Goal: Information Seeking & Learning: Find specific fact

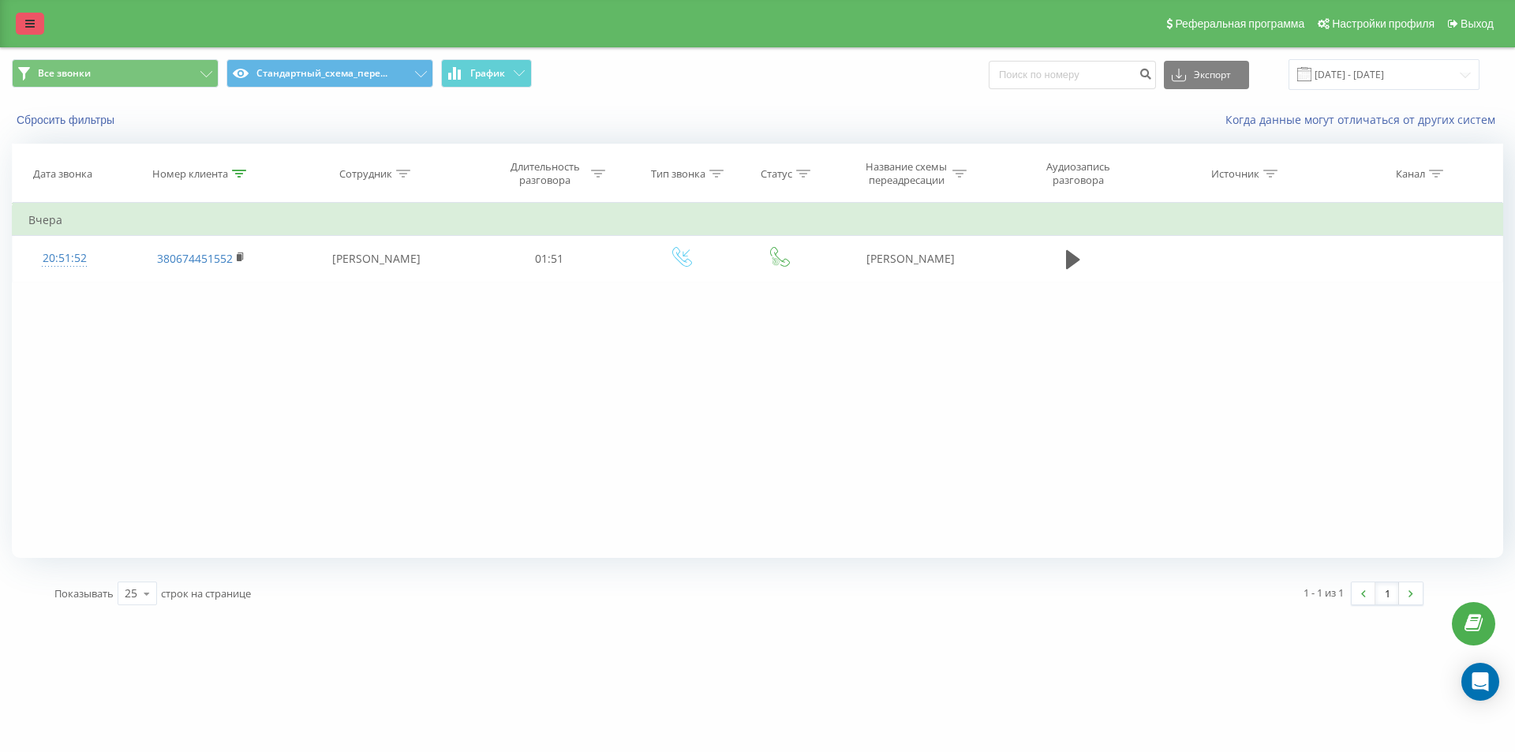
click at [27, 33] on link at bounding box center [30, 24] width 28 height 22
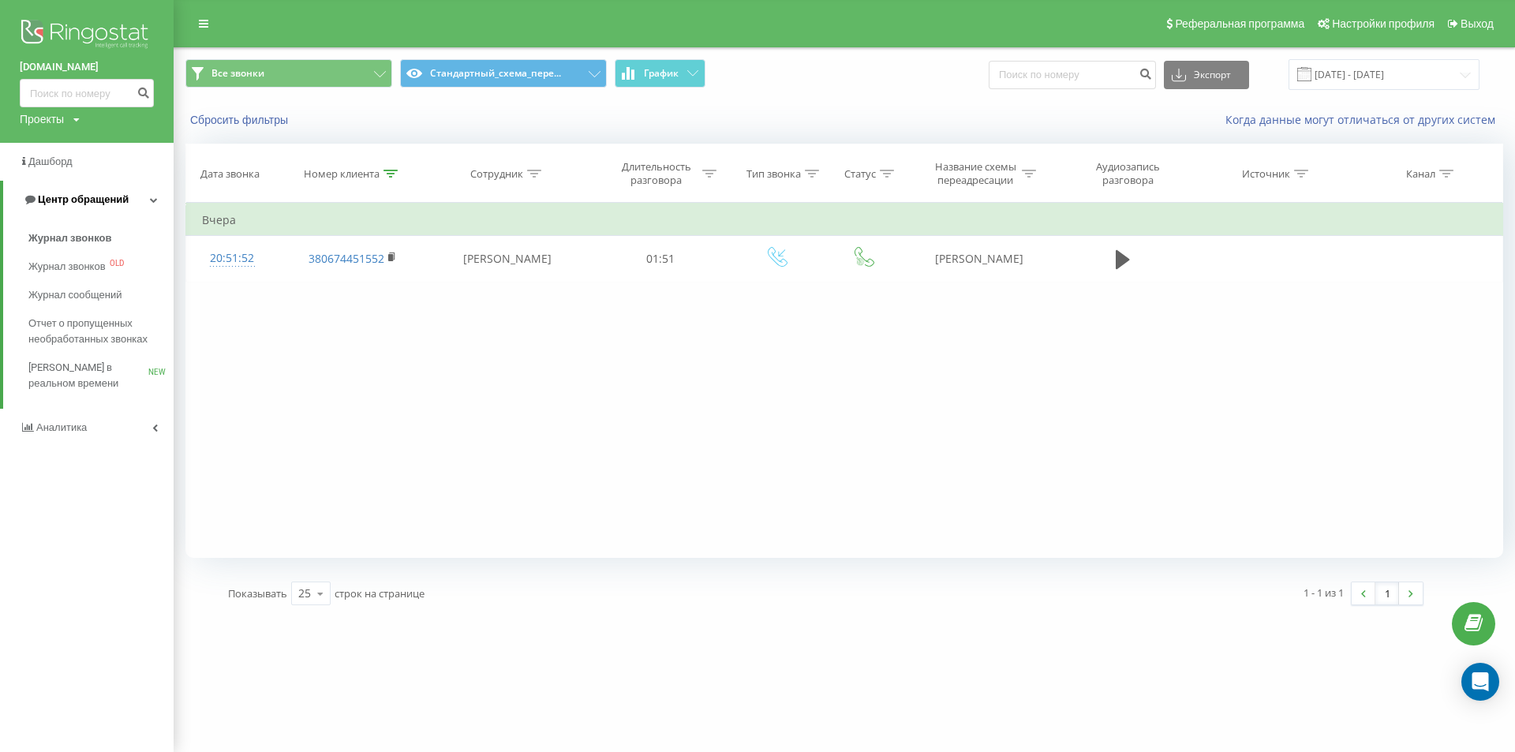
click at [60, 238] on span "Журнал звонков" at bounding box center [69, 238] width 83 height 16
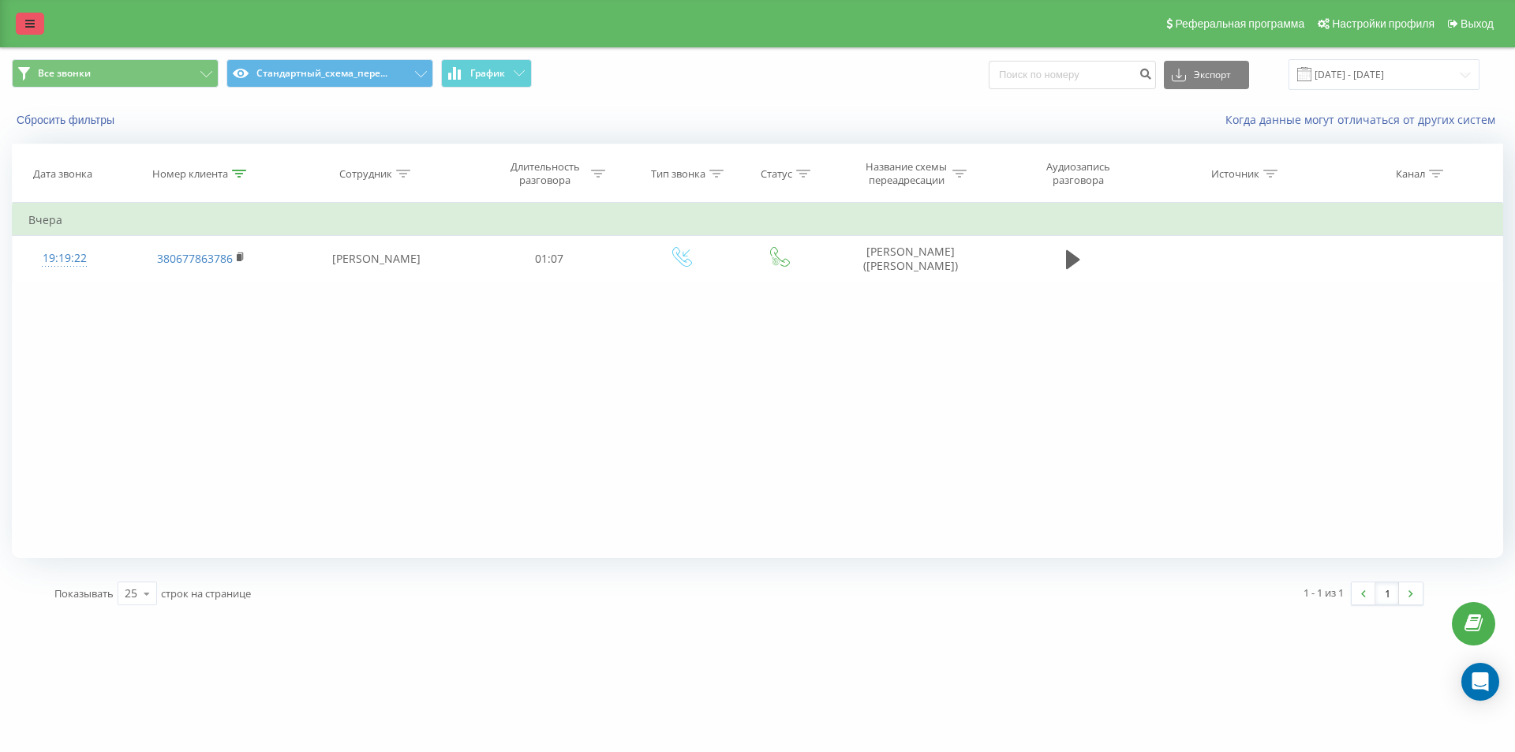
click at [34, 23] on link at bounding box center [30, 24] width 28 height 22
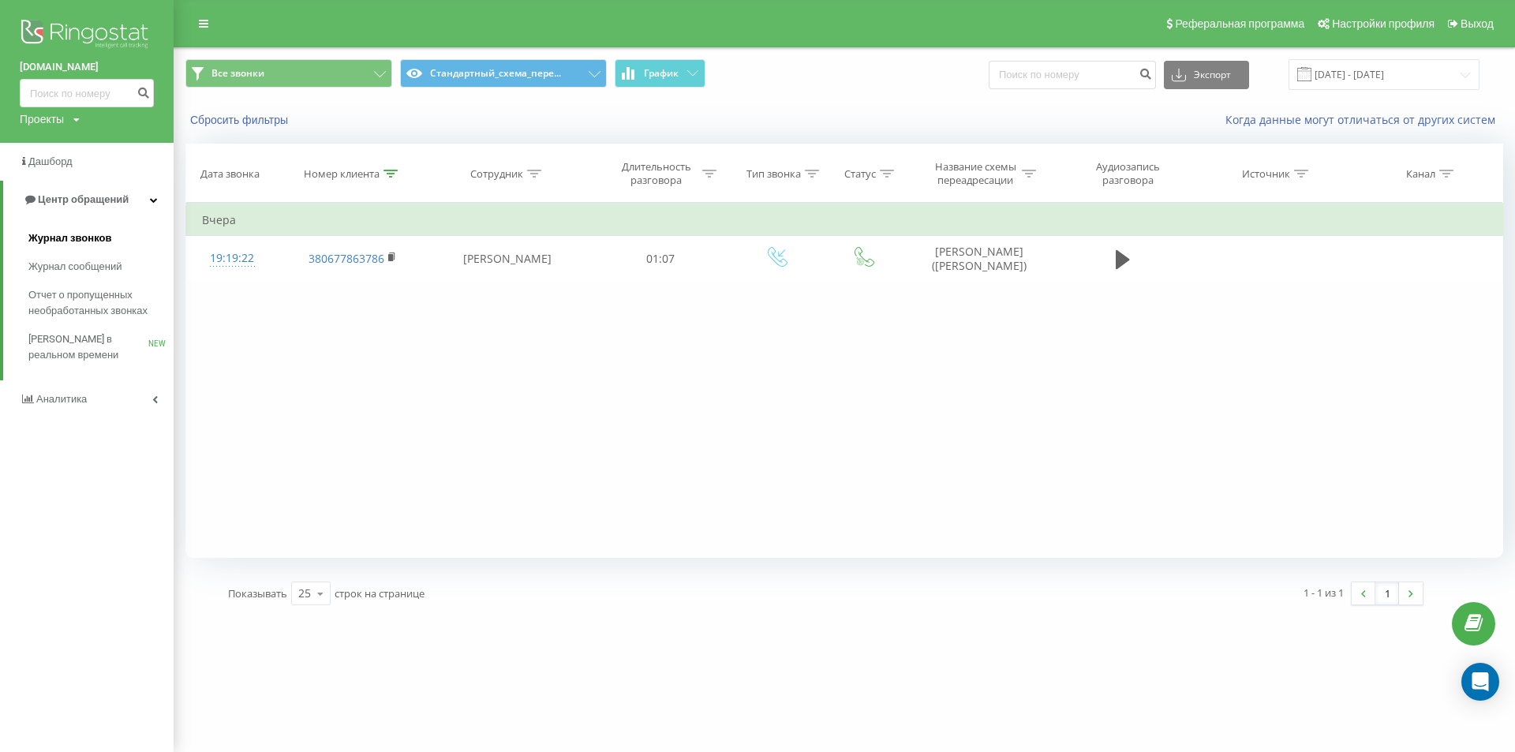
click at [43, 242] on span "Журнал звонков" at bounding box center [69, 238] width 83 height 16
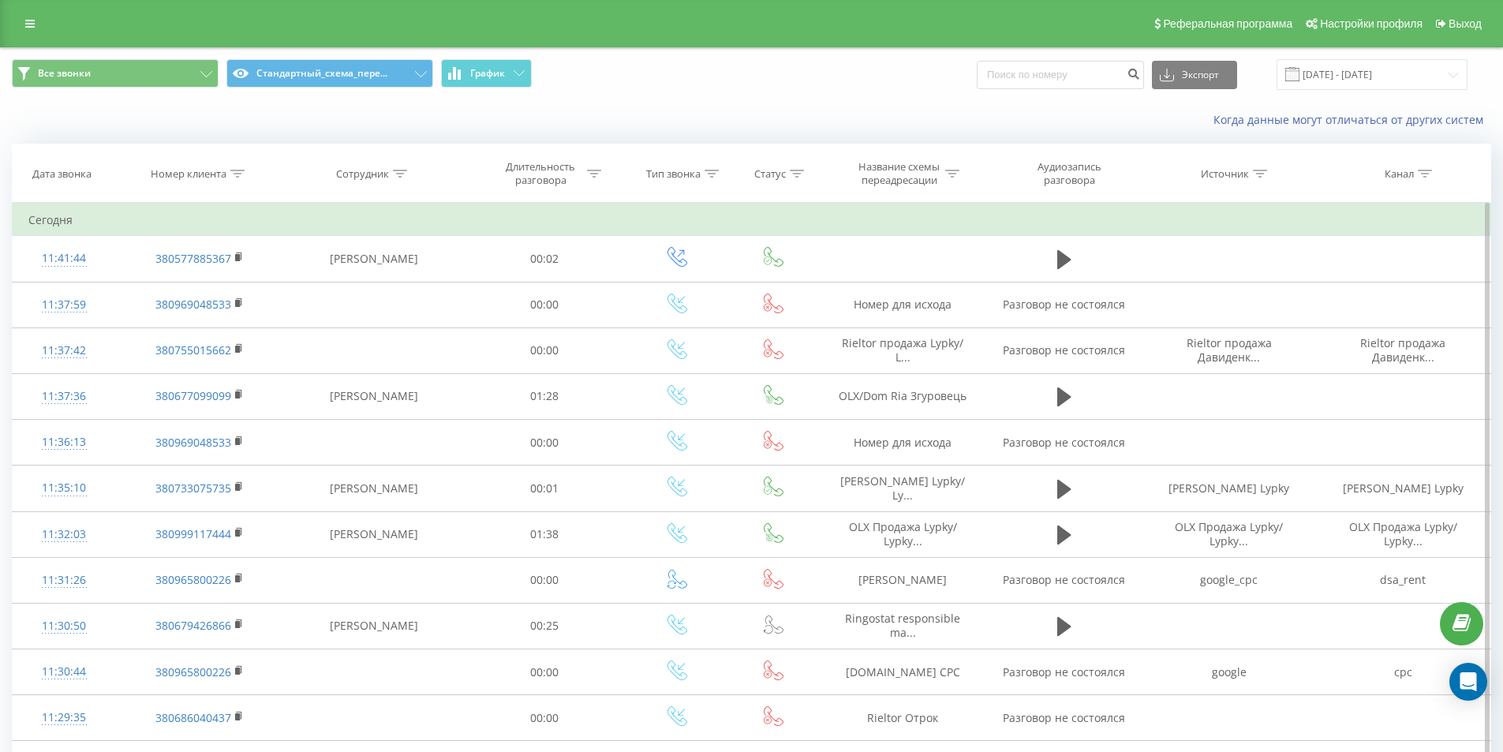
drag, startPoint x: 237, startPoint y: 170, endPoint x: 216, endPoint y: 231, distance: 64.9
click at [237, 171] on icon at bounding box center [237, 174] width 14 height 8
click at [204, 275] on input "text" at bounding box center [199, 287] width 139 height 28
paste input "380677099099"
type input "380677099099"
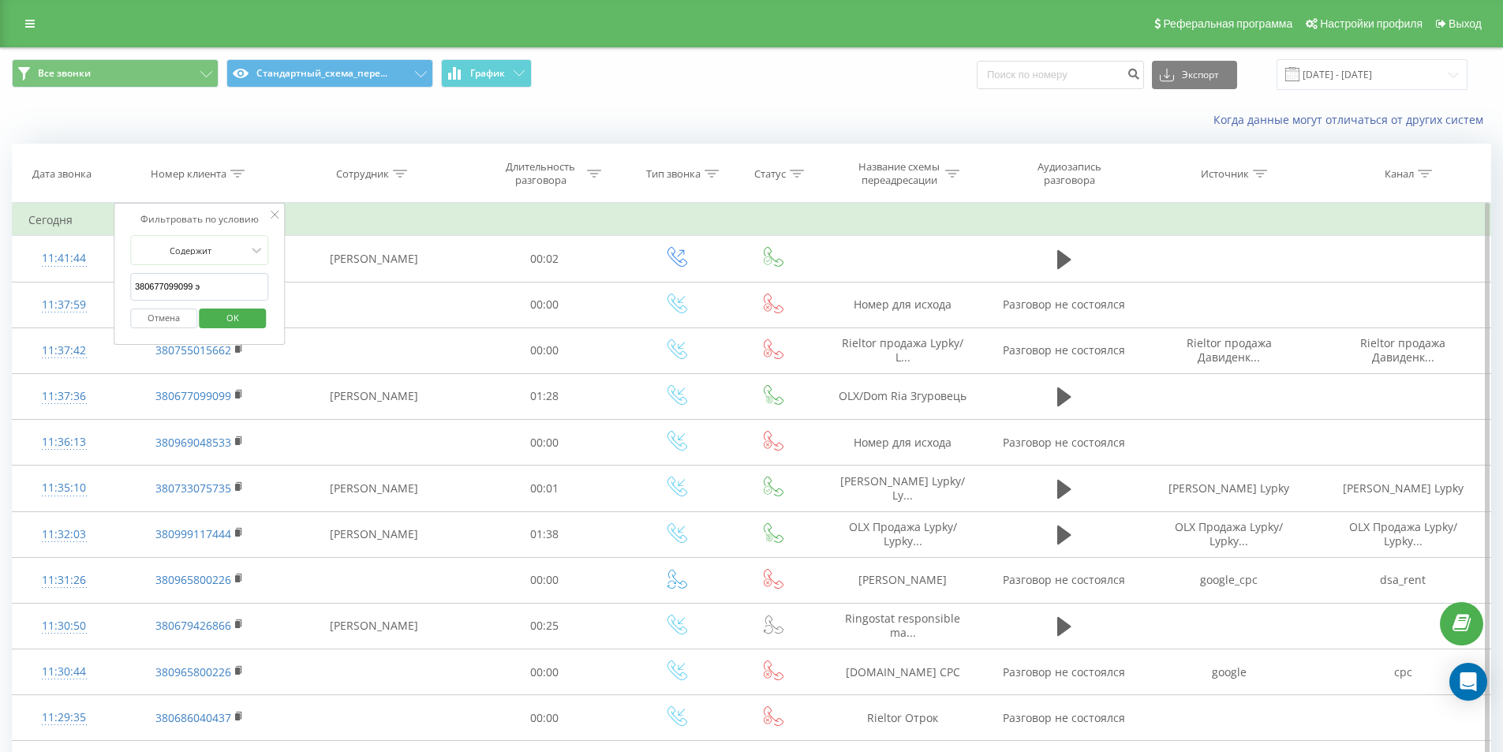
click button "OK" at bounding box center [233, 319] width 67 height 20
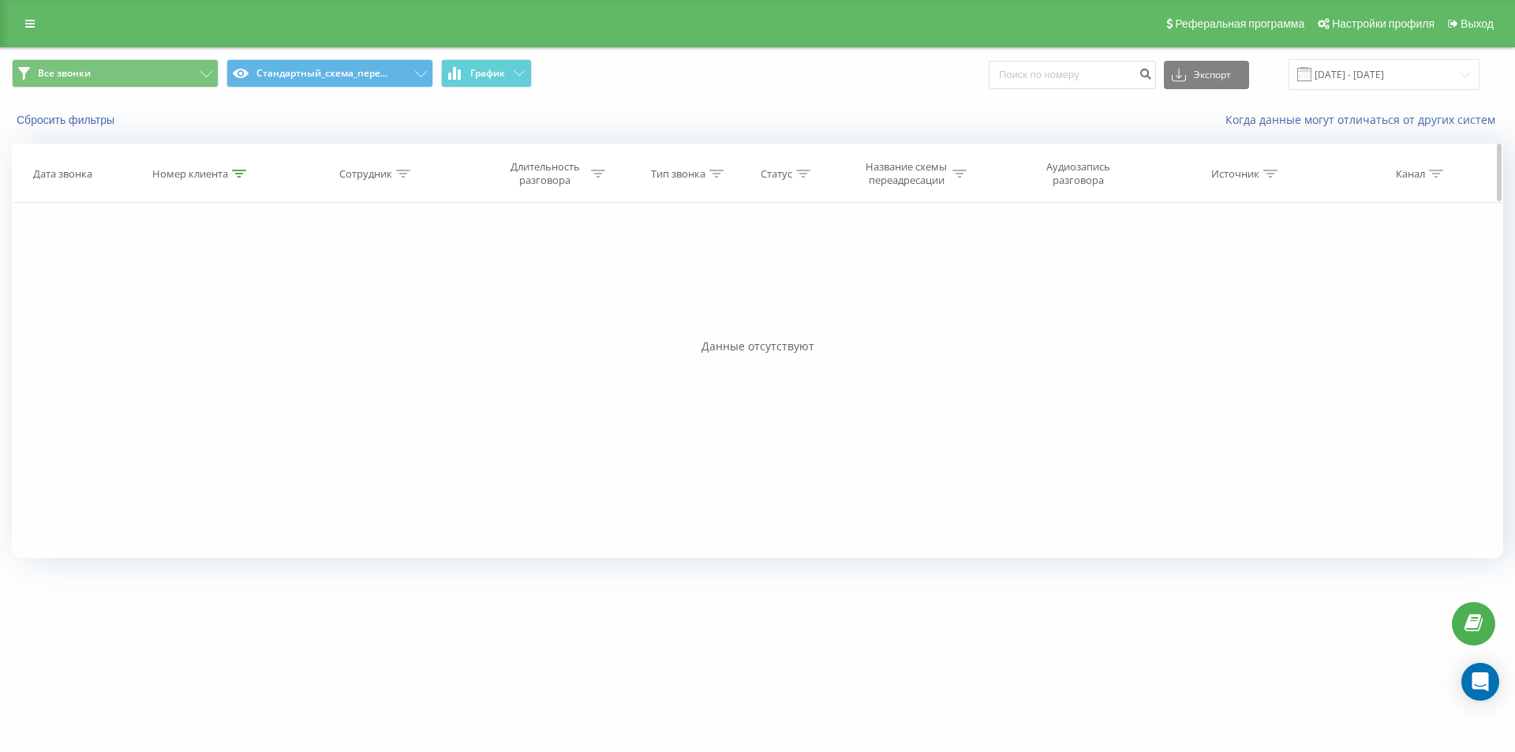
click at [236, 173] on icon at bounding box center [239, 174] width 14 height 8
click at [163, 310] on button "Отмена" at bounding box center [165, 319] width 67 height 20
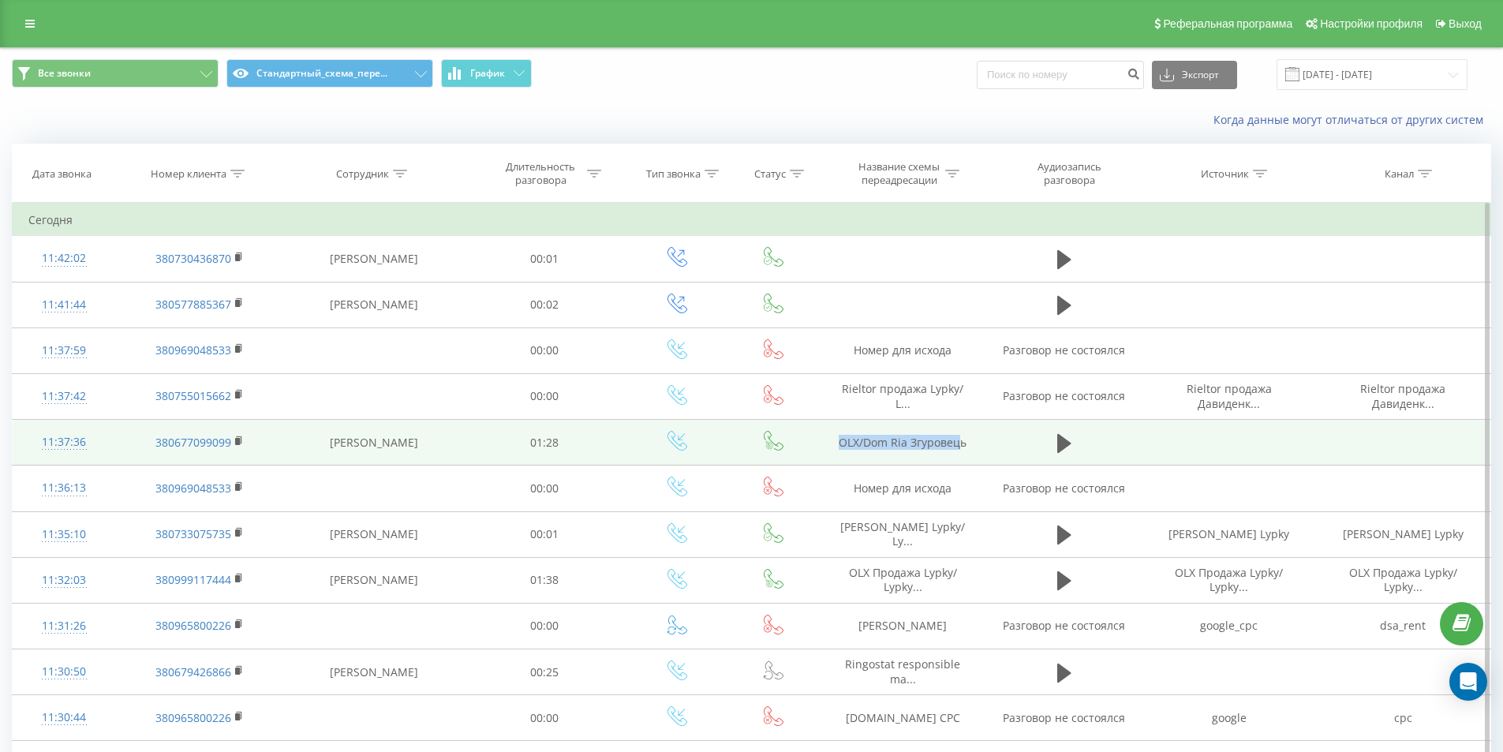
drag, startPoint x: 840, startPoint y: 441, endPoint x: 959, endPoint y: 450, distance: 119.5
click at [959, 450] on td "OLX/Dom Ria Згуровець" at bounding box center [903, 443] width 168 height 46
copy td "OLX/Dom Ria Згуровец"
click at [835, 440] on td "OLX/Dom Ria Згуровець" at bounding box center [903, 443] width 168 height 46
drag, startPoint x: 845, startPoint y: 442, endPoint x: 966, endPoint y: 441, distance: 120.7
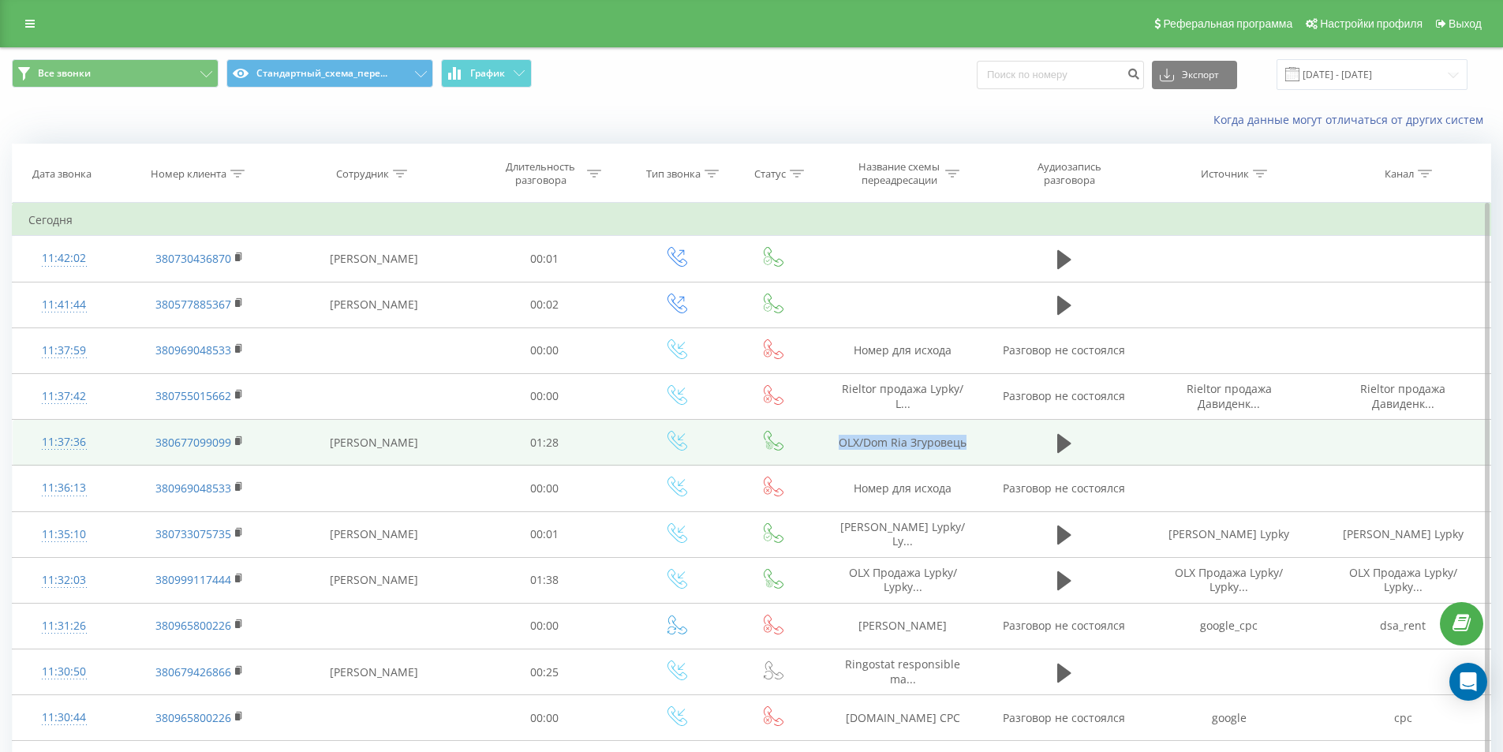
click at [966, 441] on td "OLX/Dom Ria Згуровець" at bounding box center [903, 443] width 168 height 46
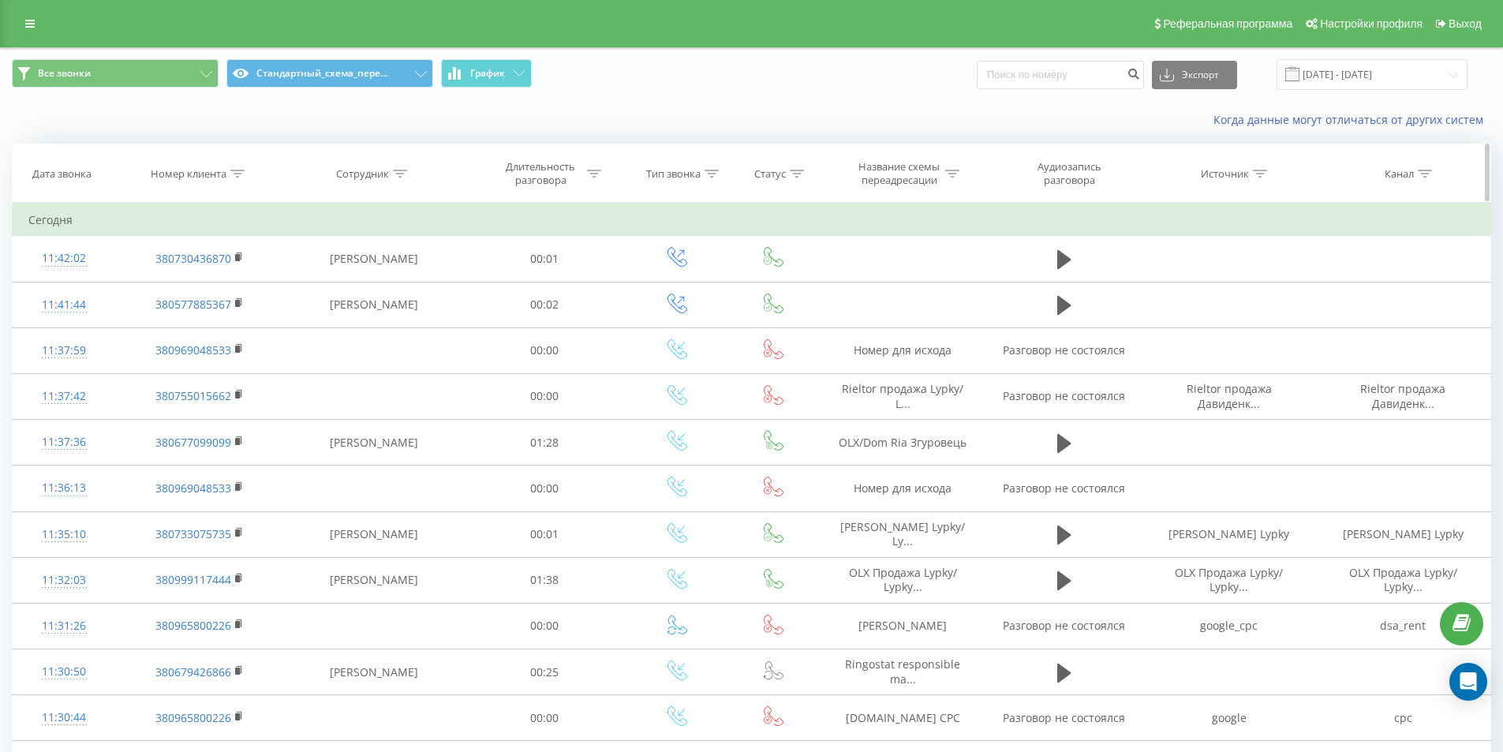
click at [238, 175] on div at bounding box center [237, 173] width 14 height 13
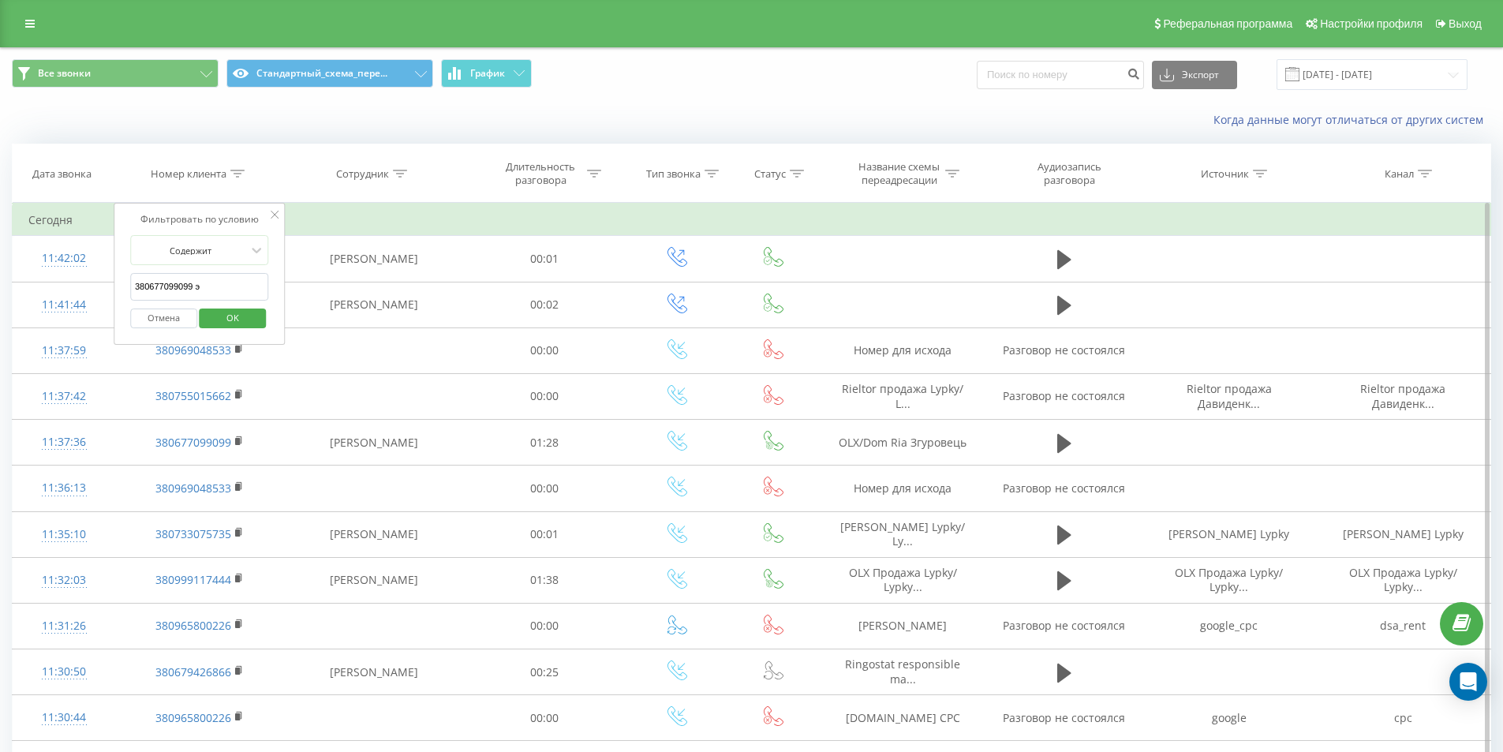
click at [217, 273] on form "Содержит 380677099099 э Отмена OK" at bounding box center [199, 285] width 139 height 101
click at [222, 281] on input "380677099099 э" at bounding box center [199, 287] width 139 height 28
paste input "380686040437"
type input "380686040437"
click button "OK" at bounding box center [233, 319] width 67 height 20
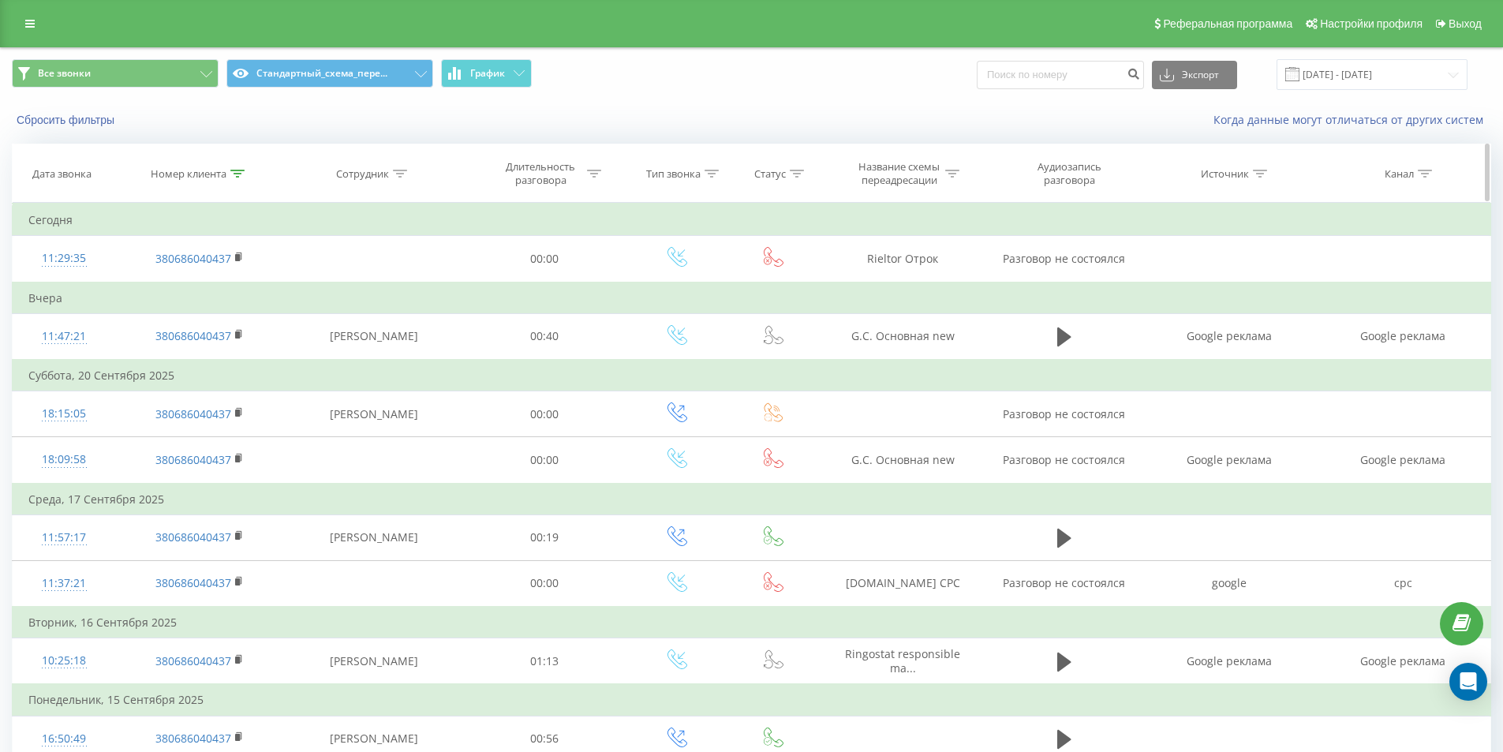
click at [232, 170] on icon at bounding box center [237, 174] width 14 height 8
click at [158, 322] on button "Отмена" at bounding box center [163, 319] width 67 height 20
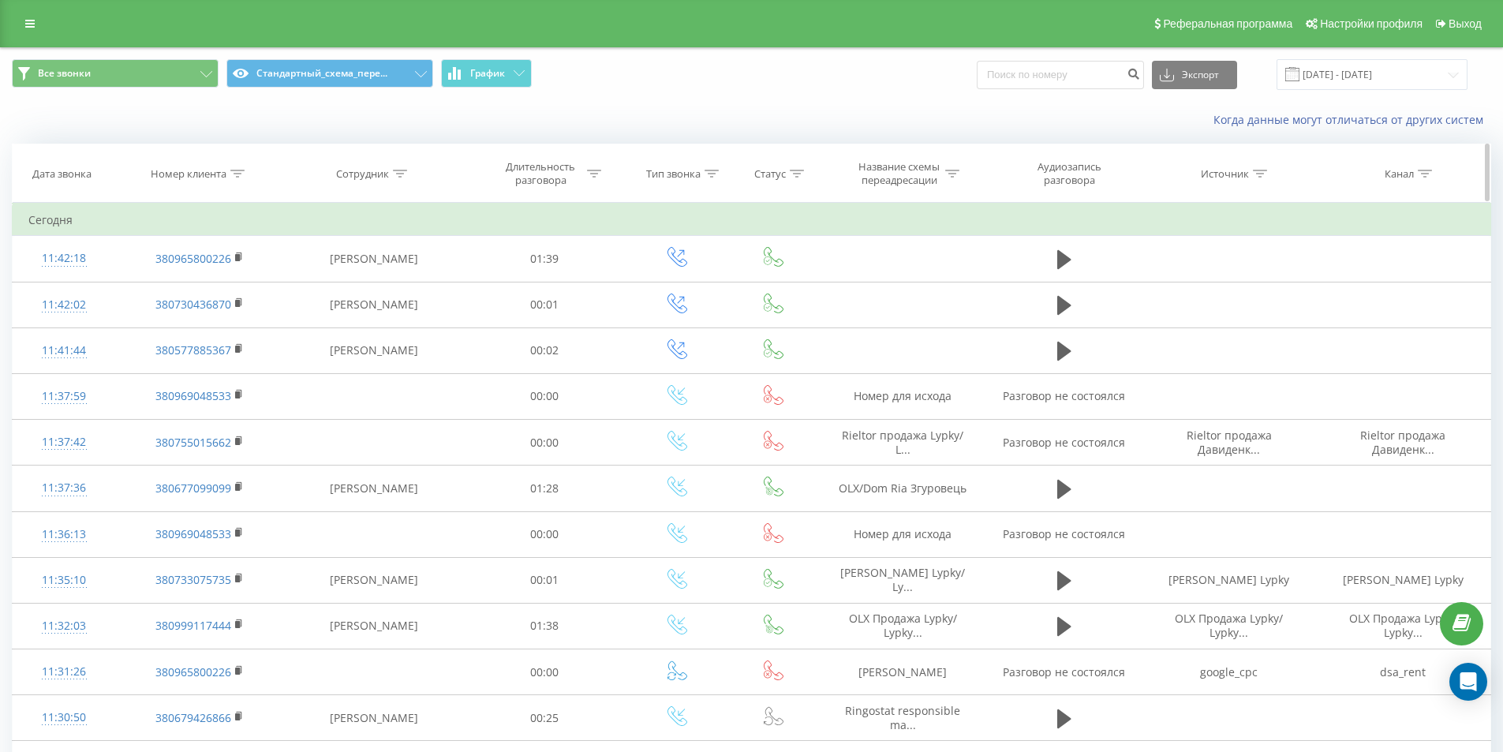
click at [234, 177] on icon at bounding box center [237, 174] width 14 height 8
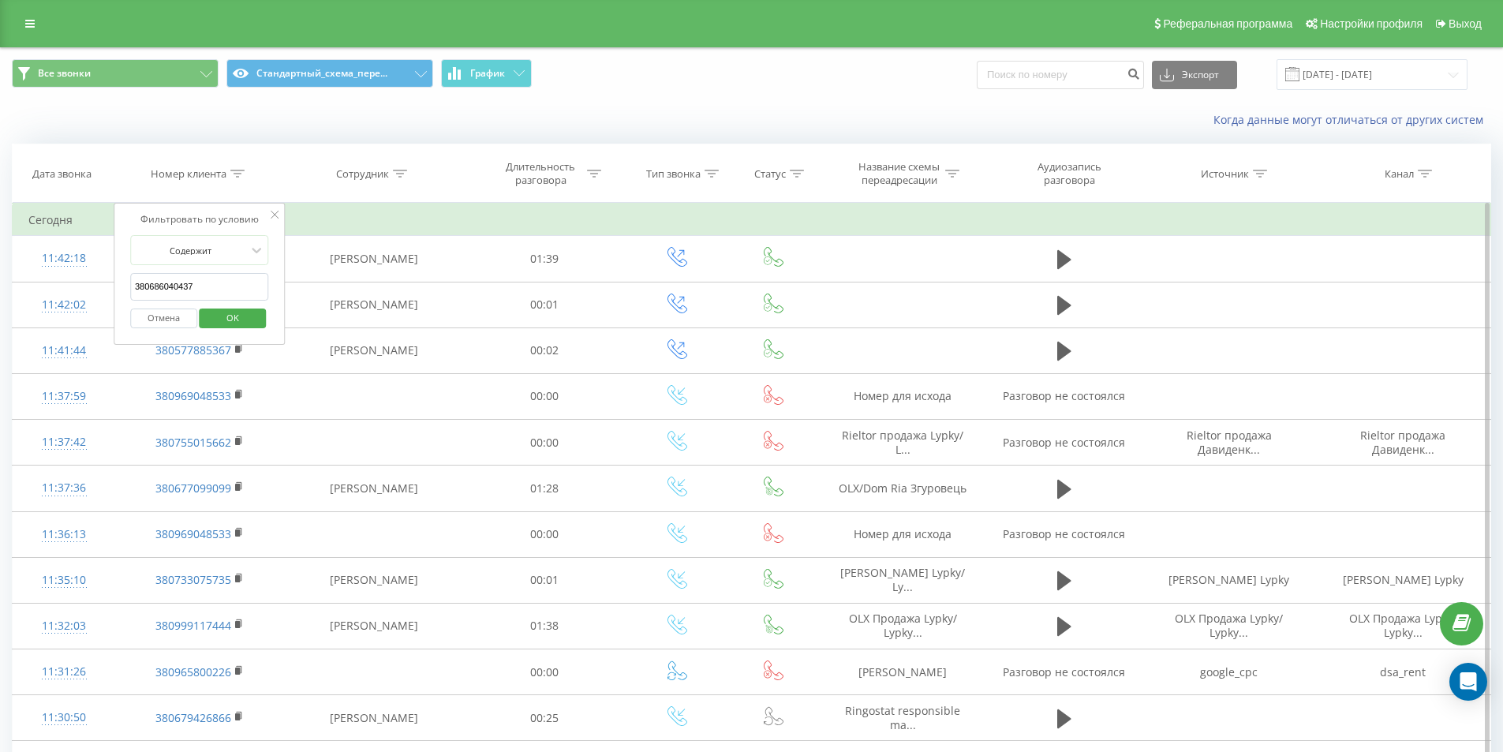
click at [193, 286] on input "380686040437" at bounding box center [199, 287] width 139 height 28
paste input "380755015662"
type input "380755015662"
click button "OK" at bounding box center [233, 319] width 67 height 20
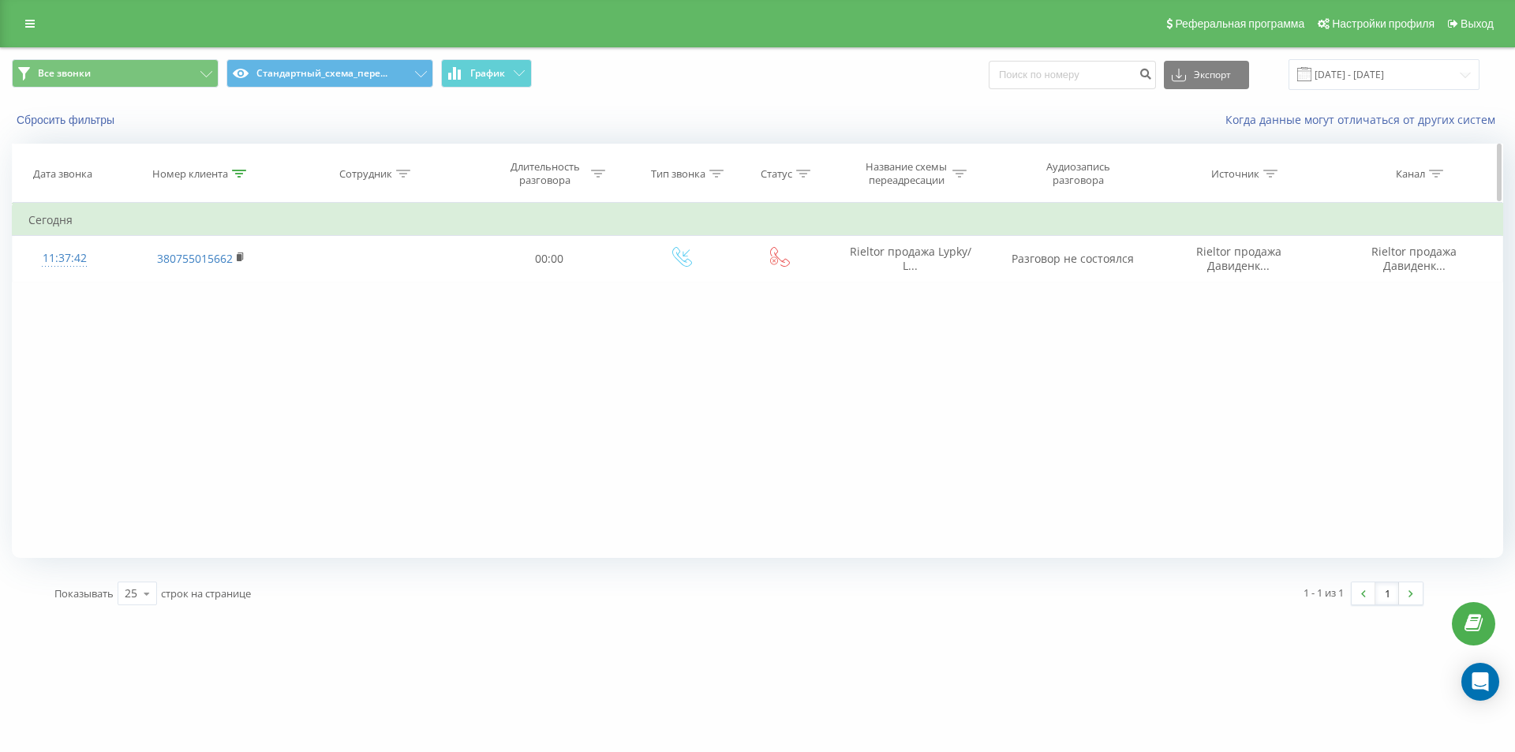
click at [244, 174] on icon at bounding box center [239, 174] width 14 height 8
click at [174, 326] on button "Отмена" at bounding box center [165, 319] width 67 height 20
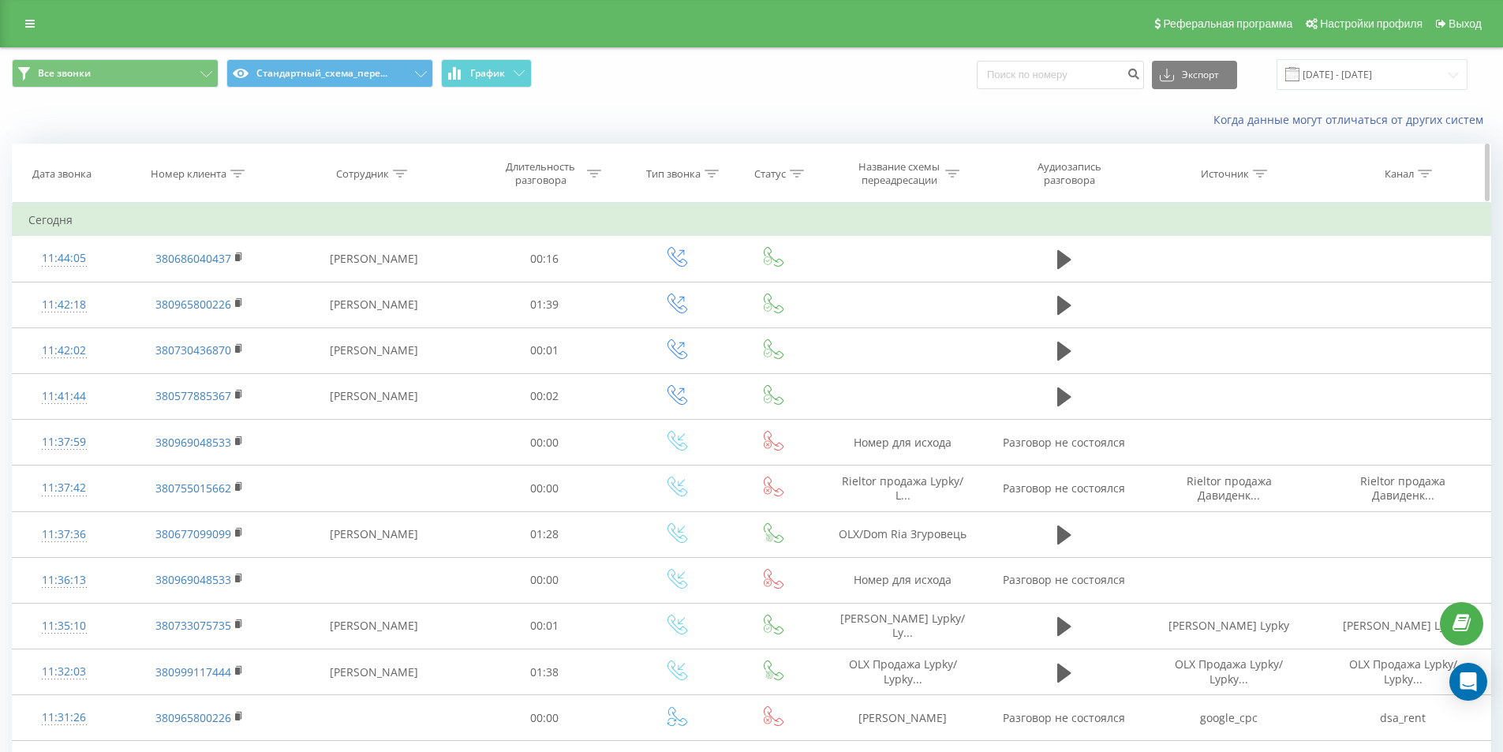
click at [234, 168] on div at bounding box center [237, 173] width 14 height 13
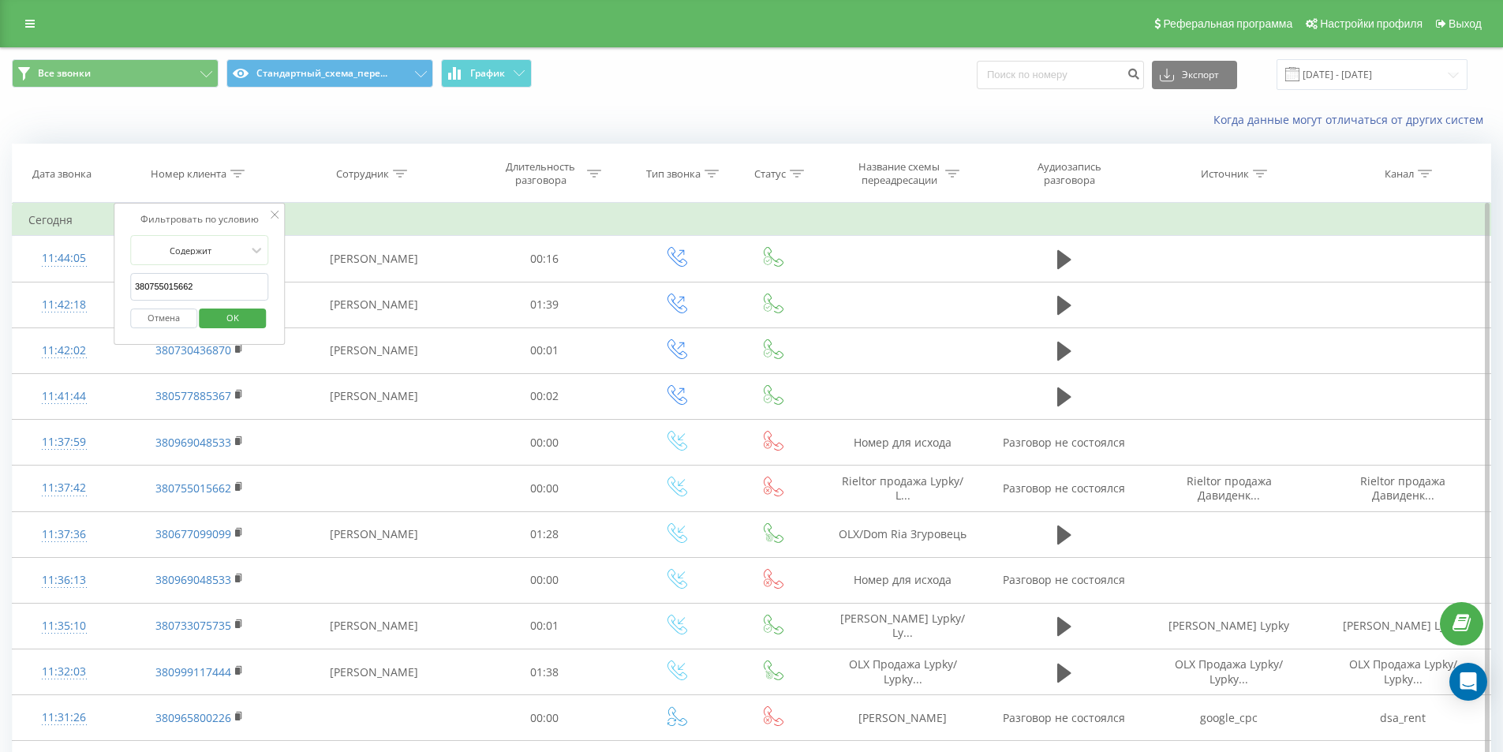
click at [226, 285] on input "380755015662" at bounding box center [199, 287] width 139 height 28
paste input "380962306678"
click button "OK" at bounding box center [233, 319] width 67 height 20
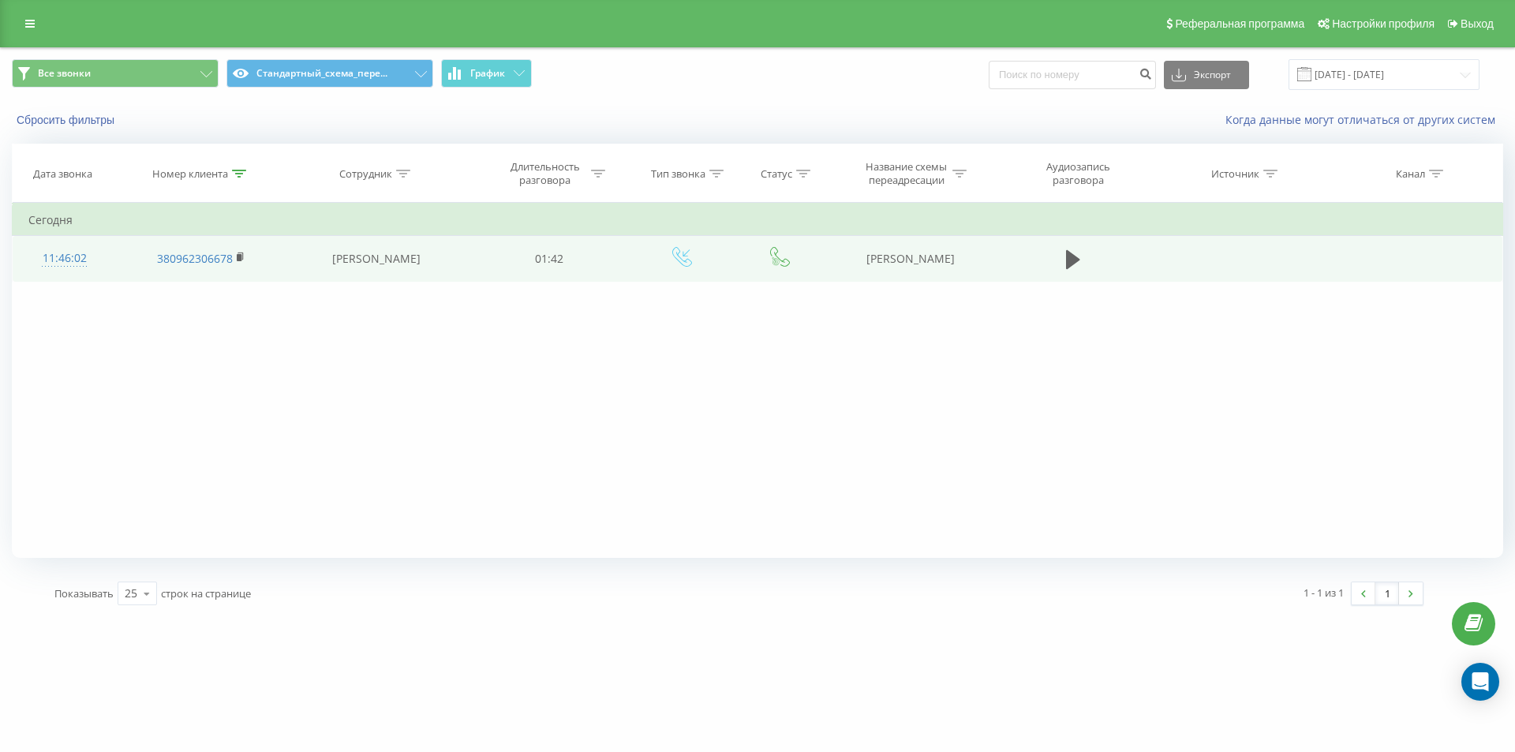
click at [68, 259] on div "11:46:02" at bounding box center [64, 258] width 72 height 31
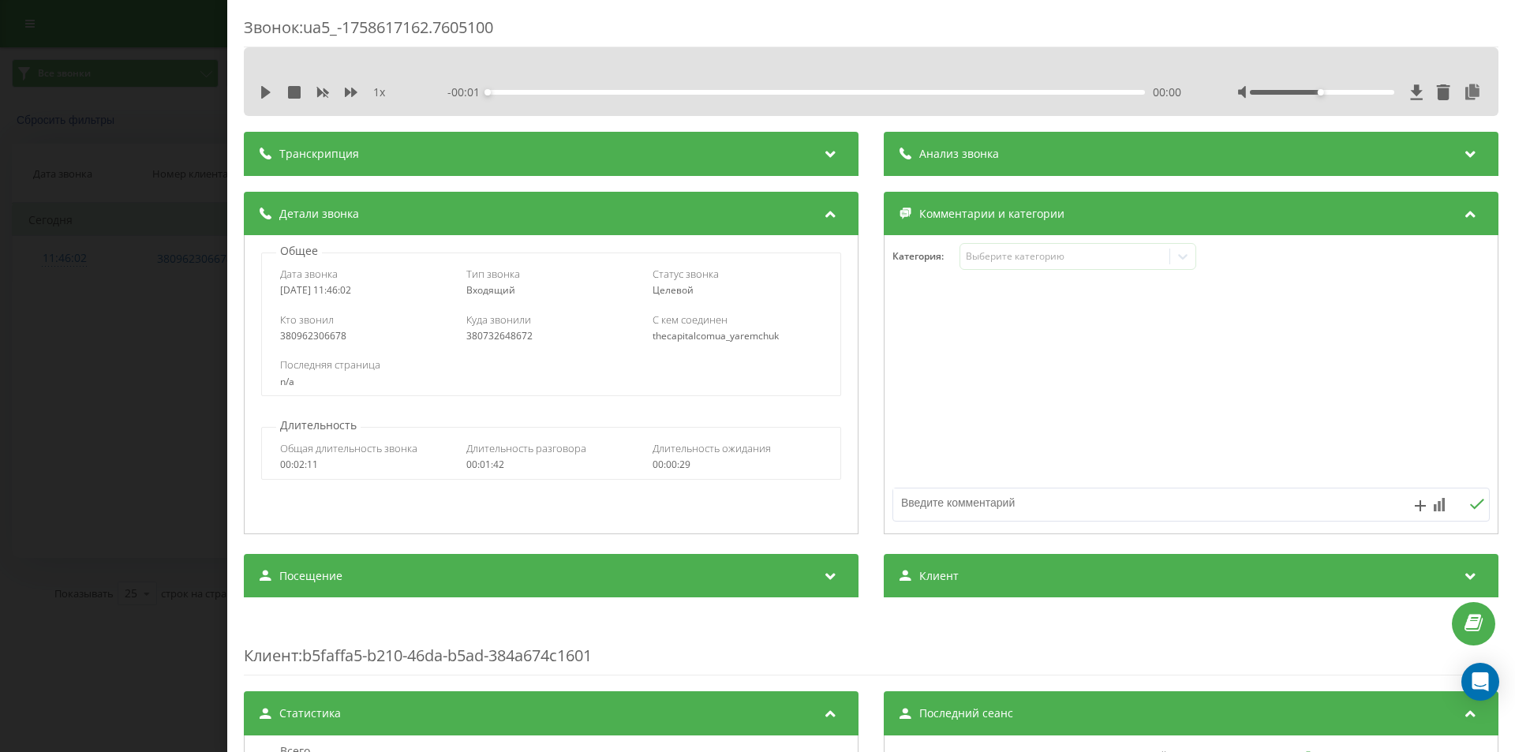
click at [479, 331] on div "380732648672" at bounding box center [551, 336] width 170 height 11
copy div "380732648672"
click at [129, 283] on div "Звонок : ua5_-1758617162.7605100 1 x - 00:01 00:00 00:00 Транскрипция Для анали…" at bounding box center [757, 376] width 1515 height 752
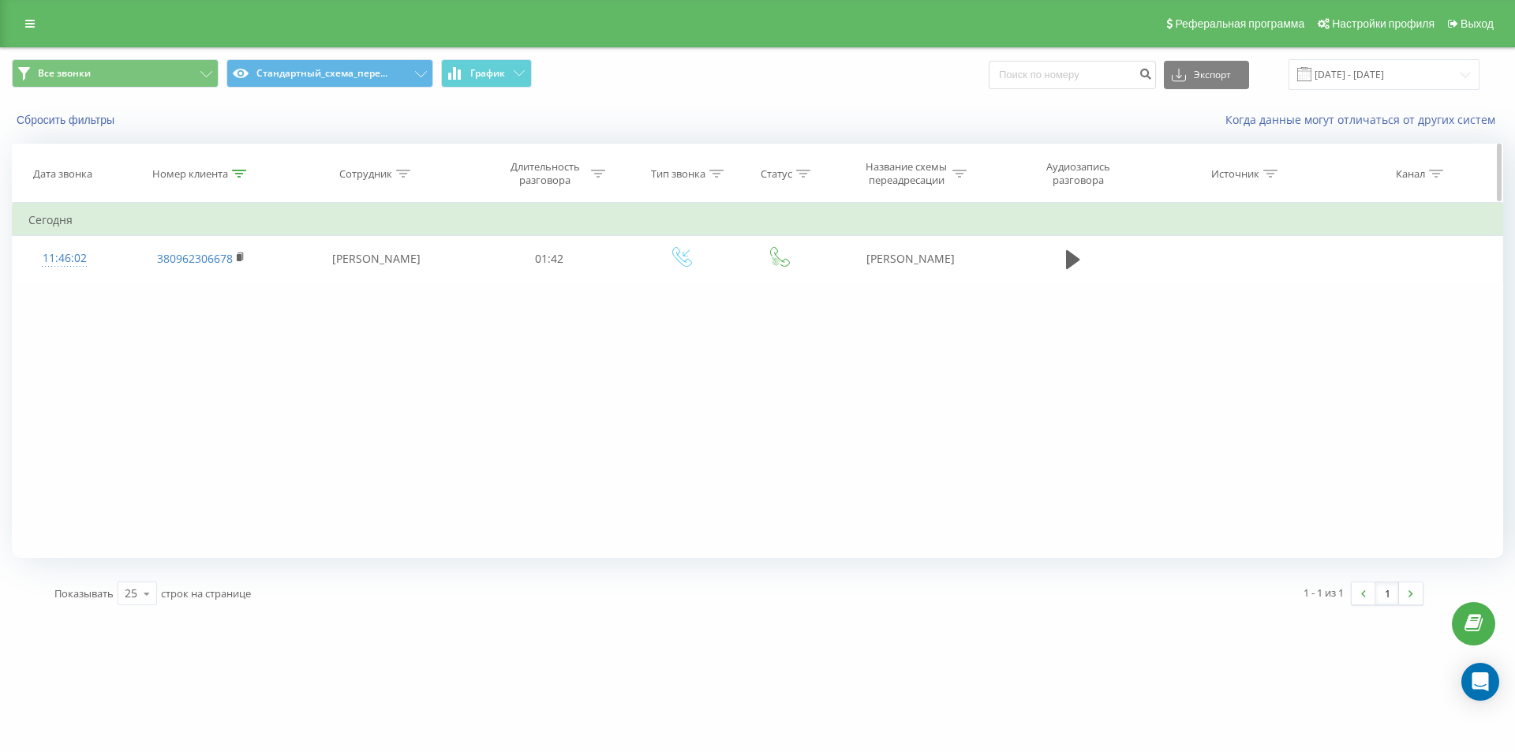
click at [239, 178] on div at bounding box center [239, 173] width 14 height 13
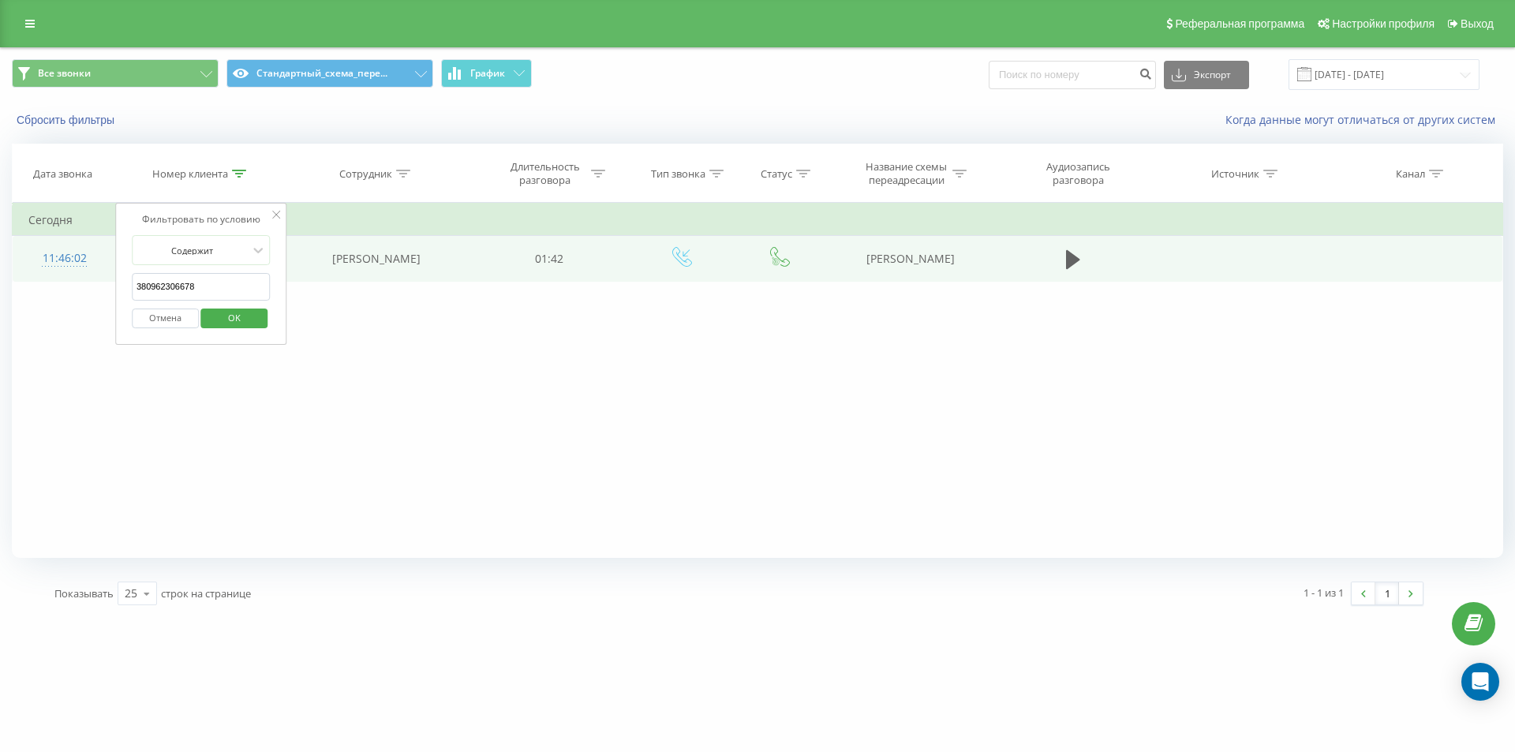
drag, startPoint x: 217, startPoint y: 285, endPoint x: 79, endPoint y: 266, distance: 139.4
click at [97, 270] on table "Фильтровать по условию Содержит 380962306678 Отмена OK Фильтровать по условию С…" at bounding box center [757, 242] width 1491 height 79
paste input "508238654"
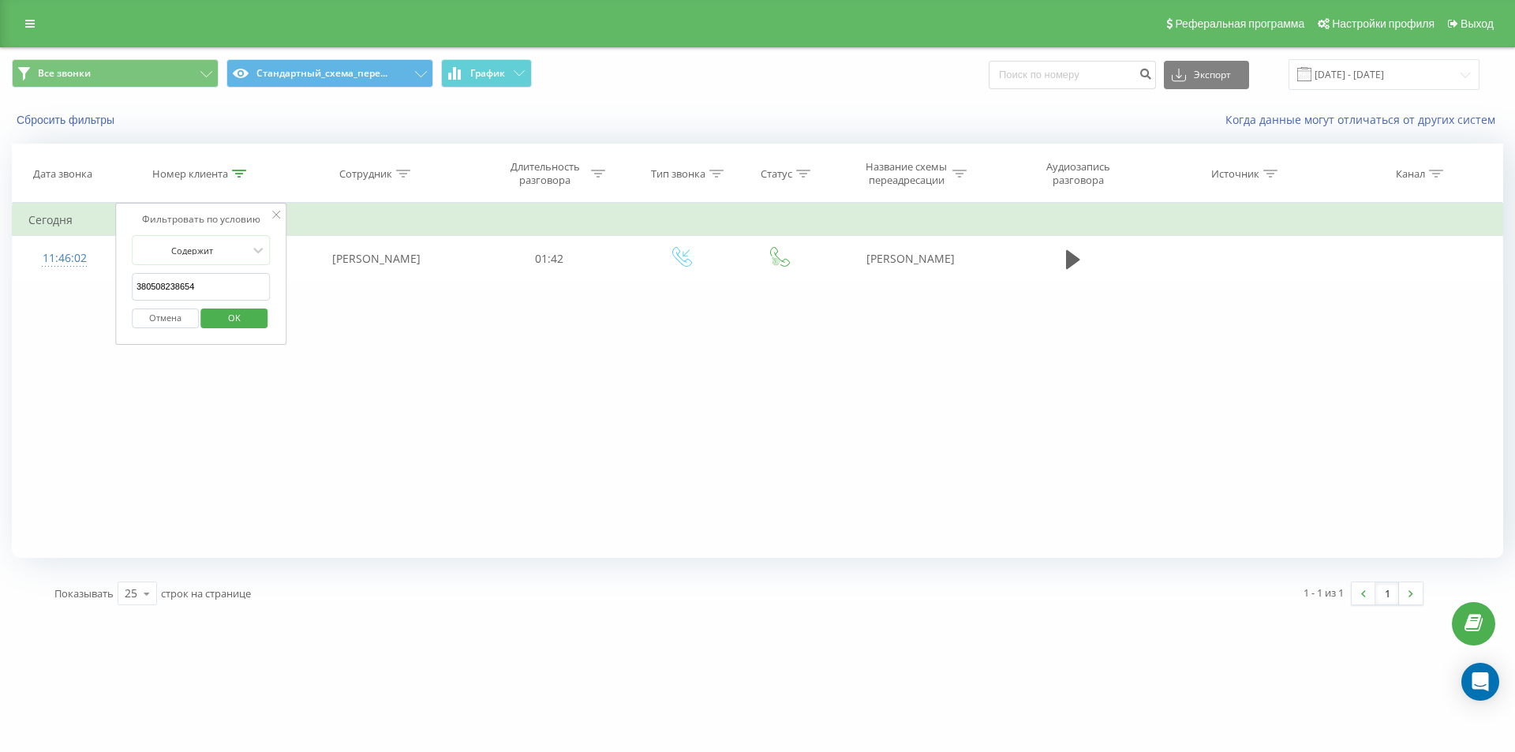
click at [226, 313] on span "OK" at bounding box center [234, 317] width 44 height 24
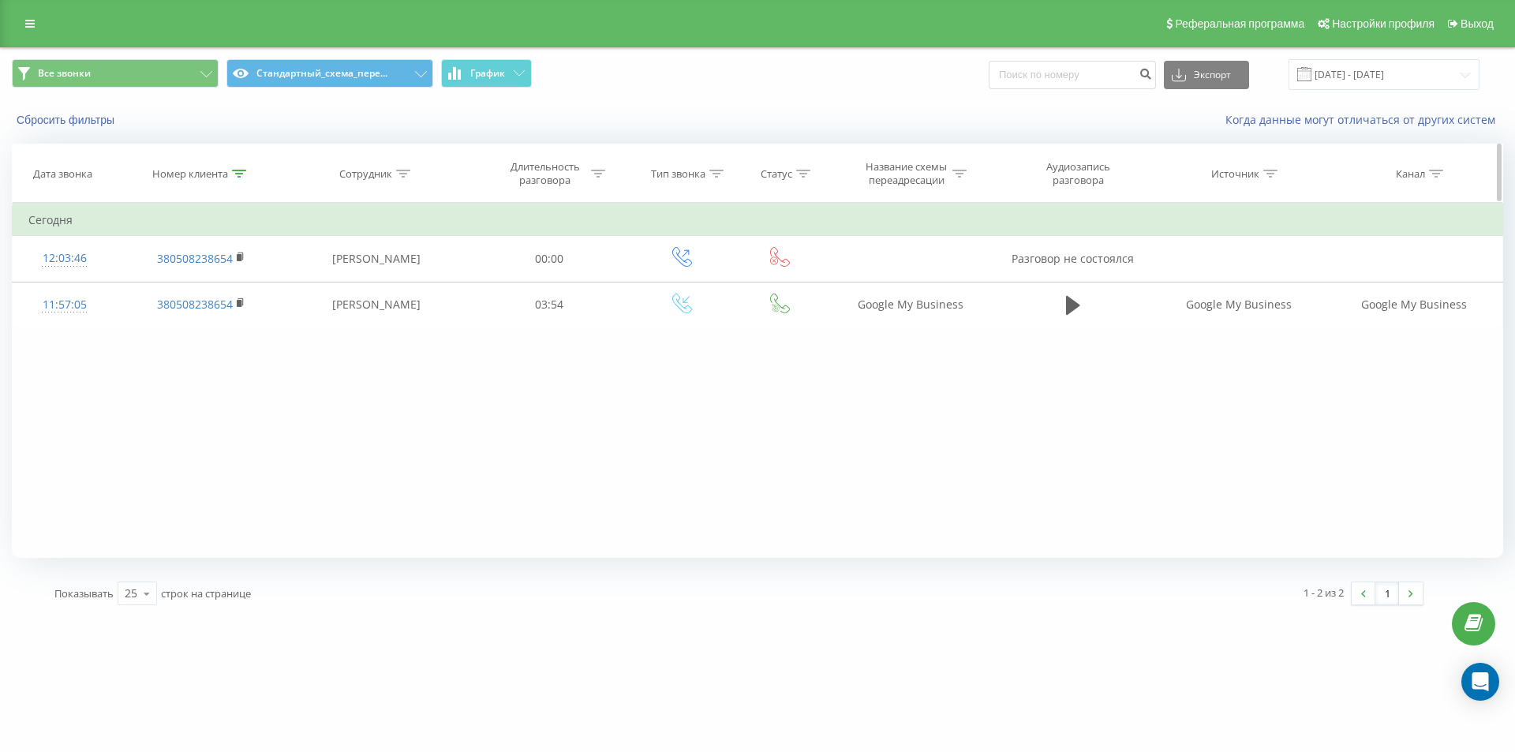
click at [234, 171] on icon at bounding box center [239, 174] width 14 height 8
drag, startPoint x: 210, startPoint y: 288, endPoint x: 13, endPoint y: 214, distance: 210.8
click at [77, 251] on table "Фильтровать по условию Содержит 380508238654 Отмена OK Фильтровать по условию С…" at bounding box center [757, 265] width 1491 height 125
paste input "664380338"
click button "OK" at bounding box center [234, 319] width 67 height 20
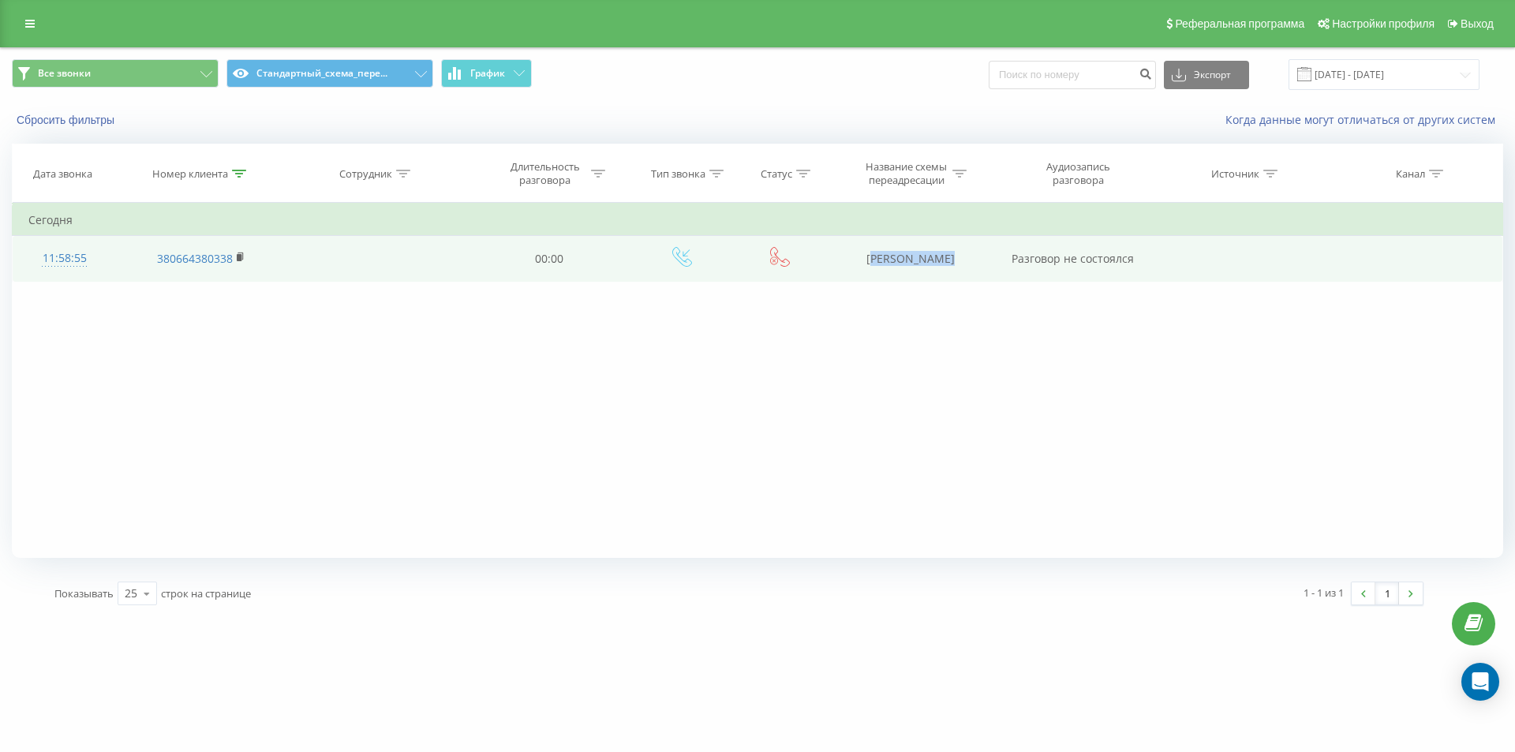
drag, startPoint x: 919, startPoint y: 259, endPoint x: 994, endPoint y: 259, distance: 75.8
click at [994, 259] on tr "11:58:55 380664380338 00:00 OLX Курбанов Разговор не состоялся" at bounding box center [758, 259] width 1491 height 46
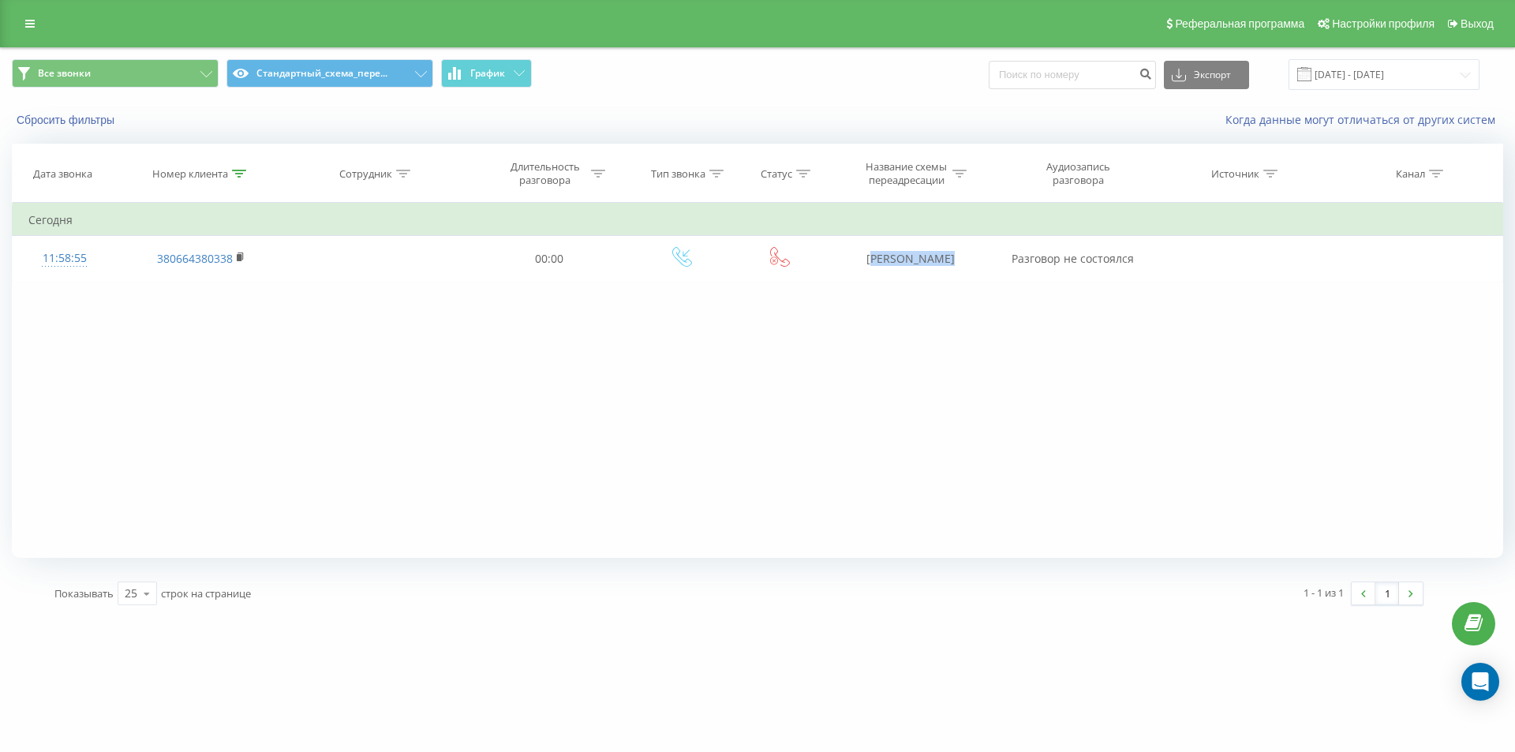
copy td "[PERSON_NAME]"
click at [239, 173] on icon at bounding box center [239, 174] width 14 height 8
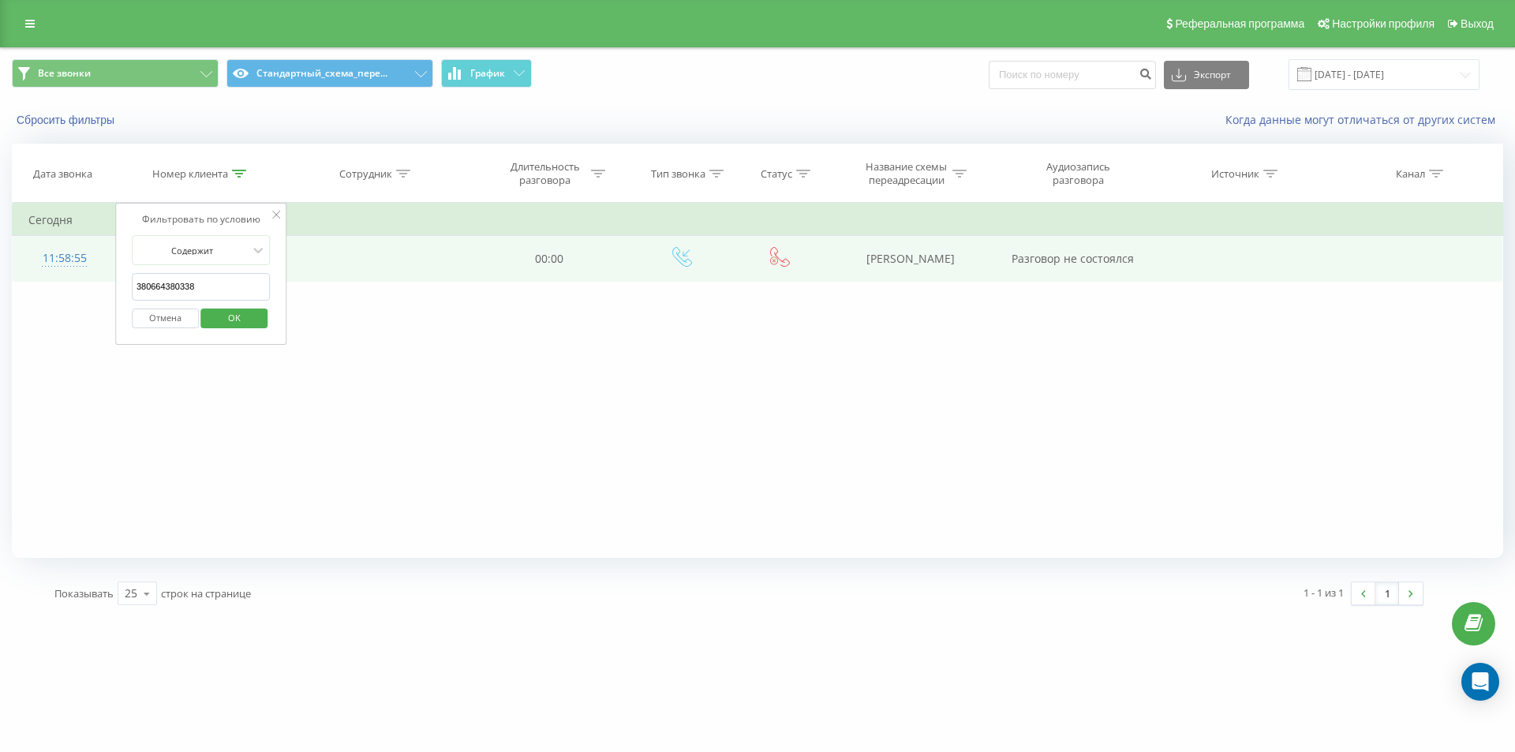
click at [105, 255] on table "Фильтровать по условию Содержит 380664380338 Отмена OK Фильтровать по условию С…" at bounding box center [757, 242] width 1491 height 79
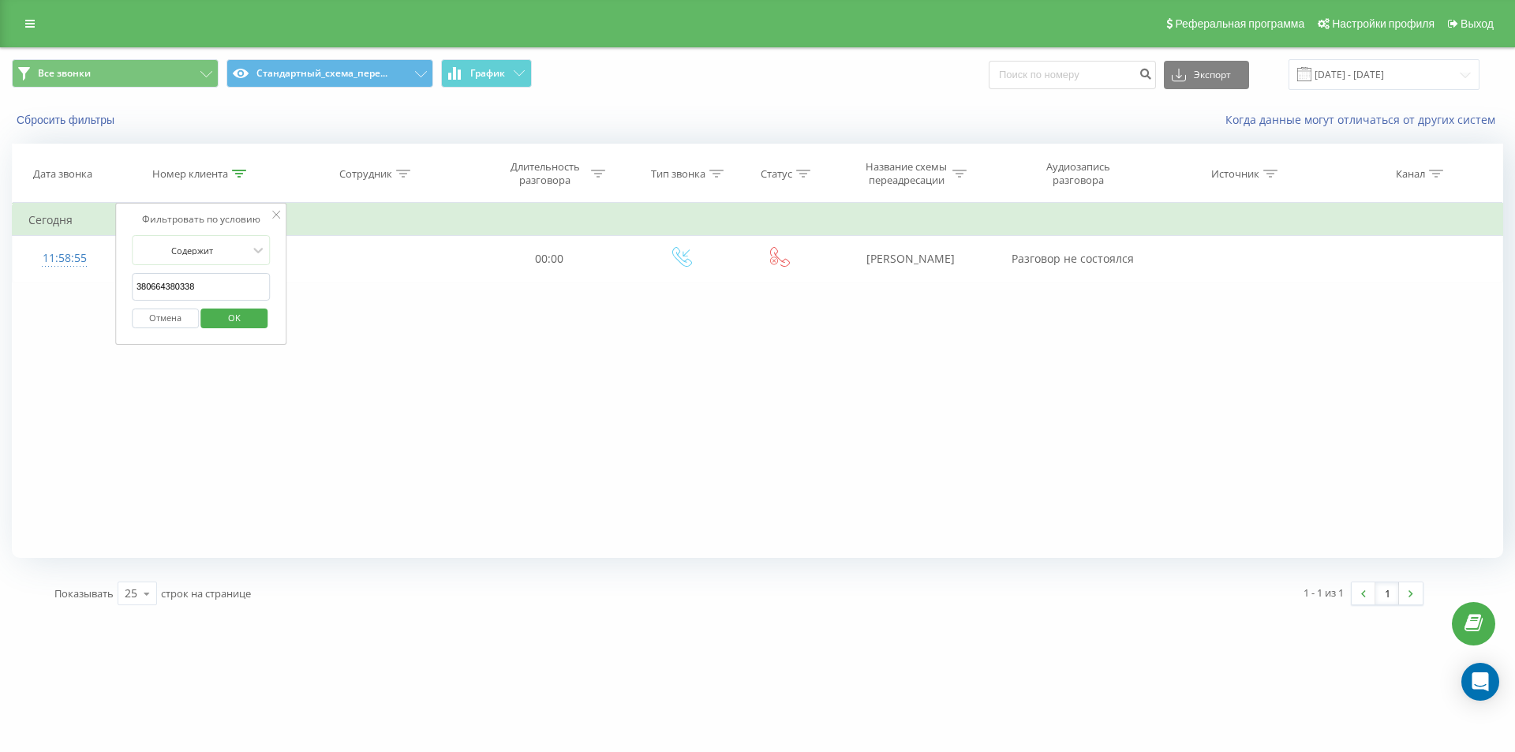
paste input "508181999"
click button "OK" at bounding box center [234, 319] width 67 height 20
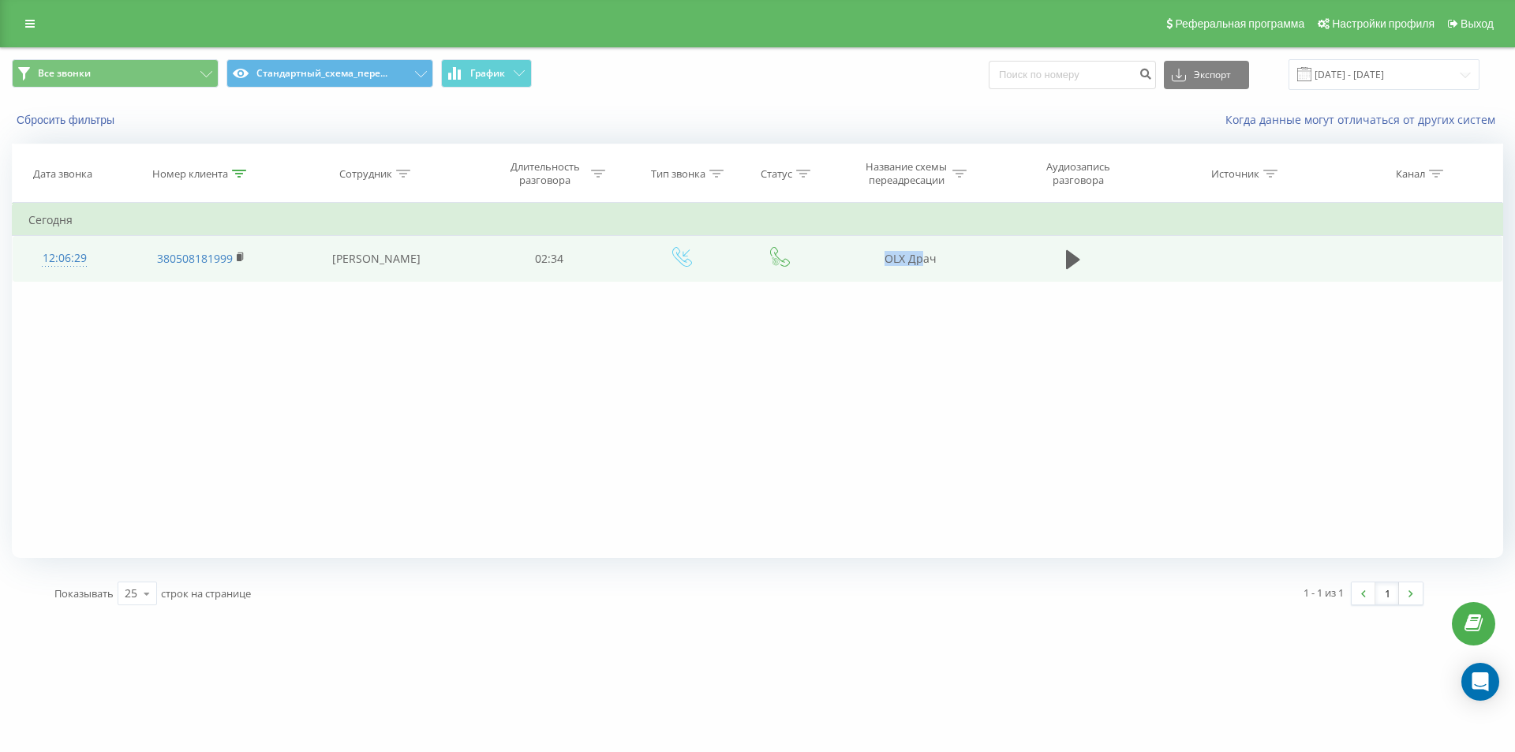
drag, startPoint x: 885, startPoint y: 269, endPoint x: 931, endPoint y: 266, distance: 46.7
click at [931, 266] on td "OLX Драч" at bounding box center [909, 259] width 169 height 46
copy td "OLX Дра"
drag, startPoint x: 878, startPoint y: 290, endPoint x: 894, endPoint y: 253, distance: 41.3
click at [879, 290] on div "Фильтровать по условию Содержит 380508181999 Отмена OK Фильтровать по условию С…" at bounding box center [757, 380] width 1491 height 355
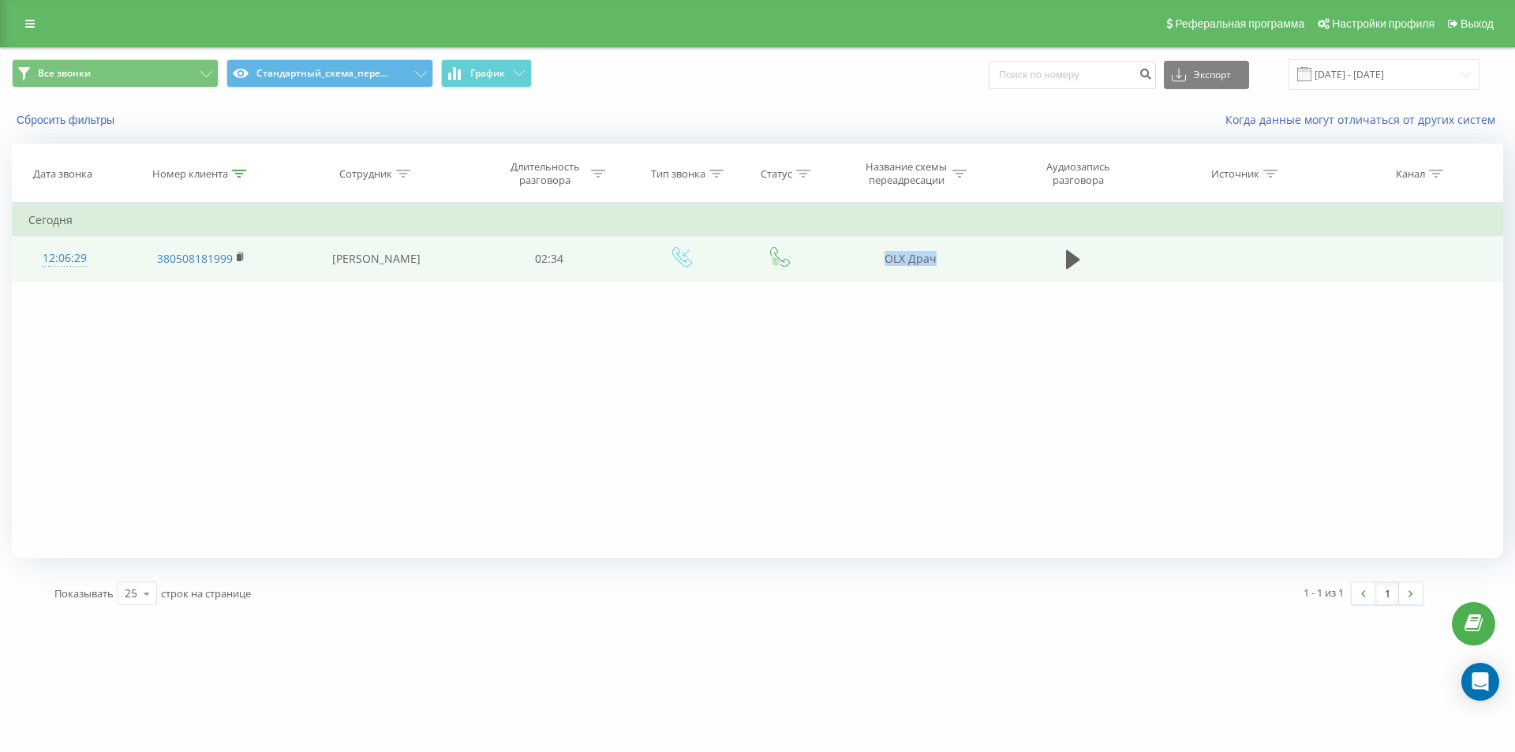
drag, startPoint x: 877, startPoint y: 260, endPoint x: 956, endPoint y: 262, distance: 78.9
click at [956, 262] on td "OLX Драч" at bounding box center [909, 259] width 169 height 46
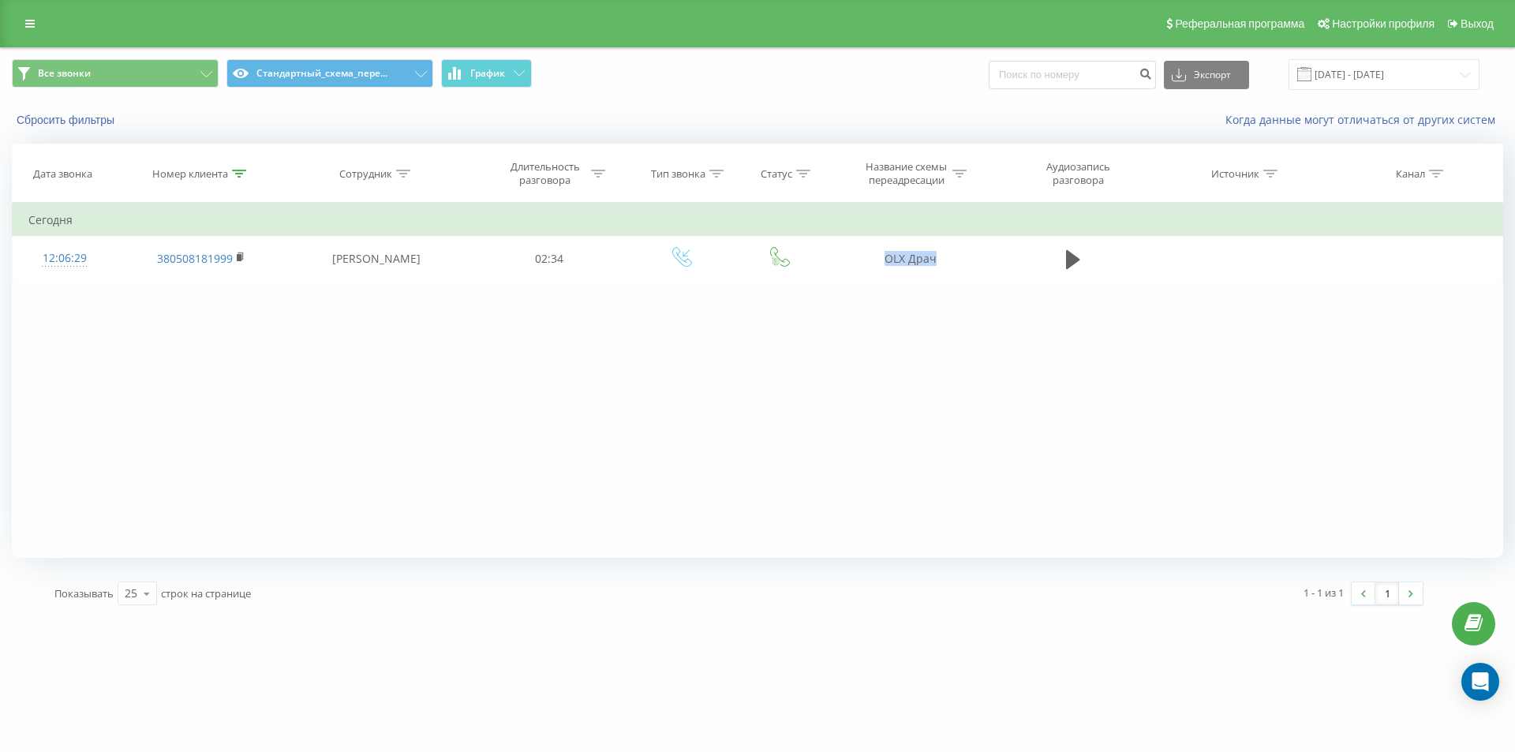
copy td "OLX Драч"
click at [238, 178] on div at bounding box center [239, 173] width 14 height 13
drag, startPoint x: 208, startPoint y: 290, endPoint x: 0, endPoint y: 208, distance: 223.2
click at [23, 220] on table "Фильтровать по условию Содержит 380508181999 Отмена OK Фильтровать по условию С…" at bounding box center [757, 242] width 1491 height 79
paste input "666227777"
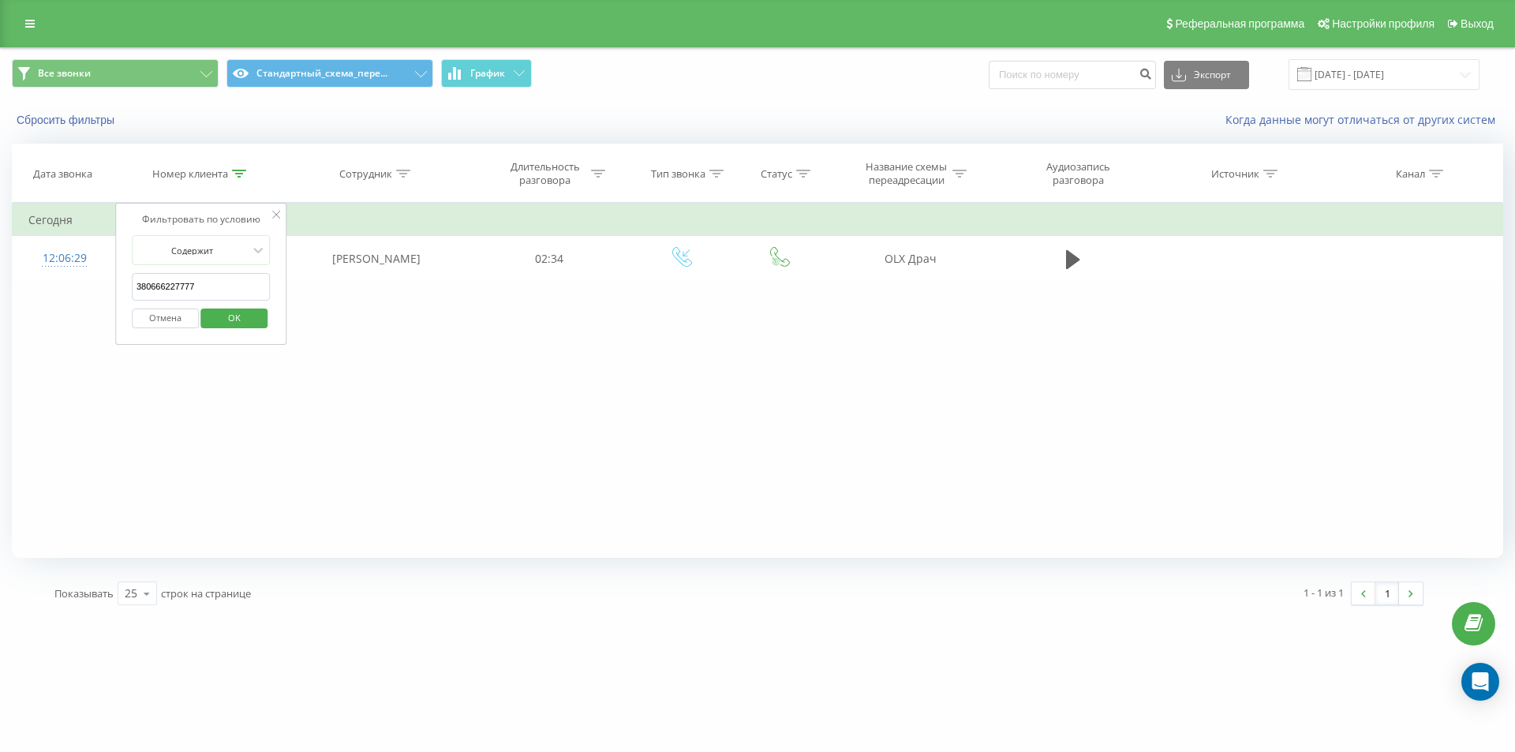
click button "OK" at bounding box center [234, 319] width 67 height 20
drag, startPoint x: 237, startPoint y: 177, endPoint x: 219, endPoint y: 280, distance: 105.0
click at [238, 178] on div at bounding box center [239, 173] width 14 height 13
drag, startPoint x: 215, startPoint y: 294, endPoint x: 30, endPoint y: 205, distance: 205.4
click at [37, 211] on table "Фильтровать по условию Содержит 380666227777 Отмена OK Фильтровать по условию С…" at bounding box center [757, 242] width 1491 height 79
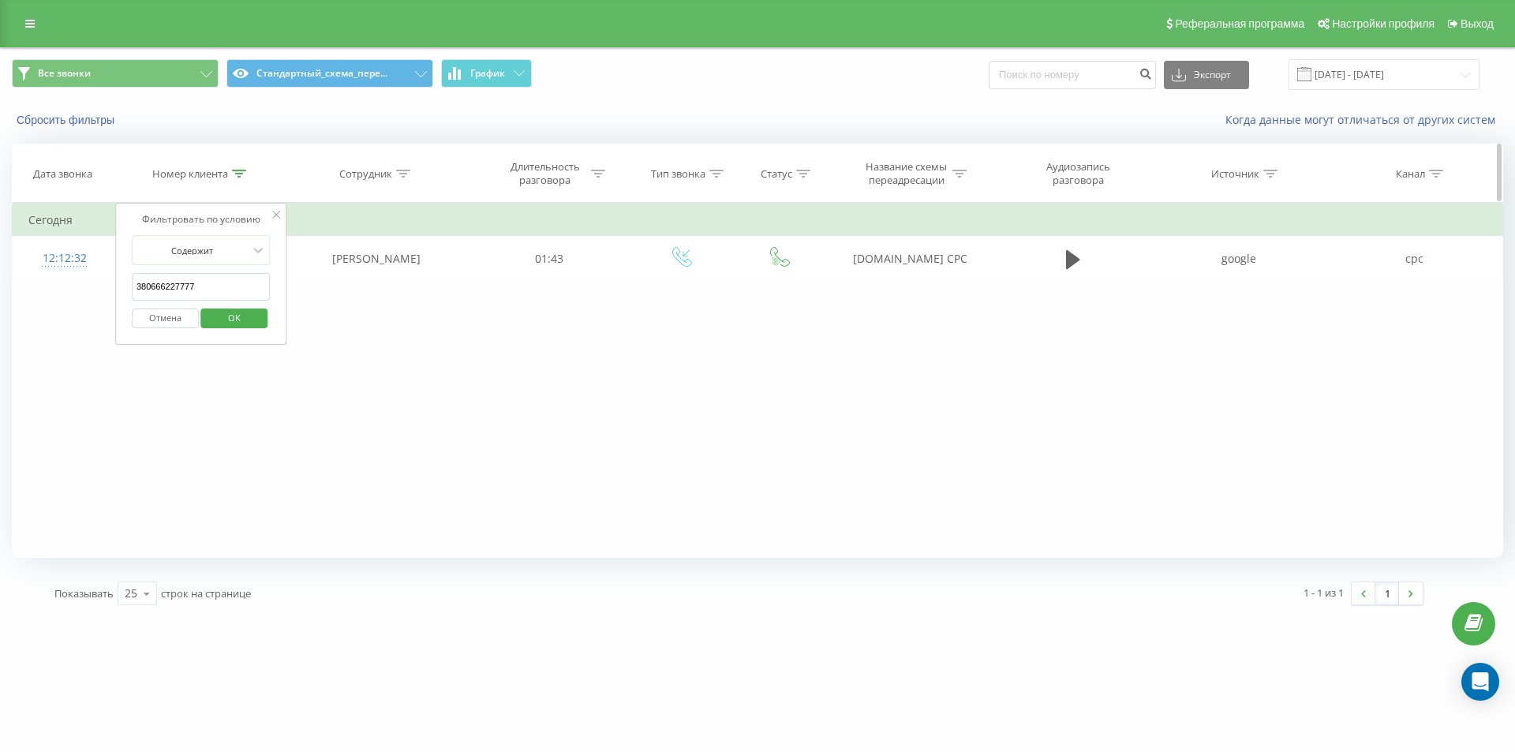
paste input "76824422"
click button "OK" at bounding box center [234, 319] width 67 height 20
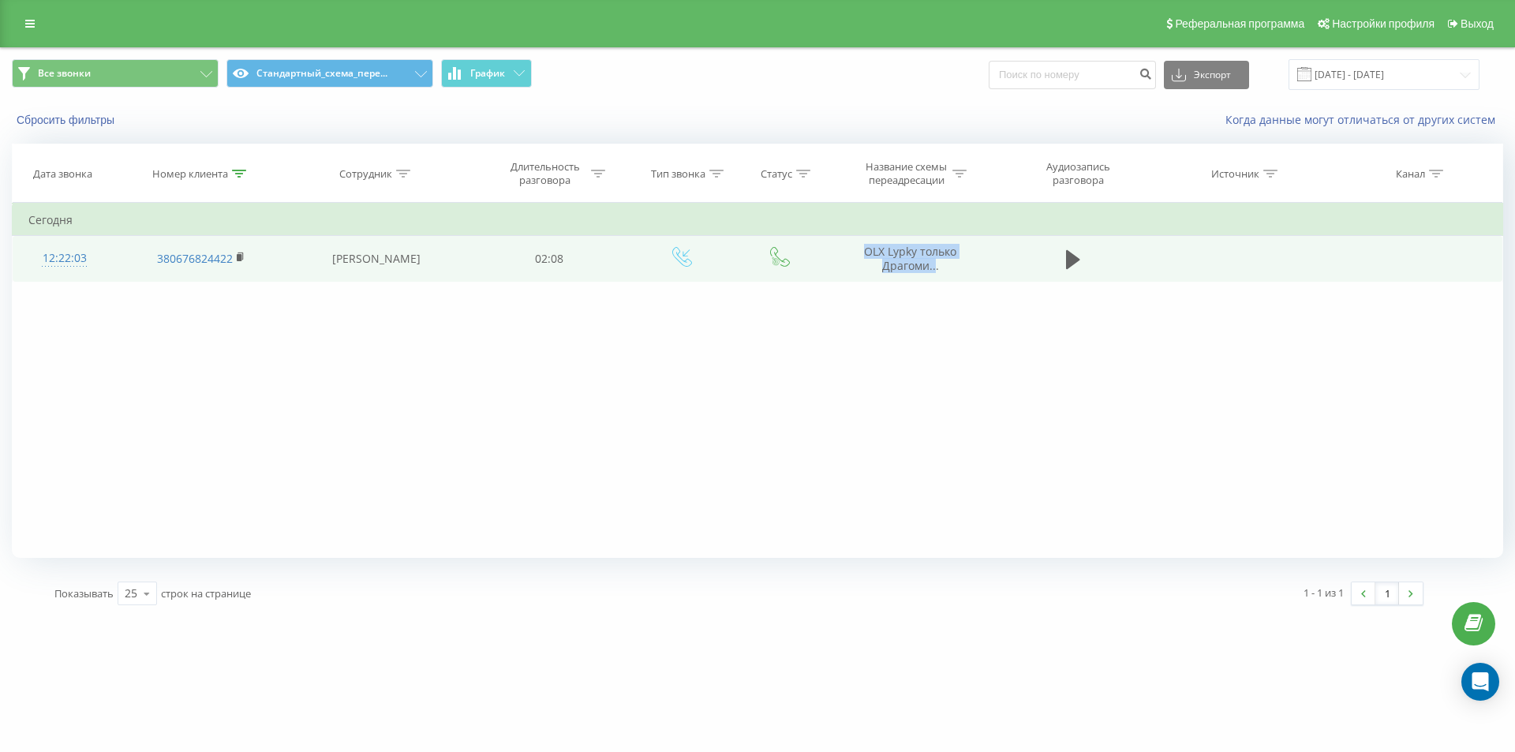
drag, startPoint x: 954, startPoint y: 265, endPoint x: 936, endPoint y: 260, distance: 18.8
click at [936, 260] on td "OLX Lypky только Драгоми..." at bounding box center [909, 259] width 169 height 46
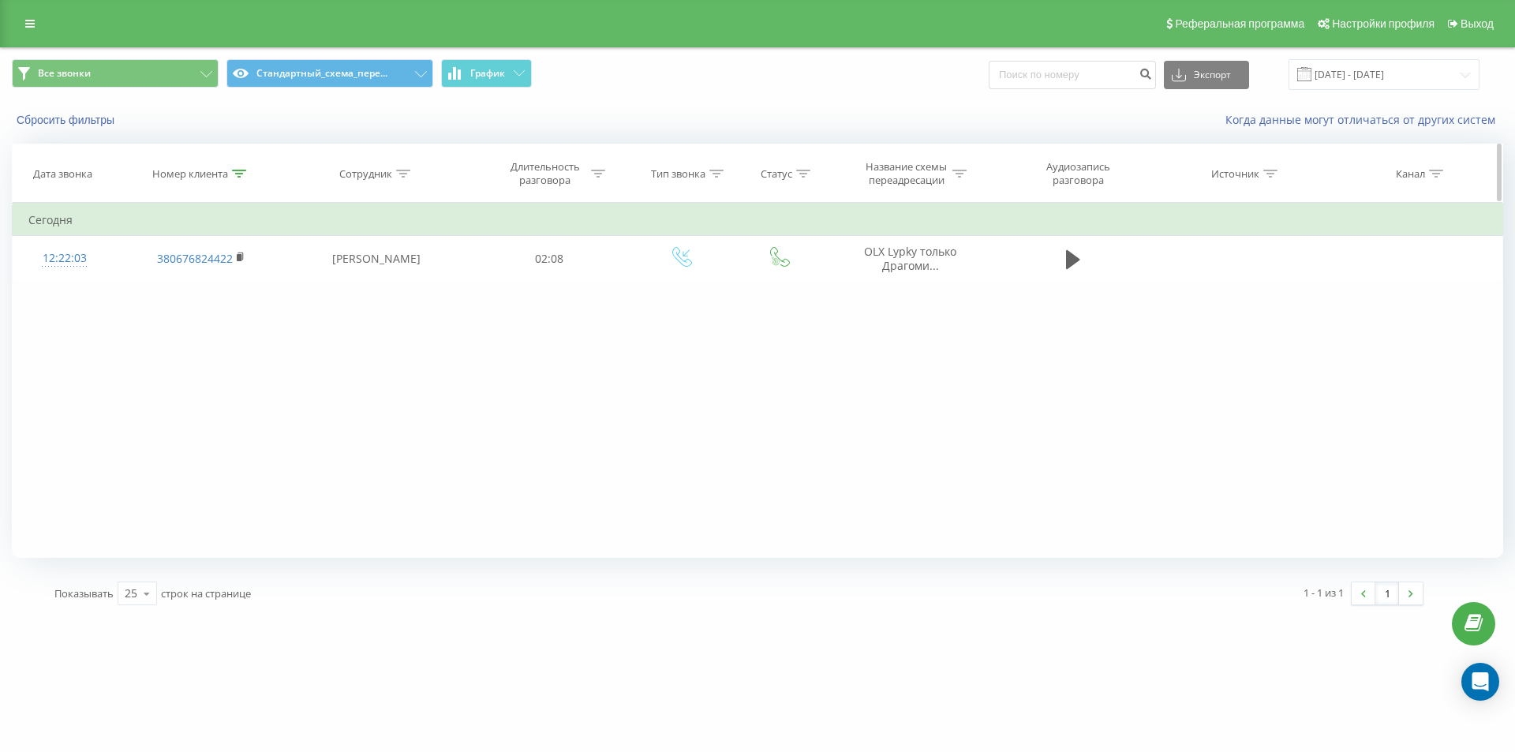
click at [234, 171] on icon at bounding box center [239, 174] width 14 height 8
drag, startPoint x: 237, startPoint y: 281, endPoint x: 0, endPoint y: 191, distance: 253.3
click at [41, 237] on table "Фильтровать по условию Содержит 380676824422 Отмена OK Фильтровать по условию С…" at bounding box center [757, 242] width 1491 height 79
paste input "736763846"
click button "OK" at bounding box center [234, 319] width 67 height 20
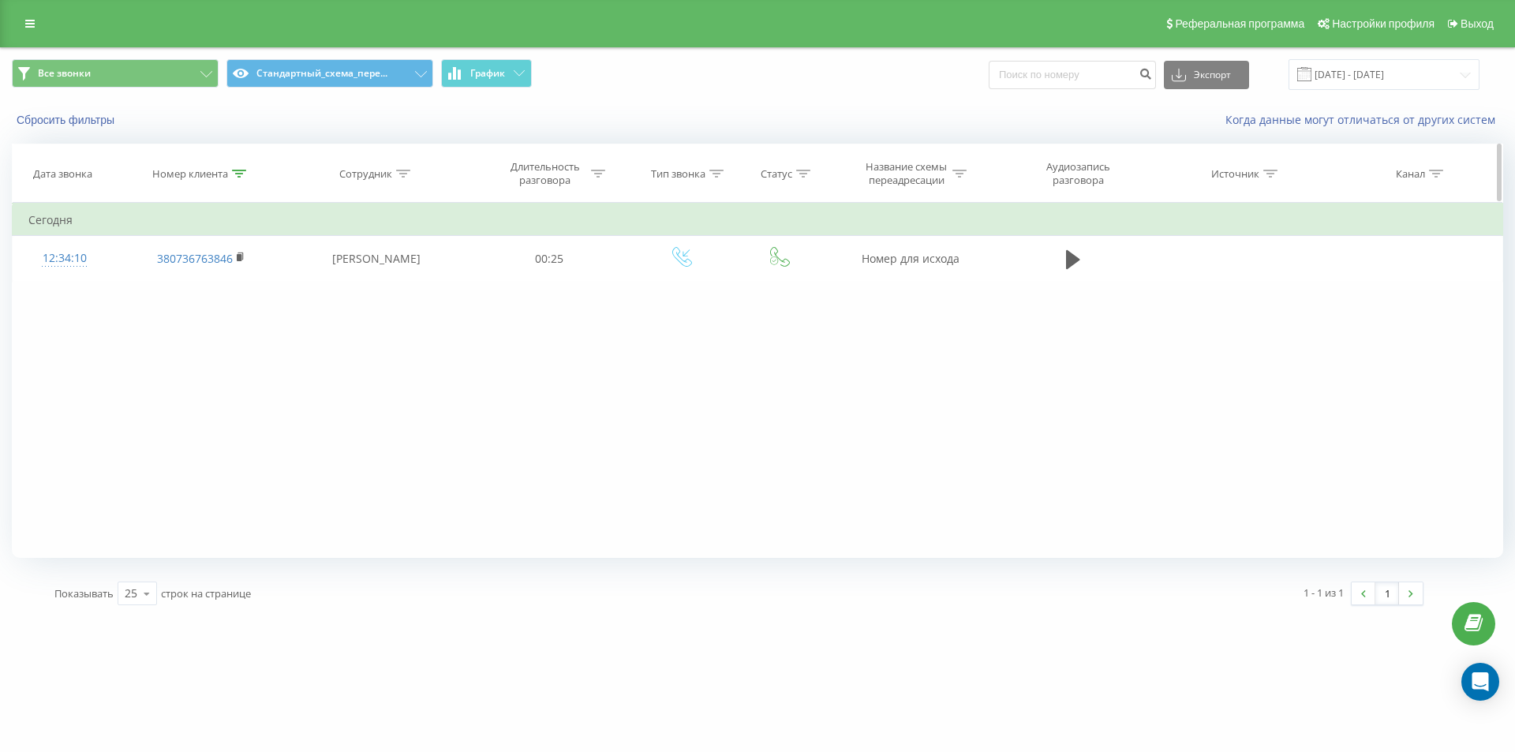
drag, startPoint x: 235, startPoint y: 168, endPoint x: 235, endPoint y: 193, distance: 24.5
click at [235, 170] on div at bounding box center [239, 173] width 14 height 13
click at [50, 223] on table "Фильтровать по условию Содержит 380736763846 Отмена OK Фильтровать по условию С…" at bounding box center [757, 242] width 1491 height 79
paste input "967899870"
click button "OK" at bounding box center [234, 319] width 67 height 20
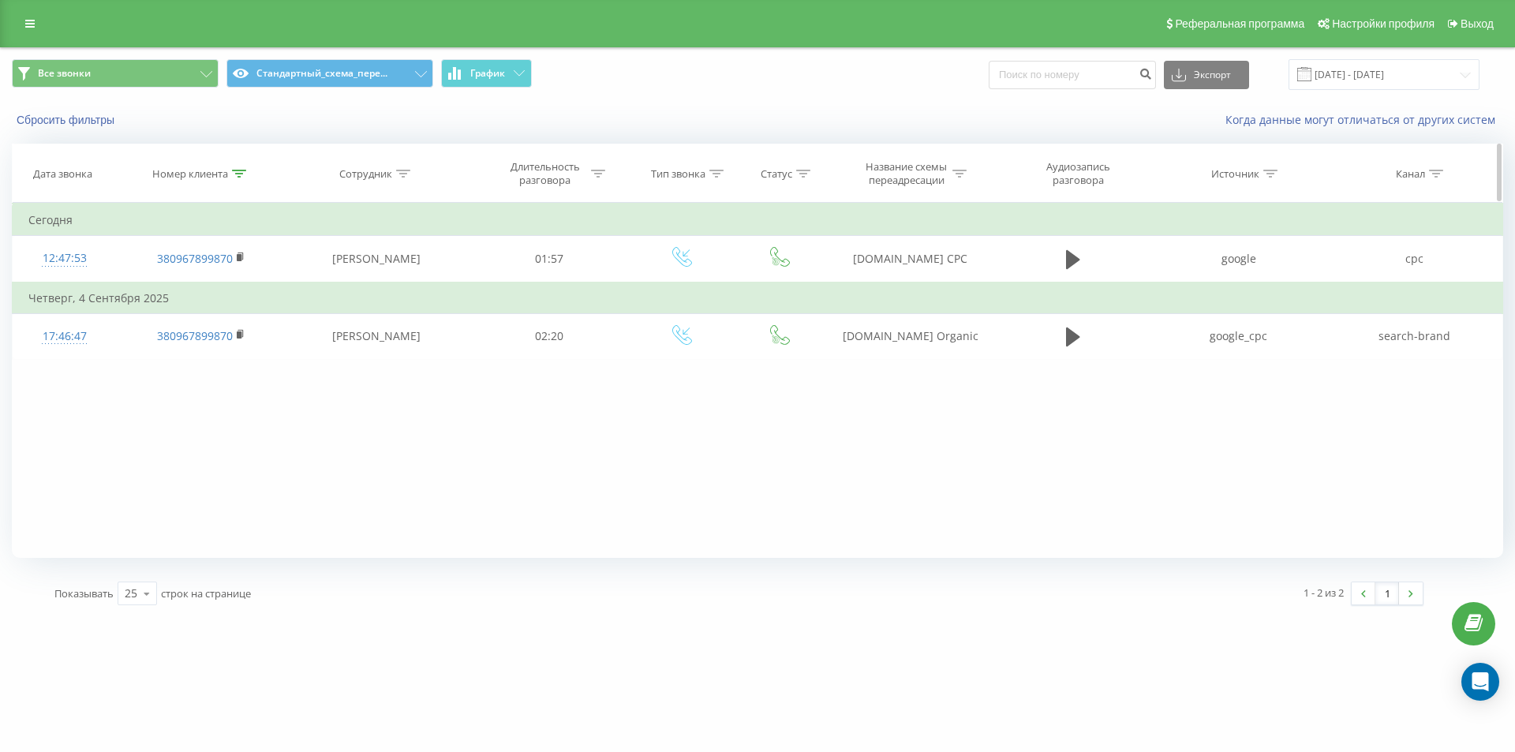
click at [238, 178] on div at bounding box center [239, 173] width 14 height 13
drag, startPoint x: 220, startPoint y: 286, endPoint x: 23, endPoint y: 228, distance: 205.5
click at [43, 240] on table "Фильтровать по условию Содержит 380967899870 Отмена OK Фильтровать по условию С…" at bounding box center [757, 281] width 1491 height 157
paste input "735853309"
click button "OK" at bounding box center [234, 319] width 67 height 20
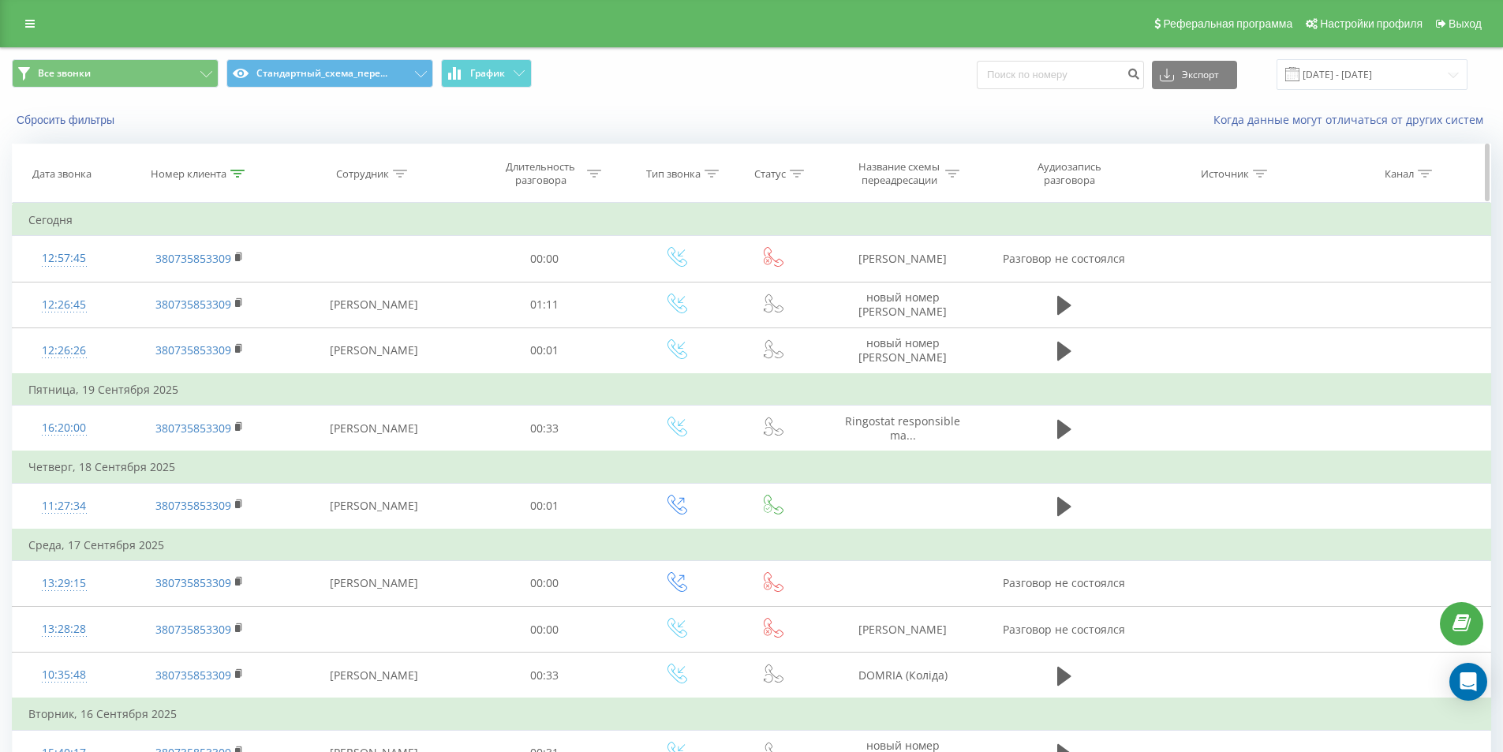
click at [236, 173] on icon at bounding box center [237, 174] width 14 height 8
drag, startPoint x: 208, startPoint y: 294, endPoint x: 121, endPoint y: 263, distance: 93.1
click at [136, 268] on form "Содержит 380735853309 Отмена OK" at bounding box center [199, 285] width 139 height 101
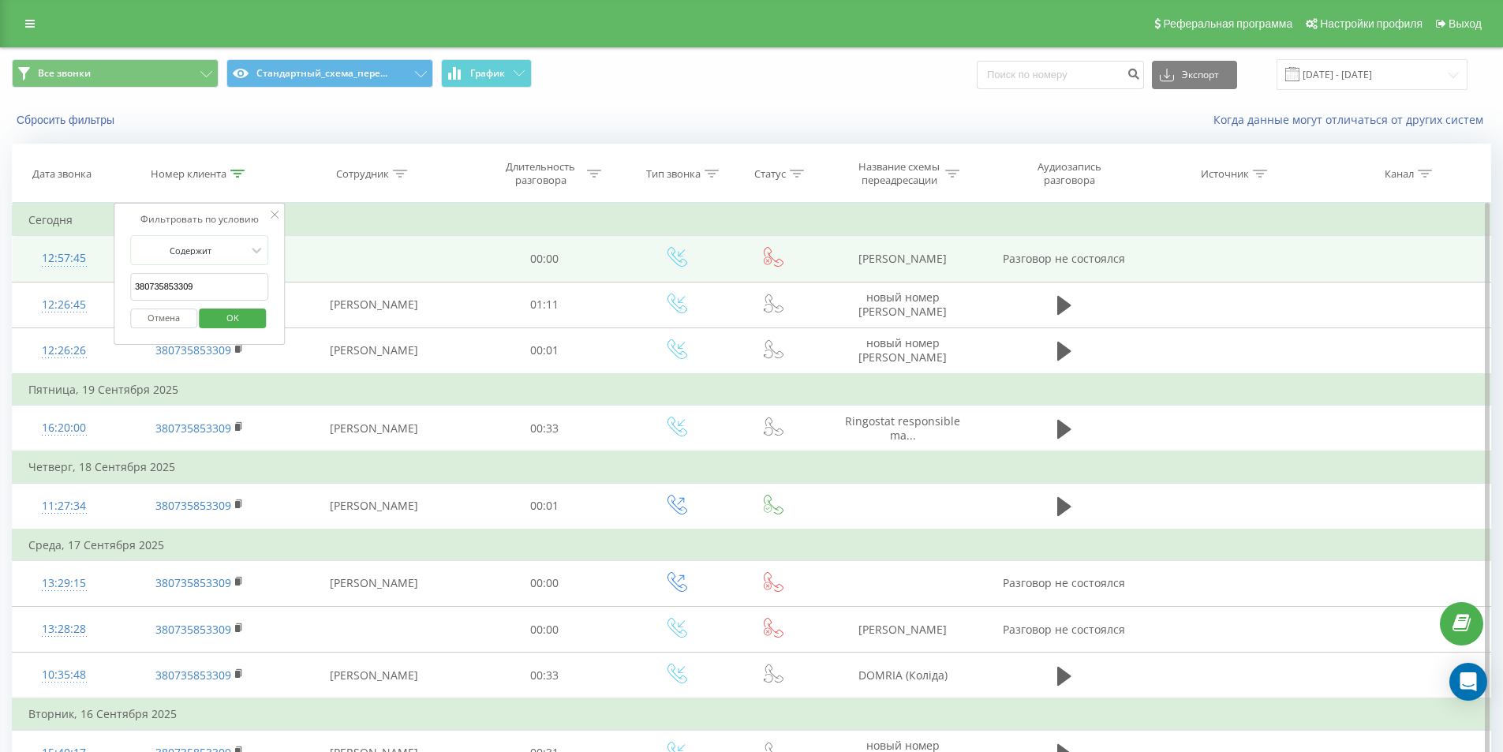
paste input "93181165"
click button "OK" at bounding box center [233, 319] width 67 height 20
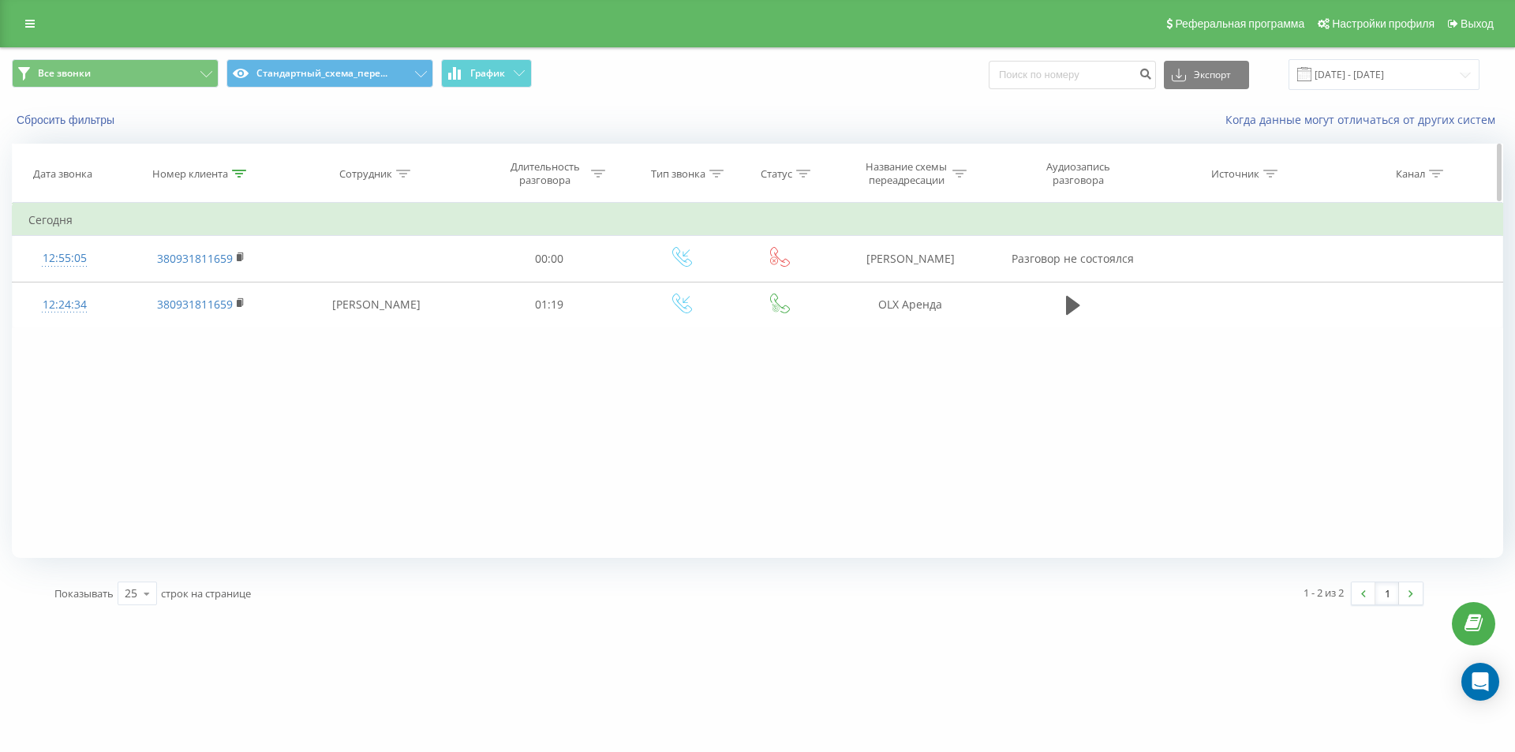
click at [238, 170] on icon at bounding box center [239, 174] width 14 height 8
drag, startPoint x: 208, startPoint y: 279, endPoint x: 84, endPoint y: 224, distance: 135.7
click at [118, 249] on div "Фильтровать по условию Содержит 380931811659 Отмена OK" at bounding box center [201, 274] width 172 height 142
paste input "5691881"
click button "OK" at bounding box center [234, 319] width 67 height 20
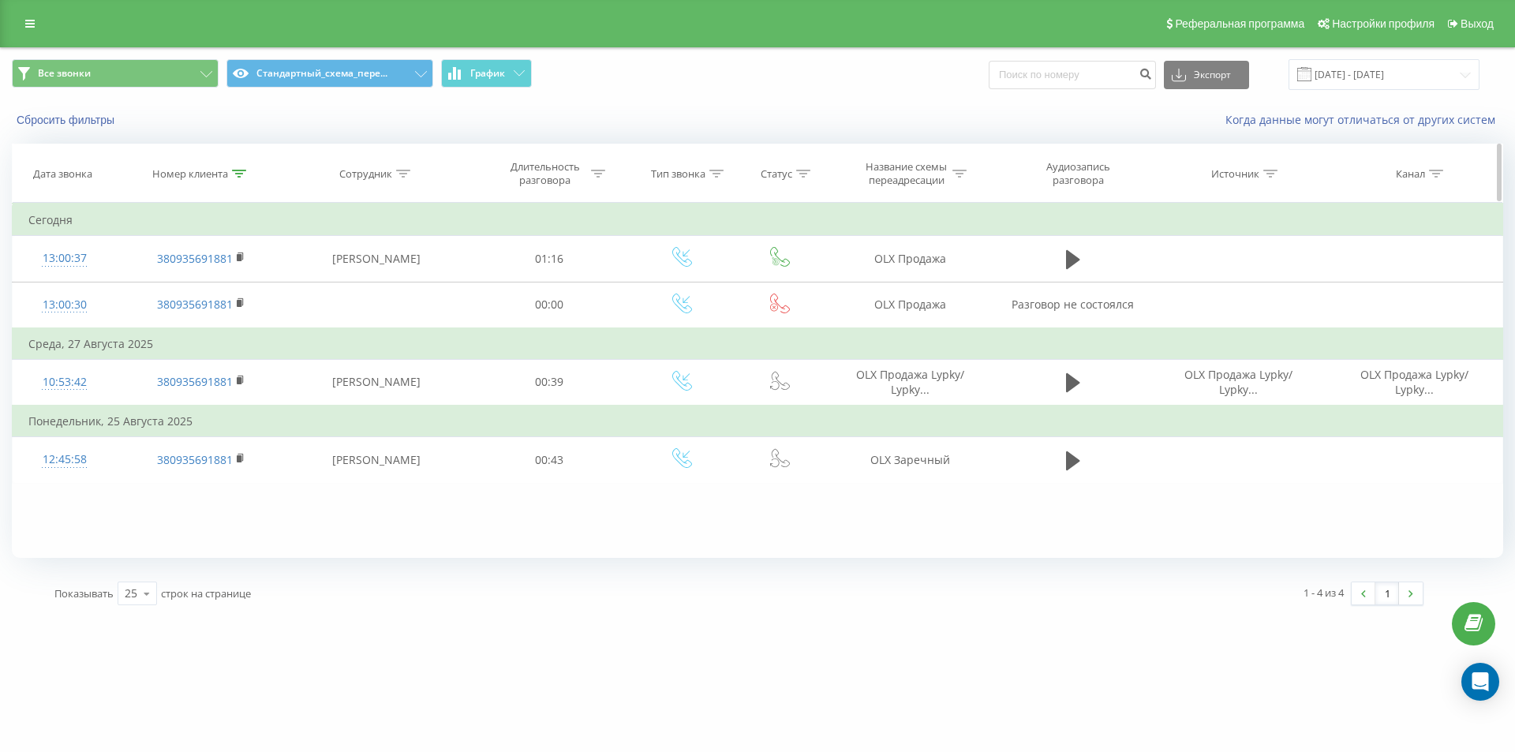
click at [240, 170] on icon at bounding box center [239, 174] width 14 height 8
drag, startPoint x: 226, startPoint y: 286, endPoint x: 0, endPoint y: 219, distance: 236.2
click at [6, 224] on div "Все звонки Стандартный_схема_пере... График Экспорт .csv .xls .xlsx 23.08.2025 …" at bounding box center [757, 332] width 1515 height 570
paste input "84469444"
click button "OK" at bounding box center [234, 319] width 67 height 20
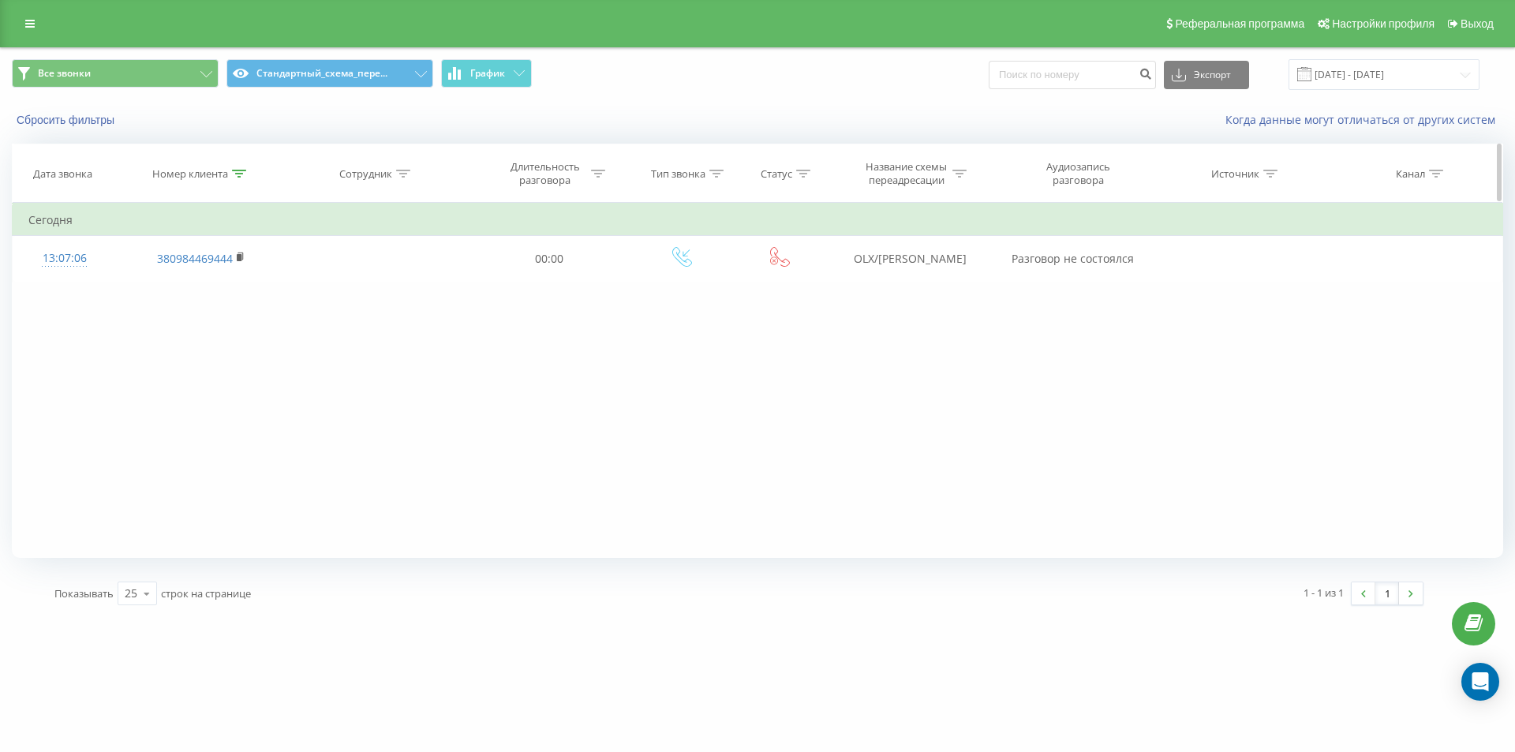
click at [240, 176] on icon at bounding box center [239, 174] width 14 height 8
drag, startPoint x: 217, startPoint y: 278, endPoint x: 0, endPoint y: 217, distance: 225.4
click at [73, 257] on table "Фильтровать по условию Содержит 380984469444 Отмена OK Фильтровать по условию С…" at bounding box center [757, 242] width 1491 height 79
paste input "96442718"
click button "OK" at bounding box center [234, 319] width 67 height 20
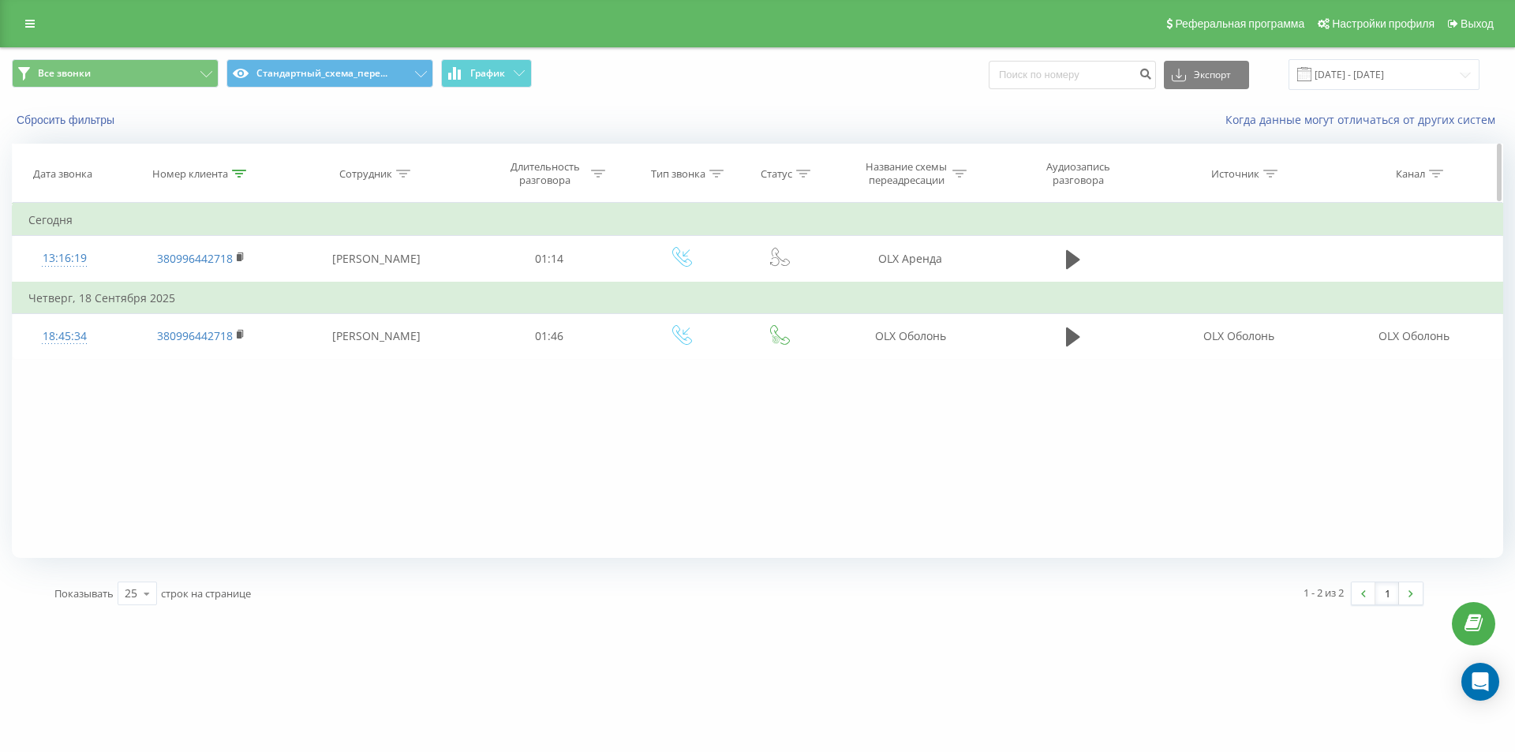
click at [238, 174] on icon at bounding box center [239, 174] width 14 height 8
drag, startPoint x: 196, startPoint y: 295, endPoint x: 0, endPoint y: 213, distance: 212.9
click at [45, 234] on table "Фильтровать по условию Содержит 380996442718 Отмена OK Фильтровать по условию С…" at bounding box center [757, 281] width 1491 height 157
paste input "4043360"
click button "OK" at bounding box center [234, 319] width 67 height 20
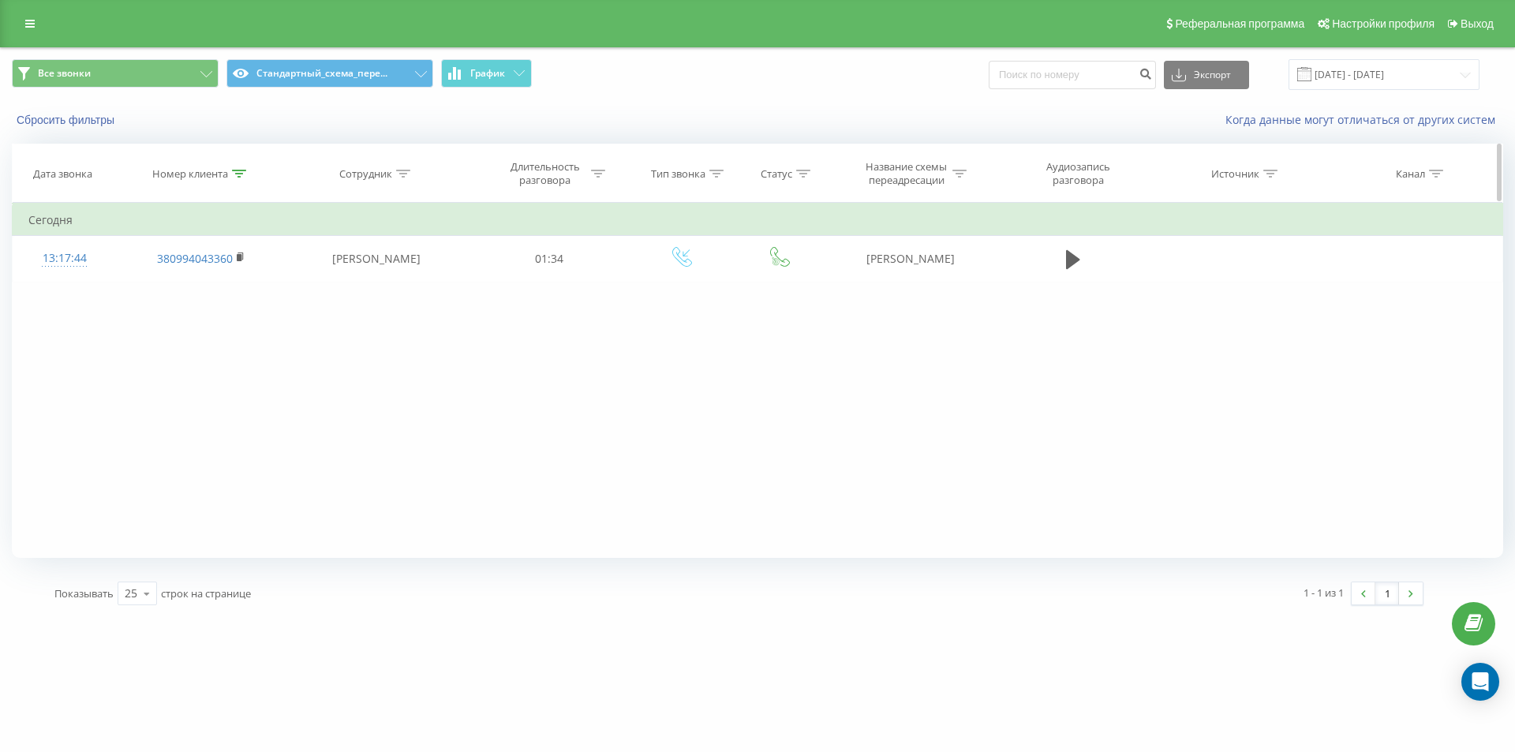
click at [238, 171] on icon at bounding box center [239, 174] width 14 height 8
drag, startPoint x: 209, startPoint y: 274, endPoint x: 17, endPoint y: 222, distance: 198.7
click at [52, 243] on table "Фильтровать по условию Содержит 380994043360 Отмена OK Фильтровать по условию С…" at bounding box center [757, 242] width 1491 height 79
paste input "7773367"
type input "380977733670"
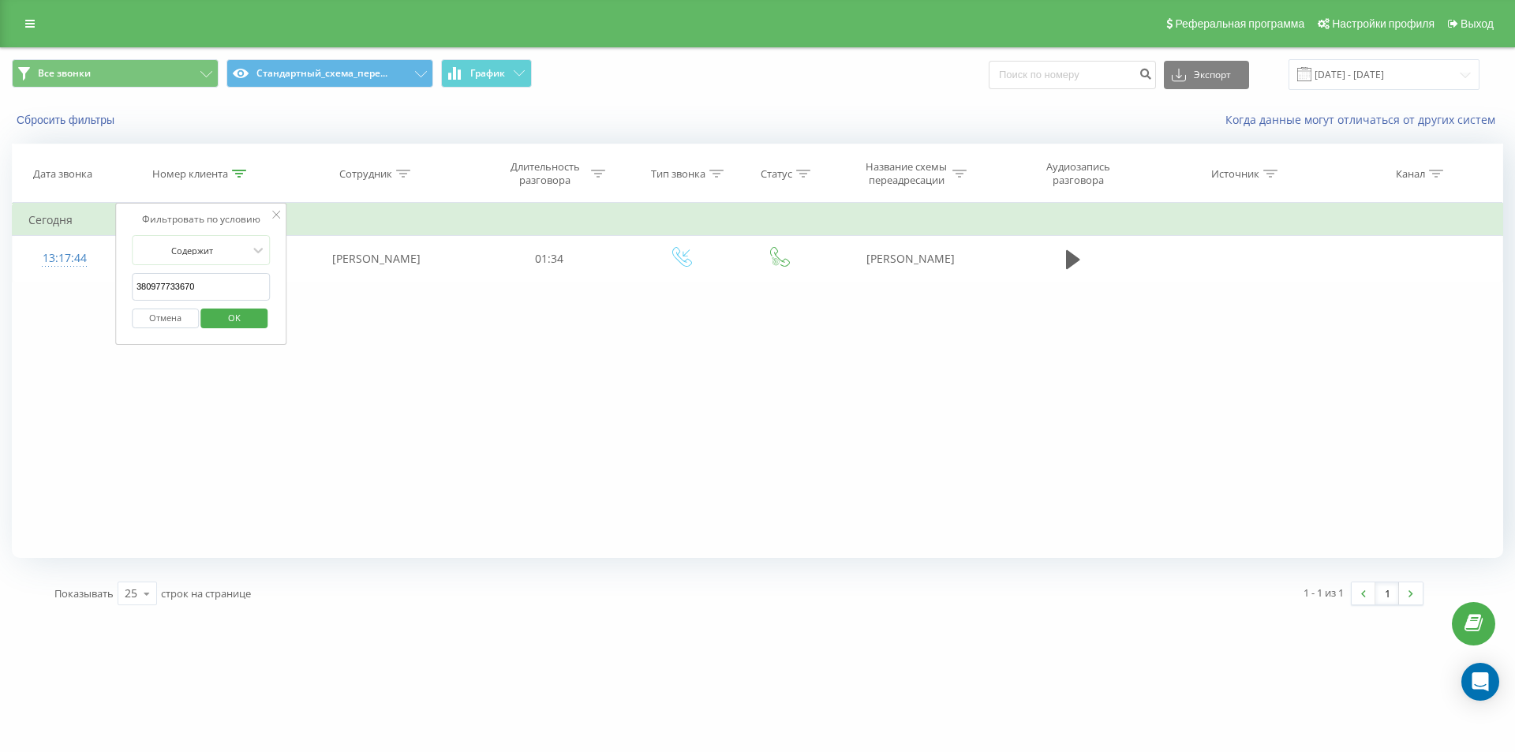
click button "OK" at bounding box center [234, 319] width 67 height 20
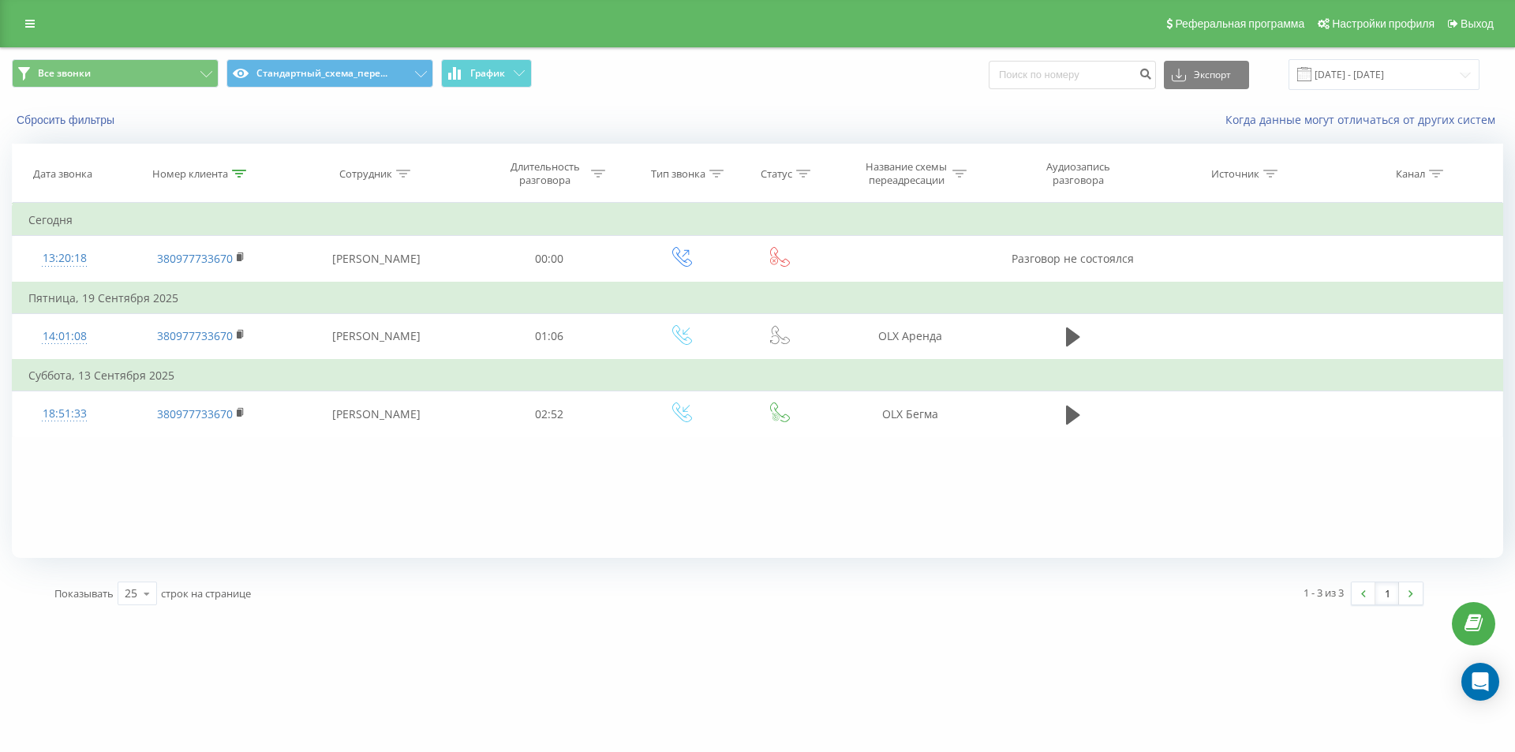
drag, startPoint x: 235, startPoint y: 173, endPoint x: 222, endPoint y: 241, distance: 69.2
click at [235, 174] on icon at bounding box center [239, 174] width 14 height 8
click at [174, 320] on button "Отмена" at bounding box center [165, 319] width 67 height 20
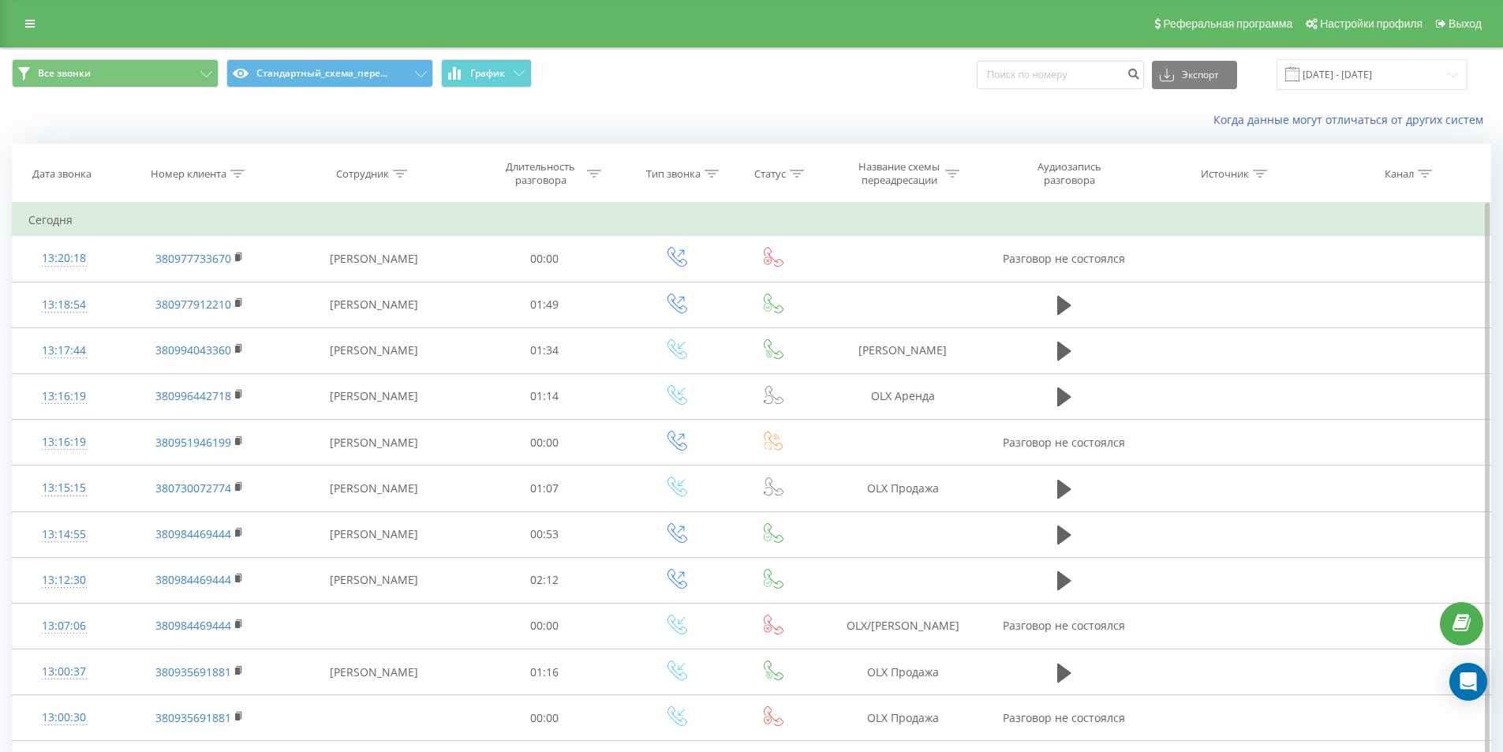
drag, startPoint x: 236, startPoint y: 170, endPoint x: 215, endPoint y: 222, distance: 55.5
click at [238, 171] on icon at bounding box center [237, 174] width 14 height 8
click at [196, 285] on input "380977733670" at bounding box center [199, 287] width 139 height 28
paste input "380988917997"
click button "OK" at bounding box center [233, 319] width 67 height 20
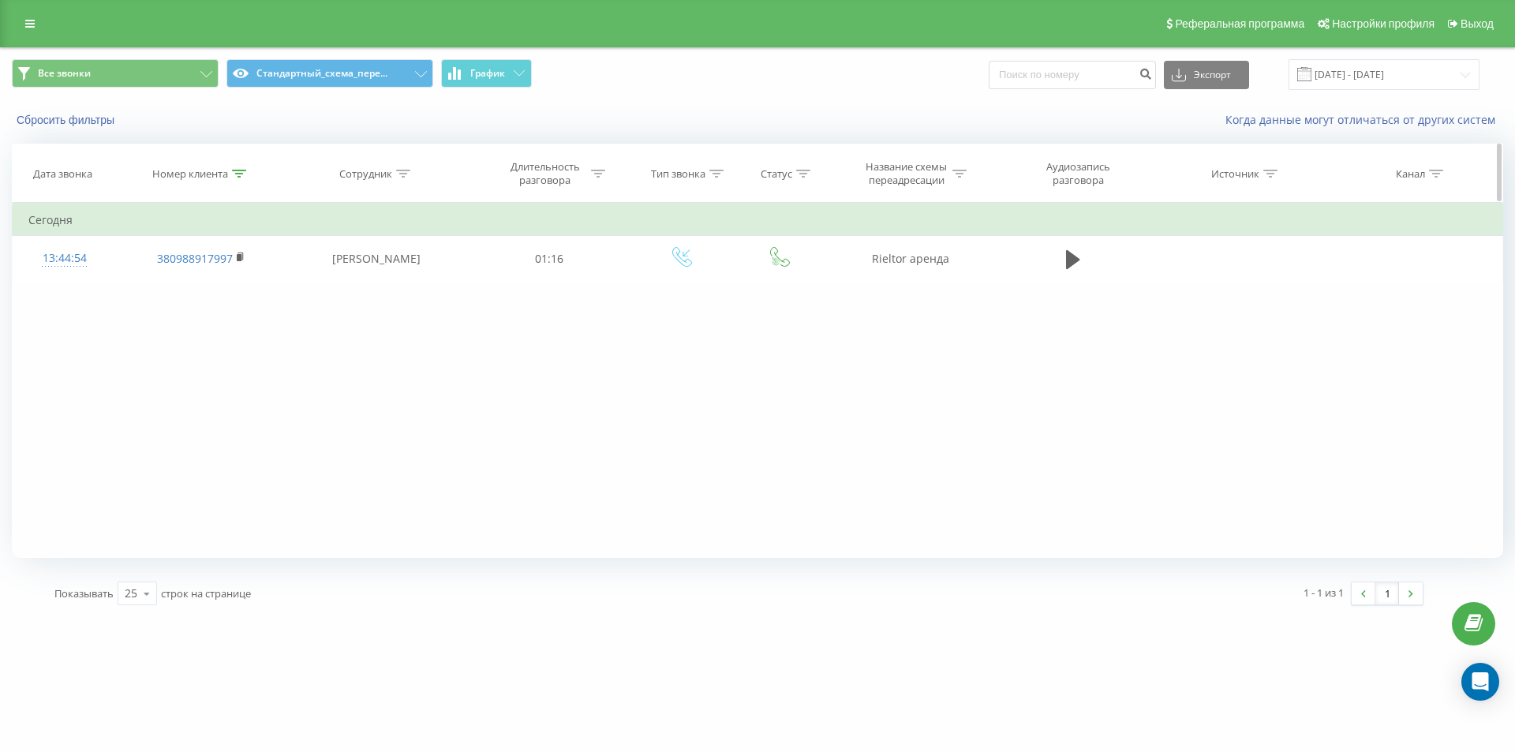
click at [235, 168] on div at bounding box center [239, 173] width 14 height 13
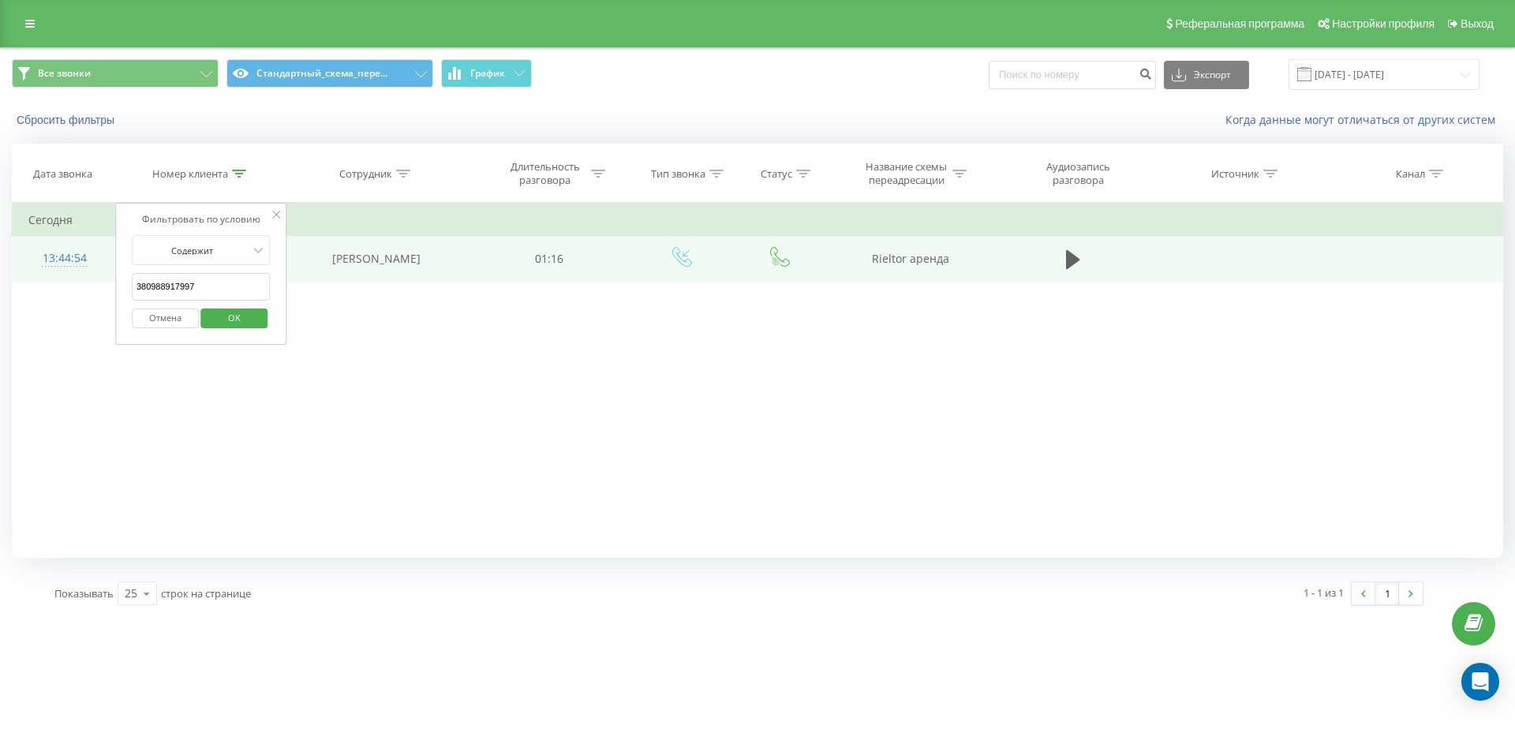
drag, startPoint x: 196, startPoint y: 290, endPoint x: 27, endPoint y: 248, distance: 174.2
click at [88, 270] on table "Фильтровать по условию Содержит 380988917997 Отмена OK Фильтровать по условию С…" at bounding box center [757, 242] width 1491 height 79
paste input "76882348"
click button "OK" at bounding box center [234, 319] width 67 height 20
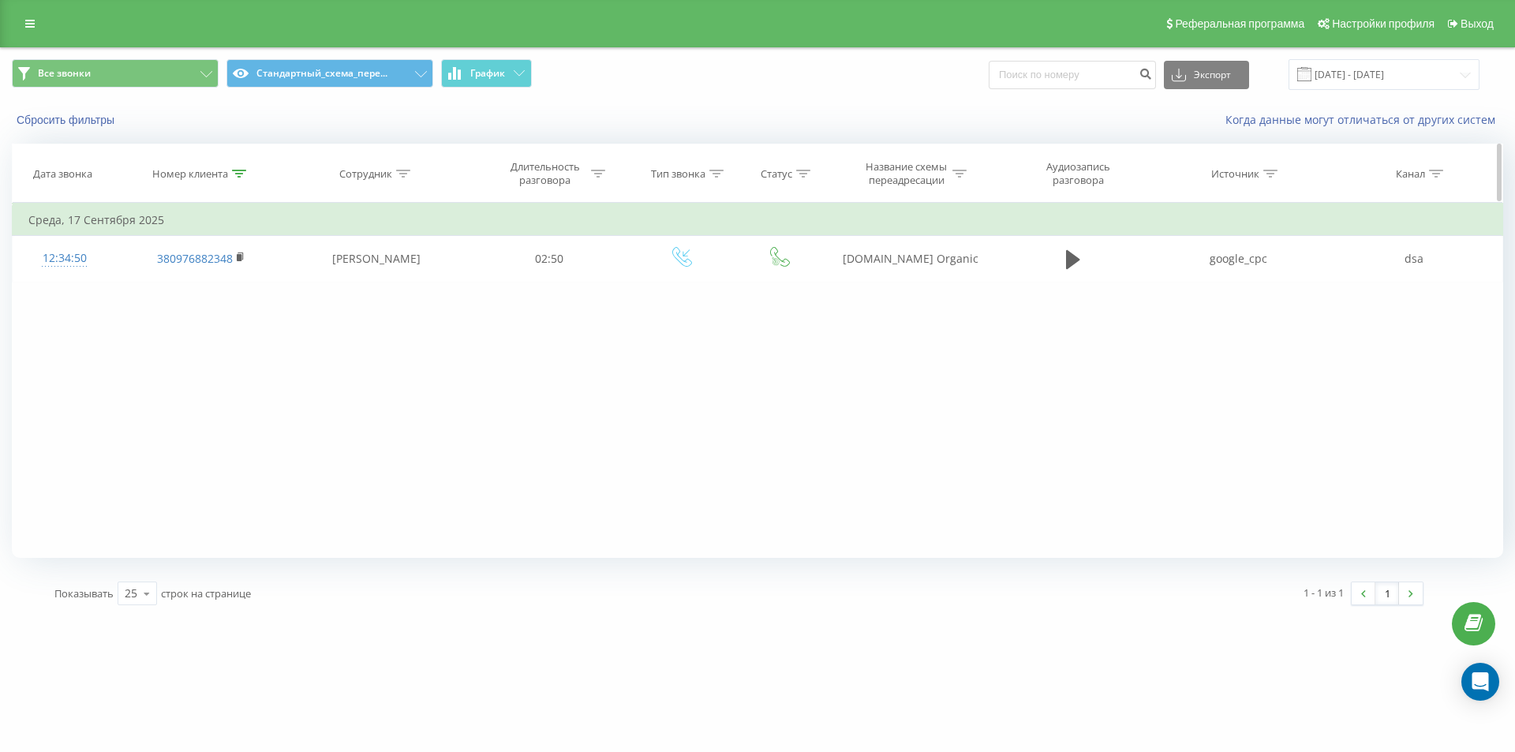
click at [239, 171] on icon at bounding box center [239, 174] width 14 height 8
drag, startPoint x: 216, startPoint y: 277, endPoint x: 0, endPoint y: 173, distance: 240.0
click at [69, 234] on table "Фильтровать по условию Содержит 380976882348 Отмена OK Фильтровать по условию С…" at bounding box center [757, 242] width 1491 height 79
paste input "text"
click button "OK" at bounding box center [234, 319] width 67 height 20
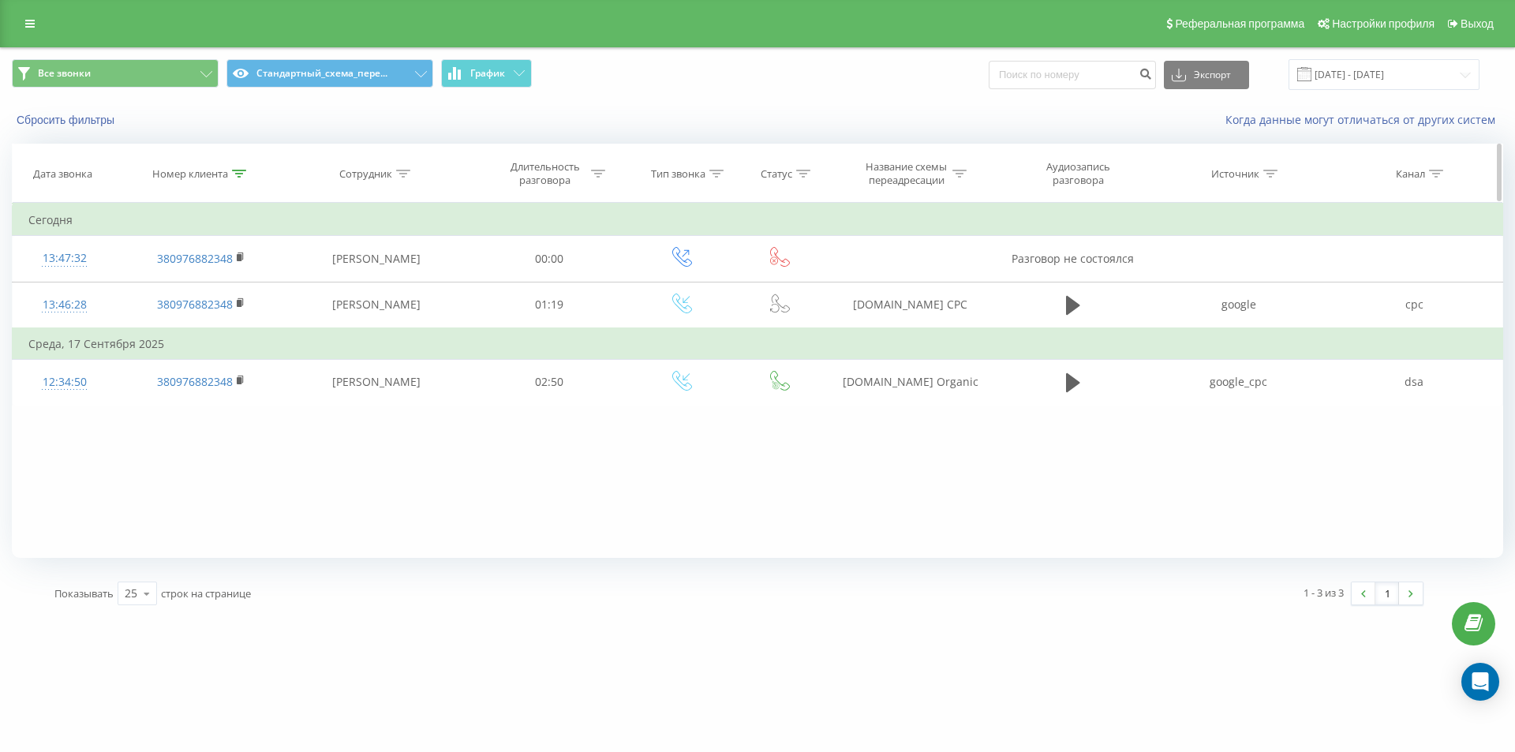
click at [237, 175] on icon at bounding box center [239, 174] width 14 height 8
drag, startPoint x: 185, startPoint y: 277, endPoint x: 0, endPoint y: 159, distance: 219.6
click at [0, 178] on div "Все звонки Стандартный_схема_пере... График Экспорт .csv .xls .xlsx 23.08.2025 …" at bounding box center [757, 332] width 1515 height 570
paste input "689340387"
click button "OK" at bounding box center [234, 319] width 67 height 20
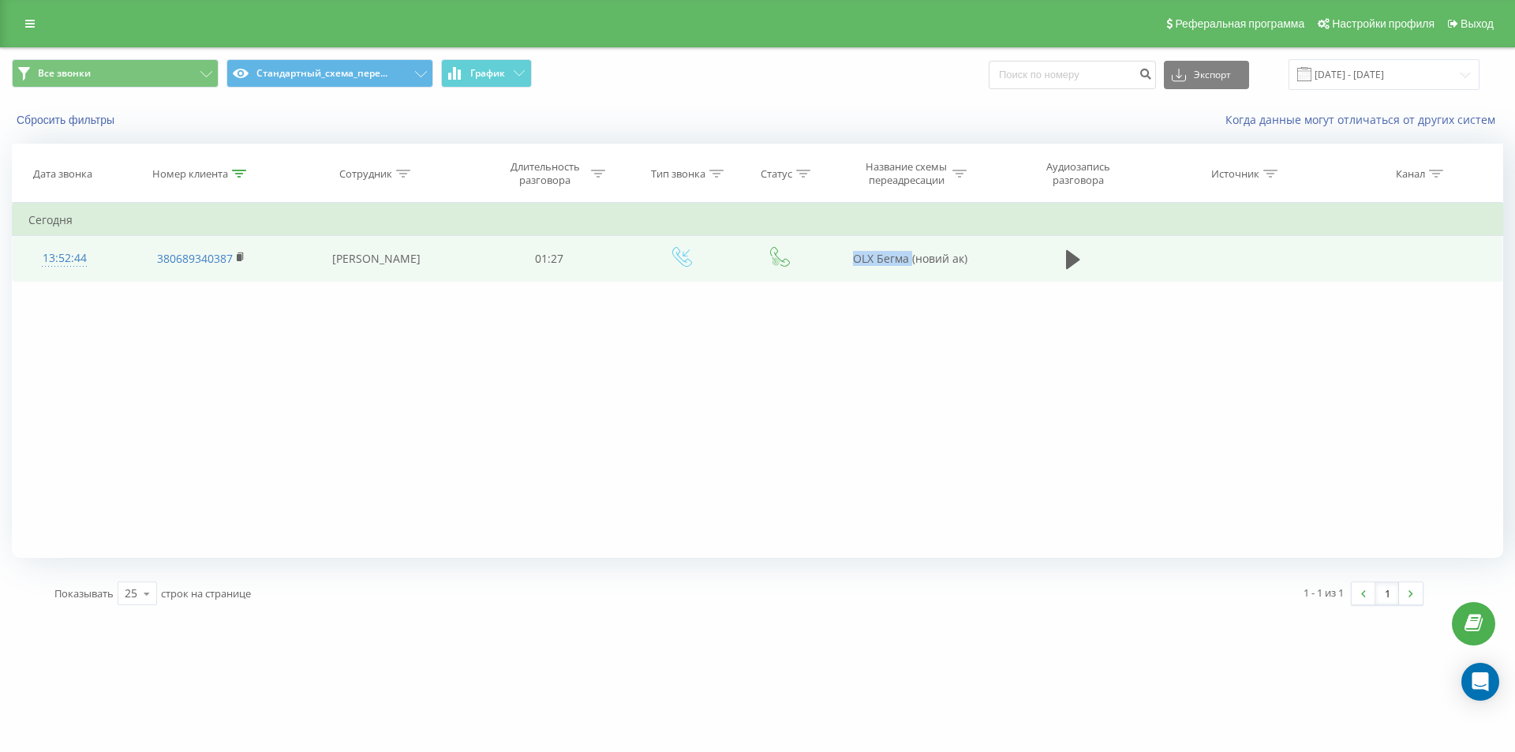
drag, startPoint x: 898, startPoint y: 270, endPoint x: 911, endPoint y: 271, distance: 12.7
click at [911, 271] on td "OLX Бегма (новий ак)" at bounding box center [909, 259] width 169 height 46
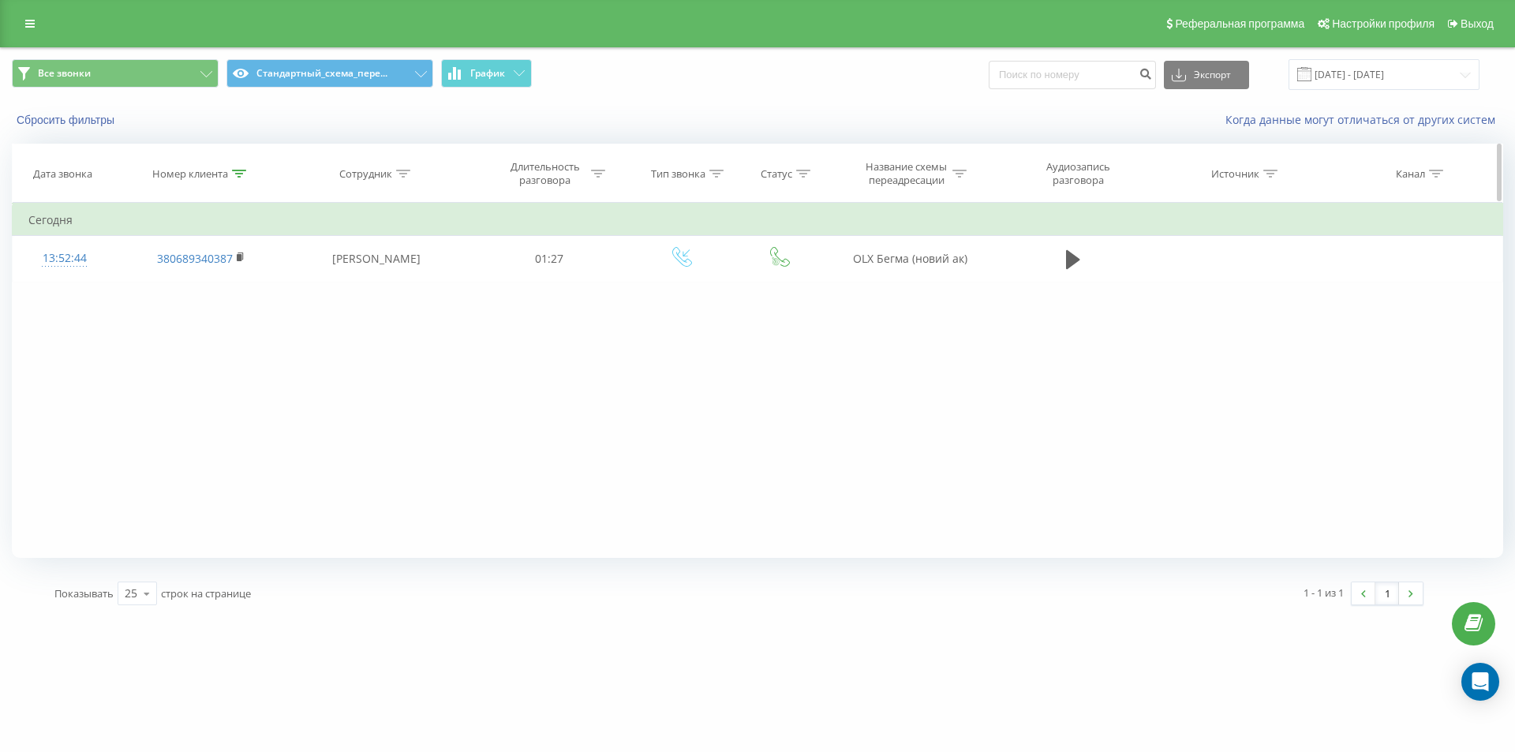
click at [235, 182] on th "Номер клиента" at bounding box center [200, 173] width 169 height 58
click at [241, 168] on div at bounding box center [239, 173] width 14 height 13
drag, startPoint x: 201, startPoint y: 287, endPoint x: 7, endPoint y: 236, distance: 200.8
click at [34, 248] on table "Фильтровать по условию Содержит 380689340387 Отмена OK Фильтровать по условию С…" at bounding box center [757, 242] width 1491 height 79
paste input "98891799"
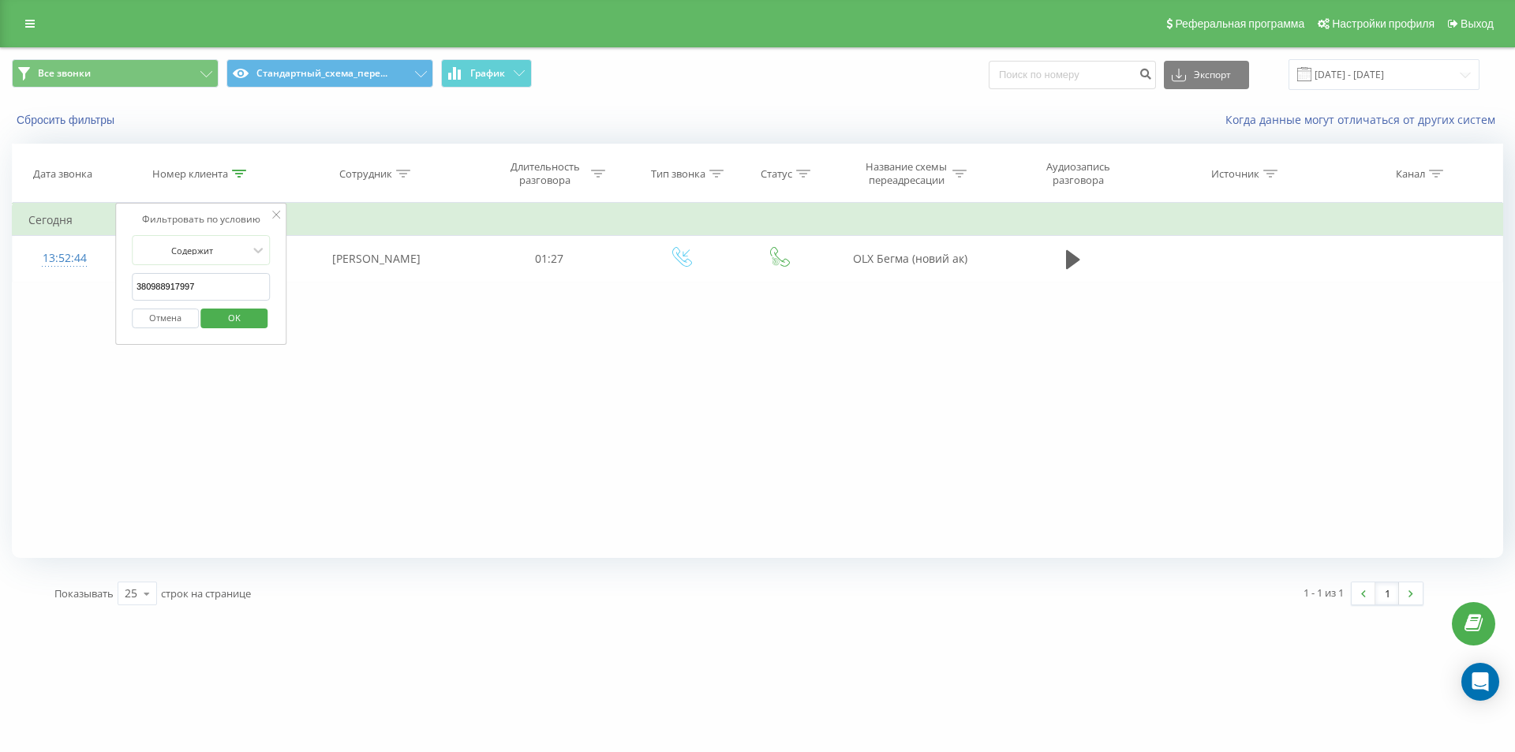
click button "OK" at bounding box center [234, 319] width 67 height 20
click at [238, 168] on div at bounding box center [239, 173] width 14 height 13
drag, startPoint x: 200, startPoint y: 291, endPoint x: 68, endPoint y: 167, distance: 181.4
click at [125, 262] on div "Фильтровать по условию Содержит 380988917997 Отмена OK" at bounding box center [201, 274] width 172 height 142
paste input "505204707"
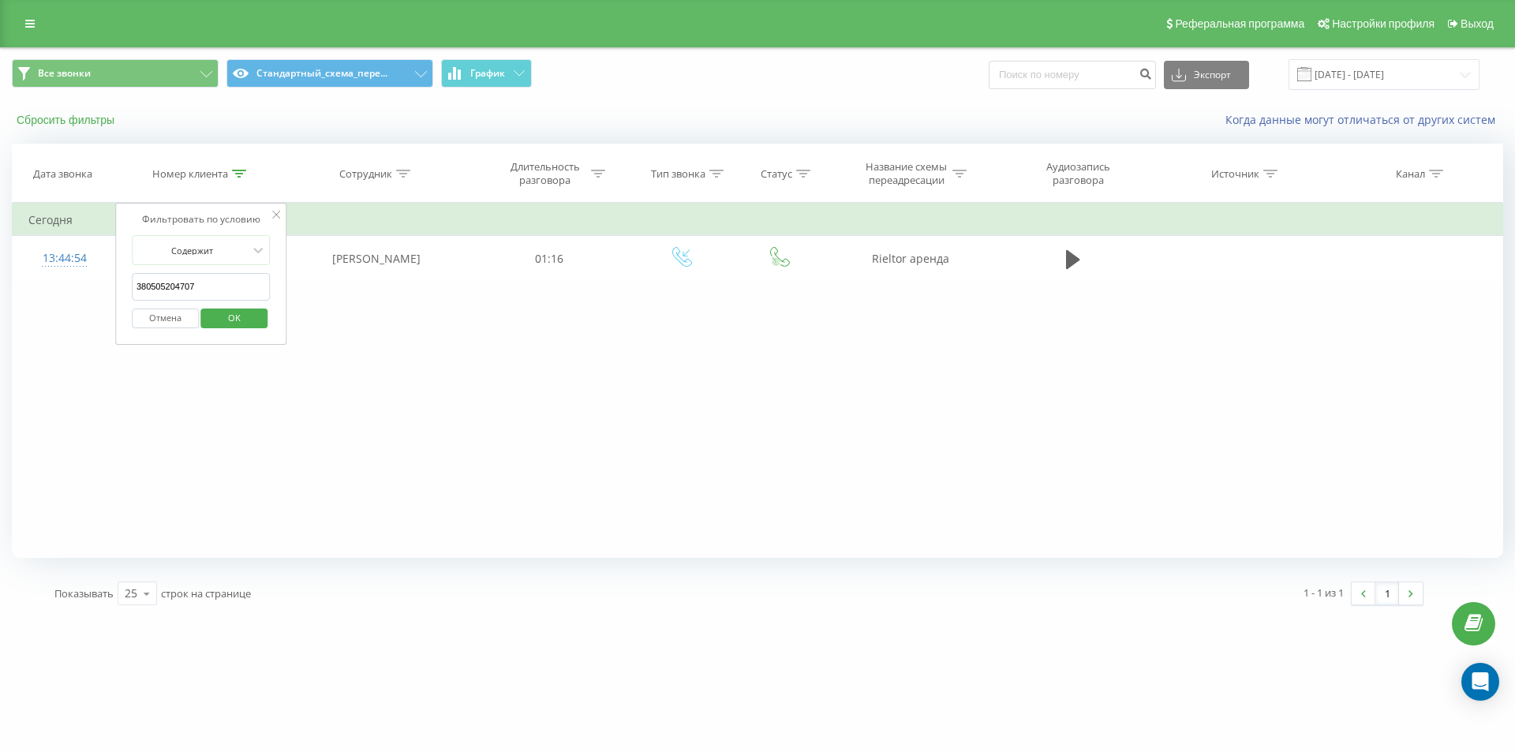
click button "OK" at bounding box center [234, 319] width 67 height 20
click at [237, 170] on icon at bounding box center [239, 174] width 14 height 8
drag, startPoint x: 217, startPoint y: 276, endPoint x: 51, endPoint y: 222, distance: 175.2
click at [66, 236] on table "Фильтровать по условию Содержит 380505204707 Отмена OK Фильтровать по условию С…" at bounding box center [757, 242] width 1491 height 79
paste input "939777053"
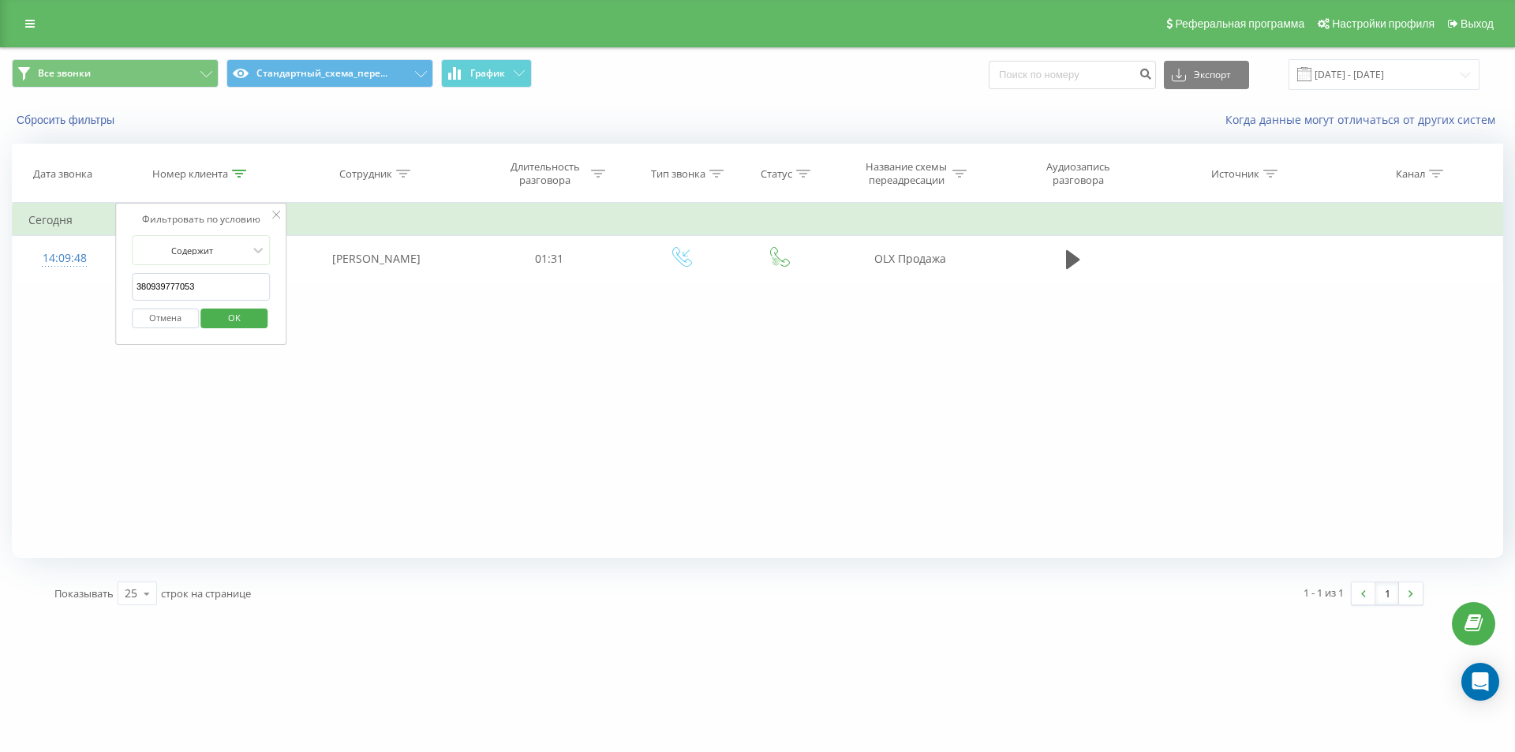
click button "OK" at bounding box center [234, 319] width 67 height 20
drag, startPoint x: 1077, startPoint y: 266, endPoint x: 997, endPoint y: 203, distance: 101.7
click at [1077, 265] on icon at bounding box center [1073, 260] width 14 height 22
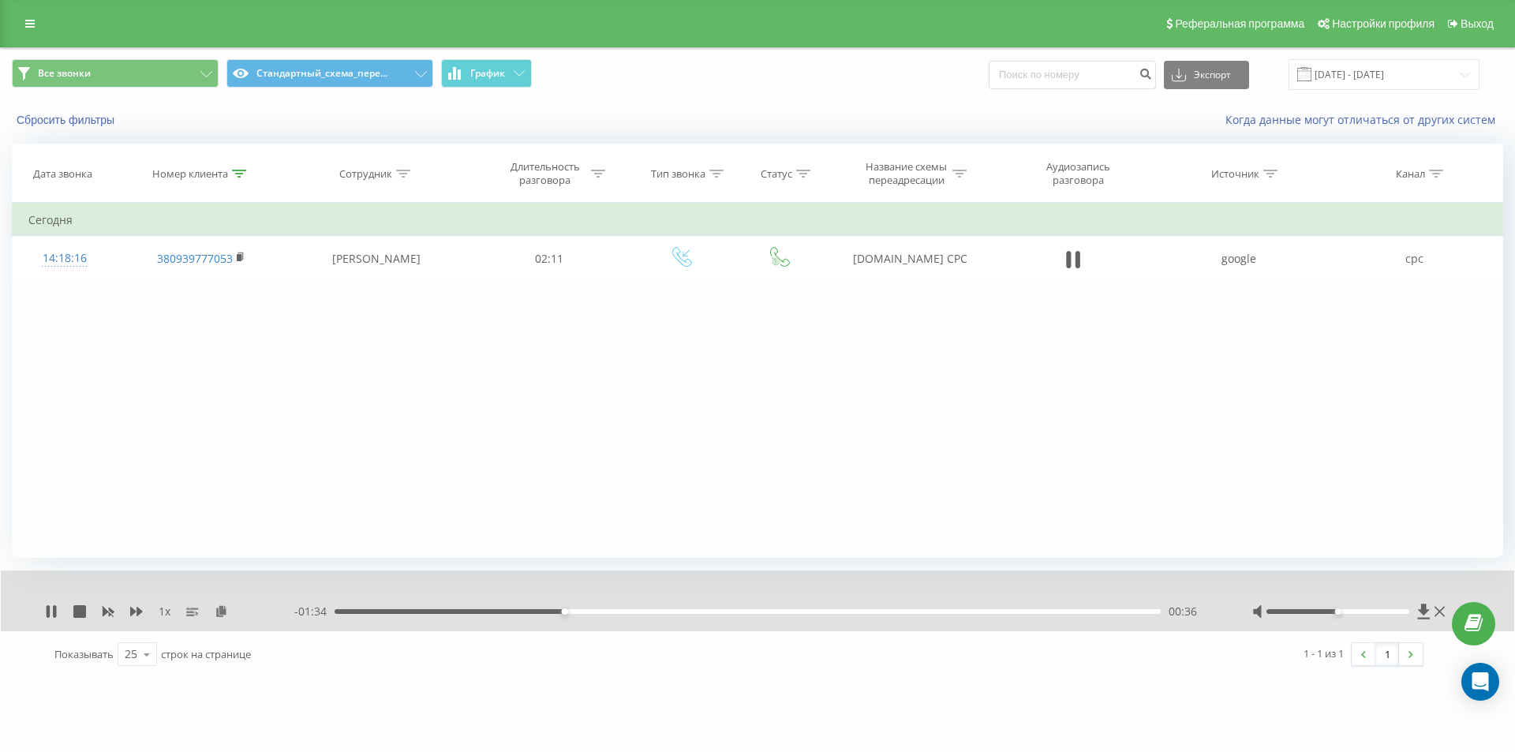
click at [423, 616] on div "- 01:34 00:36 00:36" at bounding box center [753, 612] width 919 height 16
click at [421, 609] on div "00:13" at bounding box center [748, 611] width 826 height 5
click at [52, 612] on icon at bounding box center [51, 611] width 13 height 13
click at [1439, 614] on icon at bounding box center [1440, 611] width 10 height 13
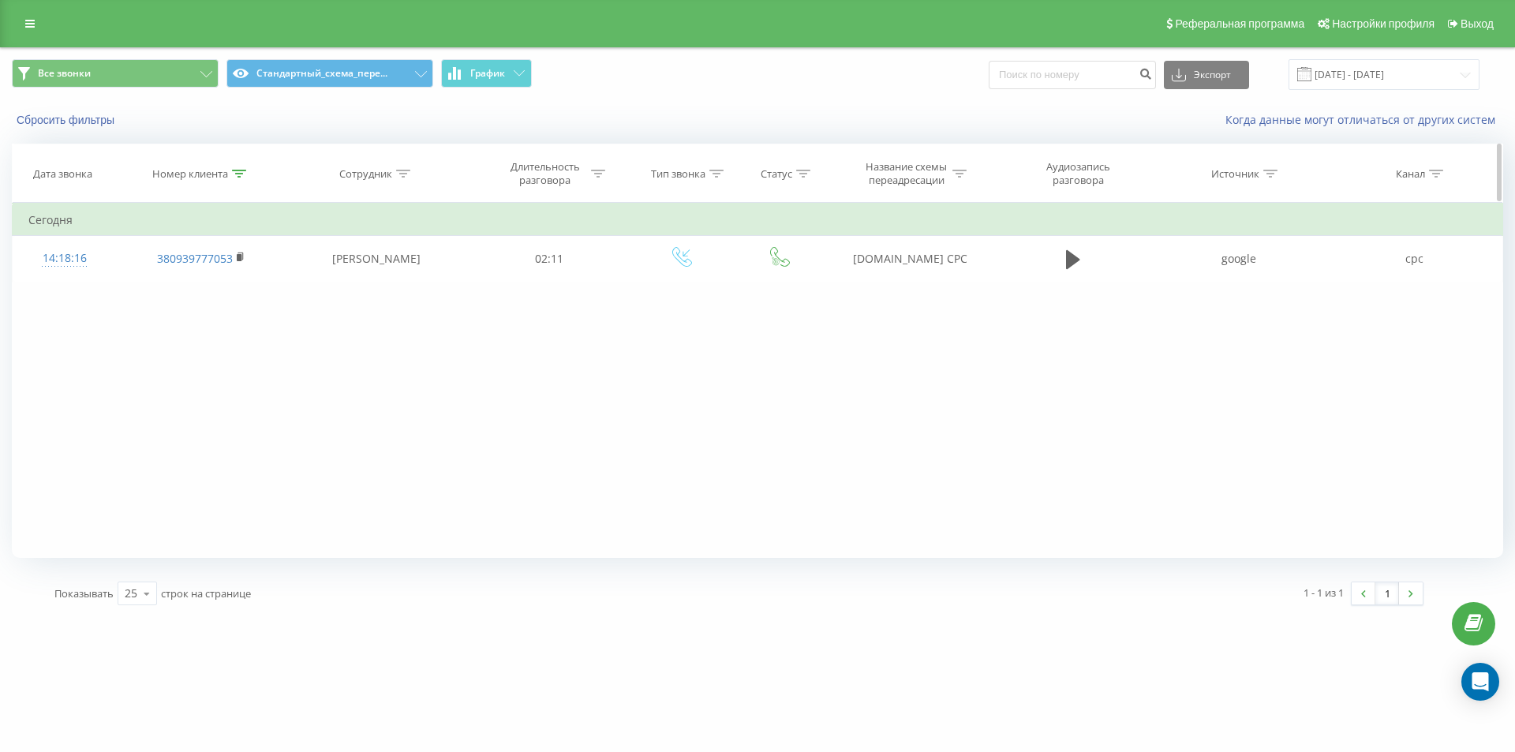
click at [238, 181] on th "Номер клиента" at bounding box center [200, 173] width 169 height 58
click at [241, 176] on icon at bounding box center [239, 174] width 14 height 8
drag, startPoint x: 204, startPoint y: 280, endPoint x: 51, endPoint y: 214, distance: 166.8
click at [89, 245] on table "Фильтровать по условию Содержит 380939777053 Отмена OK Фильтровать по условию С…" at bounding box center [757, 242] width 1491 height 79
paste input "76619966"
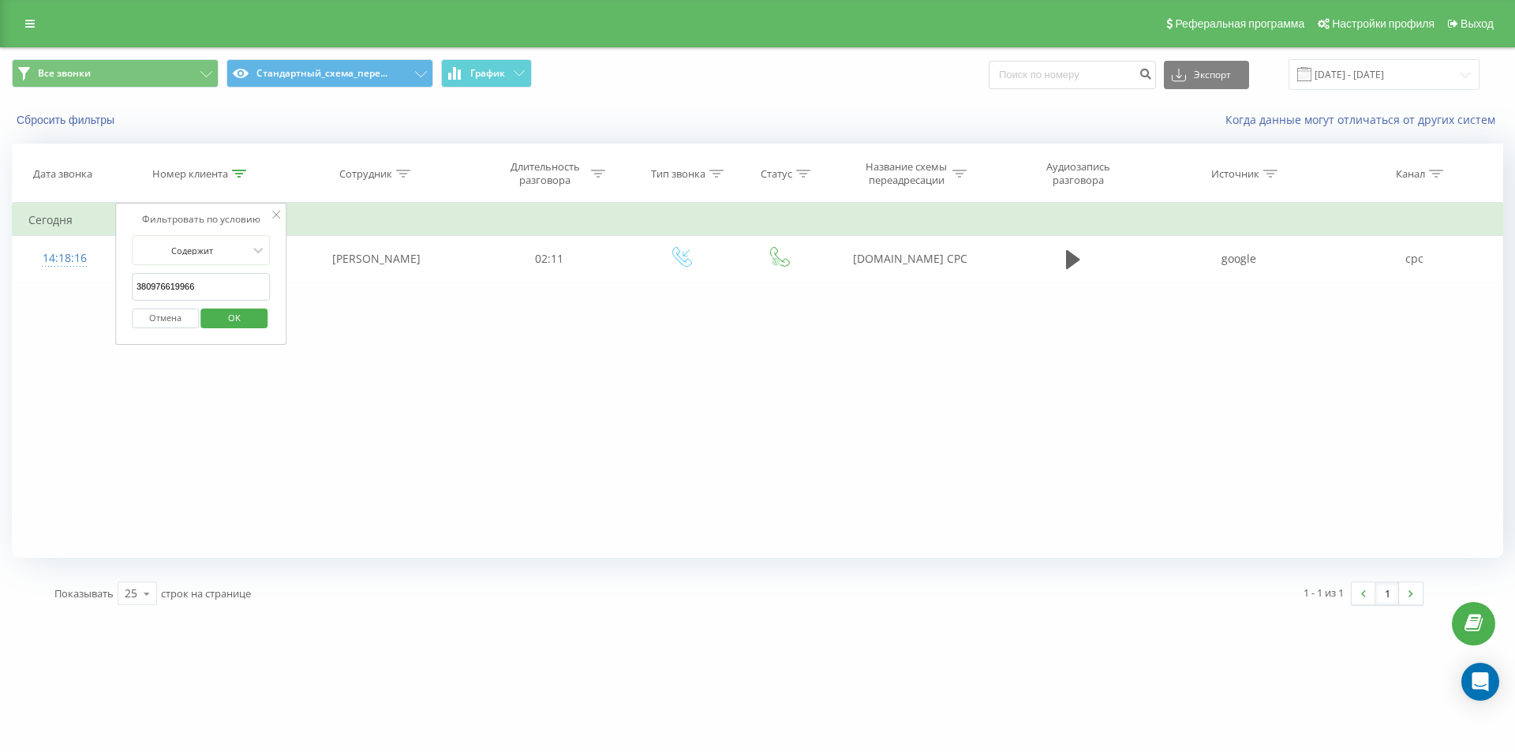
click button "OK" at bounding box center [234, 319] width 67 height 20
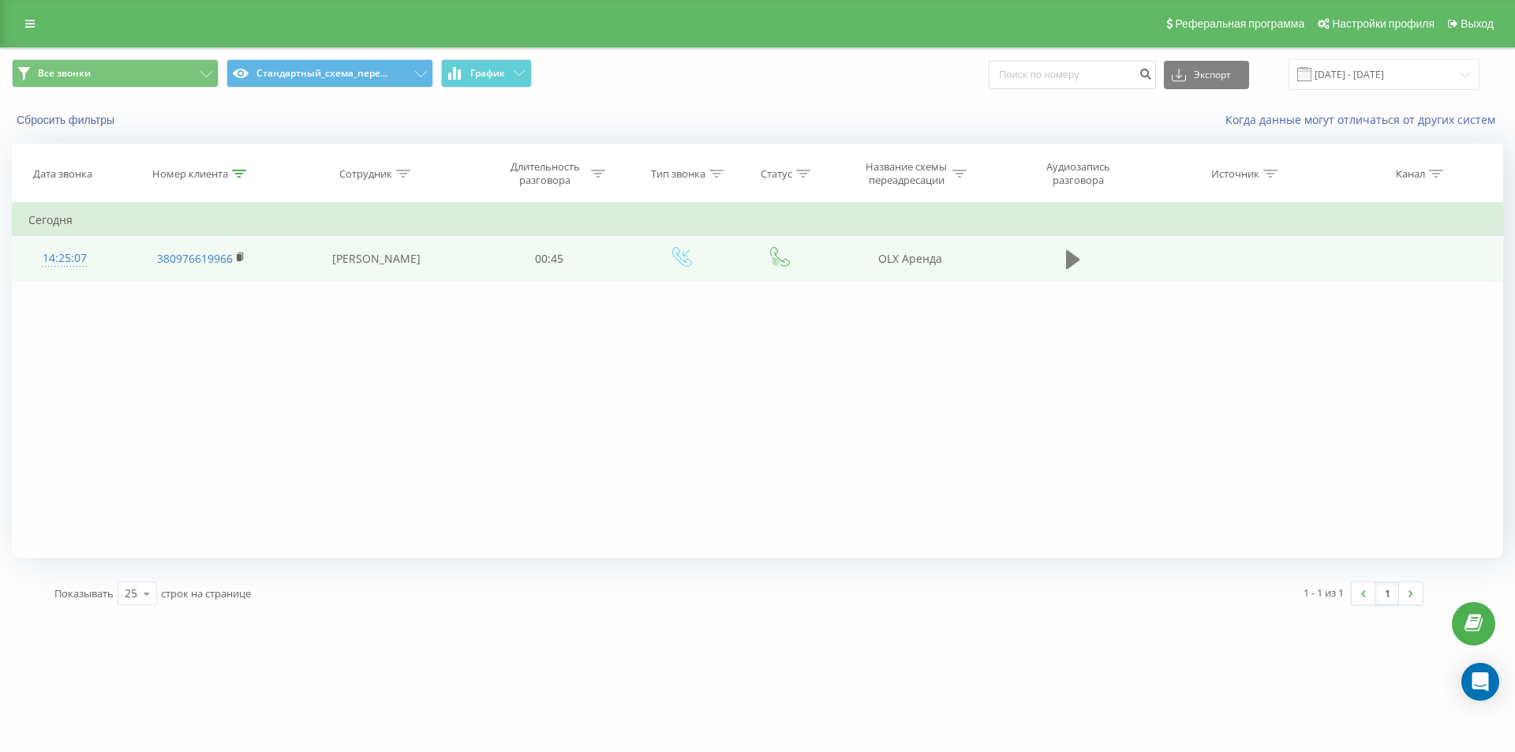
click at [1062, 265] on button at bounding box center [1073, 260] width 24 height 24
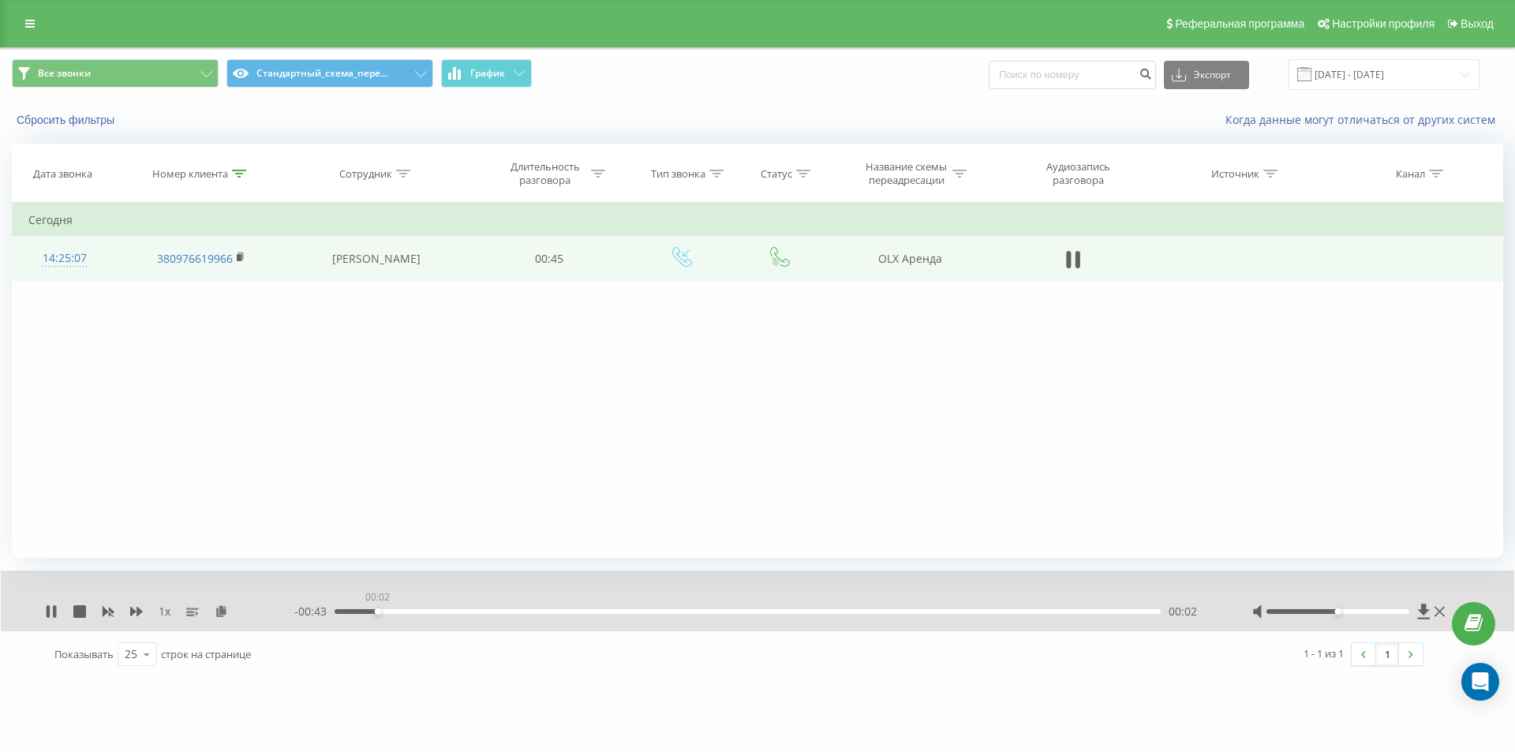
drag, startPoint x: 377, startPoint y: 611, endPoint x: 417, endPoint y: 621, distance: 41.5
click at [380, 613] on div "00:02" at bounding box center [748, 611] width 826 height 5
click at [438, 613] on div "00:02" at bounding box center [748, 611] width 826 height 5
drag, startPoint x: 496, startPoint y: 612, endPoint x: 573, endPoint y: 616, distance: 76.6
click at [498, 612] on div "00:05" at bounding box center [748, 611] width 826 height 5
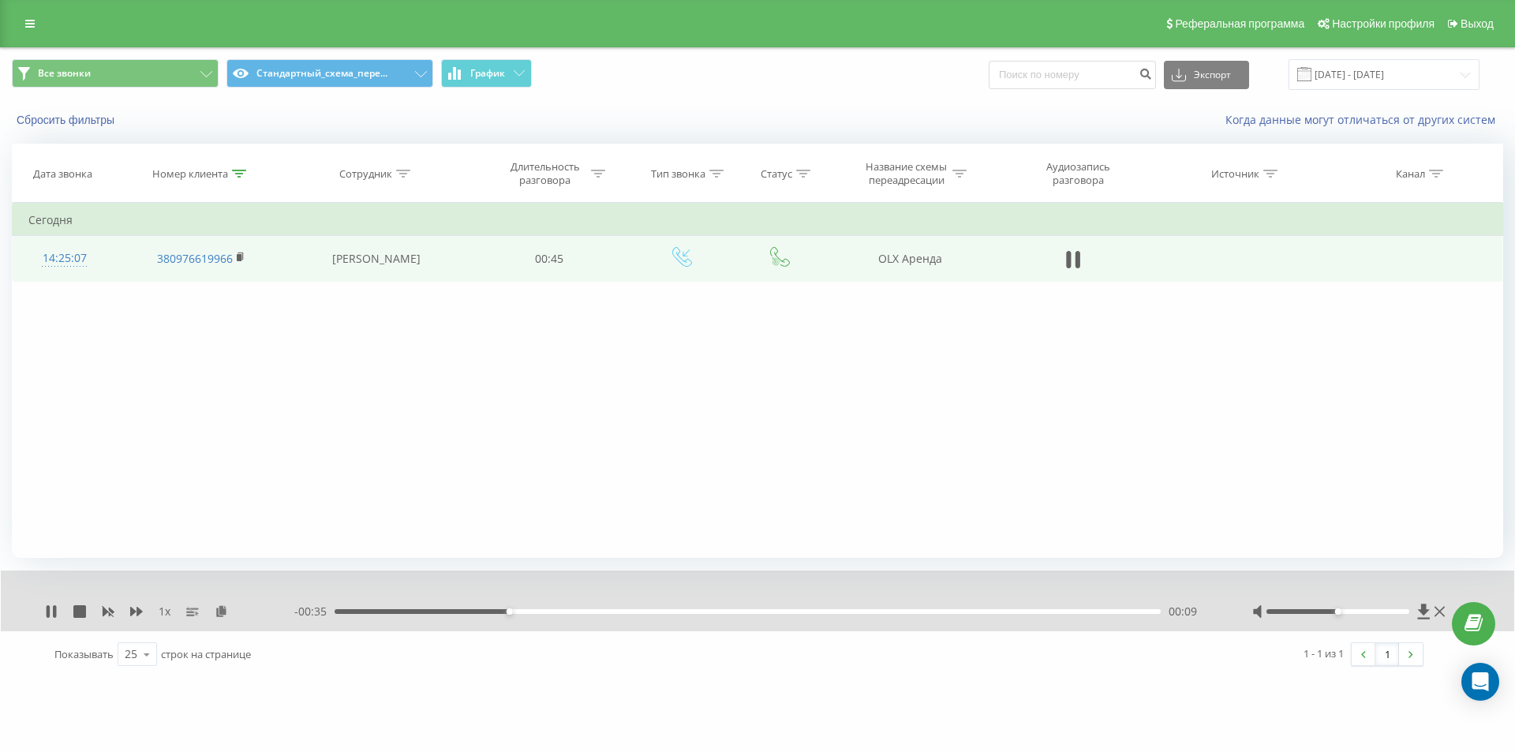
click at [595, 613] on div "00:09" at bounding box center [748, 611] width 826 height 5
click at [45, 613] on icon at bounding box center [51, 611] width 13 height 13
click at [237, 173] on icon at bounding box center [239, 174] width 14 height 8
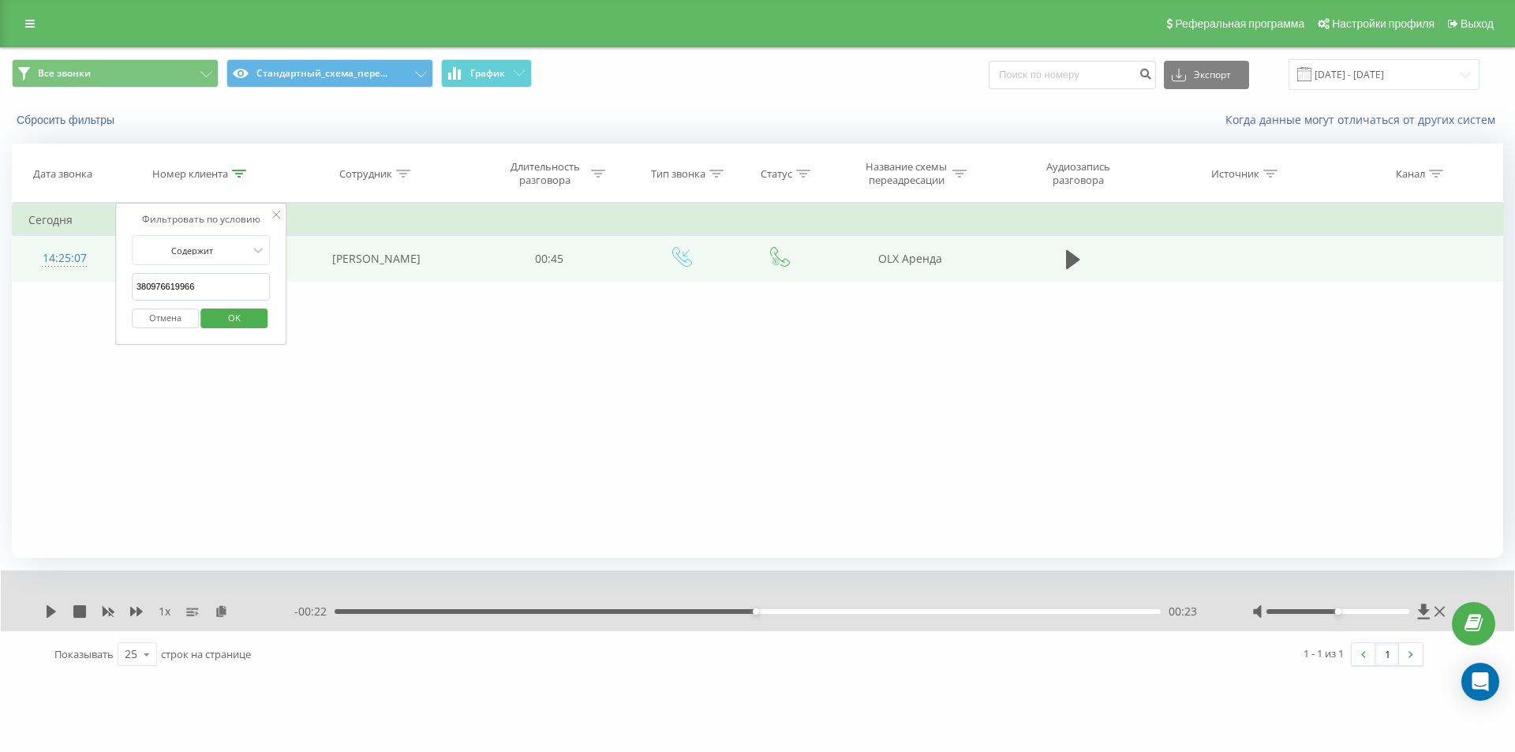
drag, startPoint x: 226, startPoint y: 287, endPoint x: 55, endPoint y: 225, distance: 181.5
click at [99, 244] on table "Фильтровать по условию Содержит 380976619966 Отмена OK Фильтровать по условию С…" at bounding box center [757, 242] width 1491 height 79
paste input "673638463"
click button "OK" at bounding box center [234, 319] width 67 height 20
click at [230, 436] on div "Фильтровать по условию Содержит 380673638463 Отмена OK Фильтровать по условию С…" at bounding box center [757, 380] width 1491 height 355
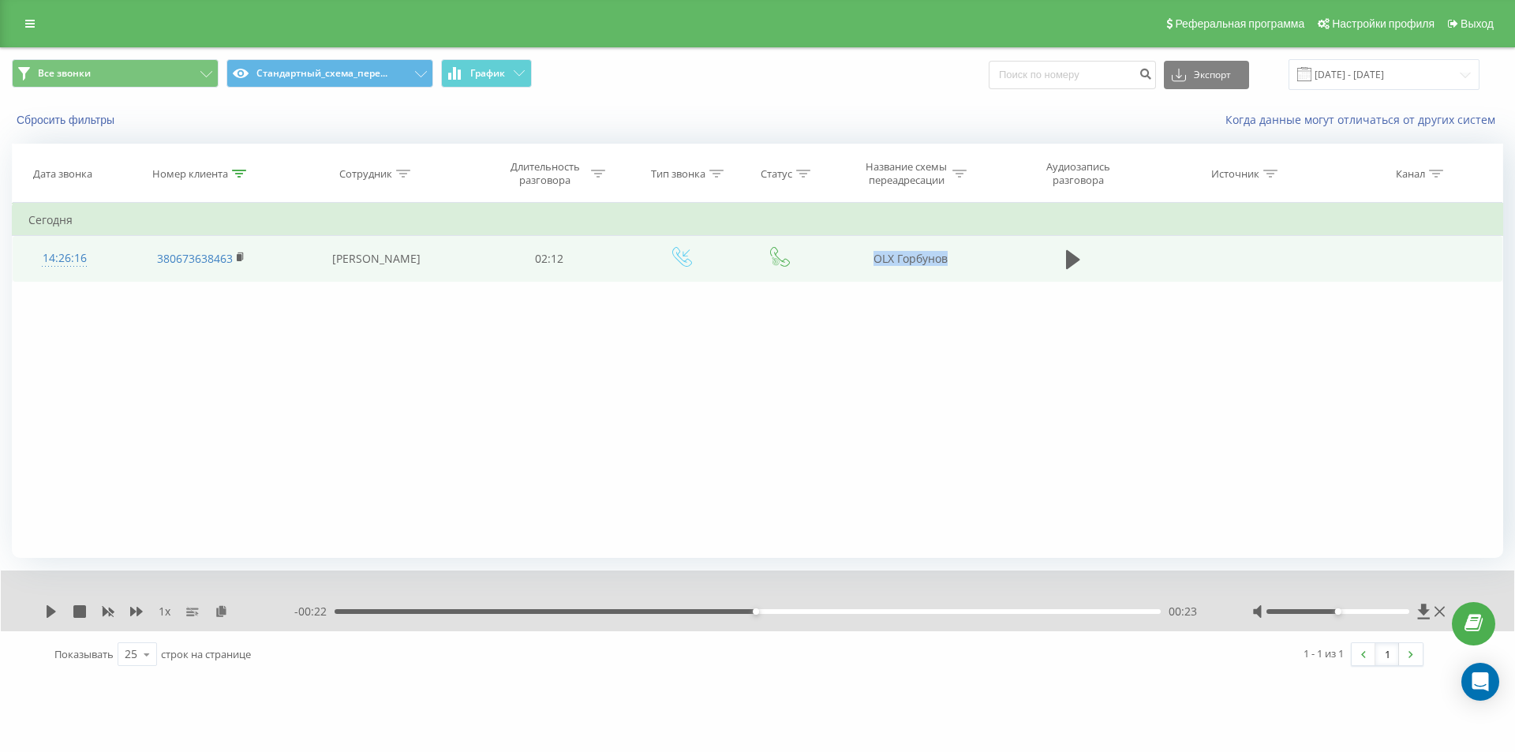
drag, startPoint x: 907, startPoint y: 279, endPoint x: 1007, endPoint y: 278, distance: 100.2
click at [1006, 278] on tr "14:26:16 380673638463 Евгения Яремчук 02:12 OLX Горбунов" at bounding box center [758, 259] width 1491 height 46
copy tr "OLX Горбунов"
click at [40, 262] on div "14:26:16" at bounding box center [64, 258] width 72 height 31
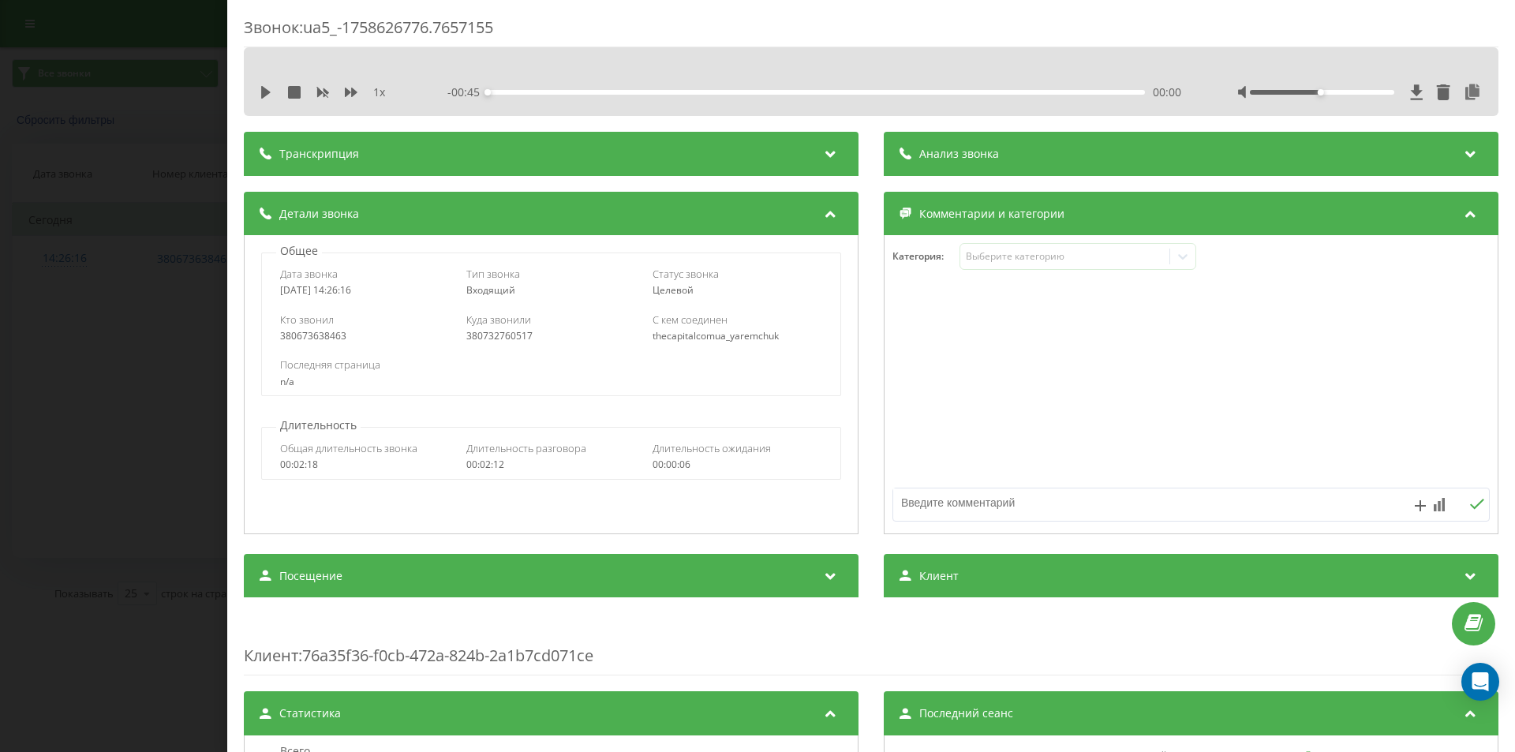
click at [501, 338] on div "380732760517" at bounding box center [551, 336] width 170 height 11
copy div "380732760517"
click at [206, 176] on div "Звонок : ua5_-1758626776.7657155 1 x - 02:13 00:00 00:00 Транскрипция Для анали…" at bounding box center [757, 376] width 1515 height 752
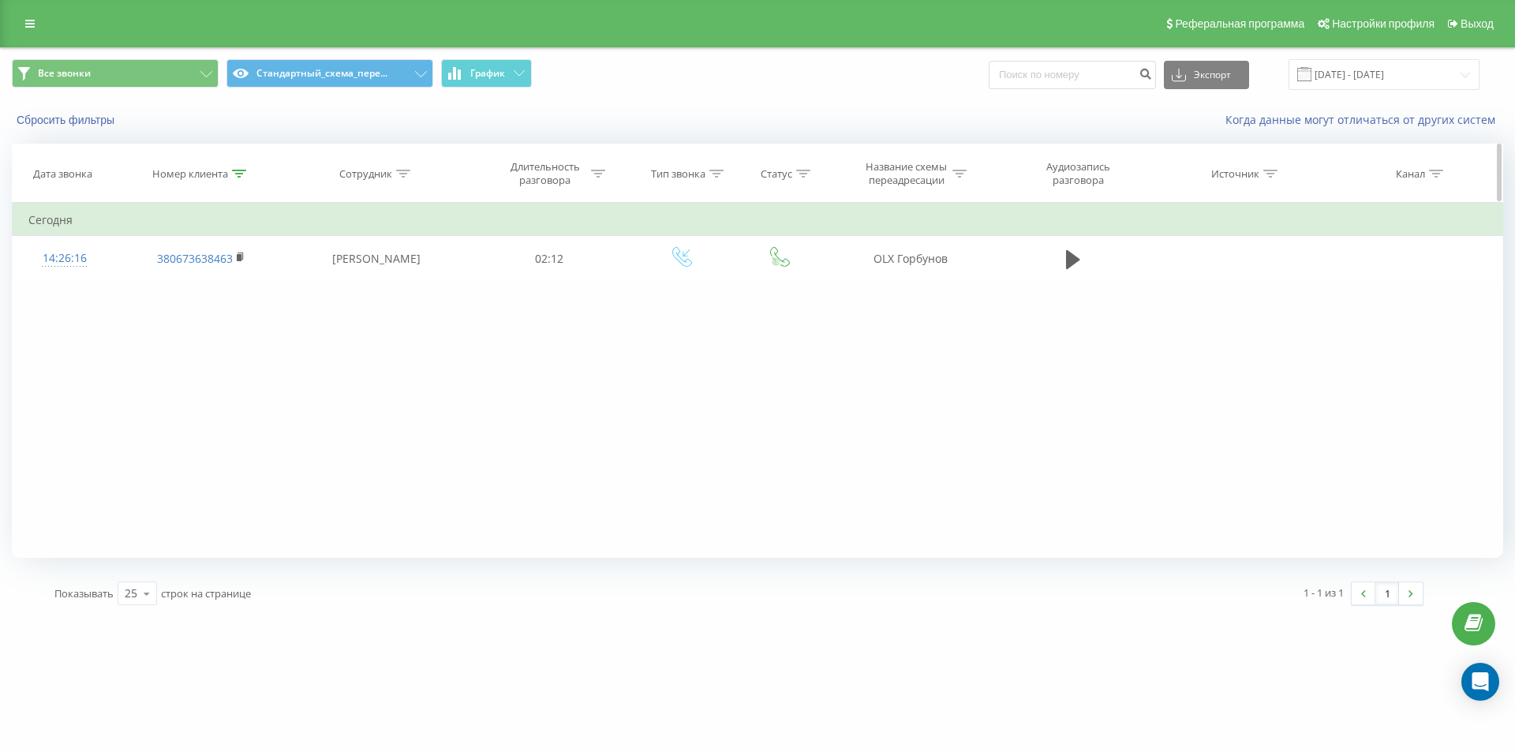
click at [240, 179] on div at bounding box center [239, 173] width 14 height 13
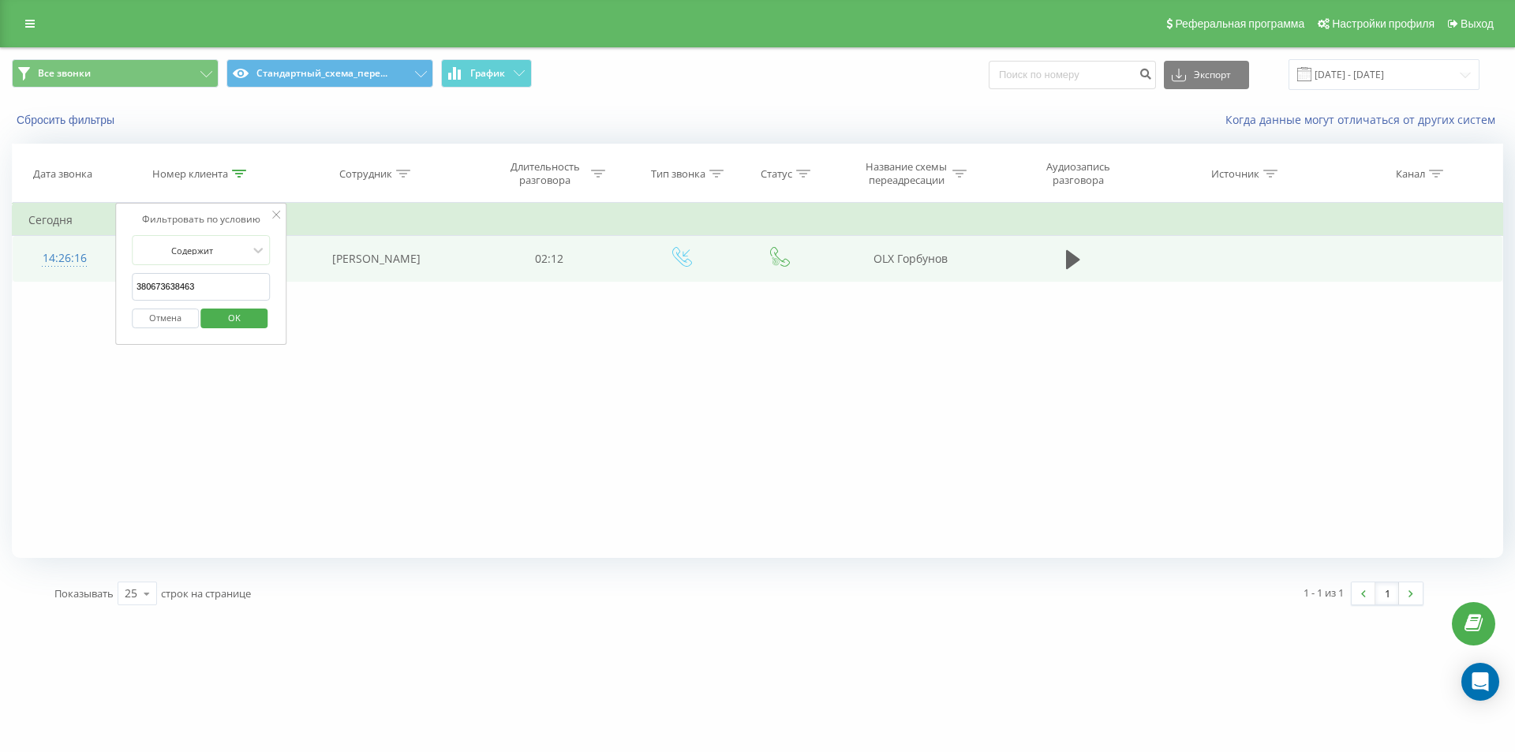
drag, startPoint x: 221, startPoint y: 298, endPoint x: 95, endPoint y: 264, distance: 130.7
click at [103, 268] on table "Фильтровать по условию Содержит 380673638463 Отмена OK Фильтровать по условию С…" at bounding box center [757, 242] width 1491 height 79
paste input "6432231"
click button "OK" at bounding box center [234, 319] width 67 height 20
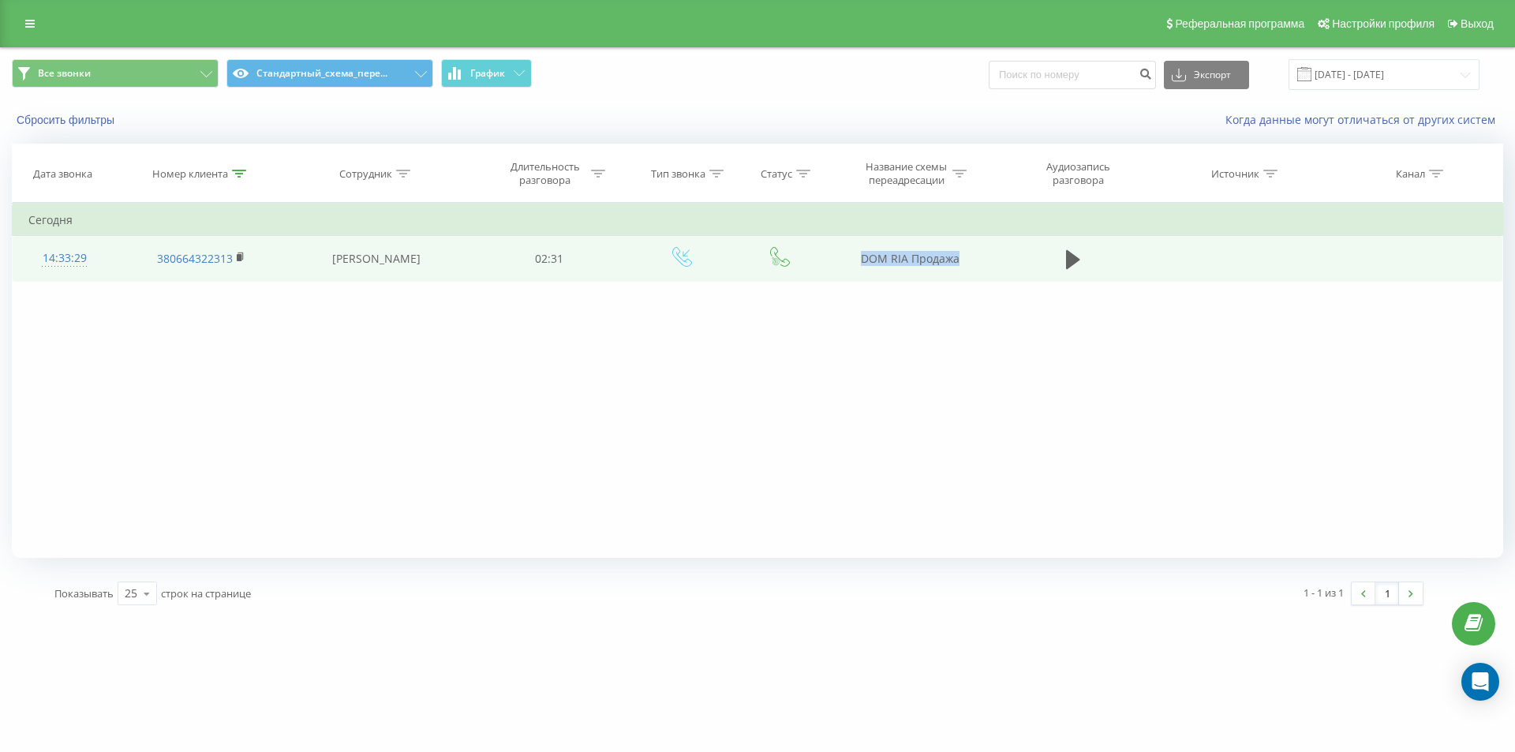
drag, startPoint x: 865, startPoint y: 257, endPoint x: 977, endPoint y: 257, distance: 112.1
click at [977, 257] on td "DOM RIA Продажа" at bounding box center [909, 259] width 169 height 46
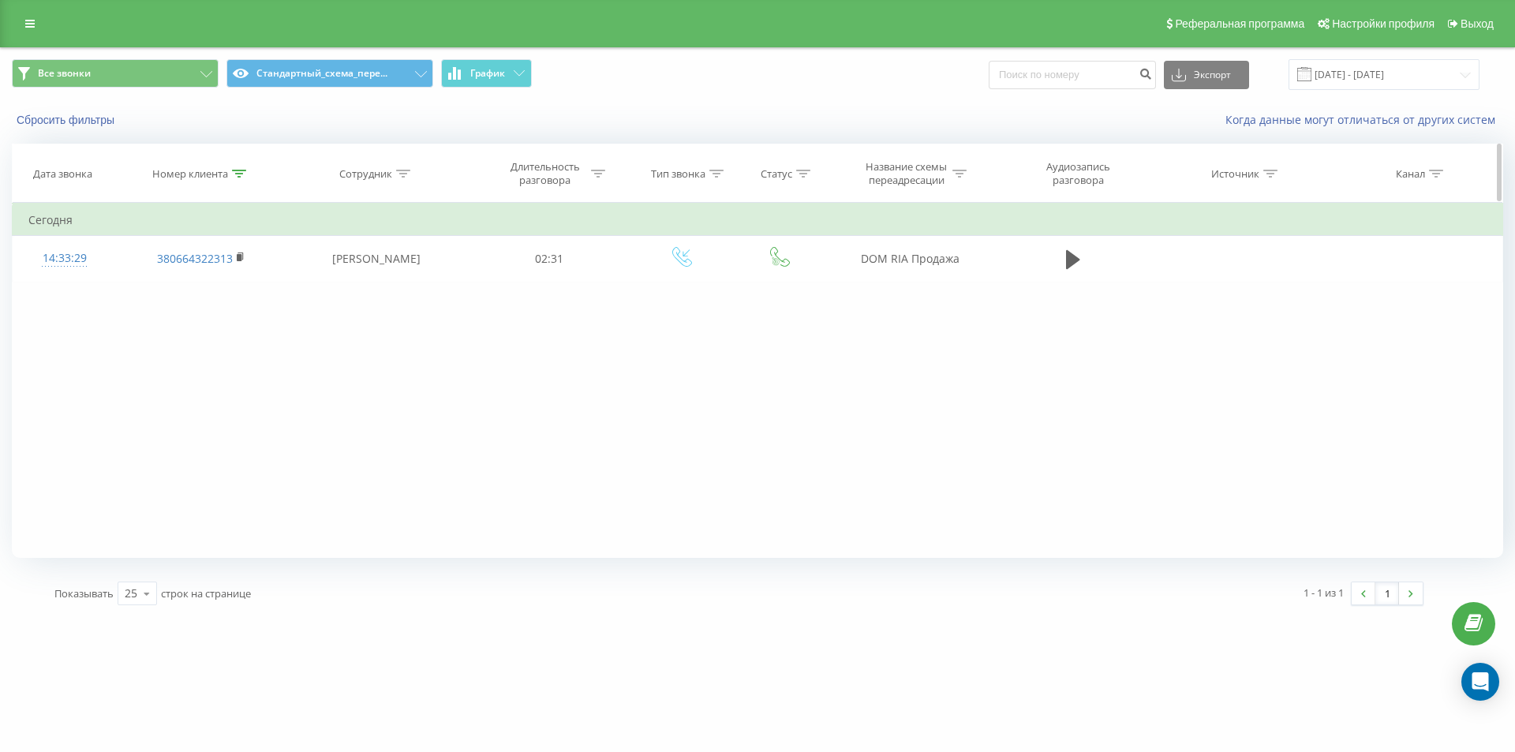
click at [241, 176] on icon at bounding box center [239, 174] width 14 height 8
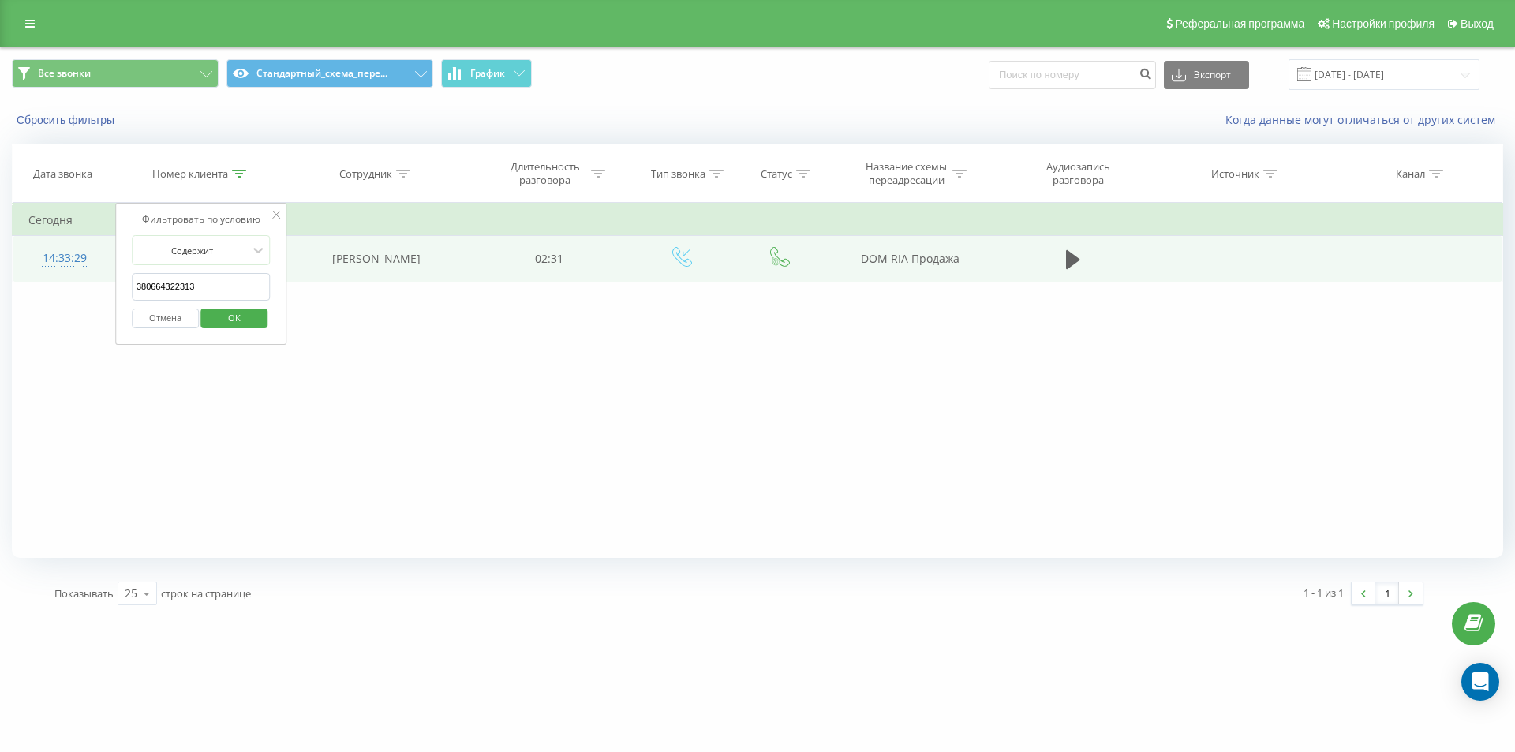
click at [79, 260] on table "Фильтровать по условию Содержит 380664322313 Отмена OK Фильтровать по условию С…" at bounding box center [757, 242] width 1491 height 79
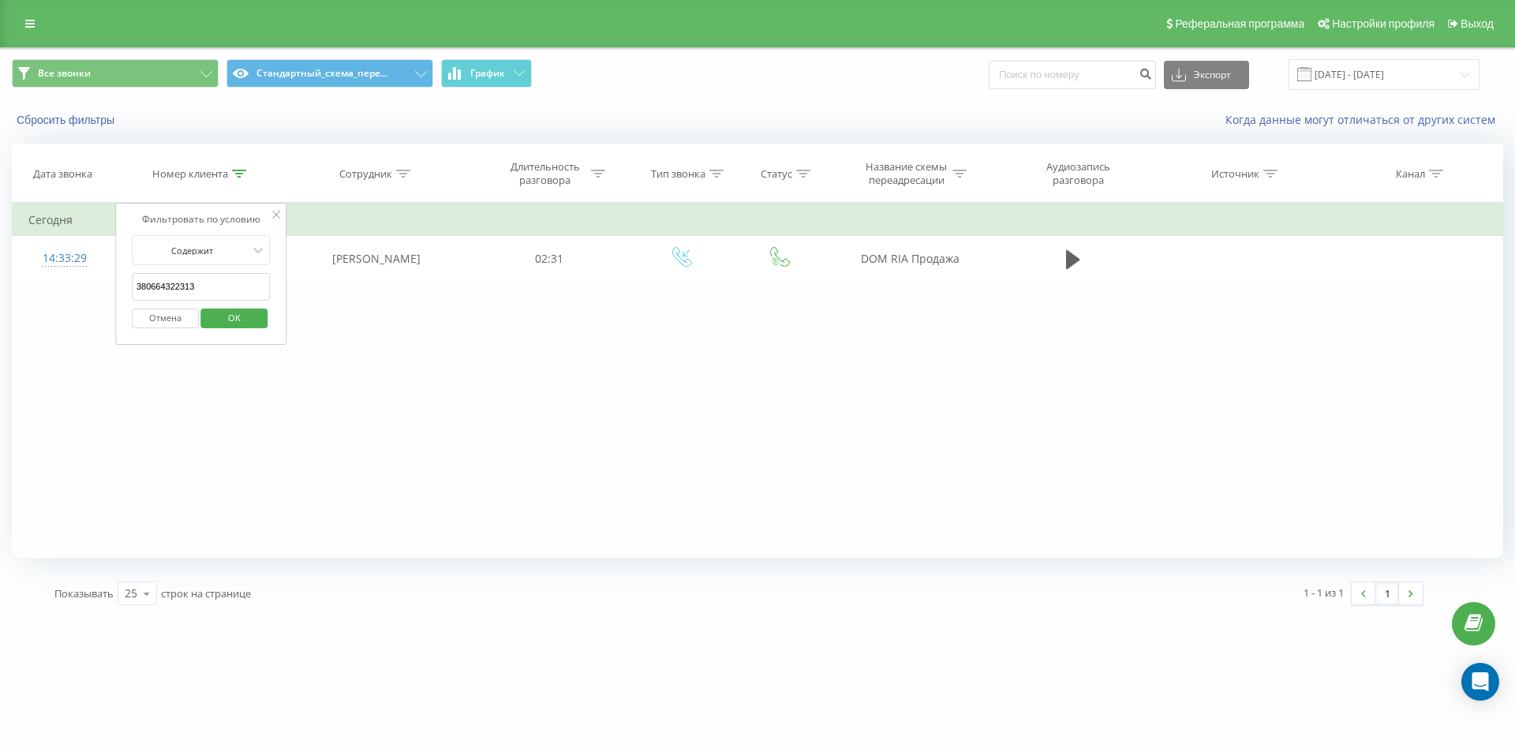
paste input "067 363 8463"
click button "OK" at bounding box center [234, 319] width 67 height 20
click at [234, 176] on icon at bounding box center [239, 174] width 14 height 8
drag, startPoint x: 211, startPoint y: 286, endPoint x: 24, endPoint y: 211, distance: 201.2
click at [62, 239] on table "Фильтровать по условию Содержит 0673638463 Отмена OK Фильтровать по условию Сод…" at bounding box center [757, 242] width 1491 height 79
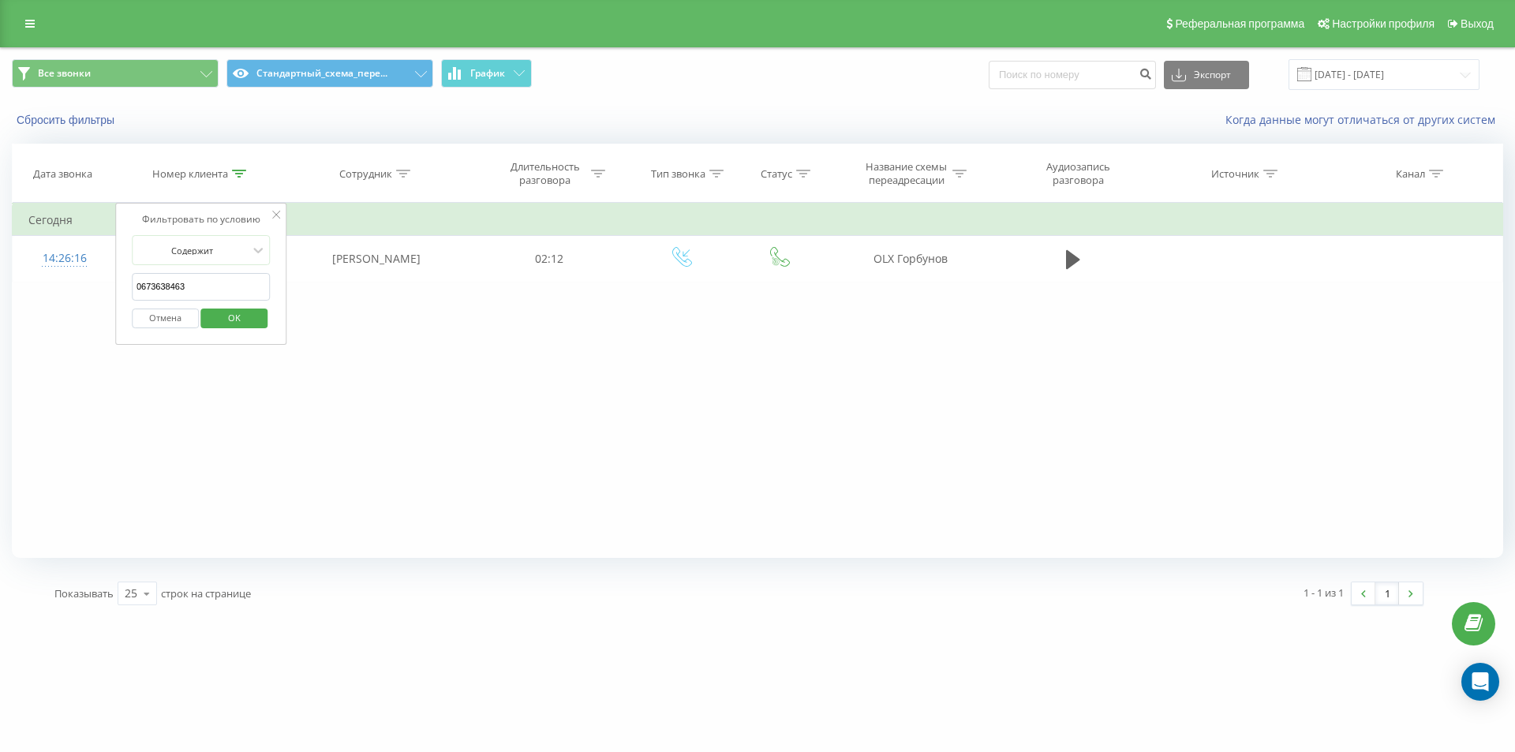
paste input "380976619966"
click button "OK" at bounding box center [234, 319] width 67 height 20
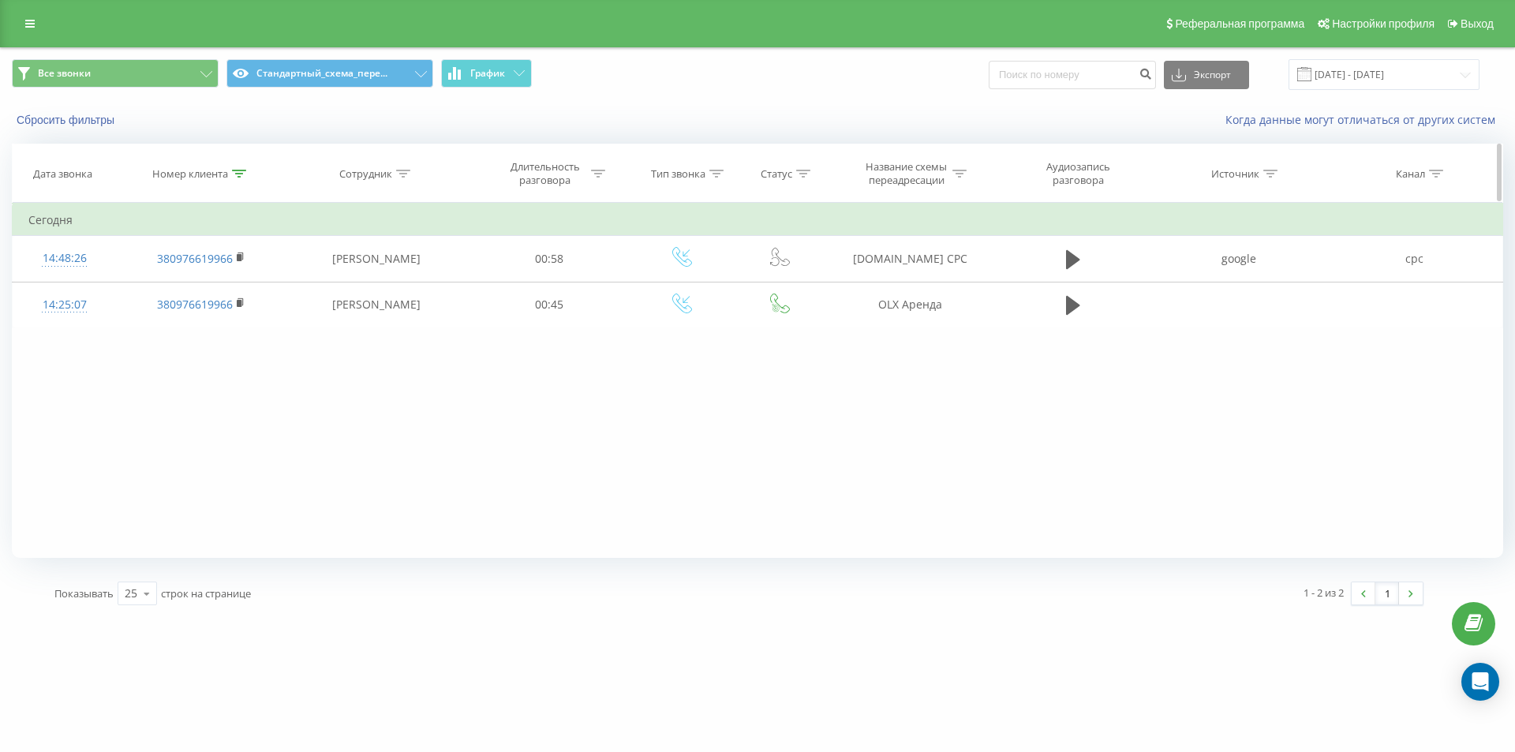
click at [238, 171] on div at bounding box center [239, 173] width 14 height 13
drag, startPoint x: 209, startPoint y: 279, endPoint x: 0, endPoint y: 178, distance: 232.6
click at [24, 192] on div "Дата звонка Номер клиента Сотрудник Длительность разговора Тип звонка Статус На…" at bounding box center [757, 351] width 1491 height 414
paste input "34941179"
click button "OK" at bounding box center [234, 319] width 67 height 20
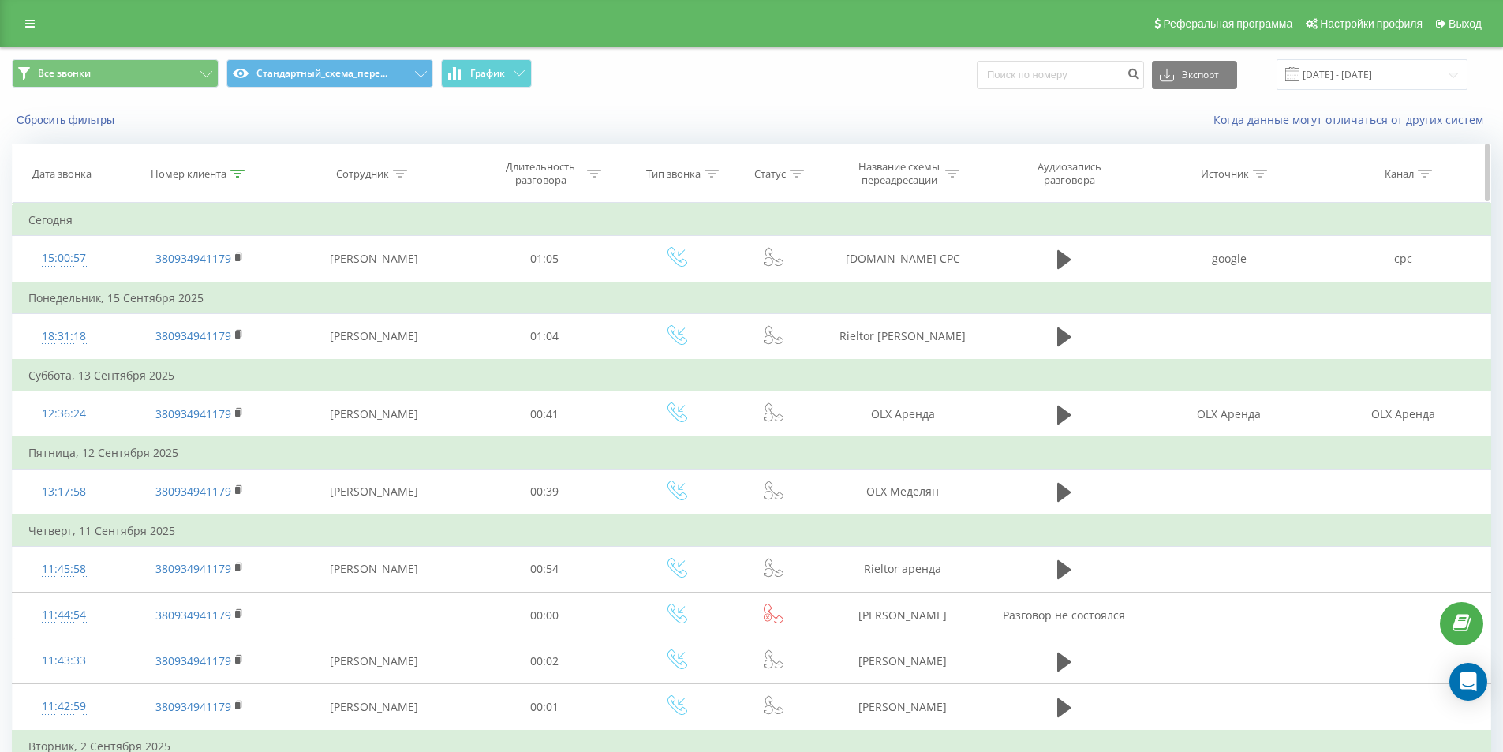
drag, startPoint x: 233, startPoint y: 172, endPoint x: 245, endPoint y: 197, distance: 27.9
click at [234, 174] on icon at bounding box center [237, 174] width 14 height 8
drag, startPoint x: 217, startPoint y: 298, endPoint x: 0, endPoint y: 205, distance: 235.8
click at [0, 219] on div "Все звонки Стандартный_схема_пере... График Экспорт .csv .xls .xlsx 23.08.2025 …" at bounding box center [751, 642] width 1503 height 1191
paste input "66661000"
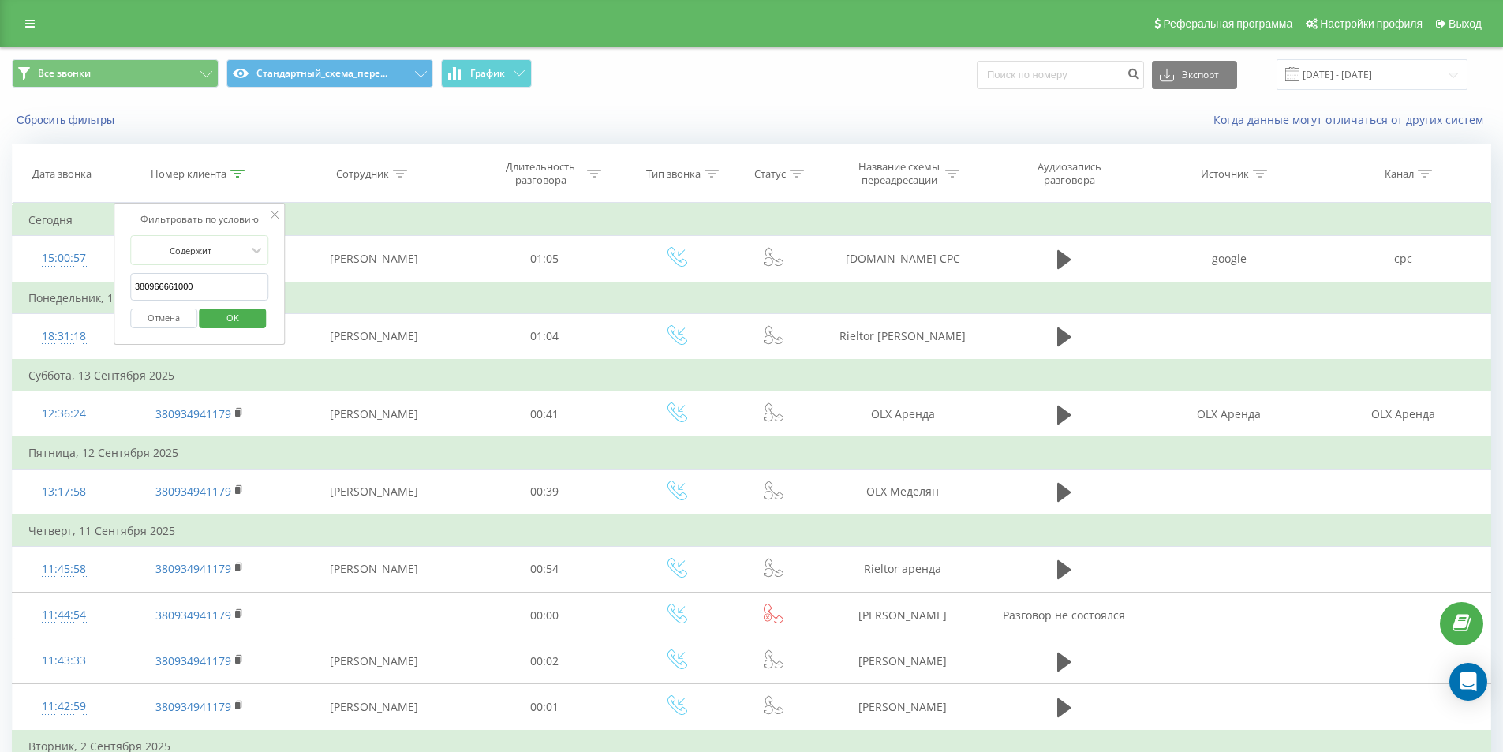
click button "OK" at bounding box center [233, 319] width 67 height 20
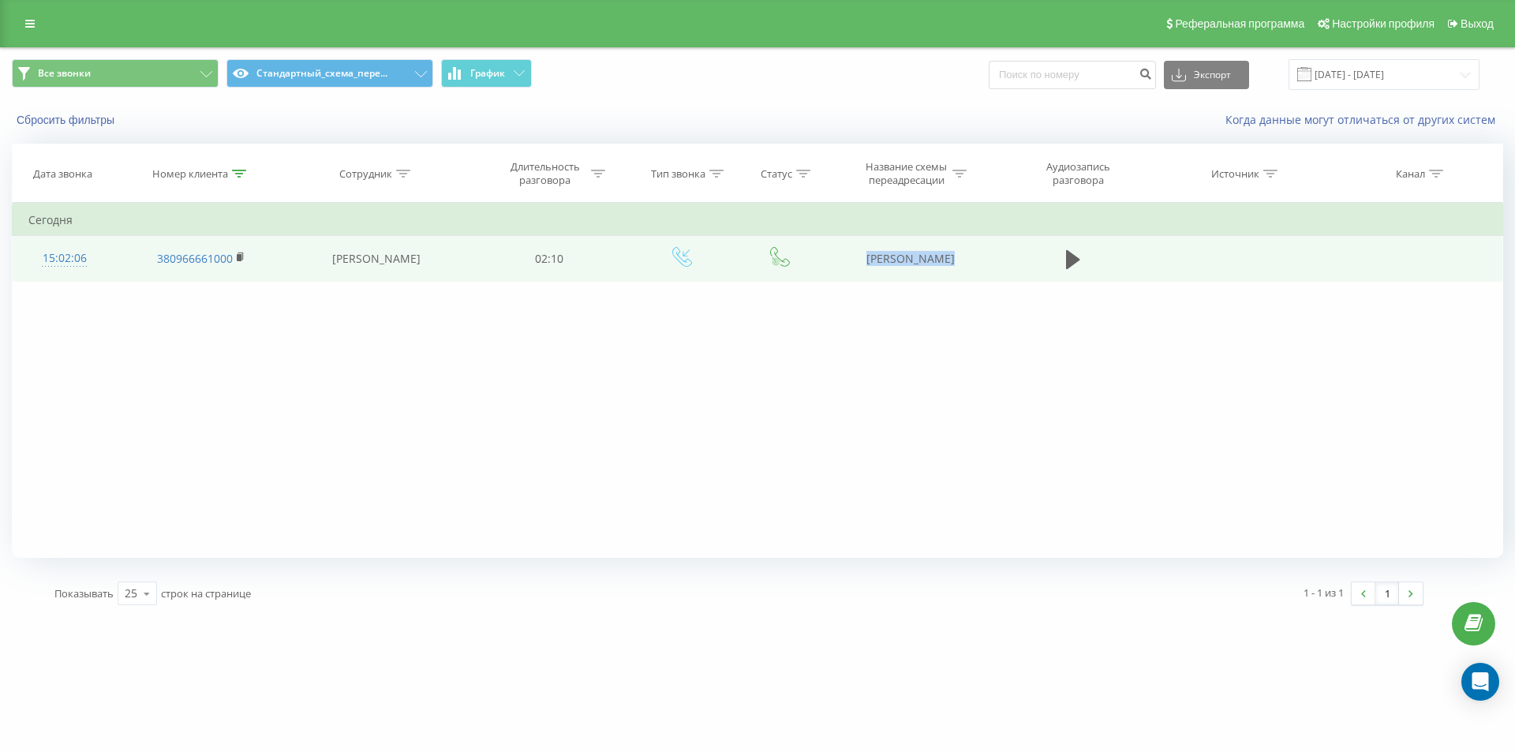
drag, startPoint x: 841, startPoint y: 260, endPoint x: 1036, endPoint y: 277, distance: 195.7
click at [1040, 278] on tr "15:02:06 380966661000 Евгения Яремчук 02:10 DOM RIA Синаевский" at bounding box center [758, 259] width 1491 height 46
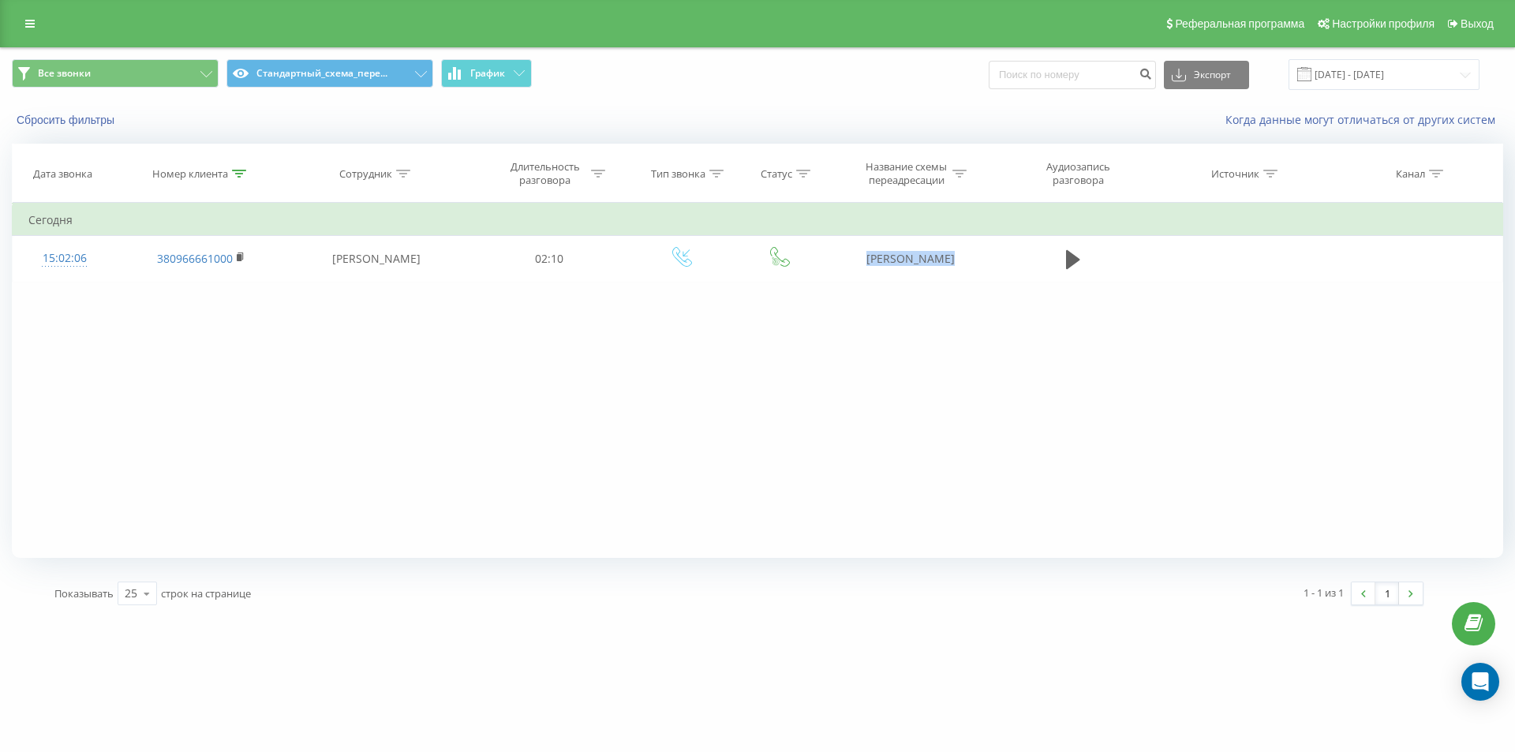
copy tr "DOM RIA Синаевский"
click at [240, 175] on icon at bounding box center [239, 174] width 14 height 8
drag, startPoint x: 208, startPoint y: 283, endPoint x: 33, endPoint y: 220, distance: 186.0
click at [66, 236] on table "Фильтровать по условию Содержит 380966661000 Отмена OK Фильтровать по условию С…" at bounding box center [757, 242] width 1491 height 79
paste input "3322306"
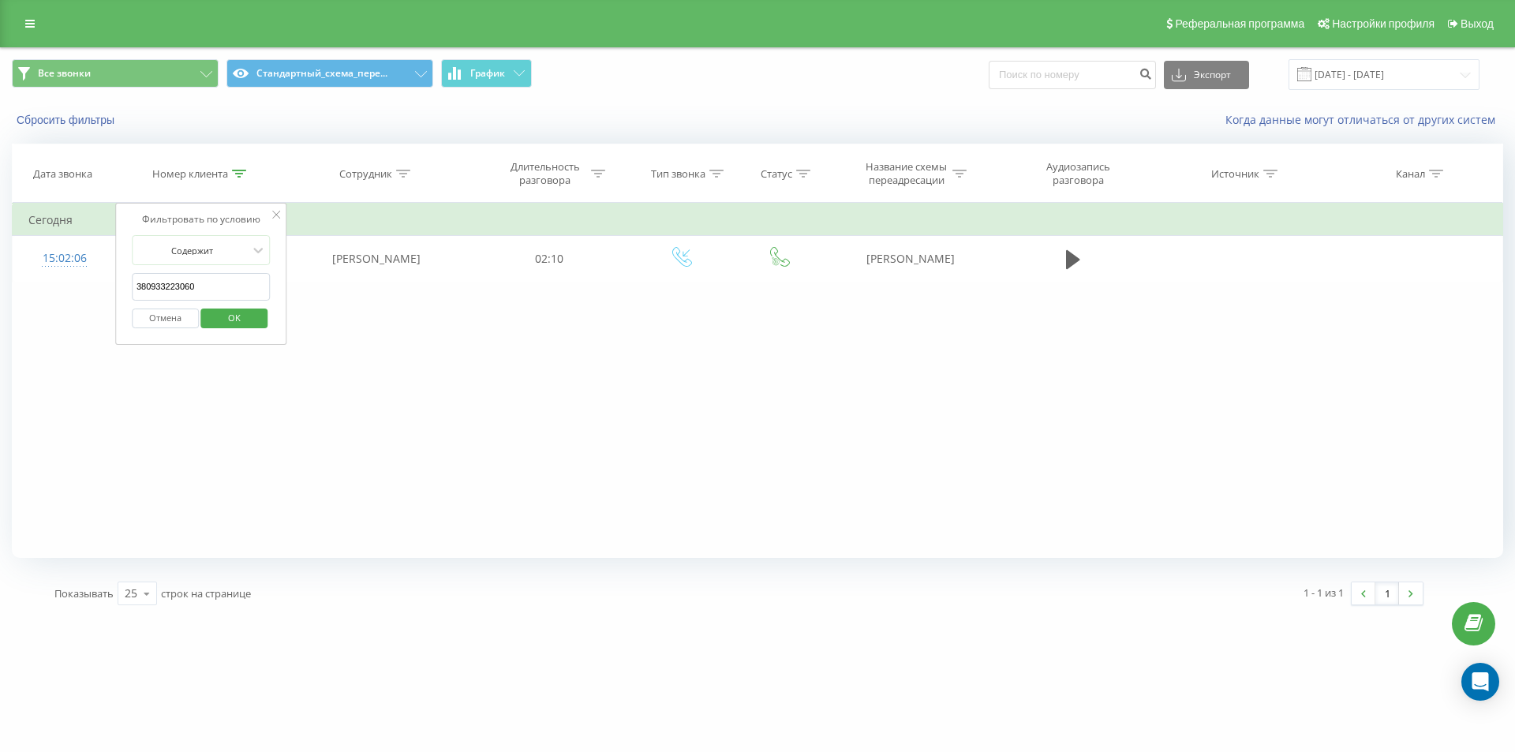
click button "OK" at bounding box center [234, 319] width 67 height 20
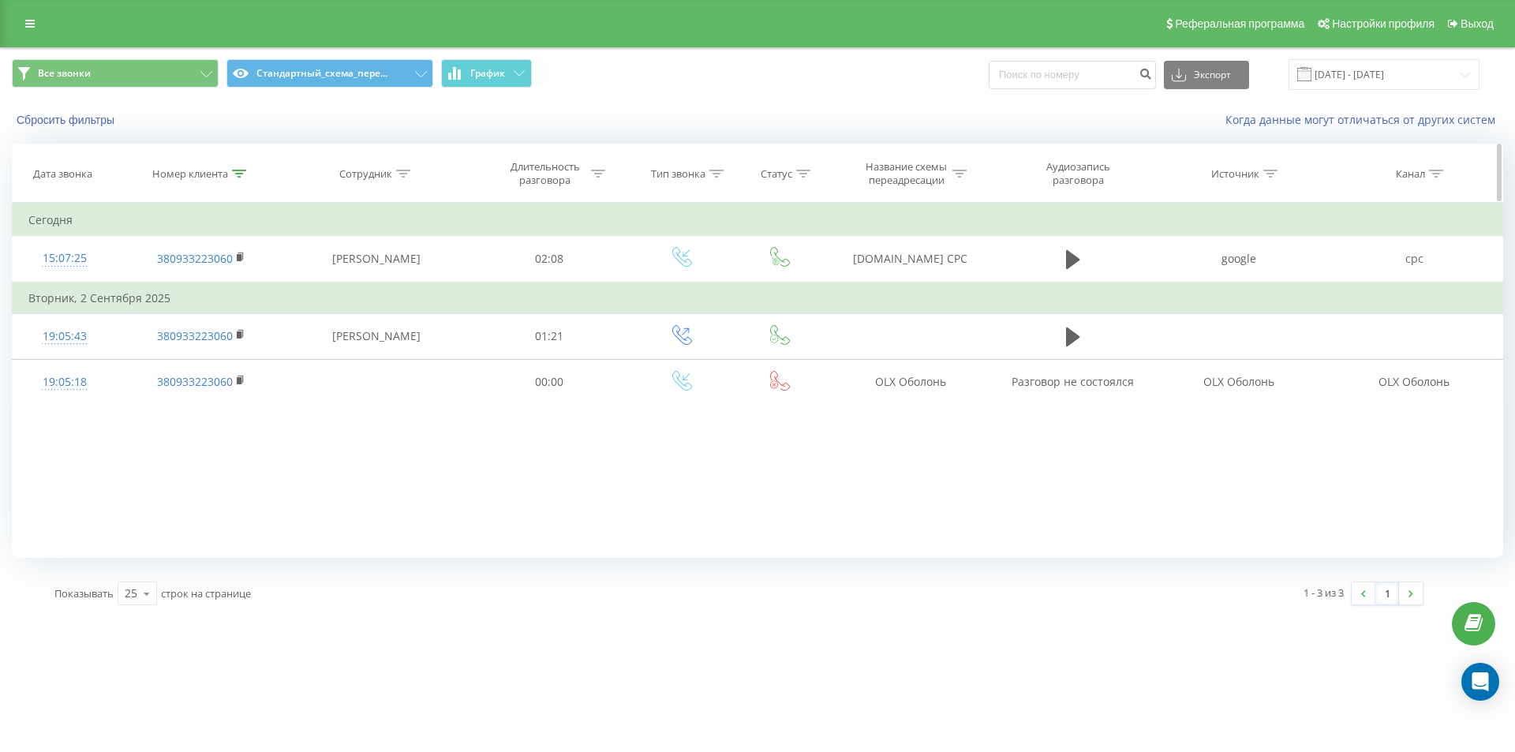
click at [240, 182] on th "Номер клиента" at bounding box center [200, 173] width 169 height 58
click at [238, 175] on icon at bounding box center [239, 174] width 14 height 8
paste input "686875795"
drag, startPoint x: 206, startPoint y: 289, endPoint x: 0, endPoint y: 226, distance: 215.4
click at [3, 247] on div "Все звонки Стандартный_схема_пере... График Экспорт .csv .xls .xlsx 23.08.2025 …" at bounding box center [757, 332] width 1515 height 570
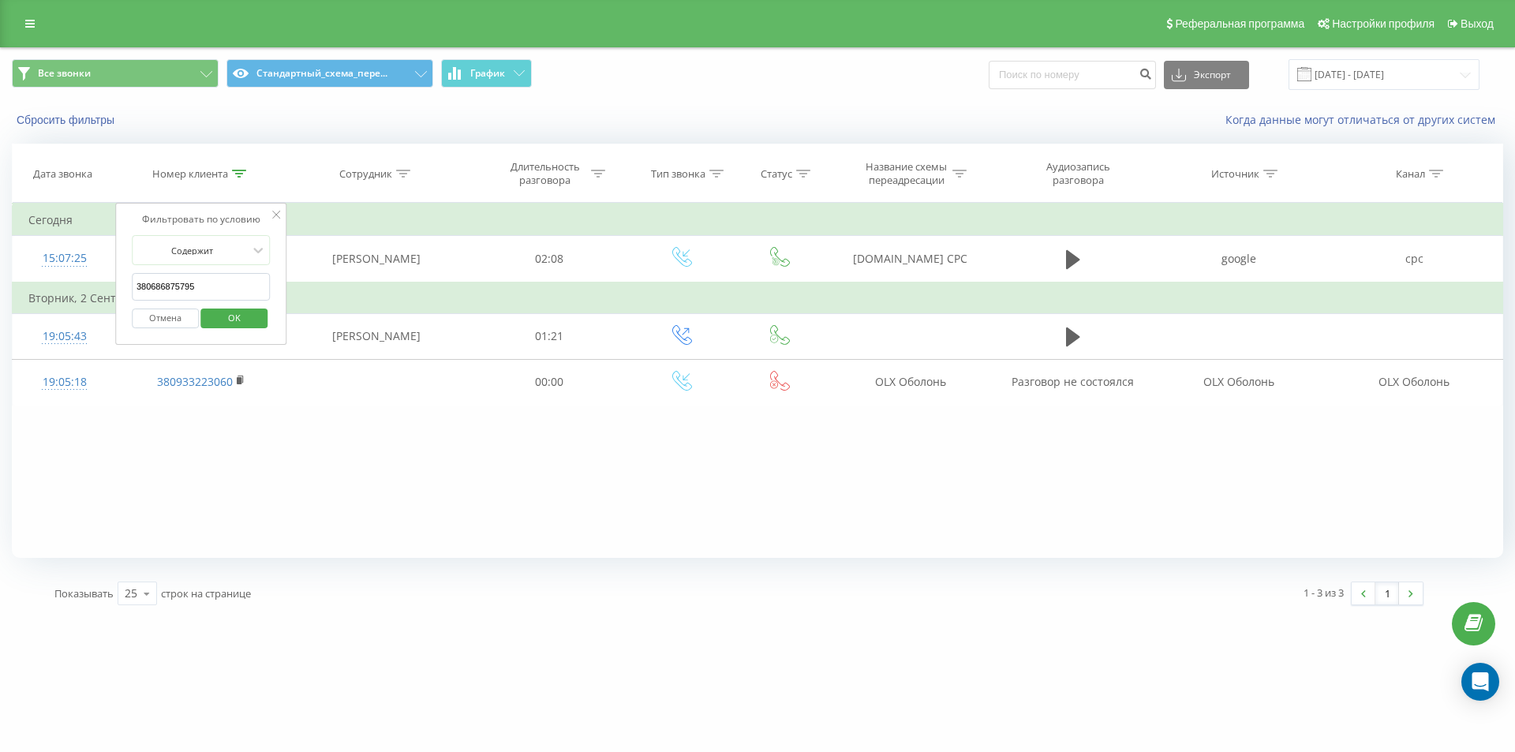
click button "OK" at bounding box center [234, 319] width 67 height 20
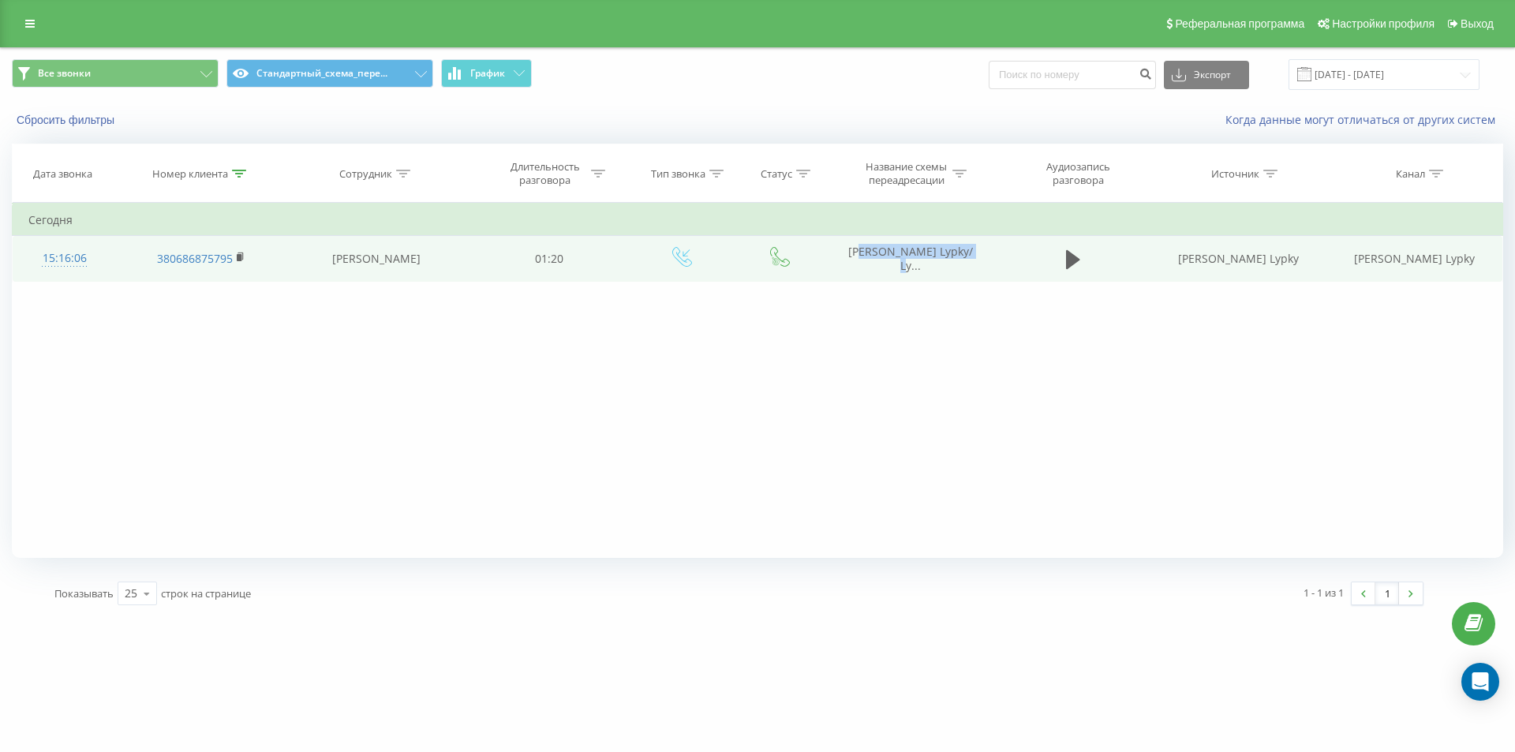
drag, startPoint x: 828, startPoint y: 260, endPoint x: 864, endPoint y: 254, distance: 36.7
click at [864, 254] on td "DOM RIA Аренда Lypky/ Ly..." at bounding box center [909, 259] width 169 height 46
click at [842, 253] on td "DOM RIA Аренда Lypky/ Ly..." at bounding box center [909, 259] width 169 height 46
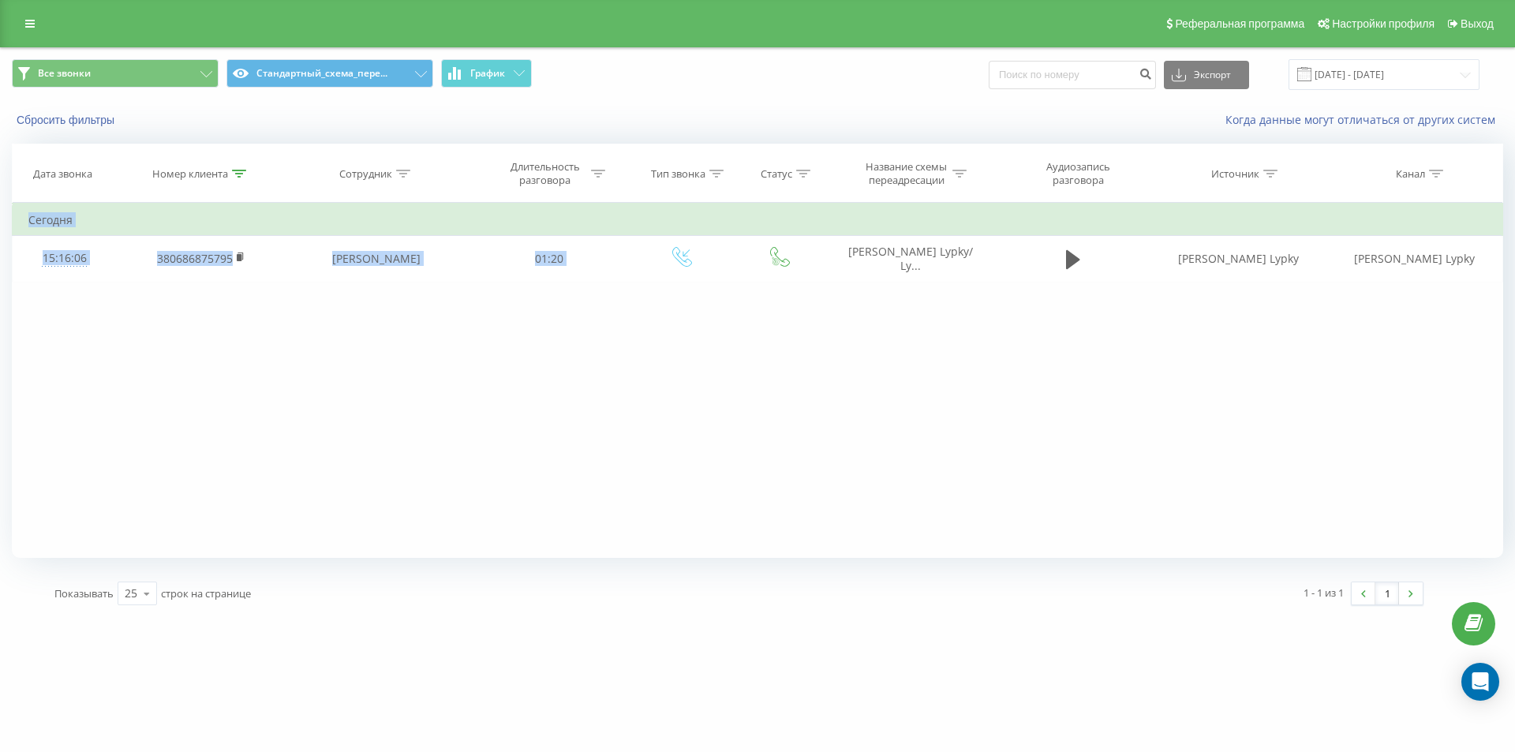
drag, startPoint x: 840, startPoint y: 252, endPoint x: 976, endPoint y: 287, distance: 141.1
click at [979, 288] on div "Фильтровать по условию Содержит 380686875795 Отмена OK Фильтровать по условию С…" at bounding box center [757, 380] width 1491 height 355
copy table "Фильтровать по условию Содержит Отмена OK Фильтровать по условию Содержит Отмен…"
click at [570, 401] on div "Фильтровать по условию Содержит 380686875795 Отмена OK Фильтровать по условию С…" at bounding box center [757, 380] width 1491 height 355
click at [239, 174] on icon at bounding box center [239, 174] width 14 height 8
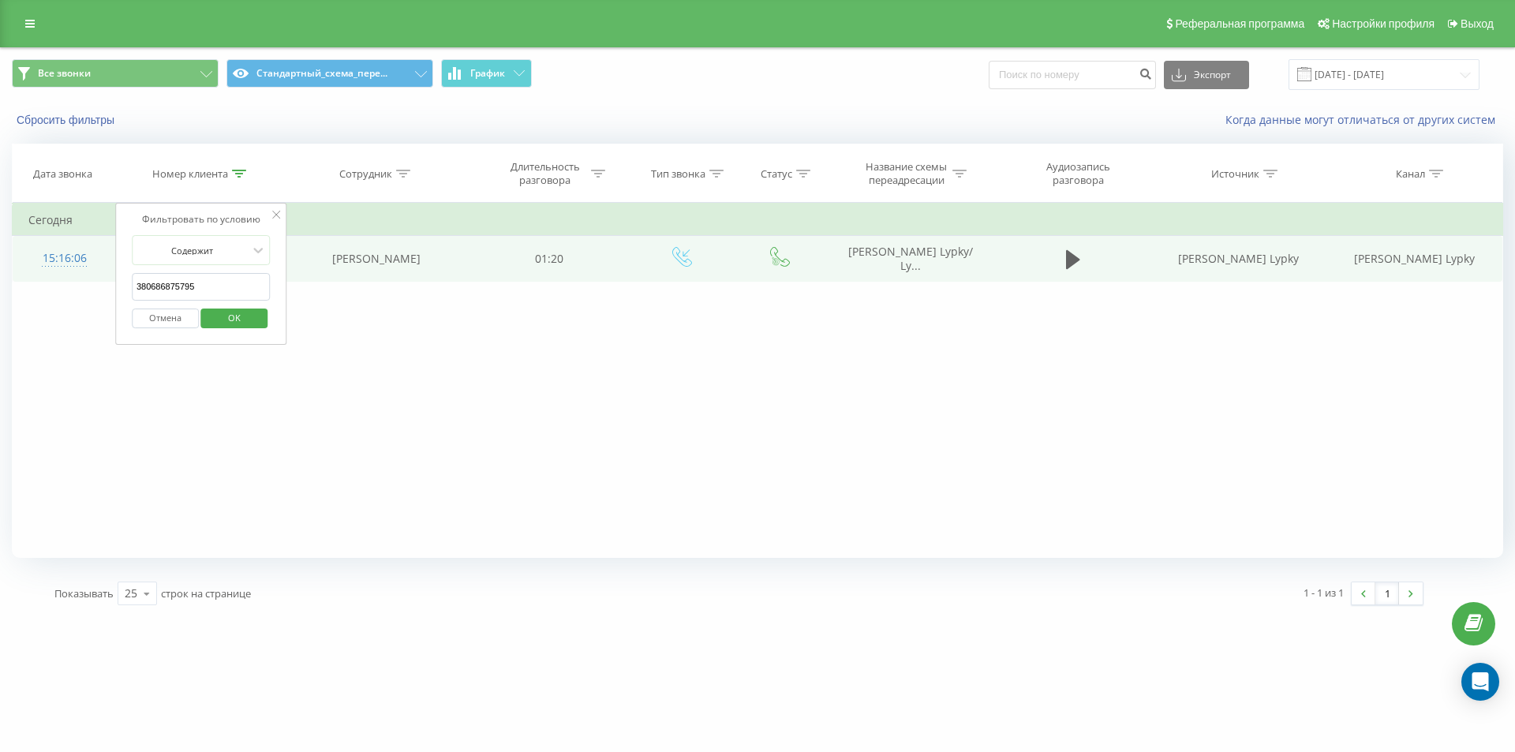
drag, startPoint x: 206, startPoint y: 295, endPoint x: 54, endPoint y: 267, distance: 154.2
click at [72, 271] on table "Фильтровать по условию Содержит 380686875795 Отмена OK Фильтровать по условию С…" at bounding box center [757, 242] width 1491 height 79
paste input "934749332"
click button "OK" at bounding box center [234, 319] width 67 height 20
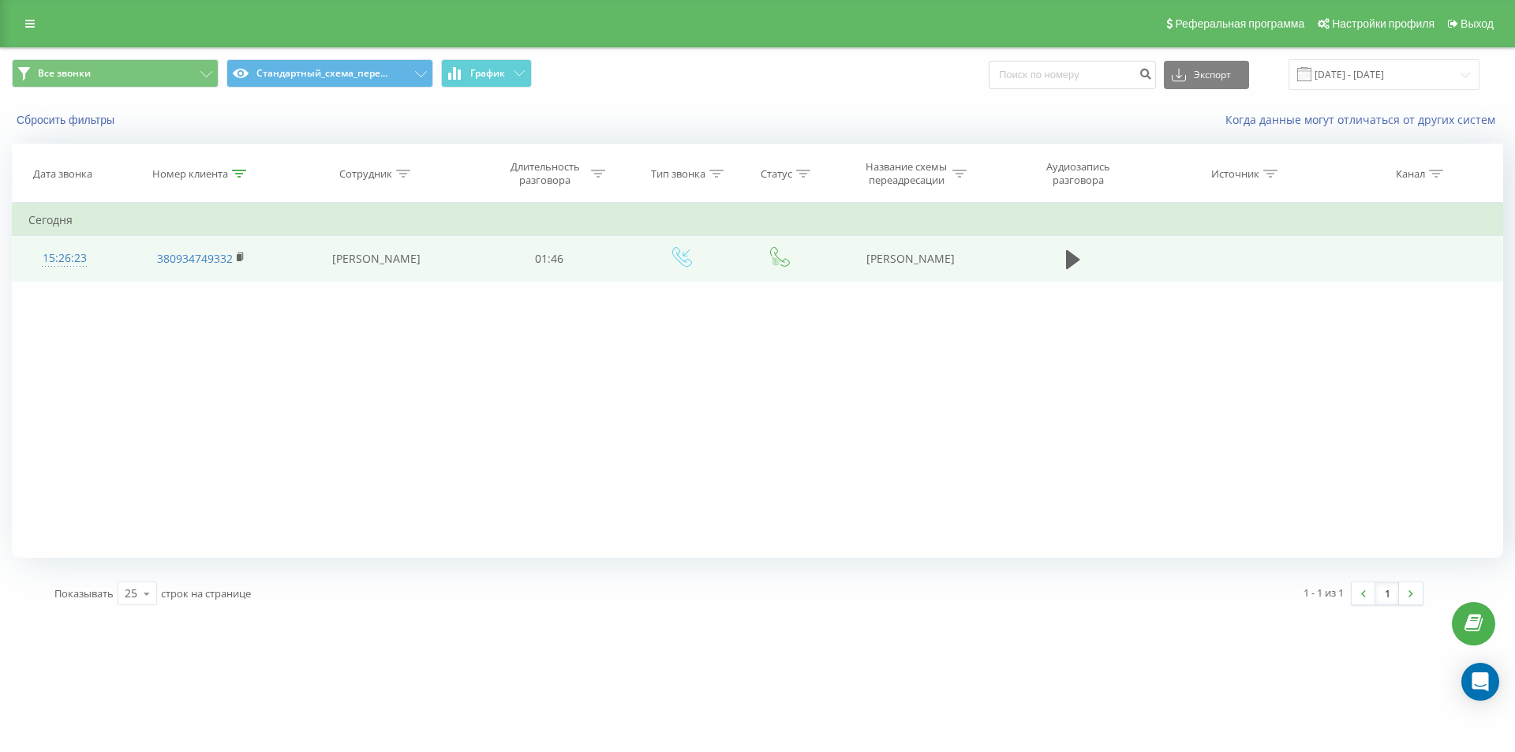
drag, startPoint x: 837, startPoint y: 245, endPoint x: 994, endPoint y: 248, distance: 156.3
click at [994, 248] on td "DOM RIA Оленович" at bounding box center [909, 259] width 169 height 46
copy td "DOM RIA Оленович"
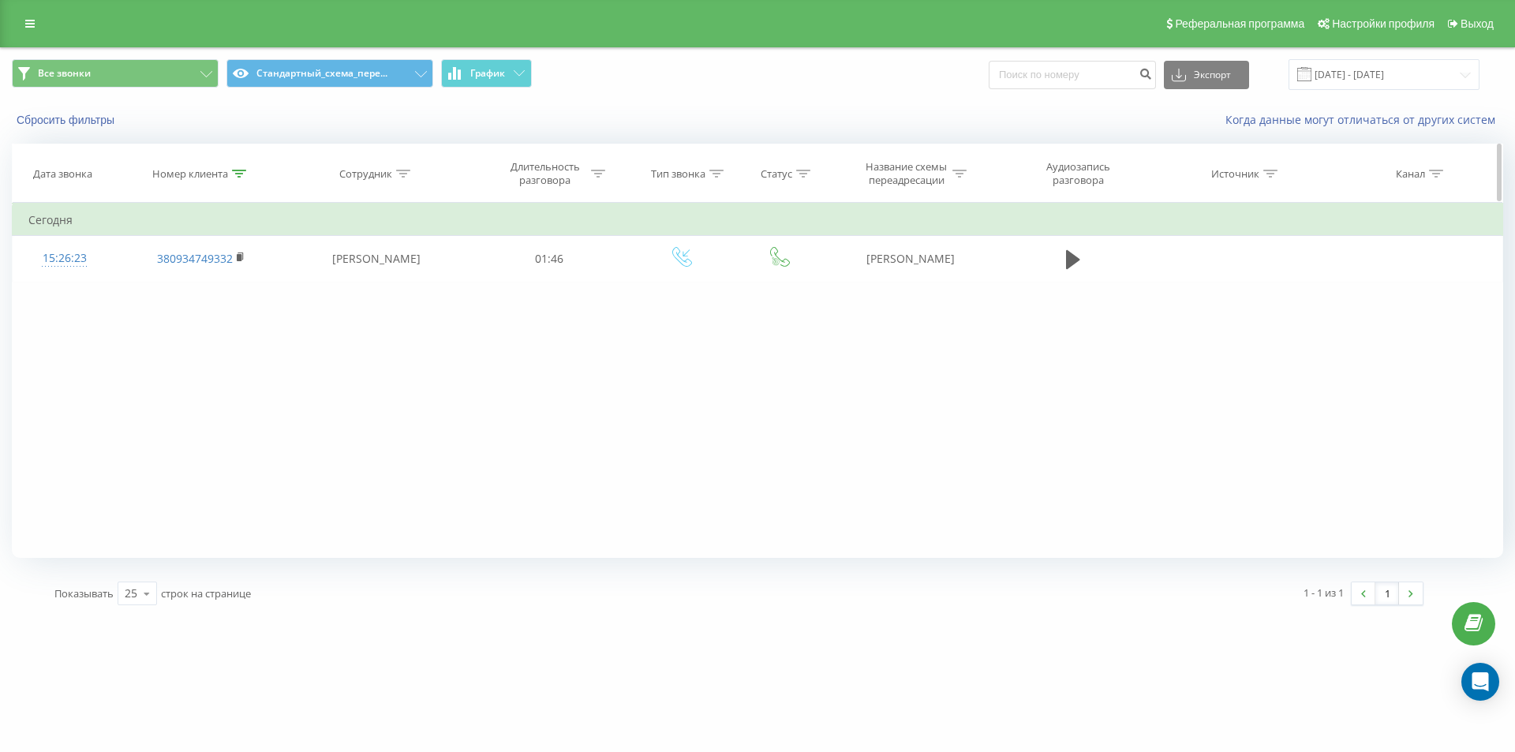
click at [244, 176] on icon at bounding box center [239, 174] width 14 height 8
drag, startPoint x: 213, startPoint y: 281, endPoint x: 0, endPoint y: 207, distance: 225.6
click at [9, 226] on div "Все звонки Стандартный_схема_пере... График Экспорт .csv .xls .xlsx 23.08.2025 …" at bounding box center [757, 332] width 1515 height 570
paste input "3169668"
type input "380933169668"
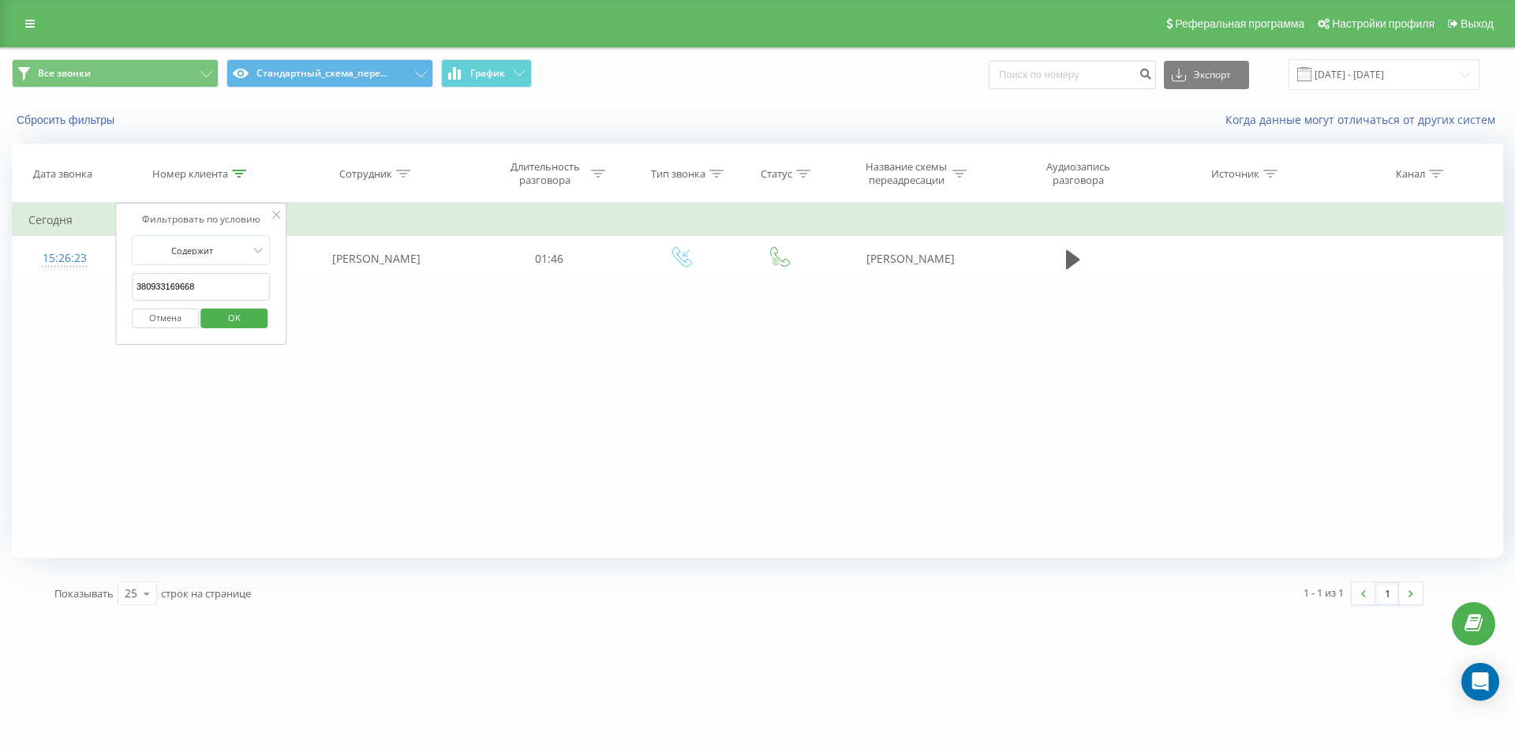
click button "OK" at bounding box center [234, 319] width 67 height 20
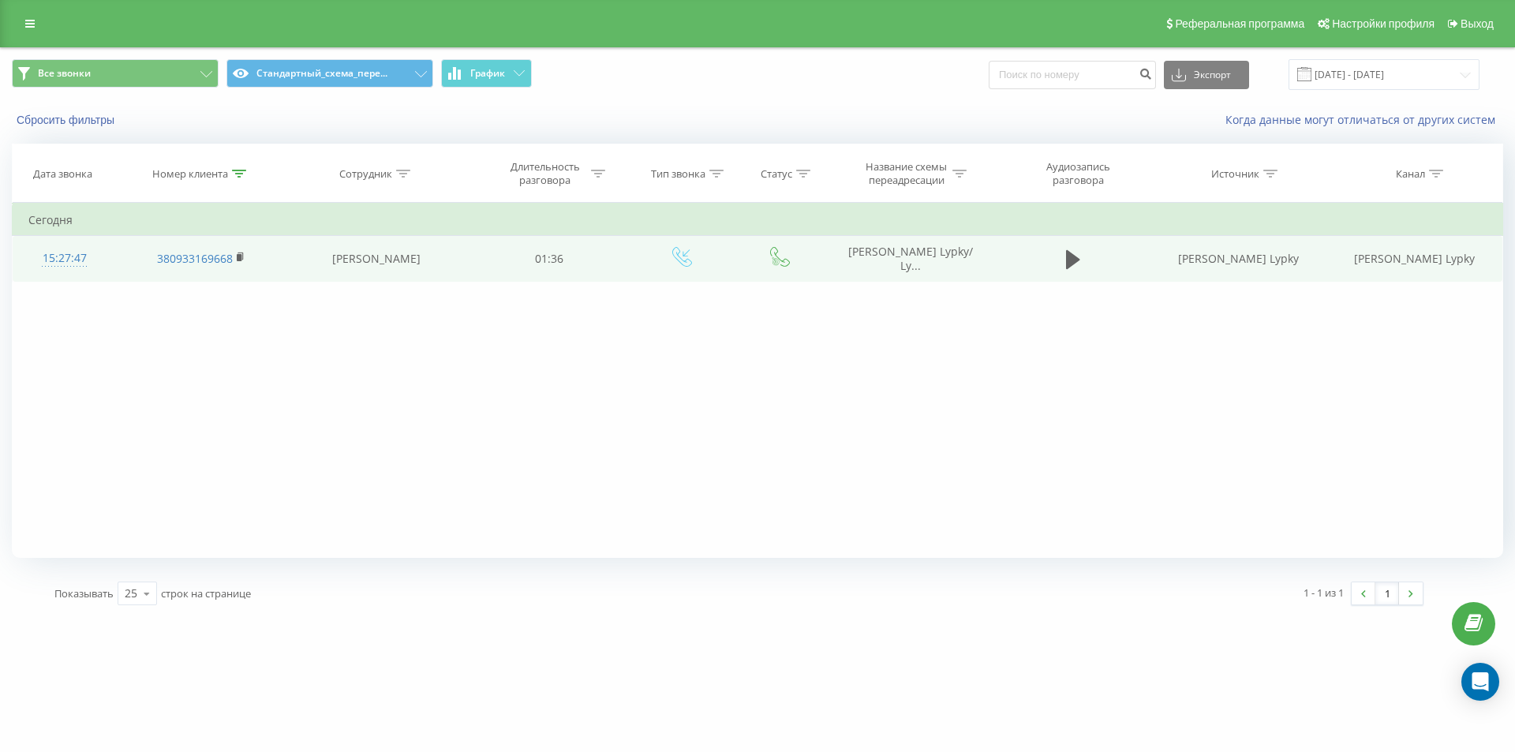
drag, startPoint x: 868, startPoint y: 248, endPoint x: 951, endPoint y: 277, distance: 87.9
click at [955, 279] on td "DOM RIA Аренда Lypky/ Ly..." at bounding box center [909, 259] width 169 height 46
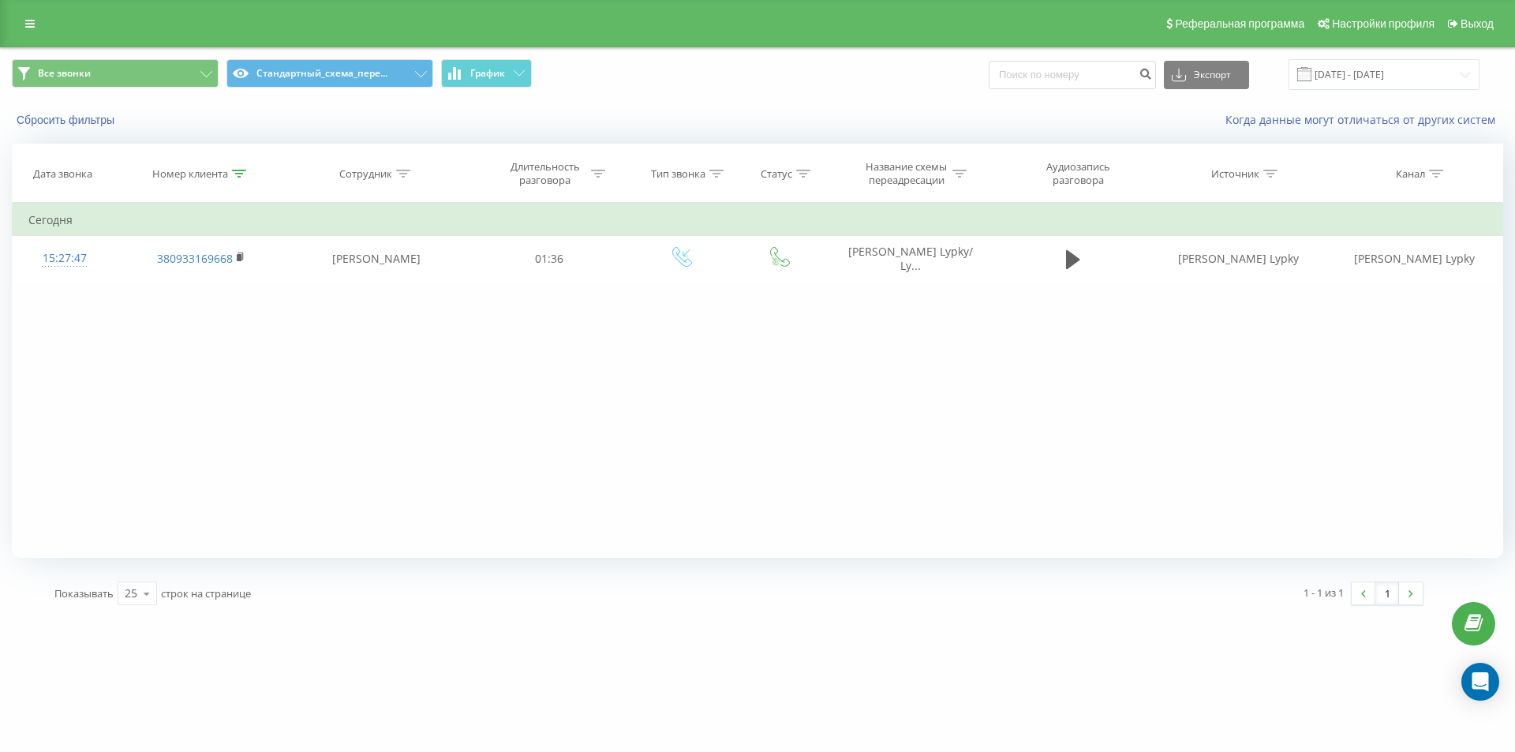
drag, startPoint x: 237, startPoint y: 174, endPoint x: 225, endPoint y: 243, distance: 69.7
click at [237, 176] on icon at bounding box center [239, 174] width 14 height 8
click at [522, 336] on div "Фильтровать по условию Содержит 380933169668 Отмена OK Фильтровать по условию С…" at bounding box center [757, 380] width 1491 height 355
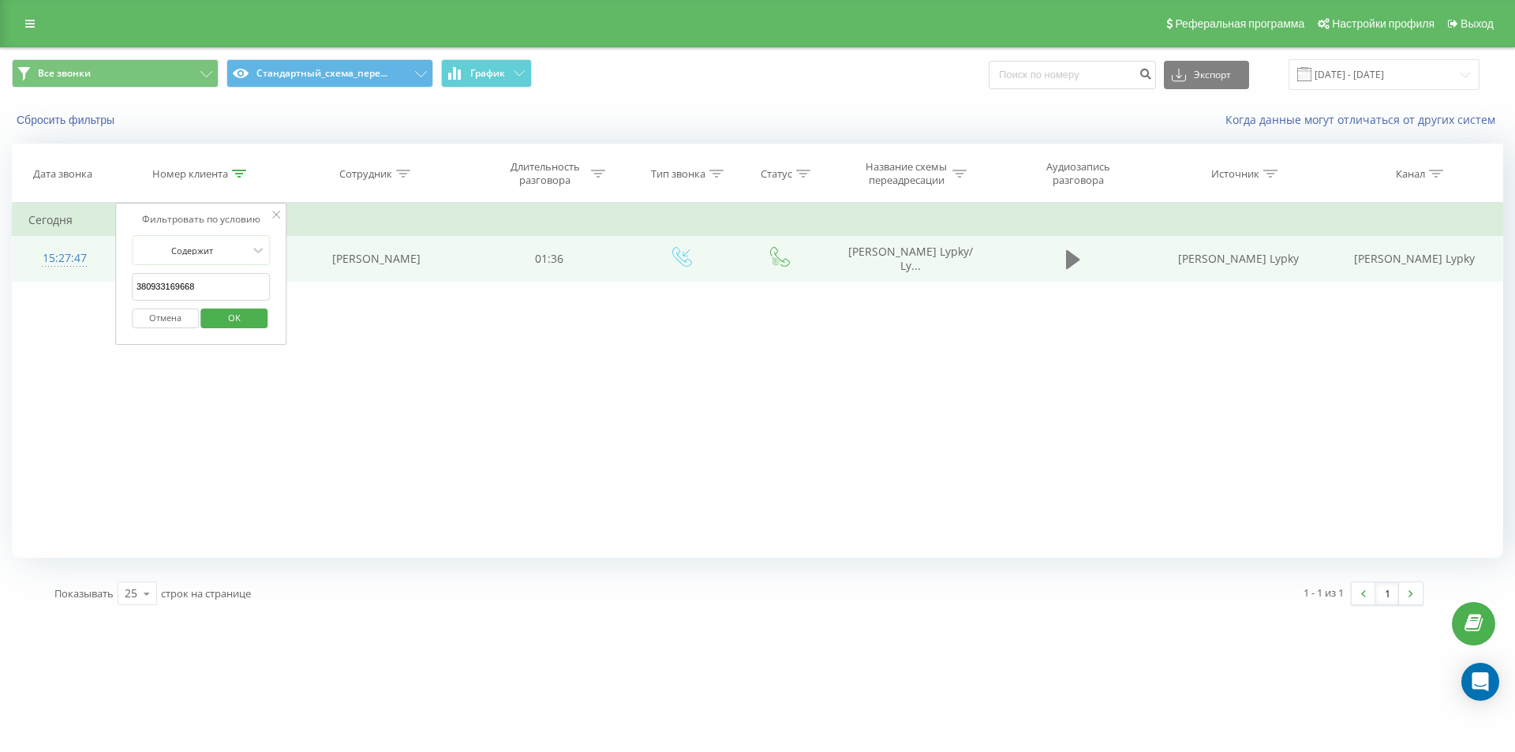
click at [1066, 268] on icon at bounding box center [1073, 259] width 14 height 19
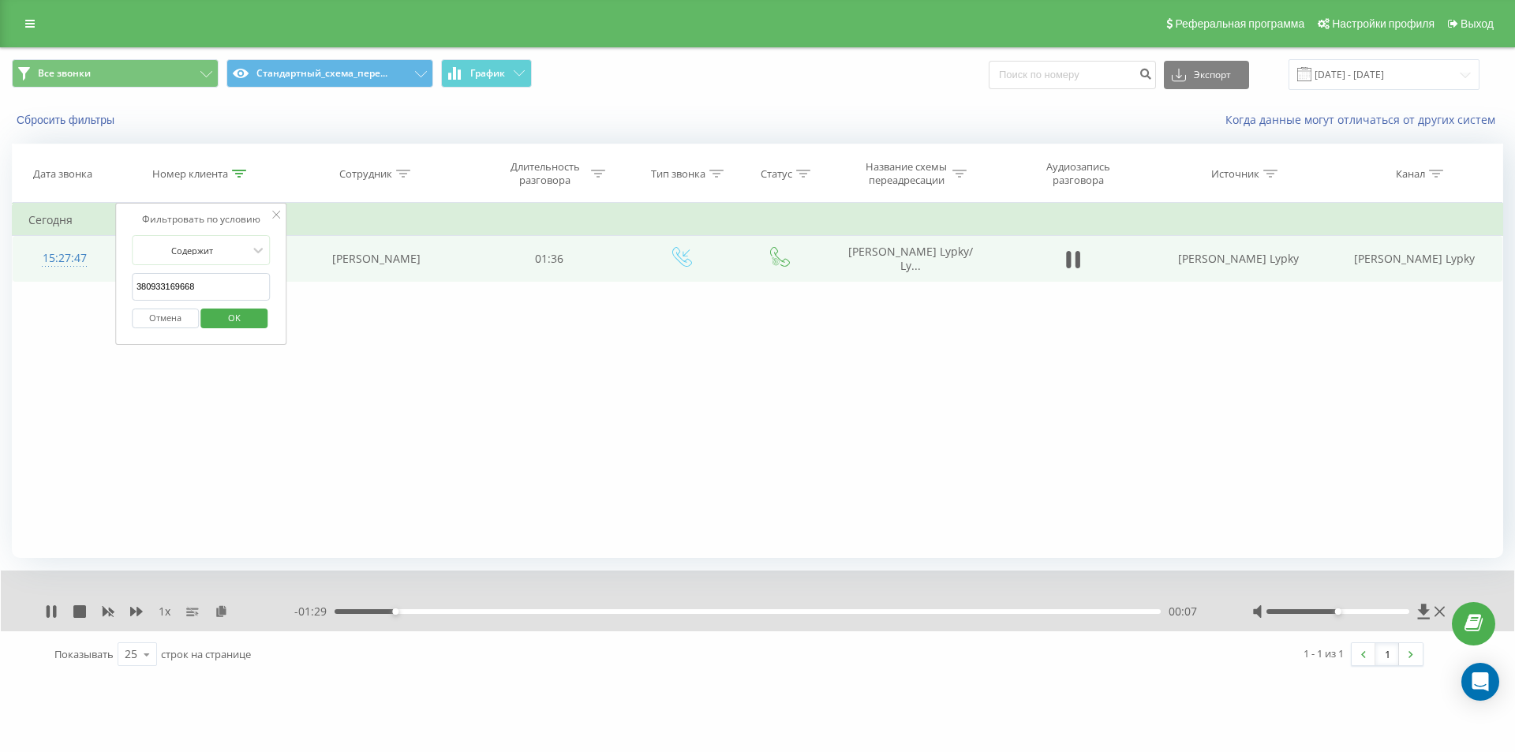
click at [178, 320] on button "Отмена" at bounding box center [165, 319] width 67 height 20
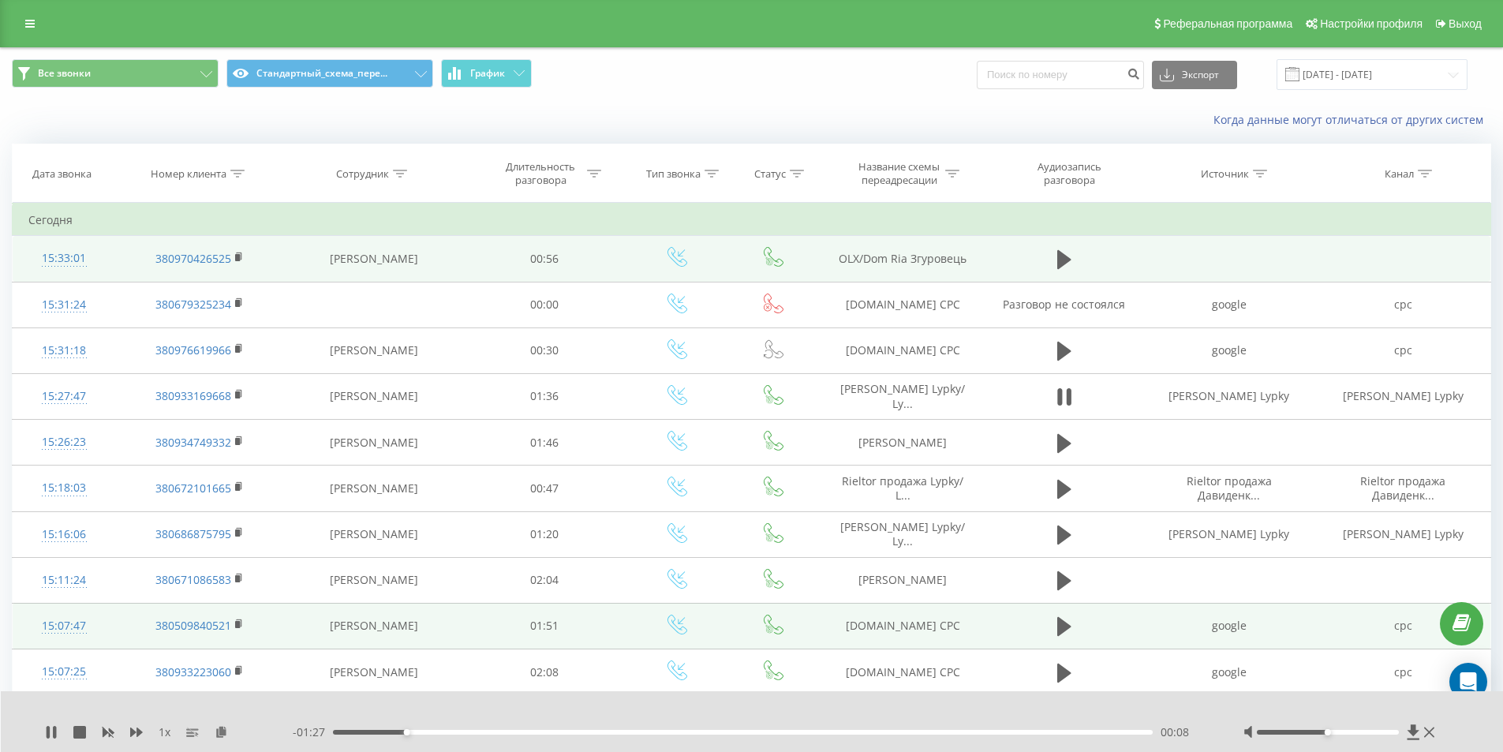
click at [54, 612] on div "15:07:47" at bounding box center [63, 626] width 71 height 31
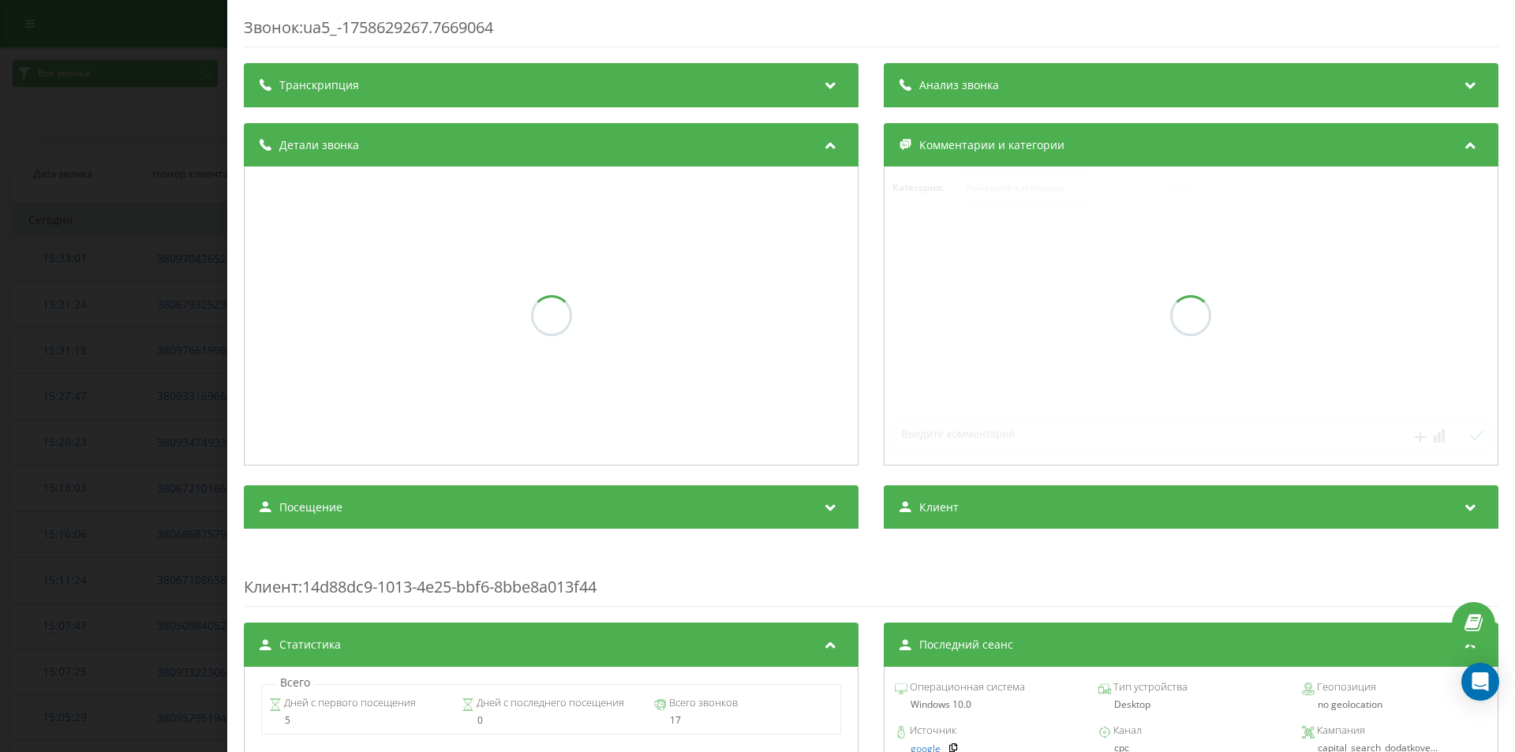
click at [44, 342] on div "Звонок : ua5_-1758629267.7669064 Транскрипция Анализ звонка Детали звонка Комме…" at bounding box center [757, 376] width 1515 height 752
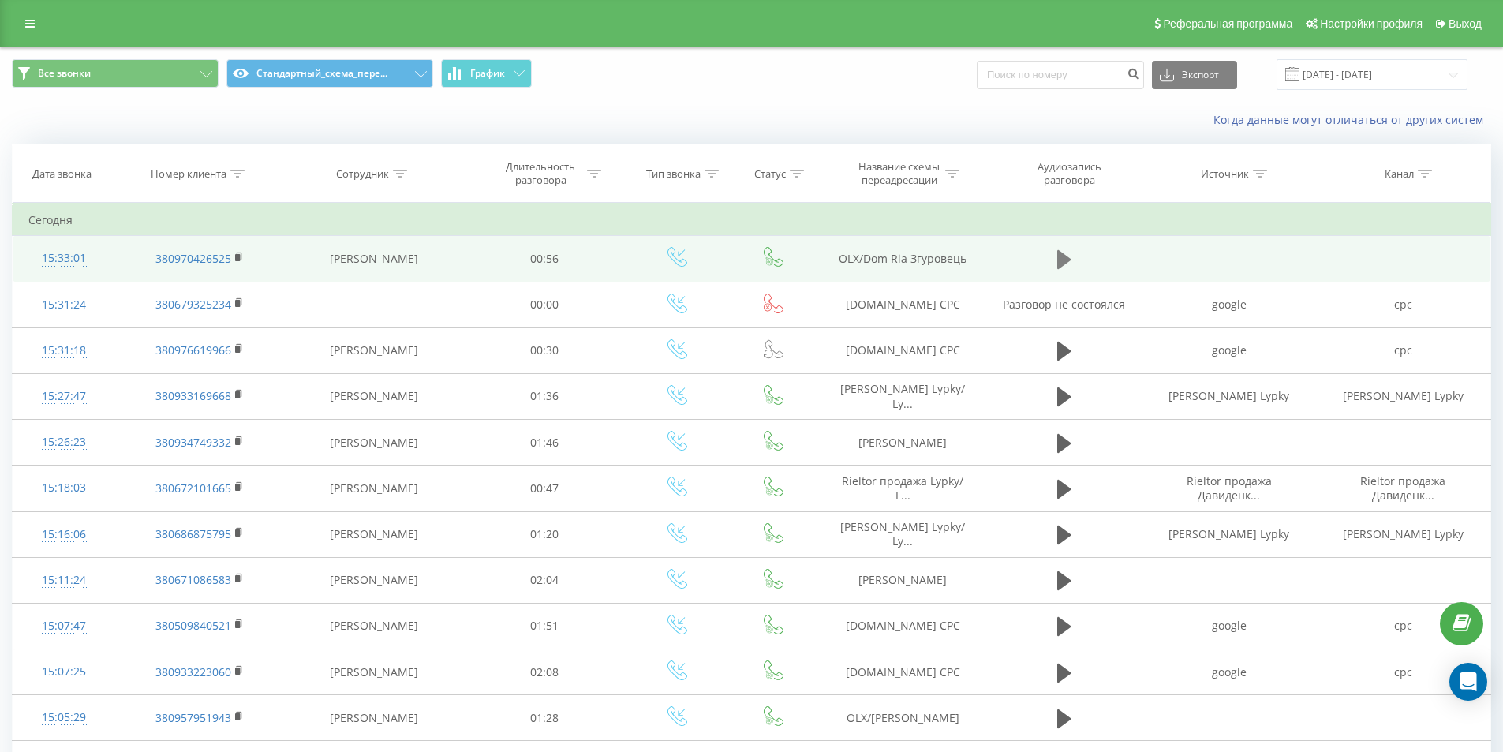
click at [1066, 263] on icon at bounding box center [1064, 259] width 14 height 19
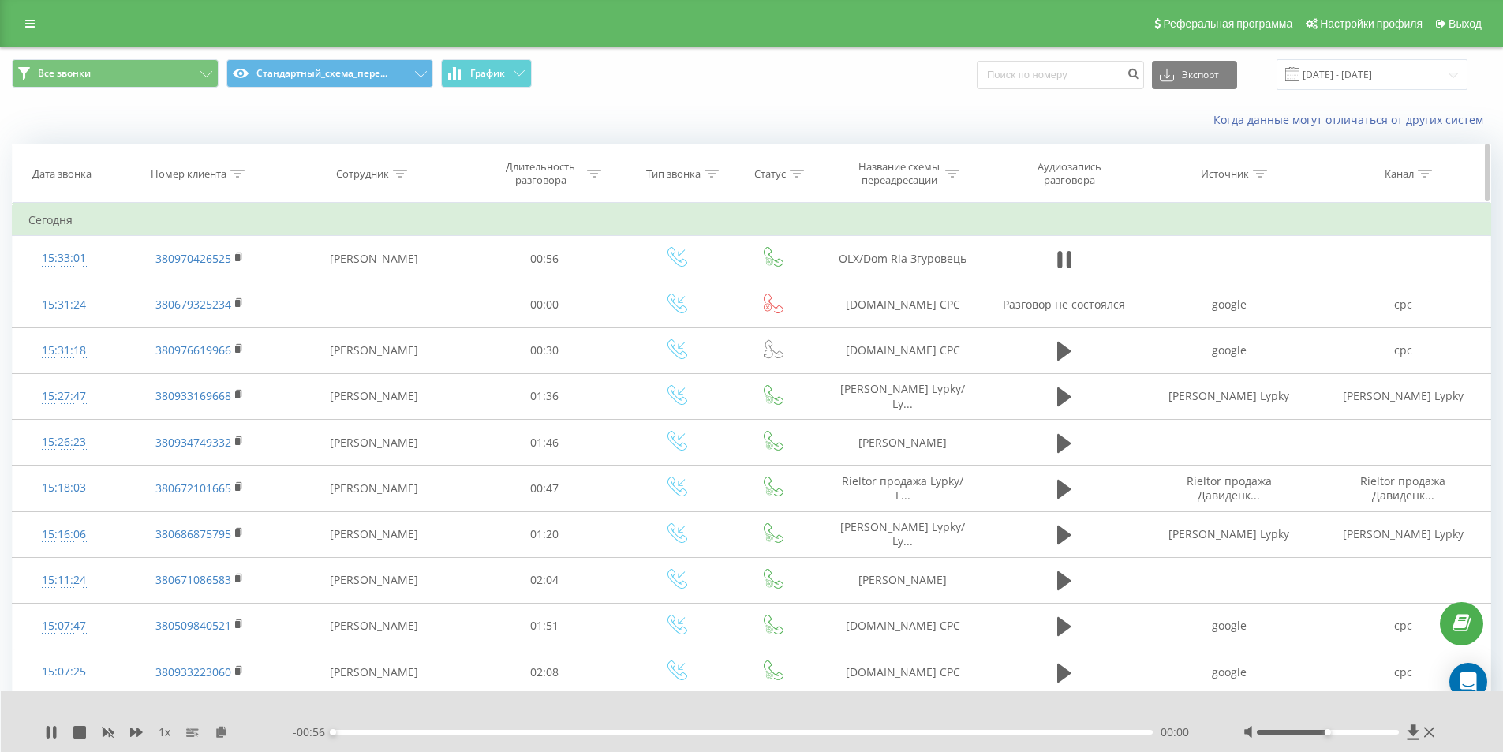
drag, startPoint x: 238, startPoint y: 257, endPoint x: 277, endPoint y: 194, distance: 74.0
click at [238, 255] on rect at bounding box center [237, 257] width 5 height 7
drag, startPoint x: 819, startPoint y: 275, endPoint x: 1005, endPoint y: 277, distance: 186.3
click at [1005, 277] on tr "15:33:01 380970426525 Евгения Яремчук 00:56 OLX/Dom Ria Згуровець" at bounding box center [752, 259] width 1479 height 46
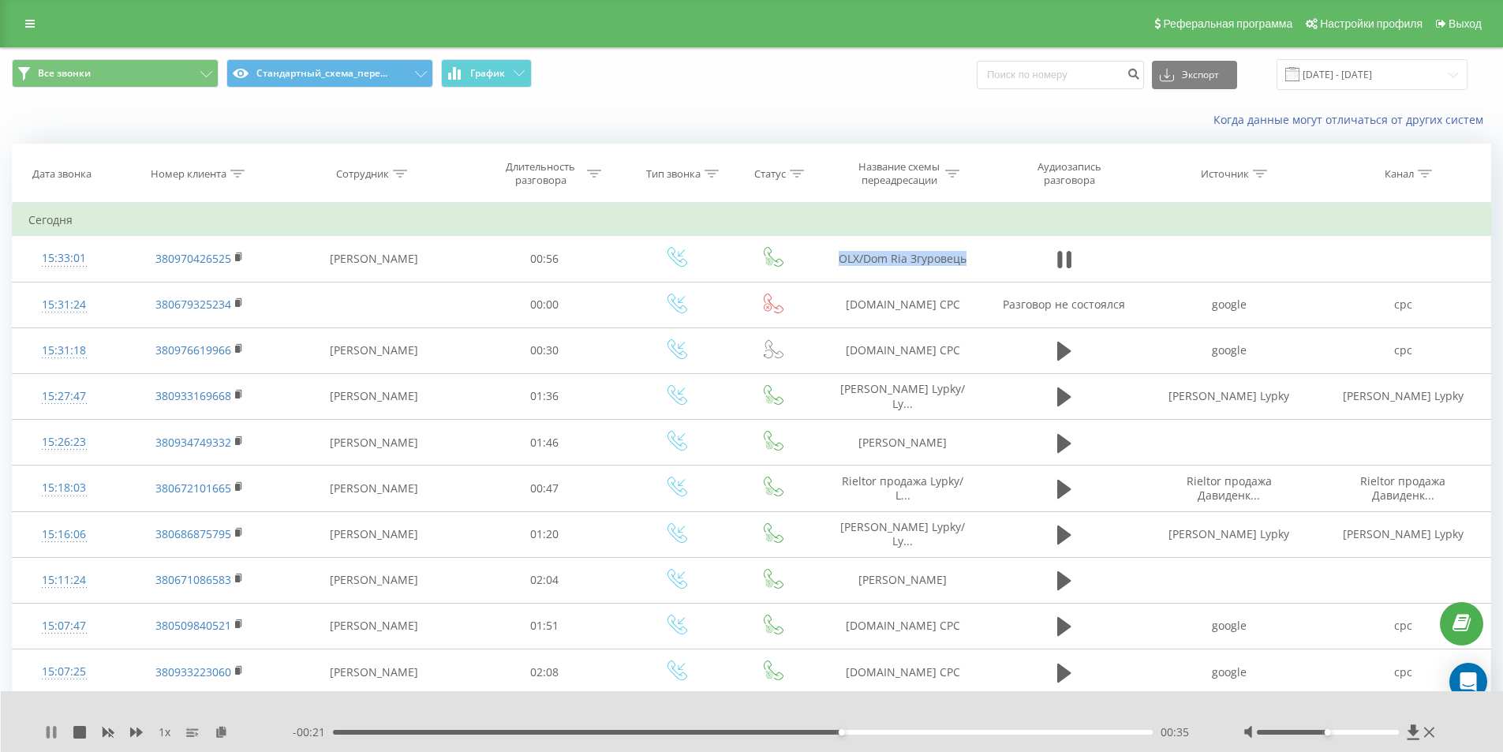
click at [54, 738] on icon at bounding box center [54, 732] width 3 height 13
click at [236, 171] on icon at bounding box center [237, 174] width 14 height 8
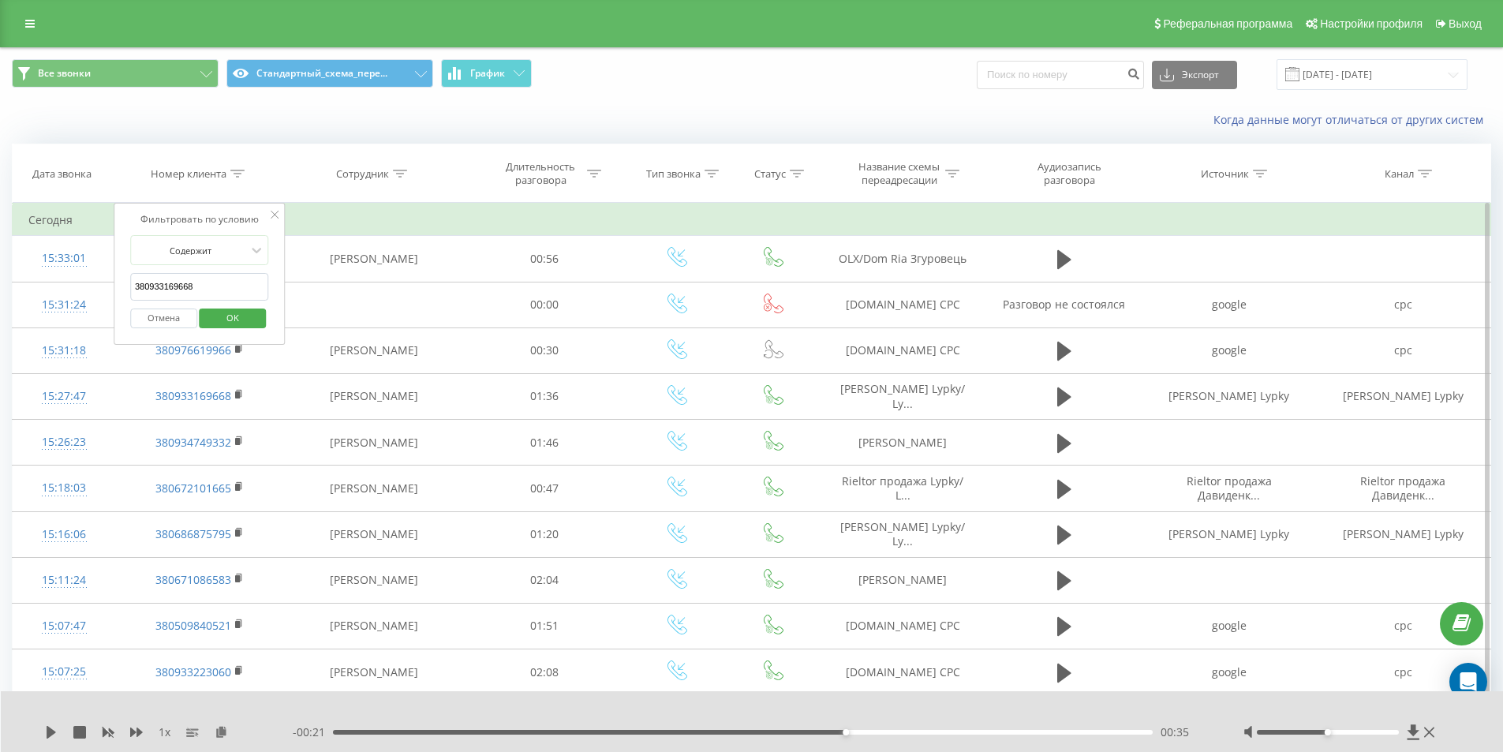
click at [200, 284] on input "380933169668" at bounding box center [199, 287] width 139 height 28
paste input "380639500231"
click button "OK" at bounding box center [233, 319] width 67 height 20
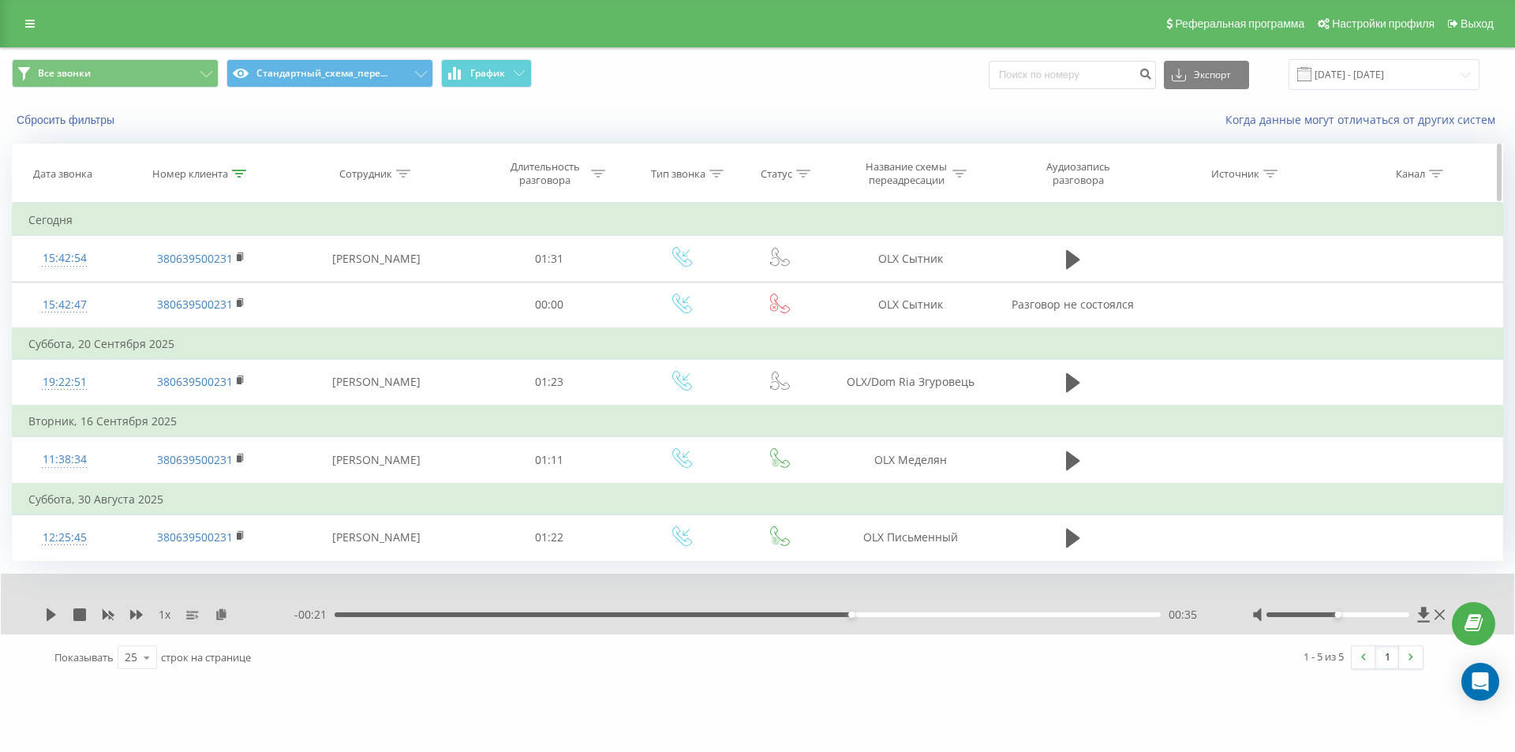
click at [239, 178] on div at bounding box center [239, 173] width 14 height 13
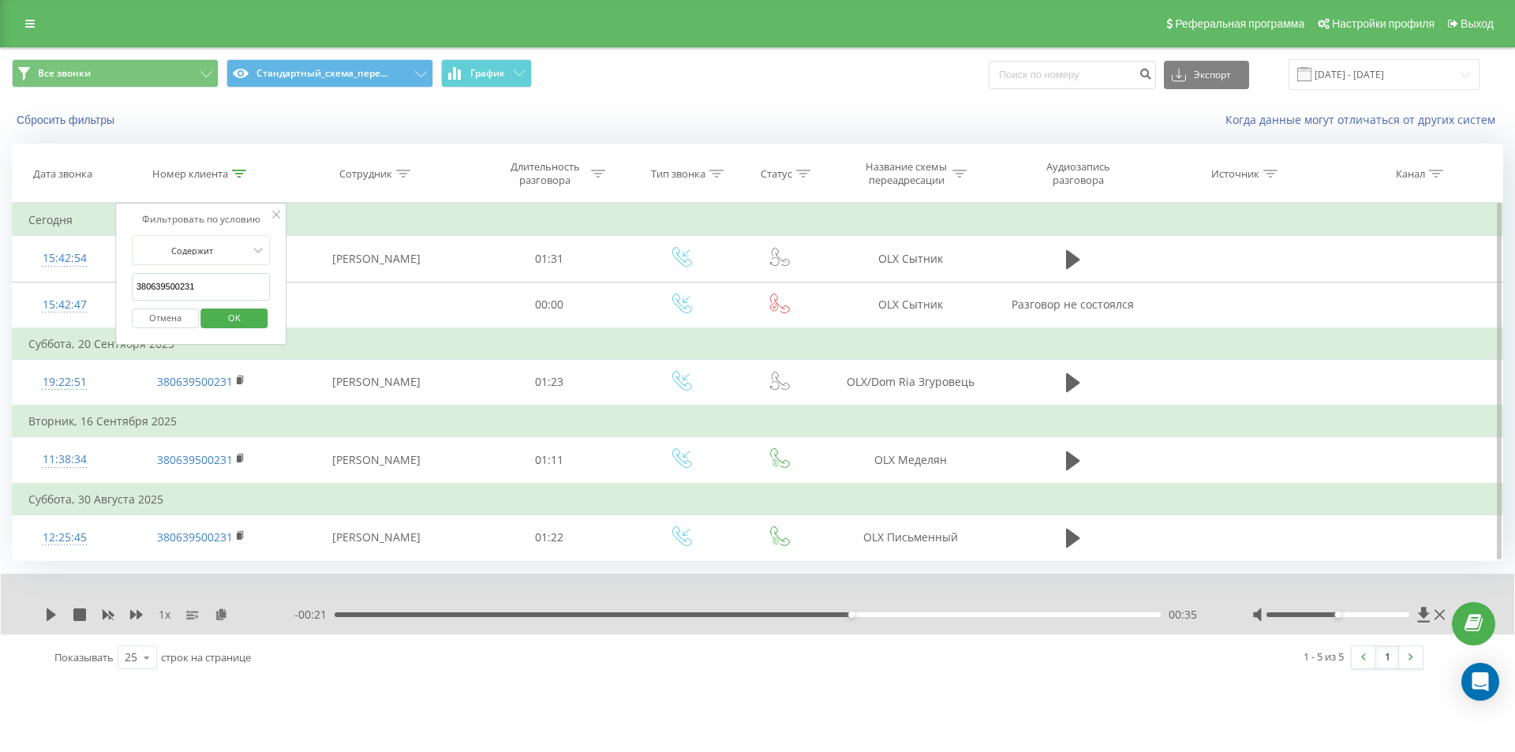
click at [189, 277] on input "380639500231" at bounding box center [201, 287] width 139 height 28
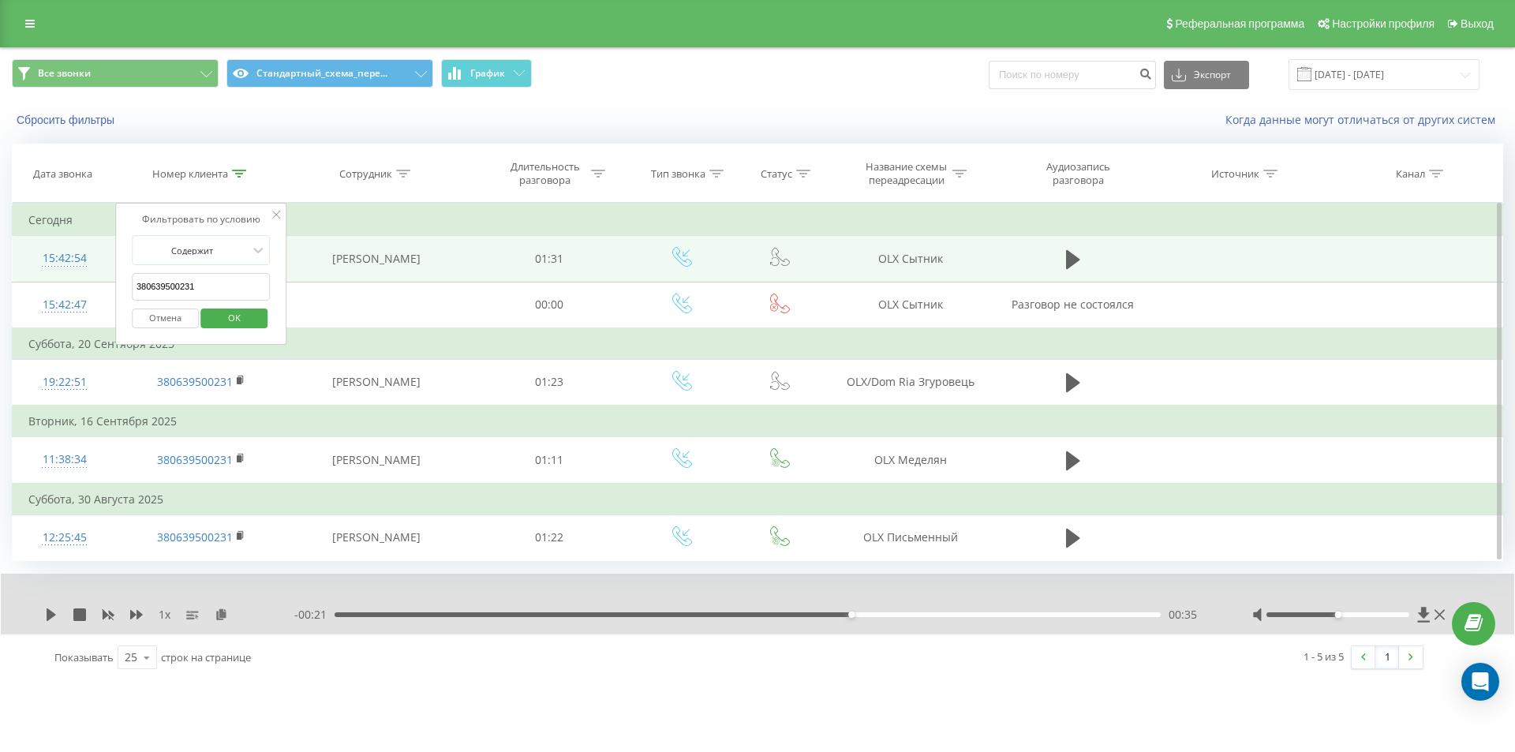
drag, startPoint x: 208, startPoint y: 283, endPoint x: 101, endPoint y: 265, distance: 107.9
click at [101, 265] on table "Фильтровать по условию Содержит 380639500231 Отмена OK Фильтровать по условию С…" at bounding box center [757, 382] width 1491 height 358
paste input "932671076"
click button "OK" at bounding box center [234, 319] width 67 height 20
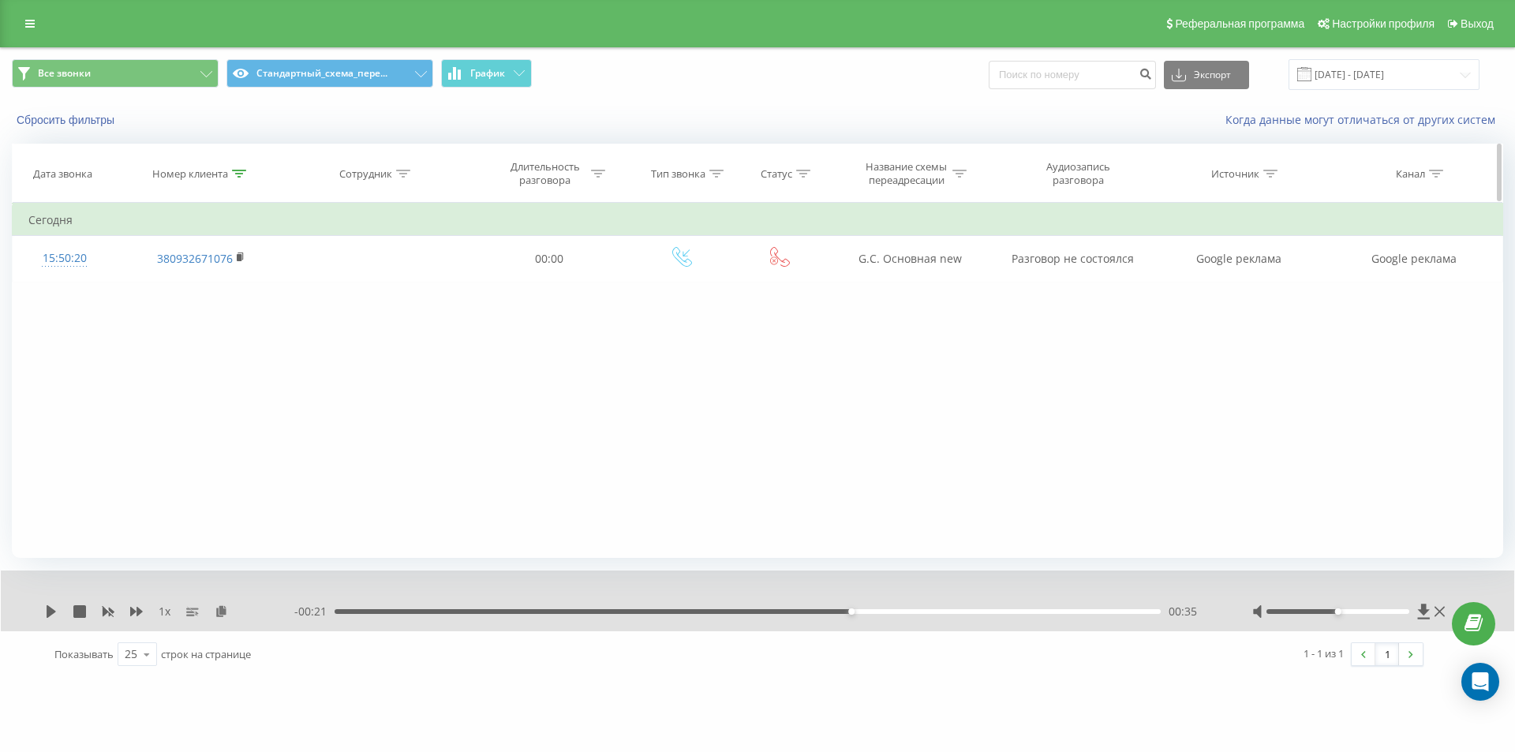
click at [238, 180] on div at bounding box center [239, 173] width 14 height 13
drag, startPoint x: 180, startPoint y: 287, endPoint x: 42, endPoint y: 227, distance: 150.6
click at [74, 258] on table "Фильтровать по условию Содержит 380932671076 Отмена OK Фильтровать по условию С…" at bounding box center [757, 242] width 1491 height 79
paste input "66365415"
click button "OK" at bounding box center [234, 319] width 67 height 20
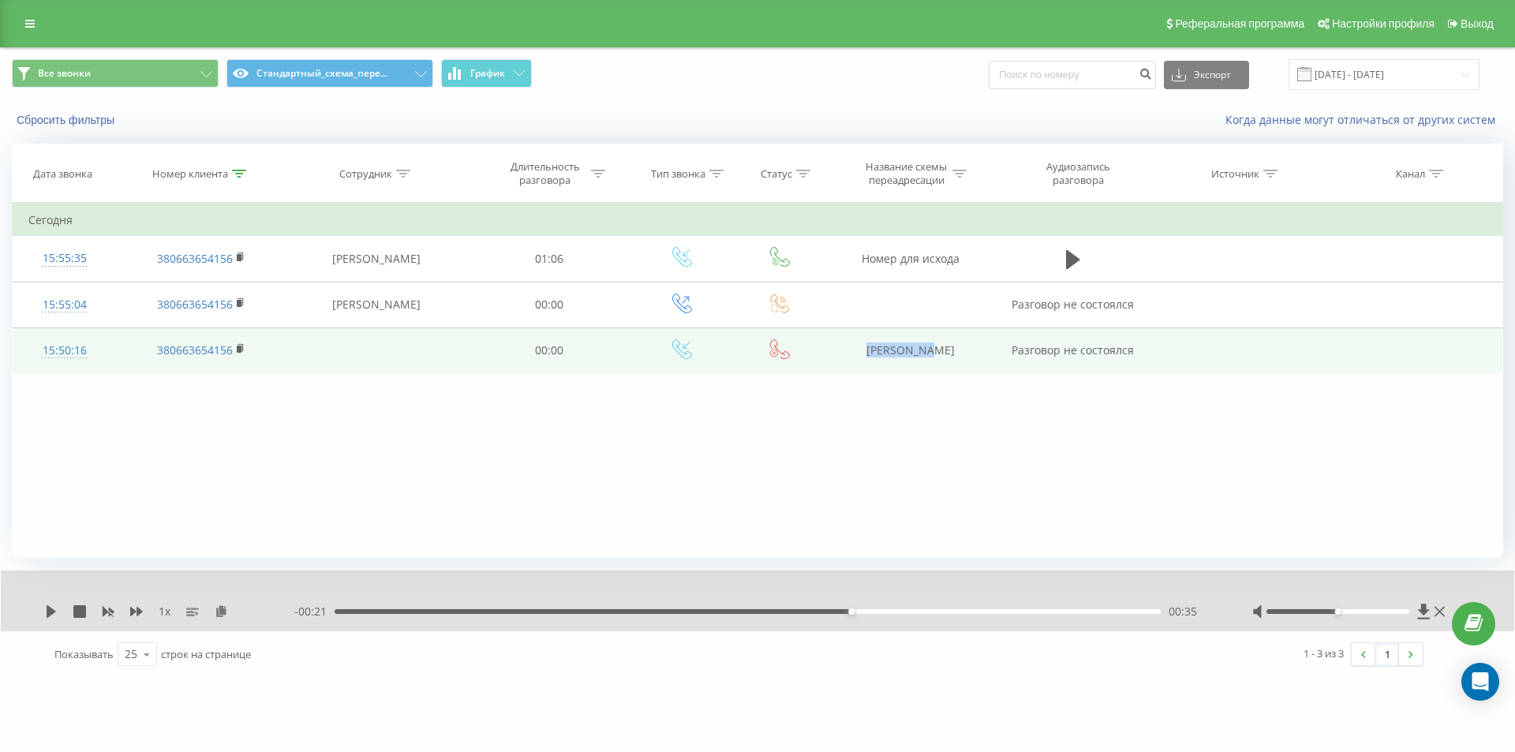
drag, startPoint x: 865, startPoint y: 360, endPoint x: 971, endPoint y: 360, distance: 105.7
click at [971, 360] on td "OLX Салтан" at bounding box center [909, 350] width 169 height 46
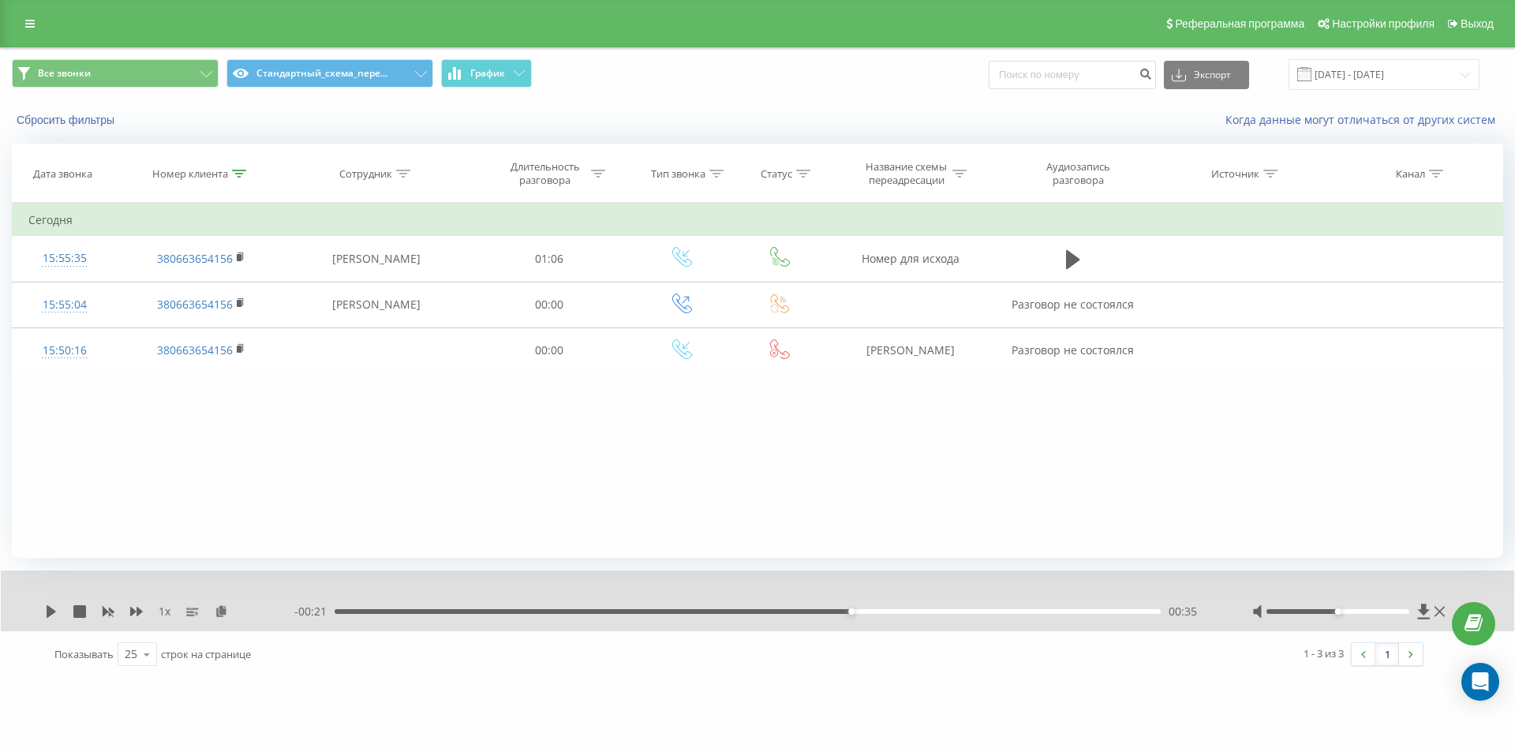
drag, startPoint x: 241, startPoint y: 172, endPoint x: 225, endPoint y: 262, distance: 91.3
click at [240, 173] on icon at bounding box center [239, 174] width 14 height 8
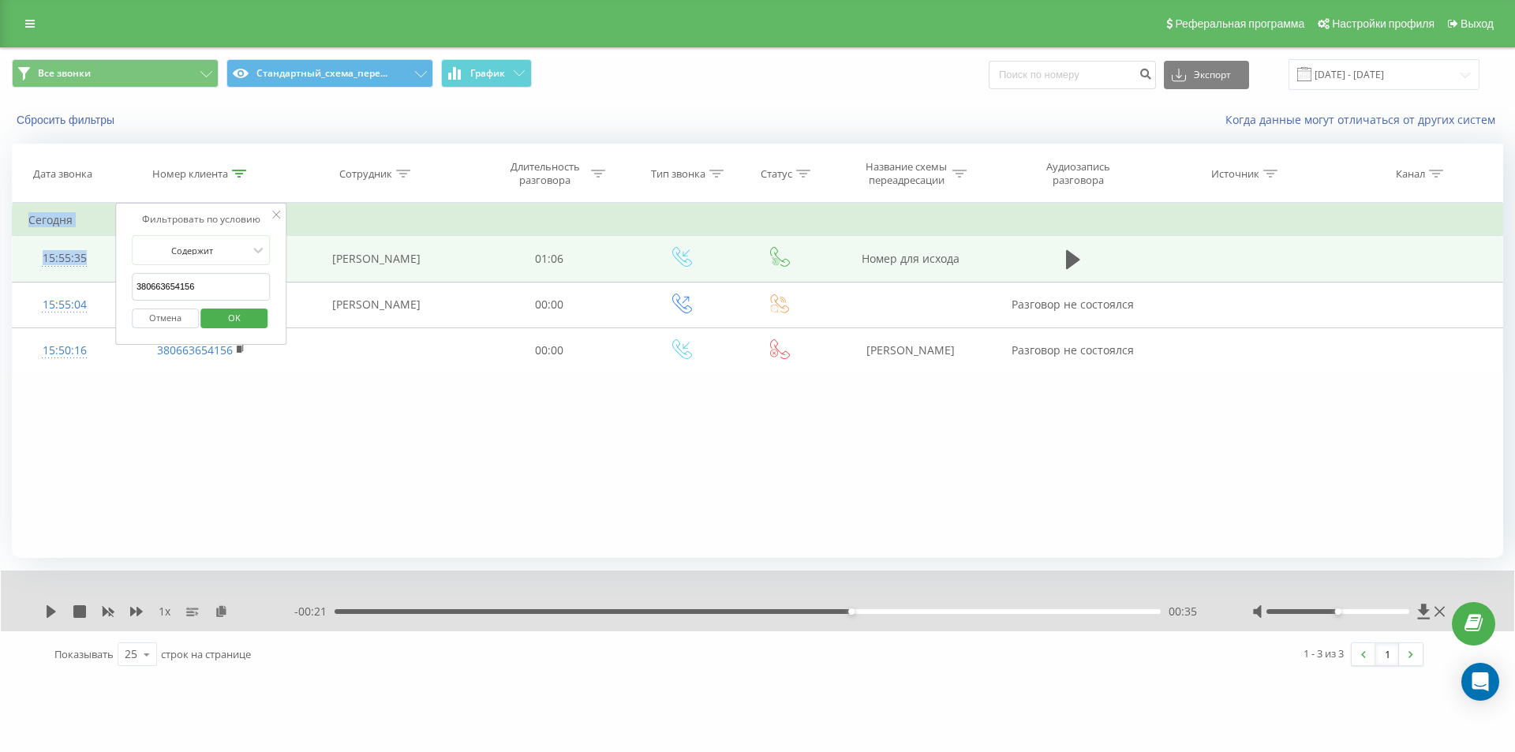
drag, startPoint x: 159, startPoint y: 290, endPoint x: 102, endPoint y: 276, distance: 59.3
click at [102, 276] on table "Фильтровать по условию Содержит 380663654156 Отмена OK Фильтровать по условию С…" at bounding box center [757, 288] width 1491 height 171
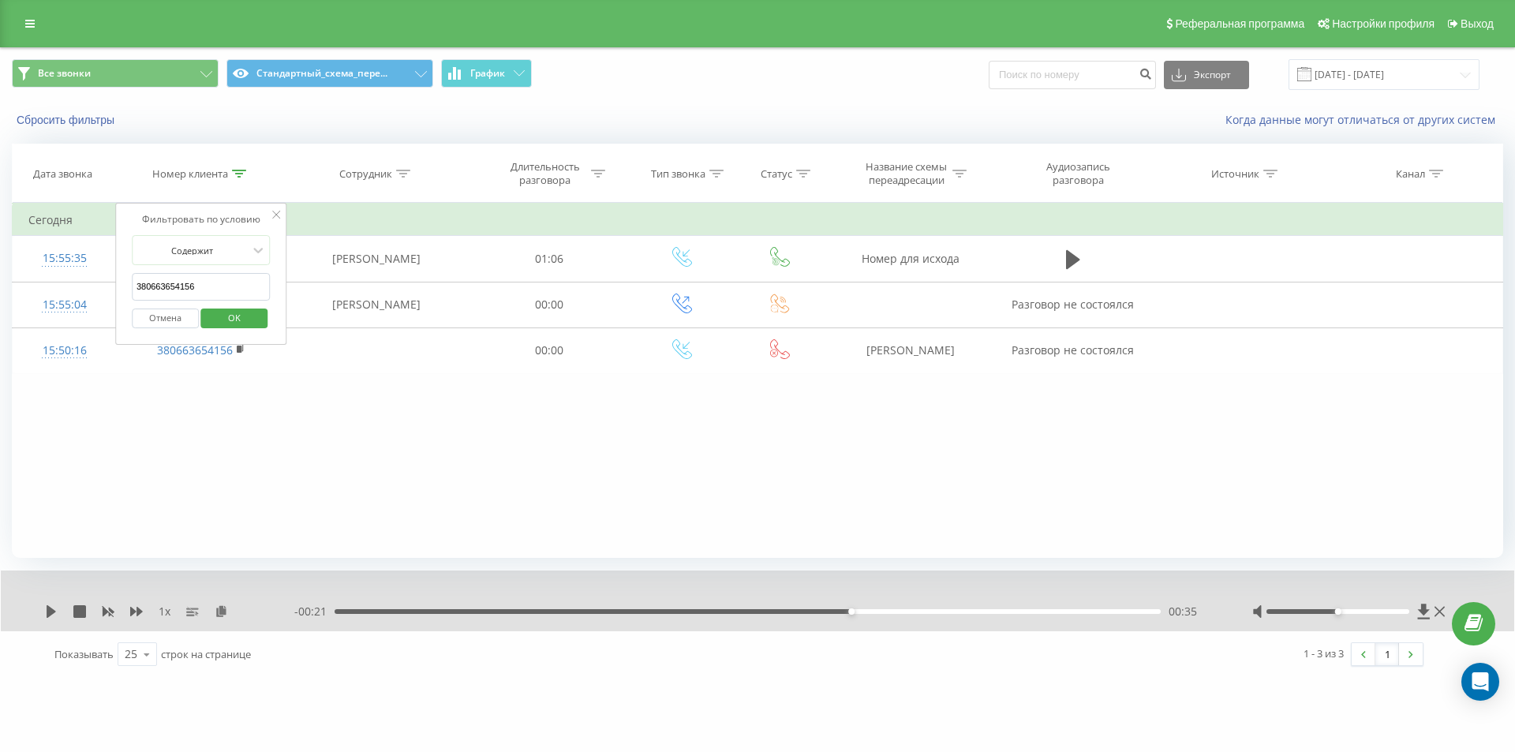
drag, startPoint x: 239, startPoint y: 291, endPoint x: 211, endPoint y: 287, distance: 28.7
click at [230, 290] on input "380663654156" at bounding box center [201, 287] width 139 height 28
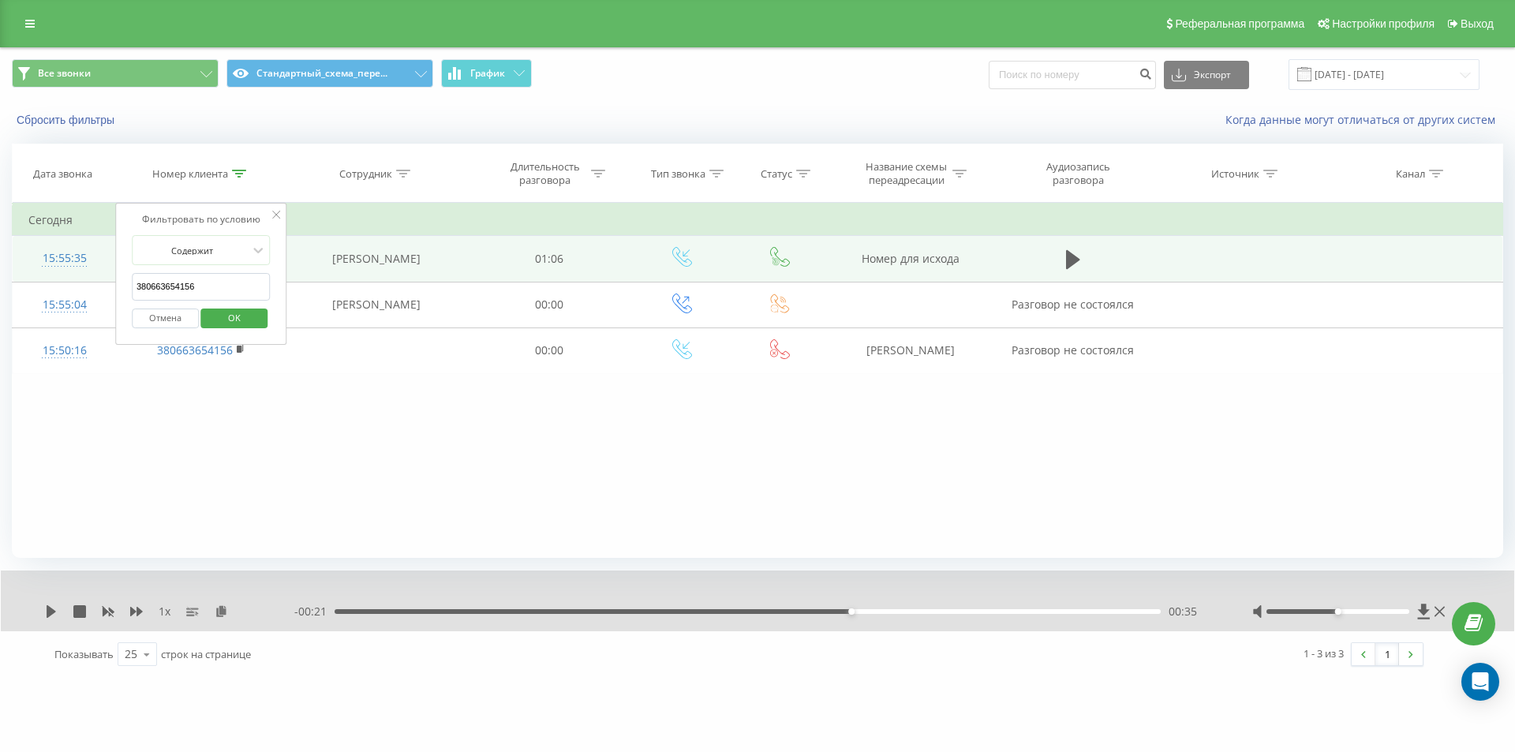
drag, startPoint x: 191, startPoint y: 286, endPoint x: 84, endPoint y: 259, distance: 110.6
click at [92, 263] on table "Фильтровать по условию Содержит 380663654156 Отмена OK Фильтровать по условию С…" at bounding box center [757, 288] width 1491 height 171
paste input "407727"
type input "380663407727"
click button "OK" at bounding box center [234, 319] width 67 height 20
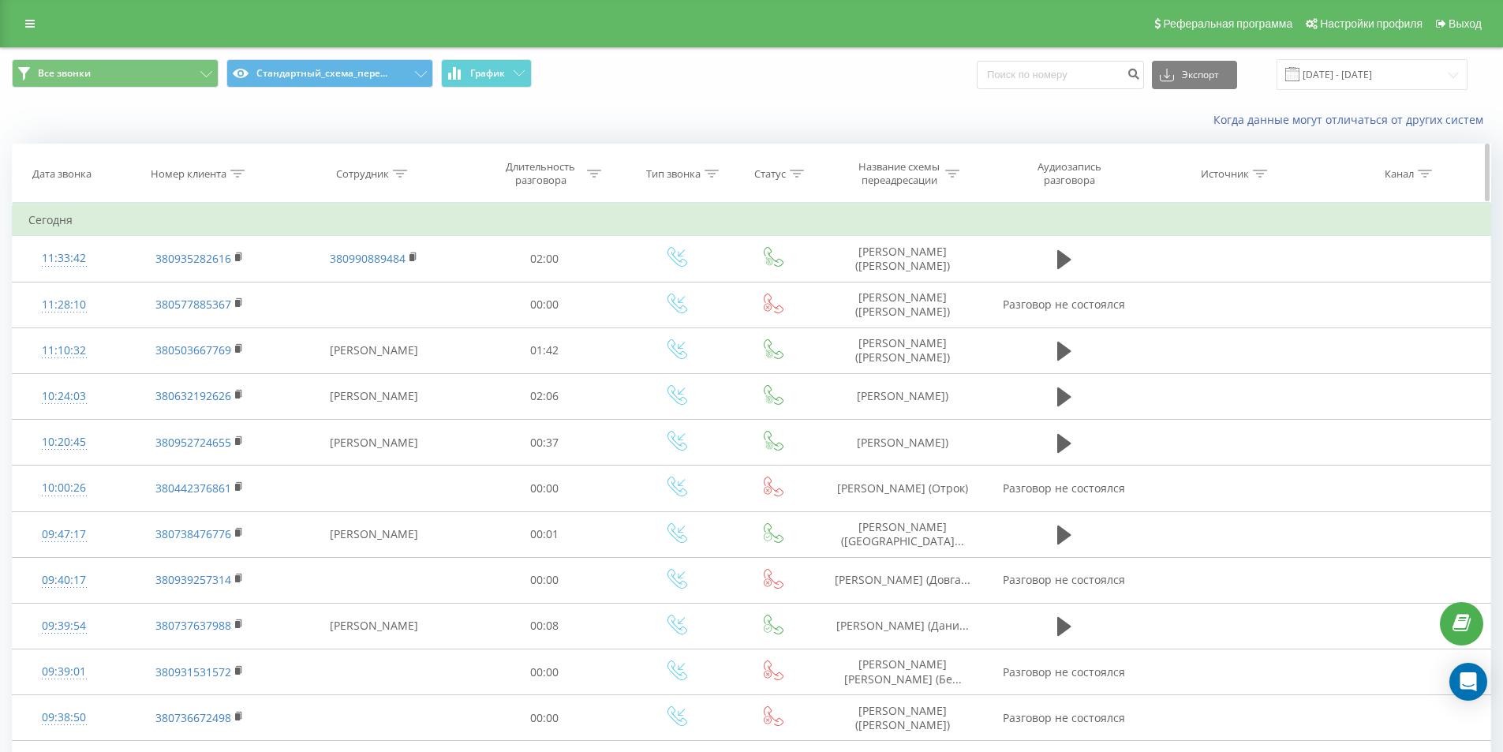
click at [237, 177] on icon at bounding box center [237, 174] width 14 height 8
click at [218, 267] on form "Содержит Отмена OK" at bounding box center [199, 285] width 139 height 101
click at [215, 272] on form "Содержит Отмена OK" at bounding box center [199, 285] width 139 height 101
click at [232, 281] on input "text" at bounding box center [199, 287] width 139 height 28
paste input "380935282616"
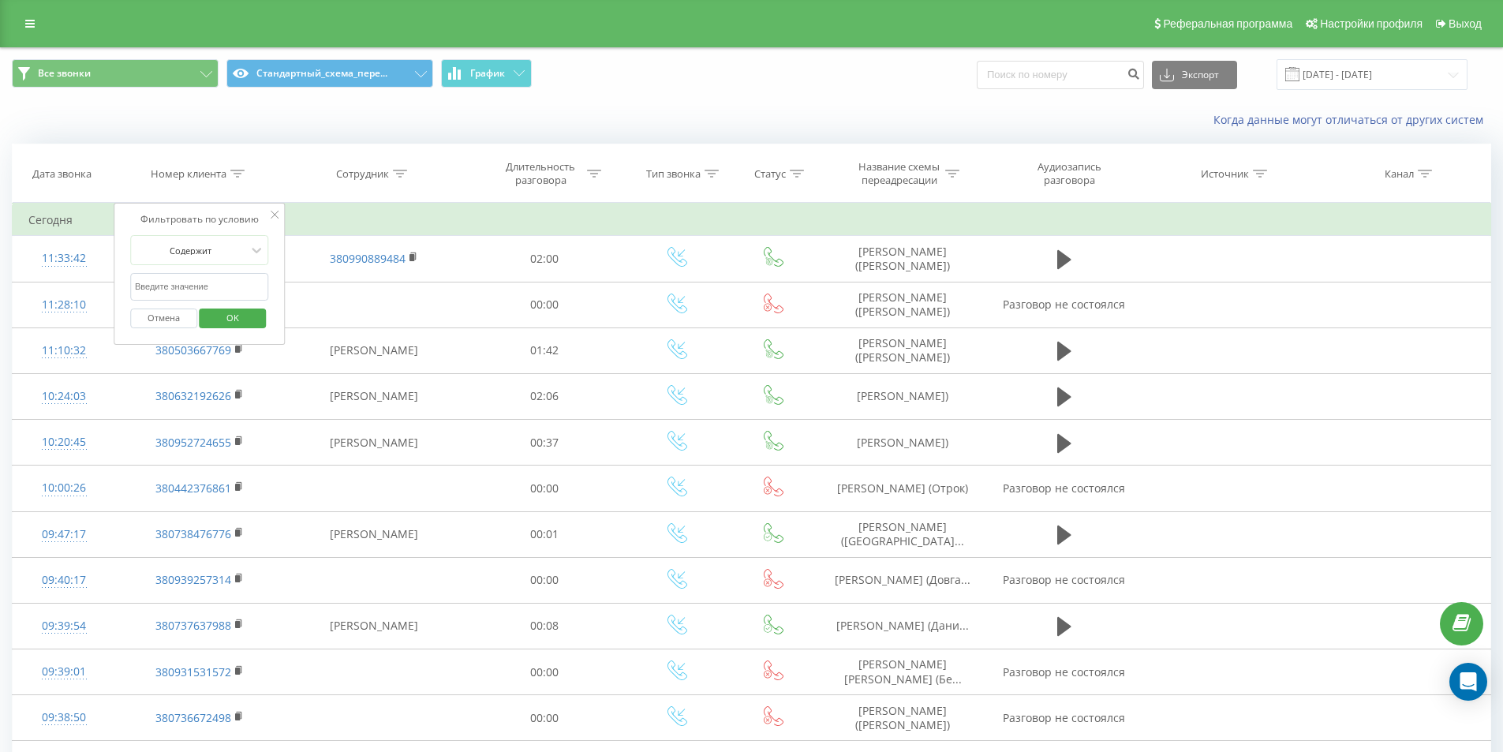
type input "380935282616"
click button "OK" at bounding box center [233, 319] width 67 height 20
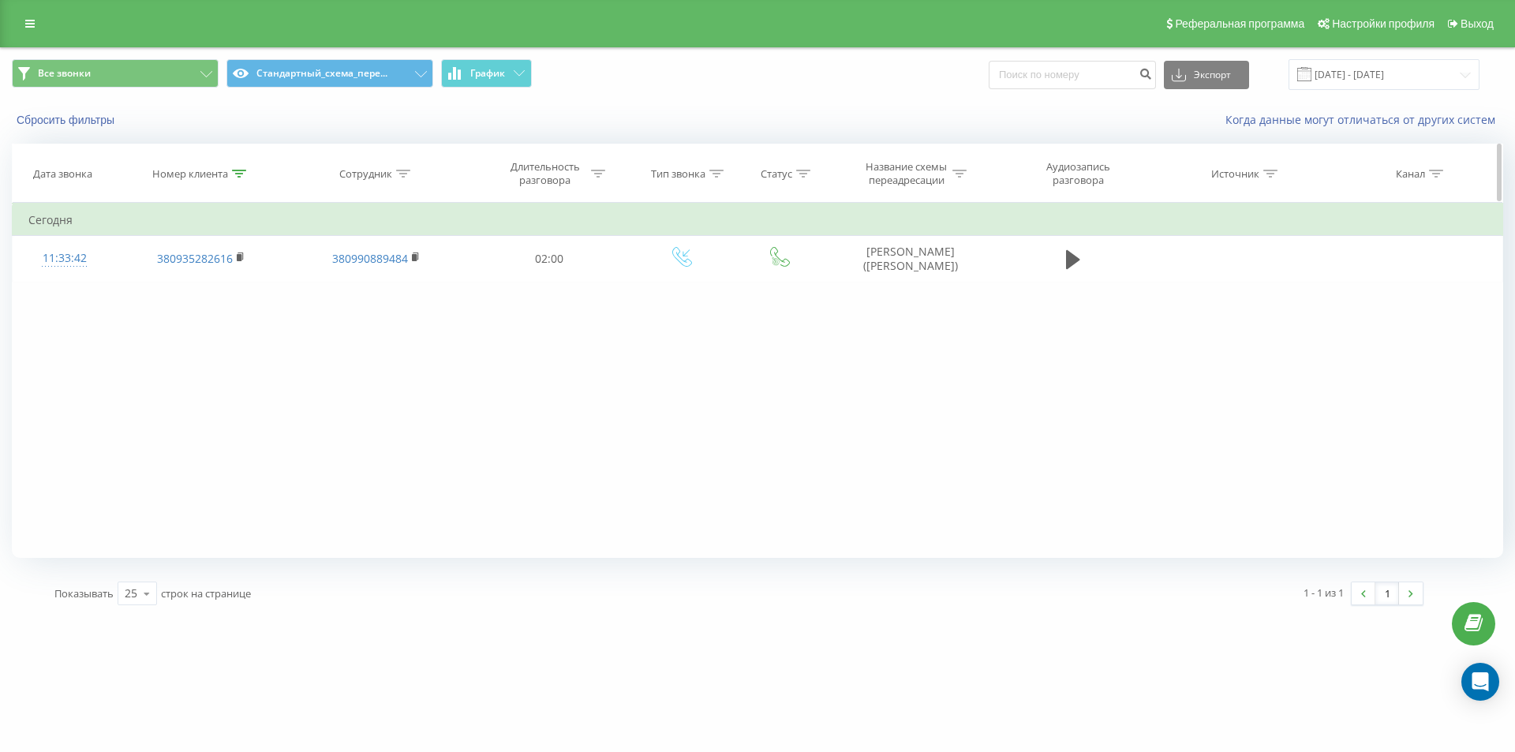
click at [239, 170] on icon at bounding box center [239, 174] width 14 height 8
drag, startPoint x: 226, startPoint y: 282, endPoint x: 0, endPoint y: 186, distance: 245.8
click at [11, 226] on div "Все звонки Стандартный_схема_пере... График Экспорт .csv .xls .xlsx 23.08.2025 …" at bounding box center [757, 332] width 1515 height 570
paste input "1811659"
click button "OK" at bounding box center [234, 319] width 67 height 20
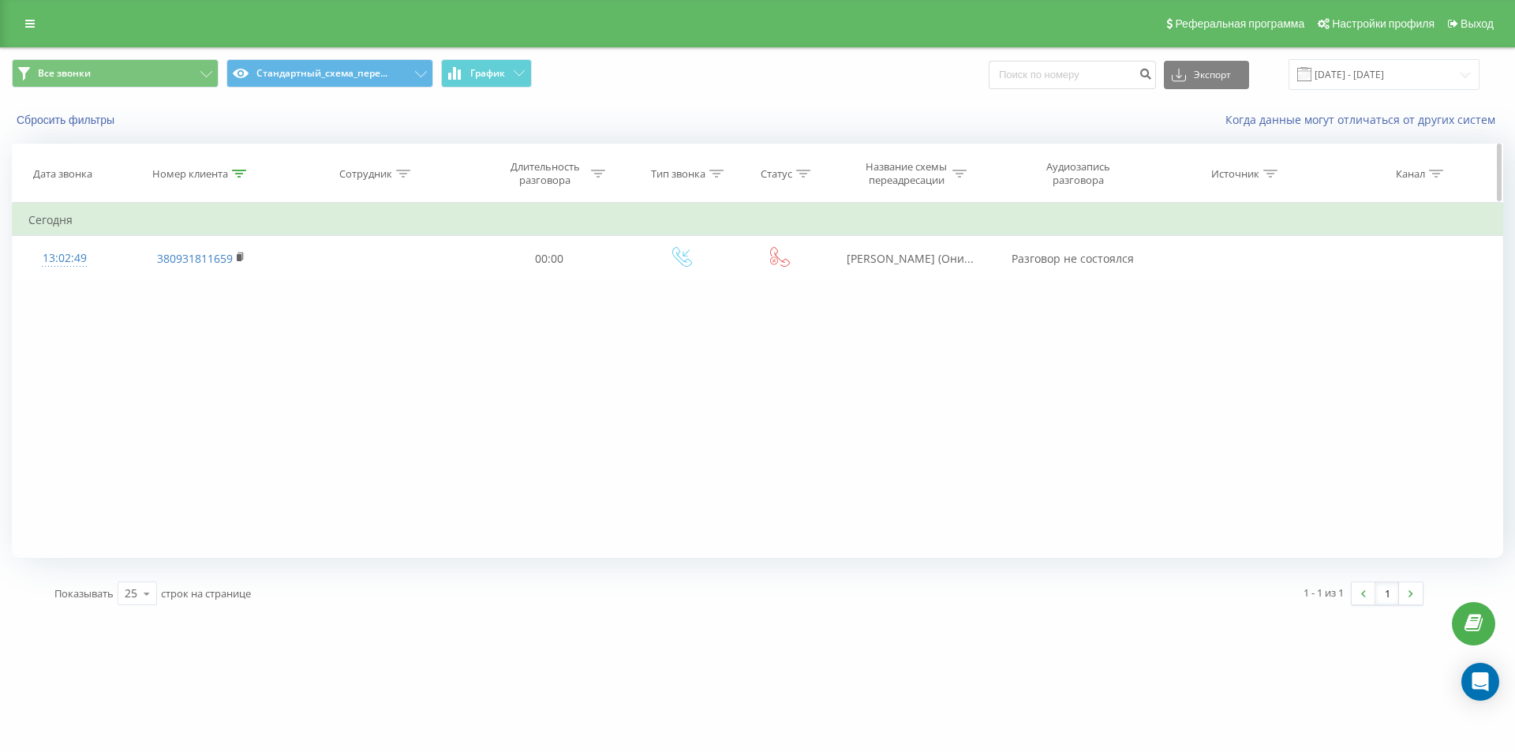
click at [234, 177] on icon at bounding box center [239, 174] width 14 height 8
drag, startPoint x: 122, startPoint y: 264, endPoint x: 36, endPoint y: 197, distance: 108.6
click at [107, 256] on table "Фильтровать по условию Содержит 380931811659 Отмена OK Фильтровать по условию С…" at bounding box center [757, 242] width 1491 height 79
paste input "5194619"
click button "OK" at bounding box center [234, 319] width 67 height 20
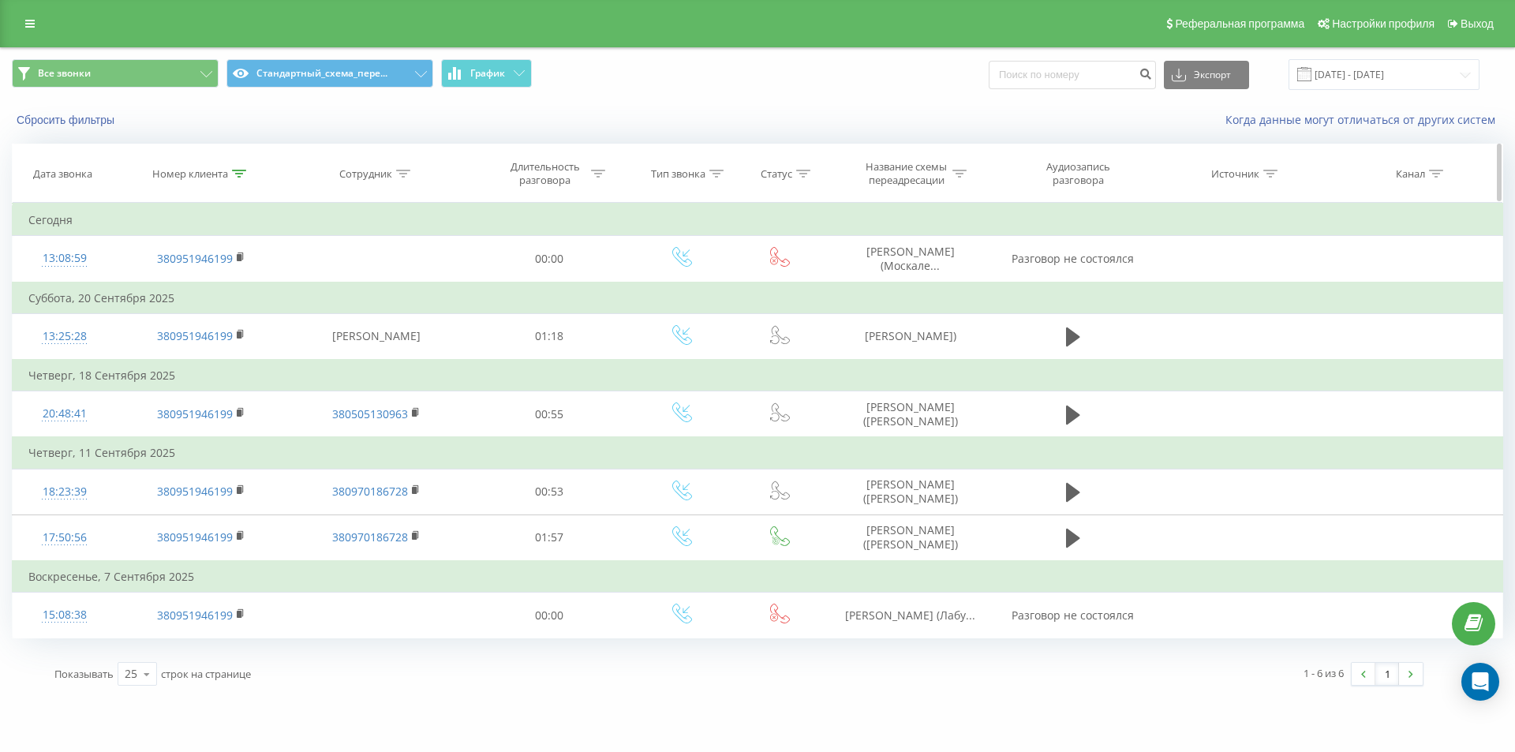
drag, startPoint x: 240, startPoint y: 174, endPoint x: 240, endPoint y: 187, distance: 12.6
click at [240, 175] on icon at bounding box center [239, 174] width 14 height 8
drag, startPoint x: 204, startPoint y: 294, endPoint x: 30, endPoint y: 227, distance: 185.8
click at [109, 265] on table "Фильтровать по условию Содержит 380951946199 Отмена OK Фильтровать по условию С…" at bounding box center [757, 421] width 1491 height 436
paste input "77733670"
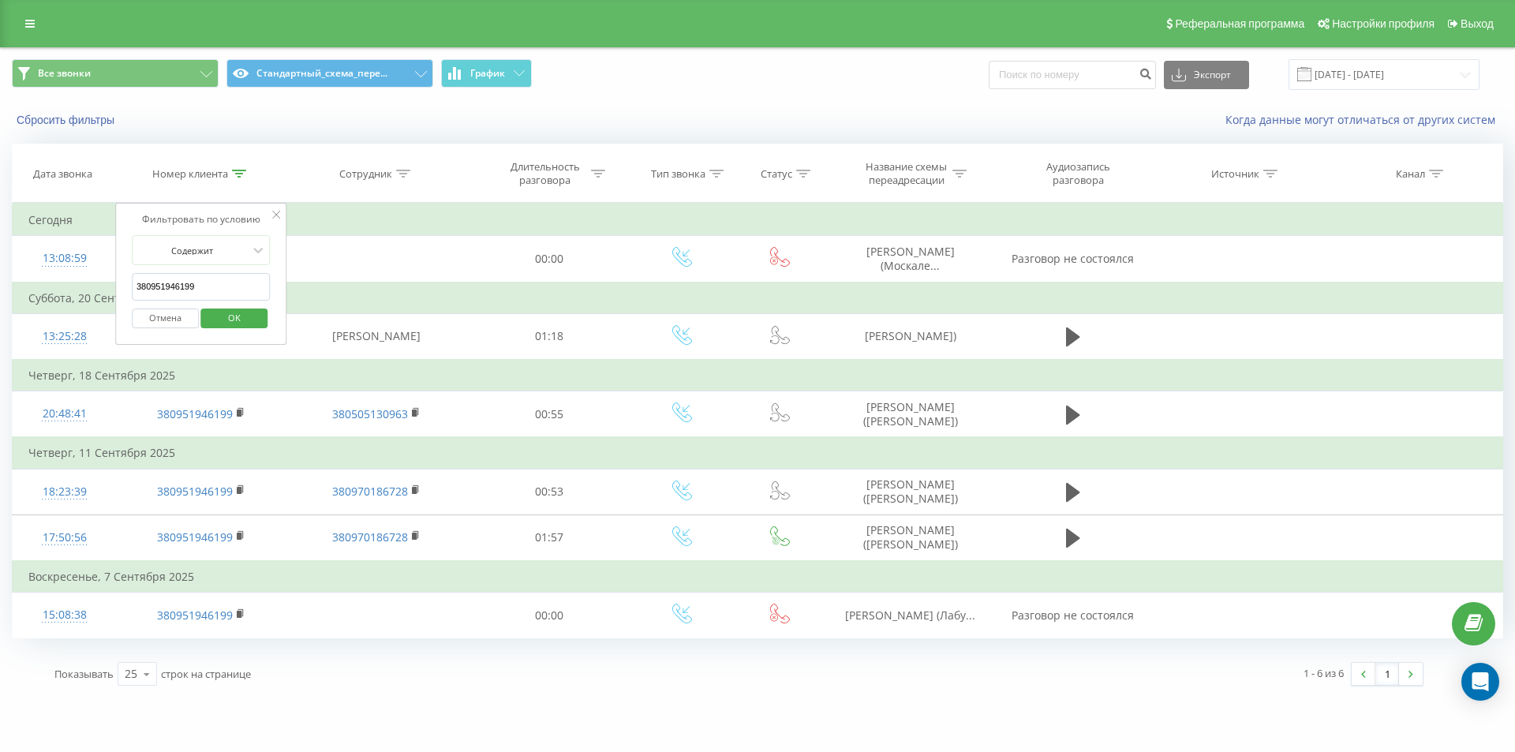
type input "380977733670"
click button "OK" at bounding box center [234, 319] width 67 height 20
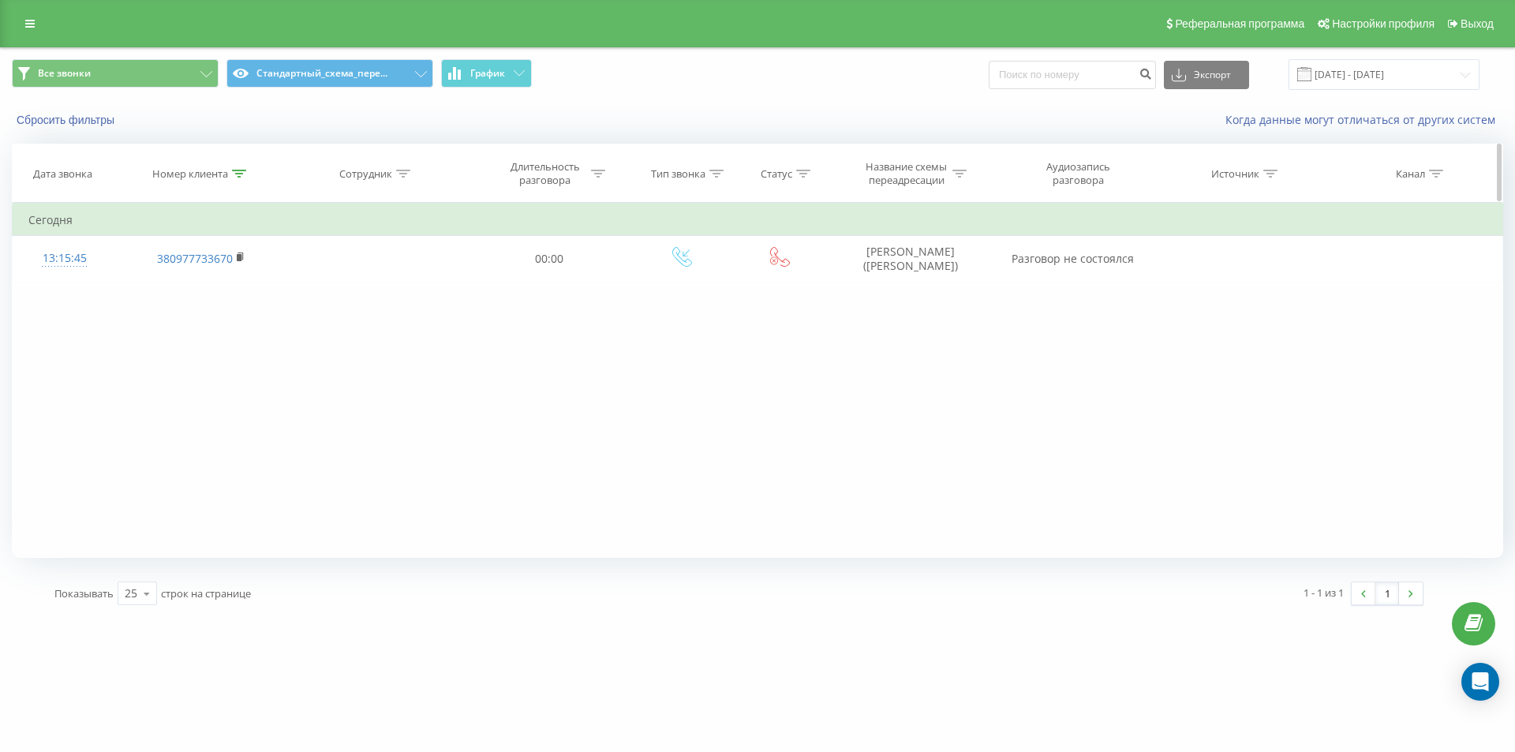
drag, startPoint x: 239, startPoint y: 185, endPoint x: 241, endPoint y: 176, distance: 9.6
click at [238, 185] on th "Номер клиента" at bounding box center [200, 173] width 169 height 58
click at [241, 174] on icon at bounding box center [239, 174] width 14 height 8
drag, startPoint x: 217, startPoint y: 281, endPoint x: 1, endPoint y: 149, distance: 253.2
click at [64, 237] on table "Фильтровать по условию Содержит 380977733670 Отмена OK Фильтровать по условию С…" at bounding box center [757, 242] width 1491 height 79
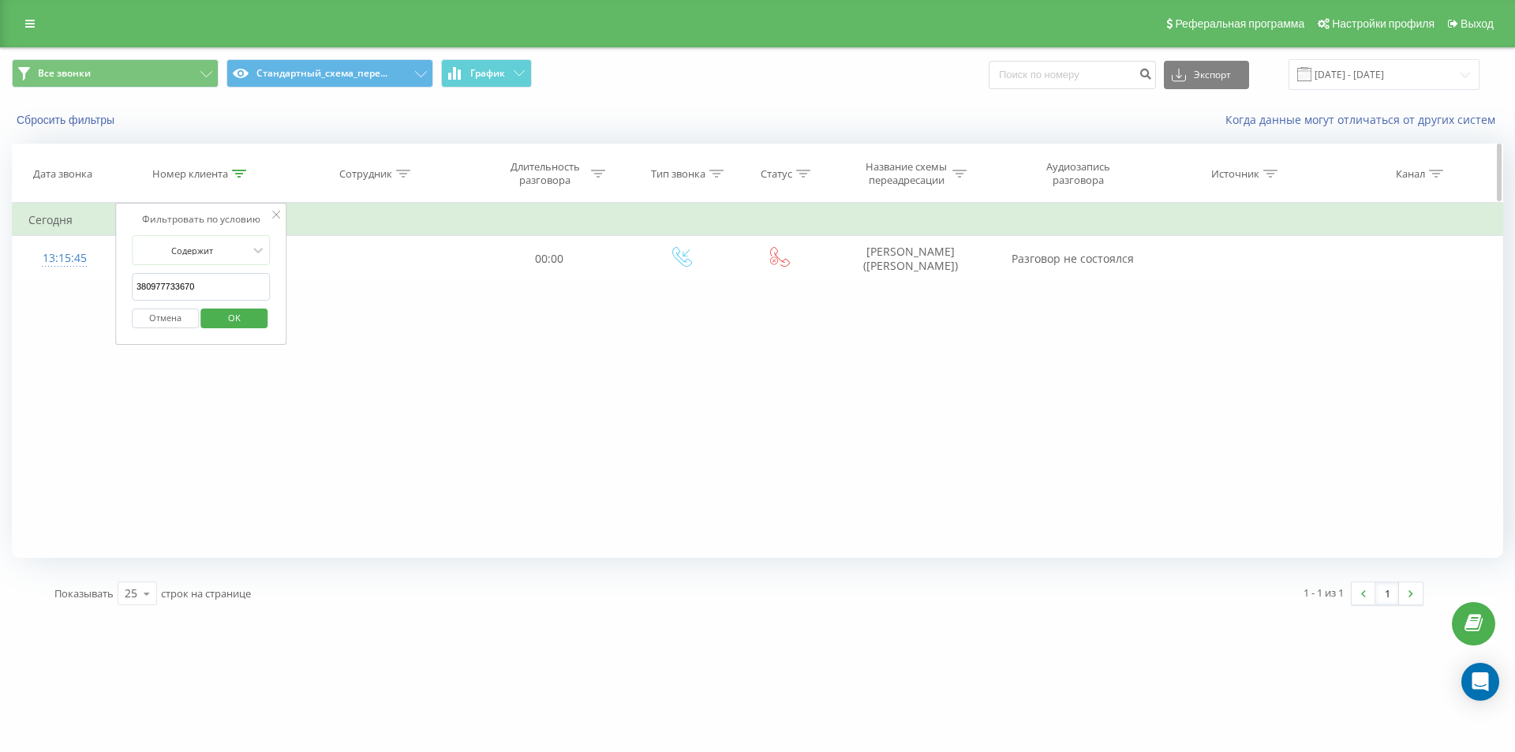
click button "OK" at bounding box center [234, 319] width 67 height 20
click at [231, 174] on div "Номер клиента" at bounding box center [199, 173] width 94 height 13
drag, startPoint x: 215, startPoint y: 284, endPoint x: 32, endPoint y: 230, distance: 191.0
click at [111, 262] on table "Фильтровать по условию Содержит 380977733670 Отмена OK Фильтровать по условию С…" at bounding box center [757, 242] width 1491 height 79
click button "OK" at bounding box center [234, 319] width 67 height 20
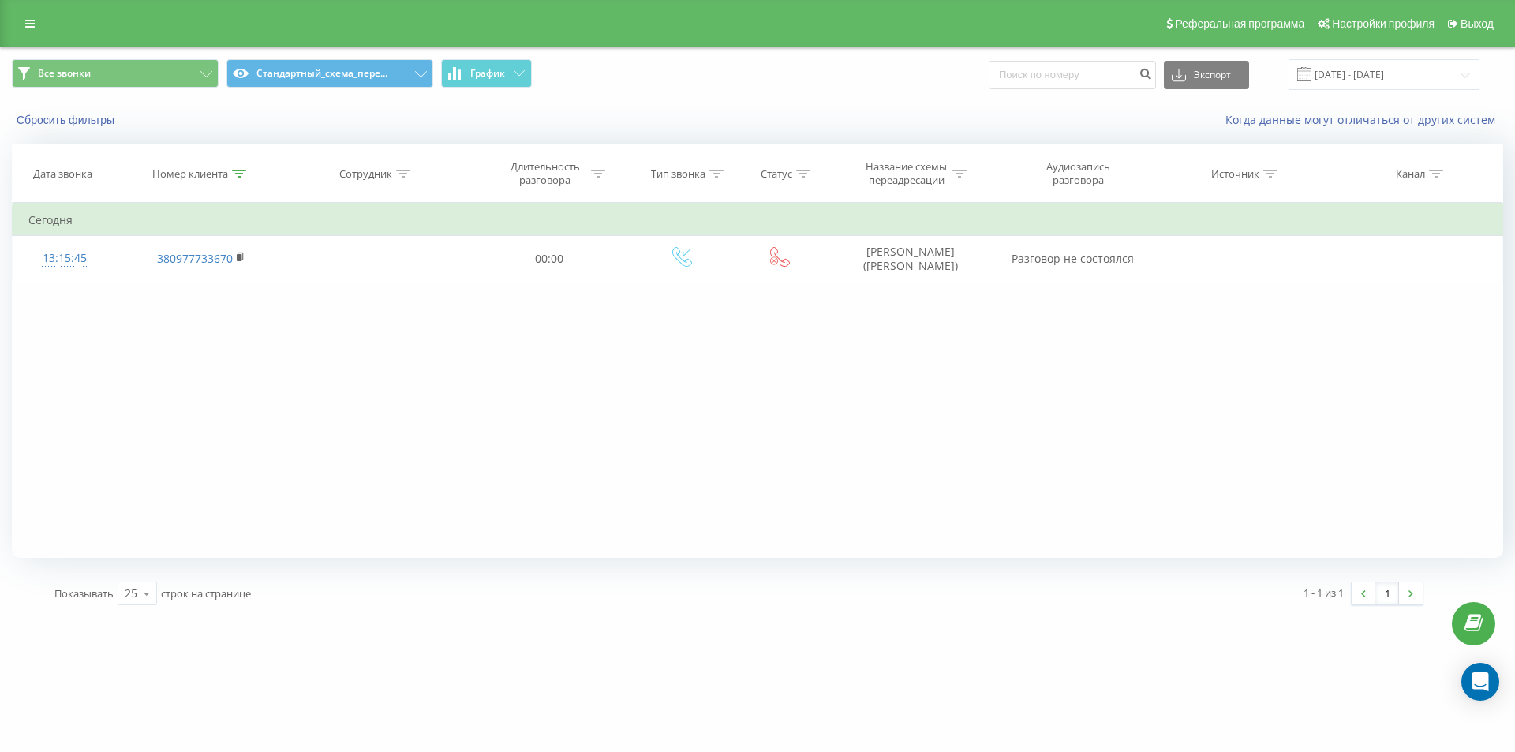
drag, startPoint x: 240, startPoint y: 178, endPoint x: 192, endPoint y: 283, distance: 115.5
click at [239, 178] on div at bounding box center [239, 173] width 14 height 13
drag, startPoint x: 174, startPoint y: 312, endPoint x: 402, endPoint y: 90, distance: 318.7
click at [172, 314] on button "Отмена" at bounding box center [165, 319] width 67 height 20
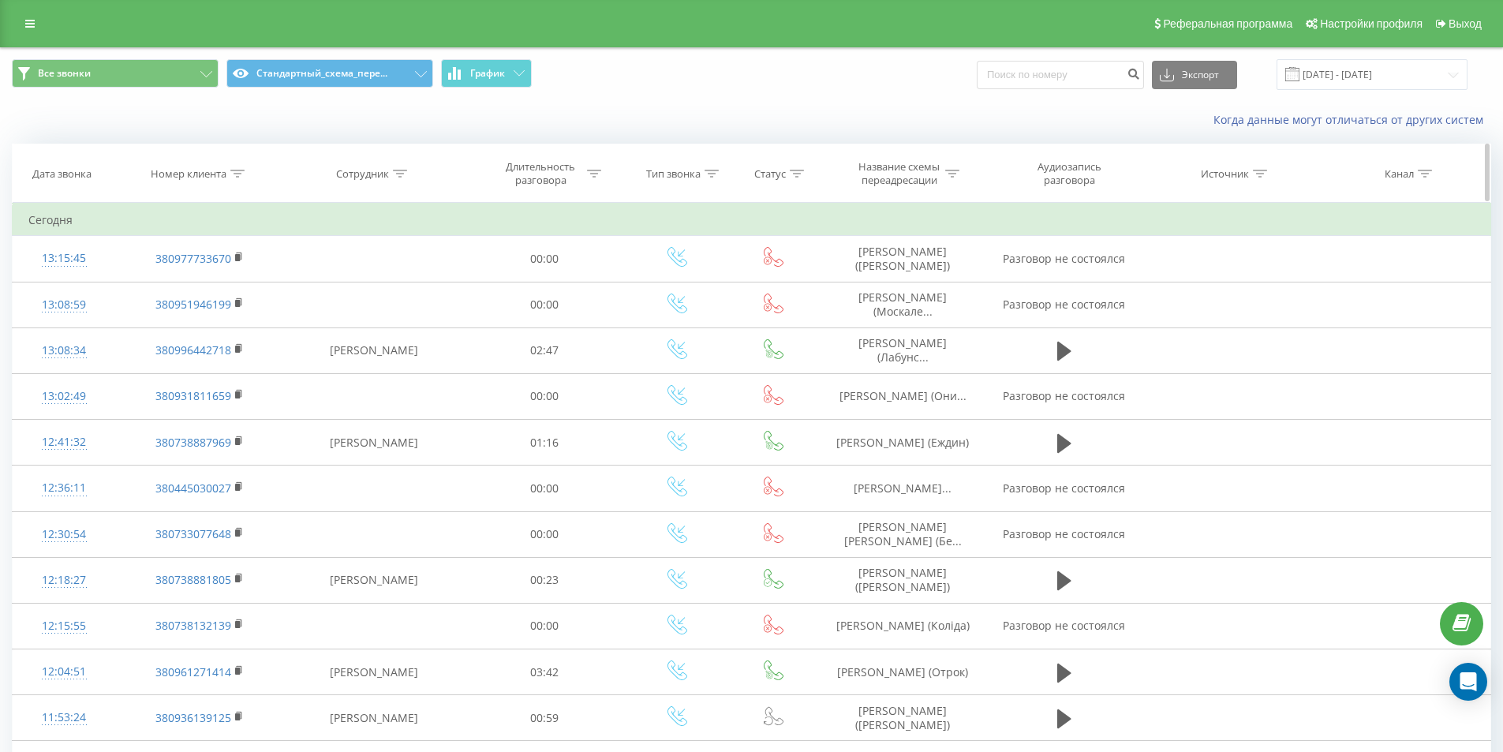
drag, startPoint x: 242, startPoint y: 177, endPoint x: 241, endPoint y: 196, distance: 19.0
click at [241, 177] on icon at bounding box center [237, 174] width 14 height 8
click at [211, 286] on input "380977733670" at bounding box center [199, 287] width 139 height 28
paste input "380508562177"
type input "380508562177 э"
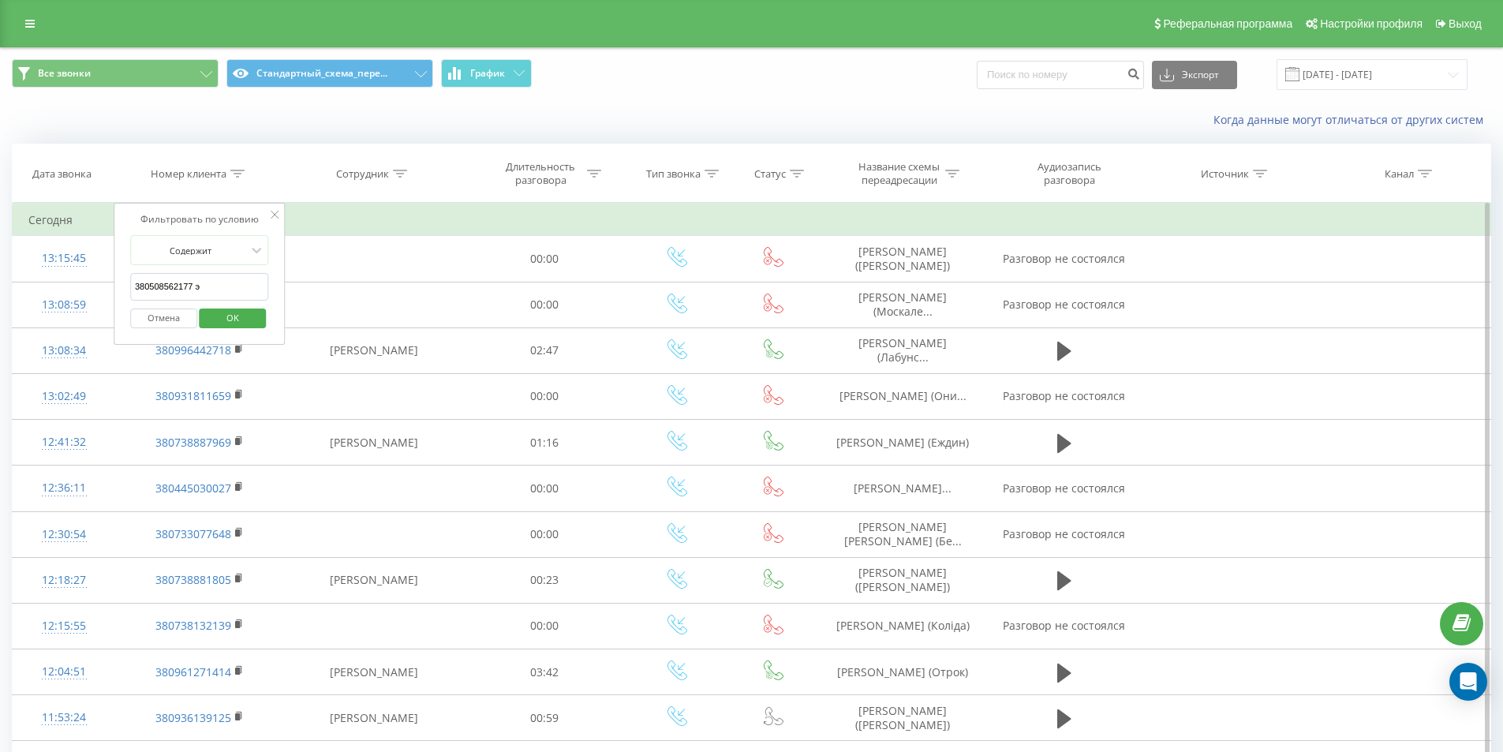
click button "OK" at bounding box center [233, 319] width 67 height 20
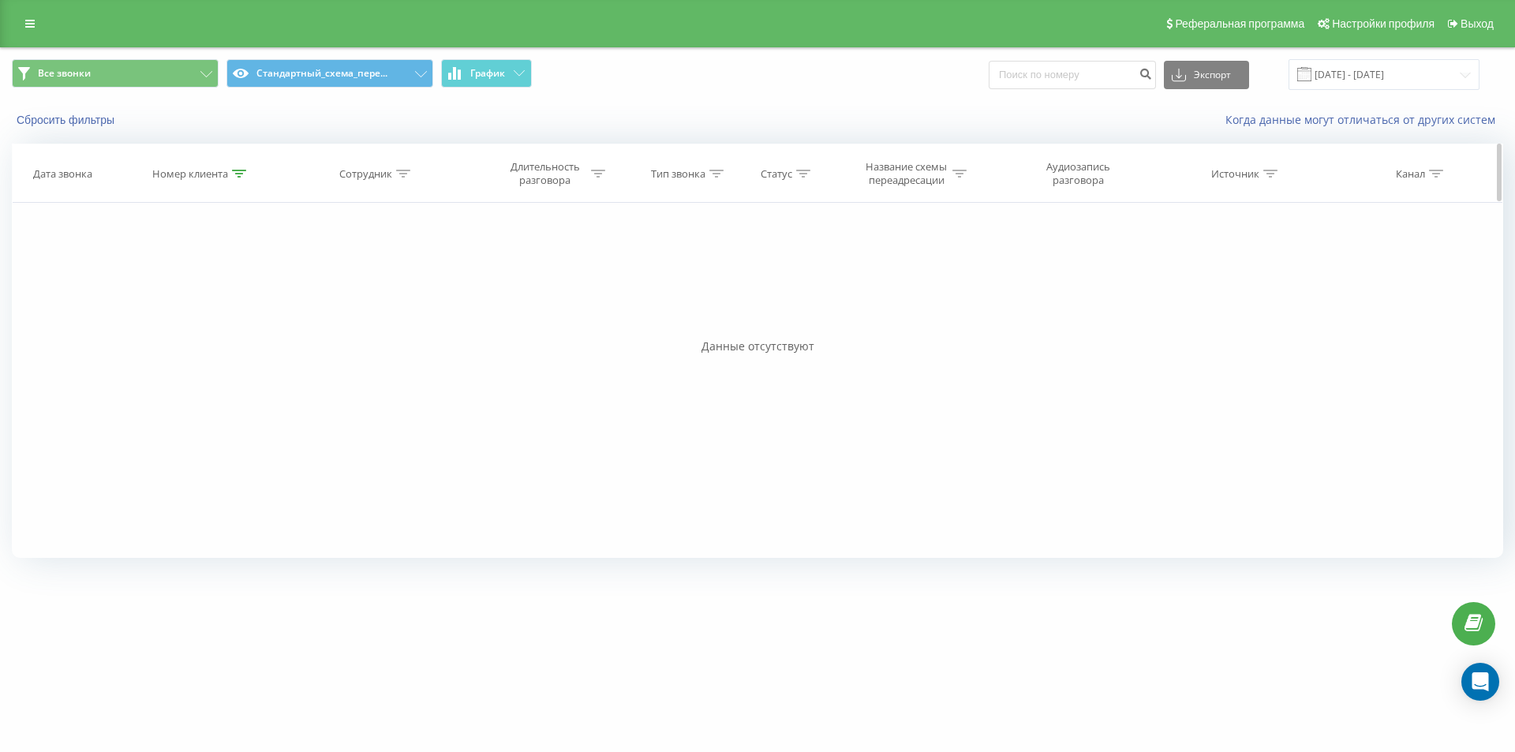
click at [239, 176] on icon at bounding box center [239, 174] width 14 height 8
click at [178, 318] on button "Отмена" at bounding box center [165, 319] width 67 height 20
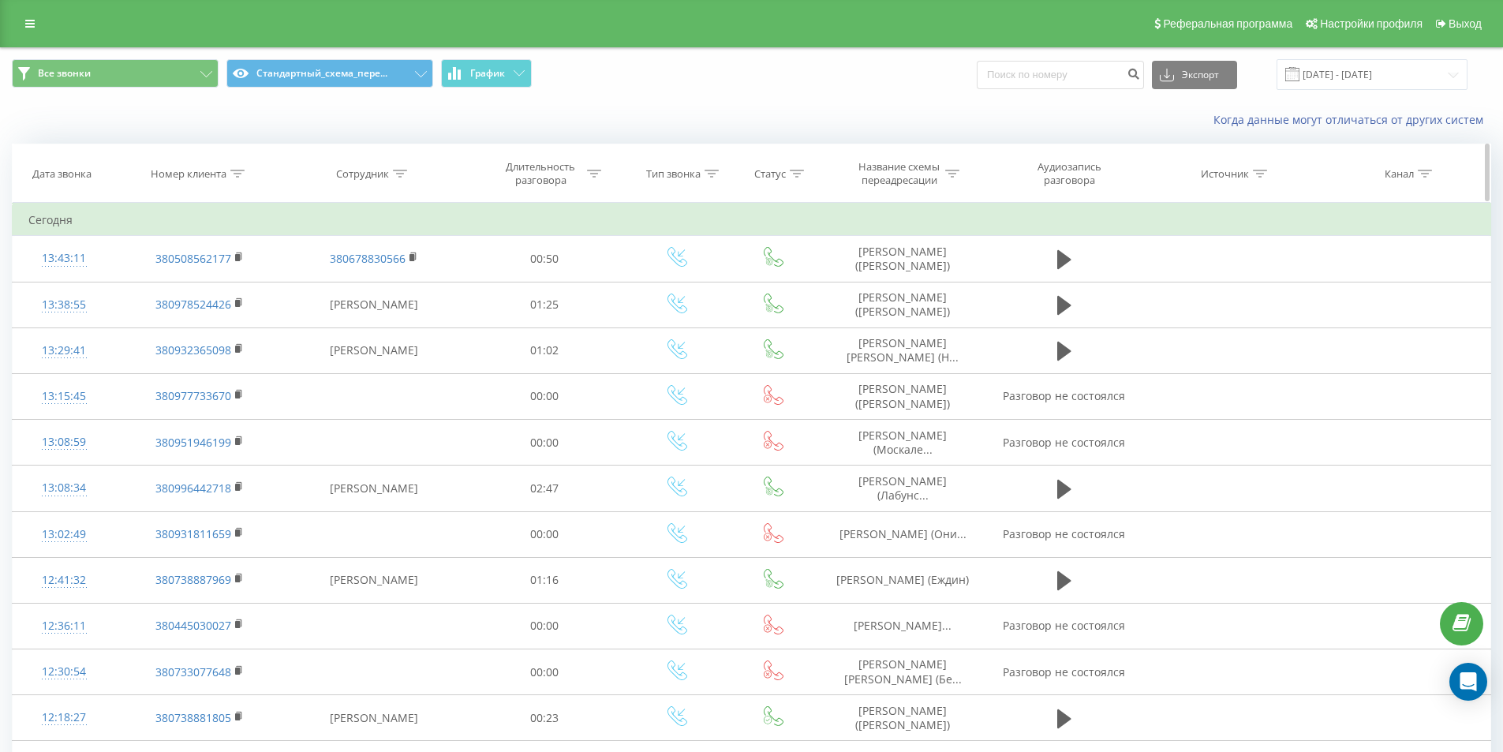
click at [241, 175] on icon at bounding box center [237, 174] width 14 height 8
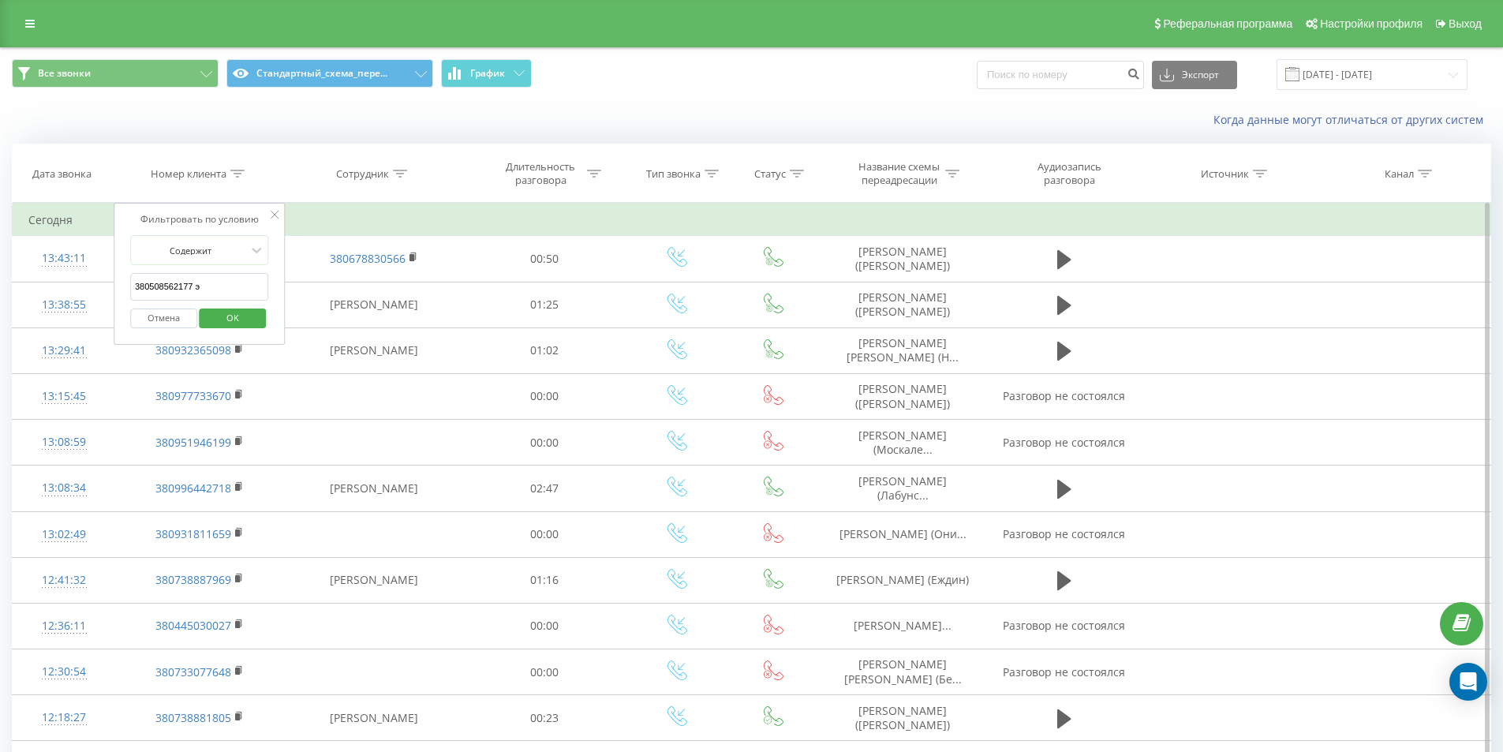
click at [202, 283] on input "380508562177 э" at bounding box center [199, 287] width 139 height 28
paste input "380504740191"
click button "OK" at bounding box center [233, 319] width 67 height 20
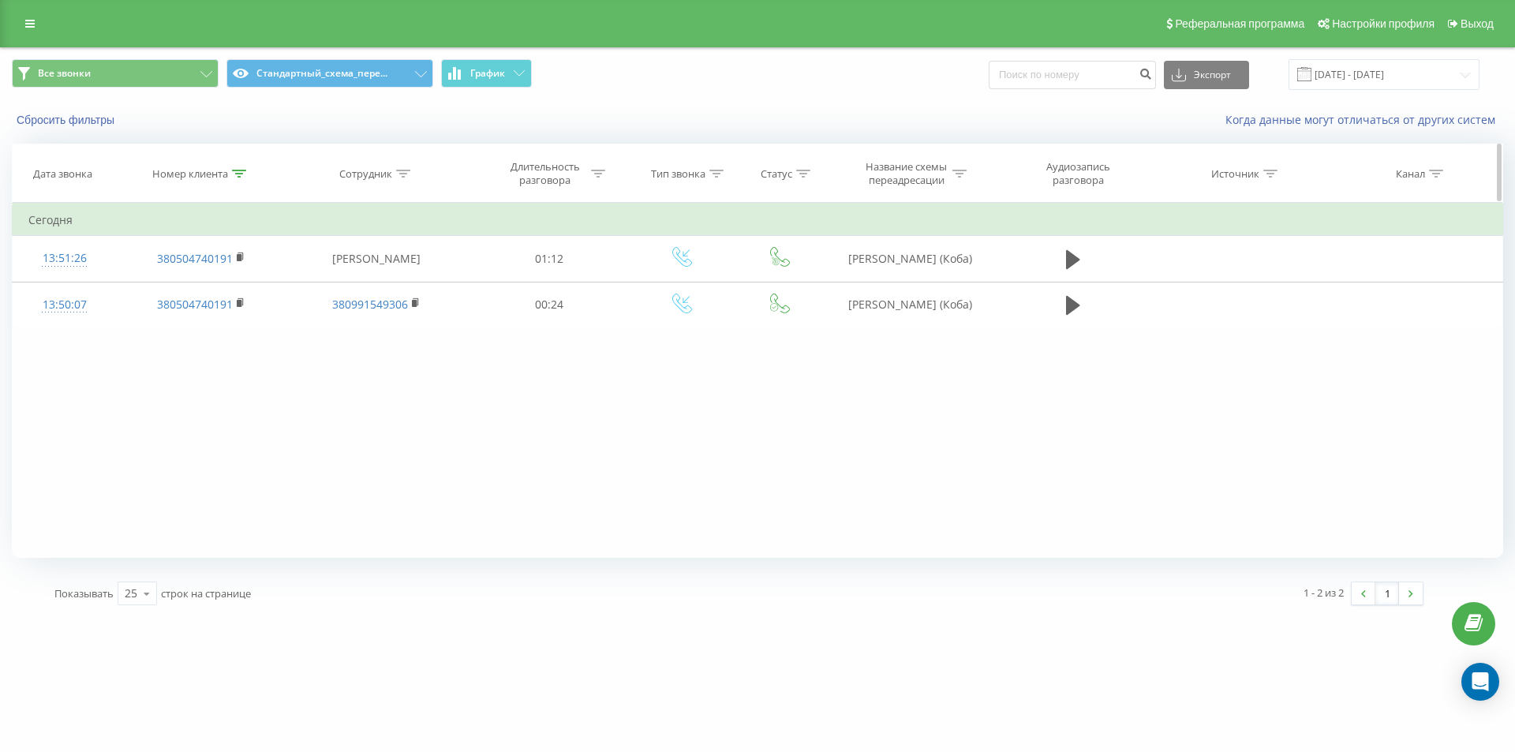
click at [237, 177] on icon at bounding box center [239, 174] width 14 height 8
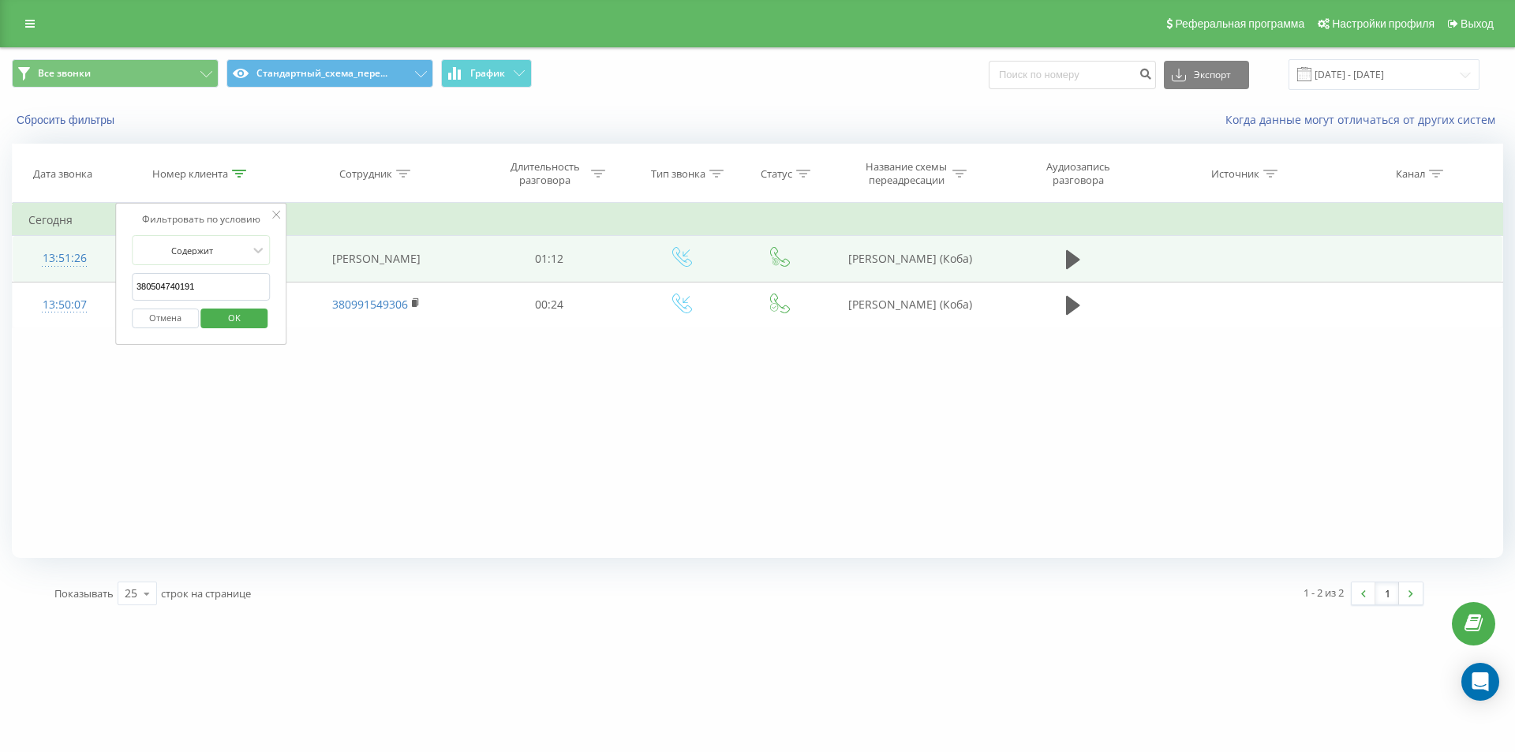
drag, startPoint x: 204, startPoint y: 287, endPoint x: 69, endPoint y: 236, distance: 145.1
click at [77, 239] on table "Фильтровать по условию Содержит 380504740191 Отмена OK Фильтровать по условию С…" at bounding box center [757, 265] width 1491 height 125
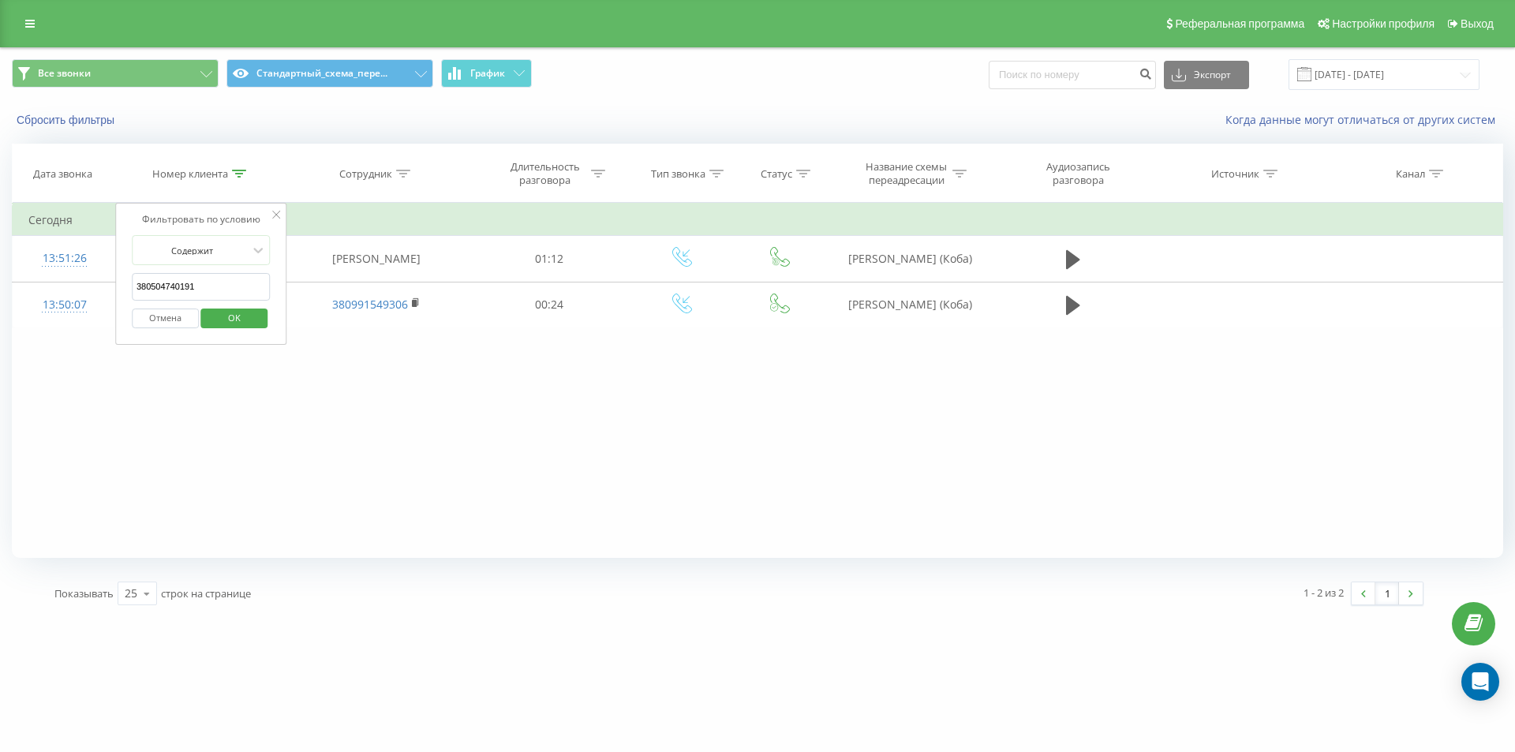
paste input "675405595"
click button "OK" at bounding box center [234, 319] width 67 height 20
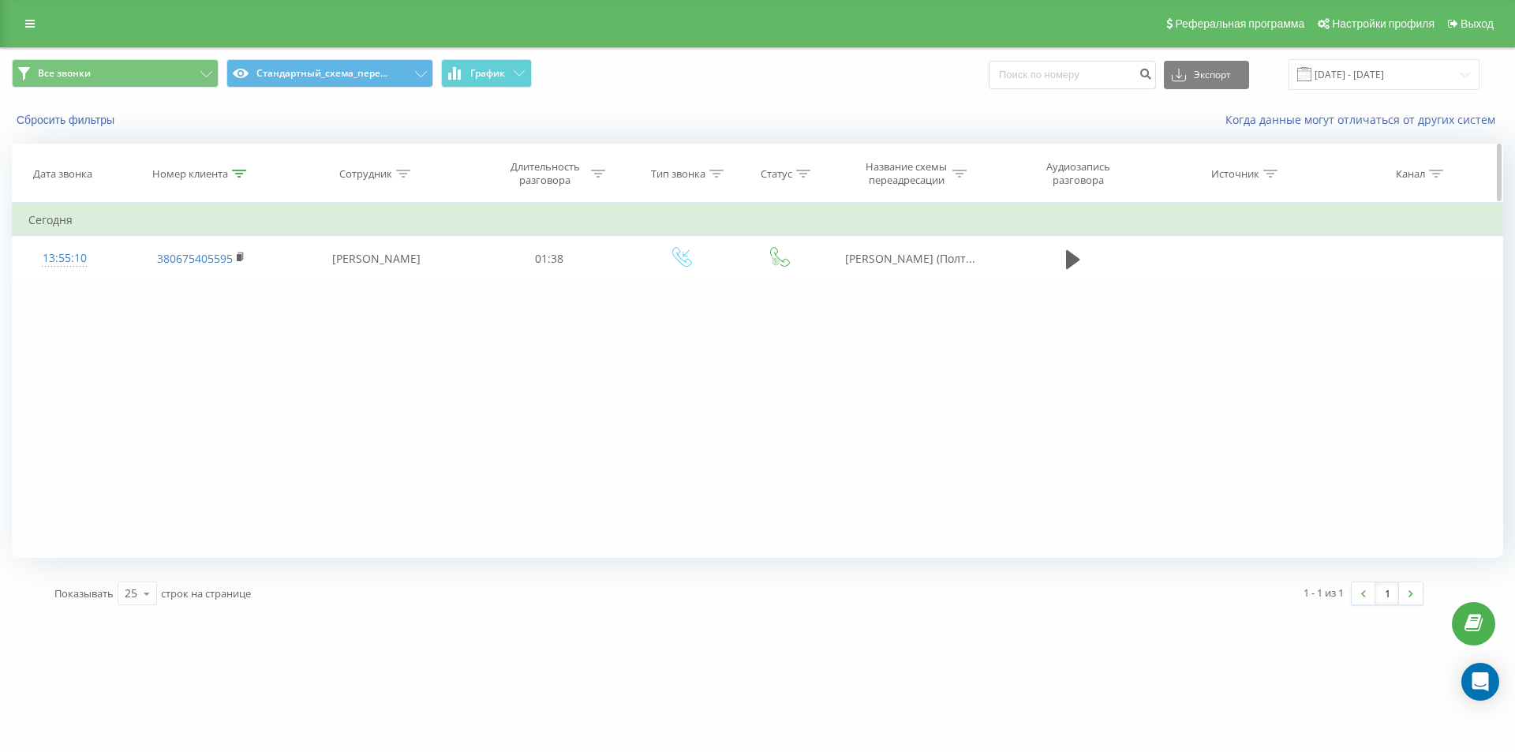
drag, startPoint x: 245, startPoint y: 176, endPoint x: 234, endPoint y: 189, distance: 17.3
click at [246, 177] on icon at bounding box center [239, 174] width 14 height 8
drag, startPoint x: 194, startPoint y: 288, endPoint x: 0, endPoint y: 196, distance: 215.0
click at [33, 234] on table "Фильтровать по условию Содержит 380675405595 Отмена OK Фильтровать по условию С…" at bounding box center [757, 242] width 1491 height 79
paste input "988141533"
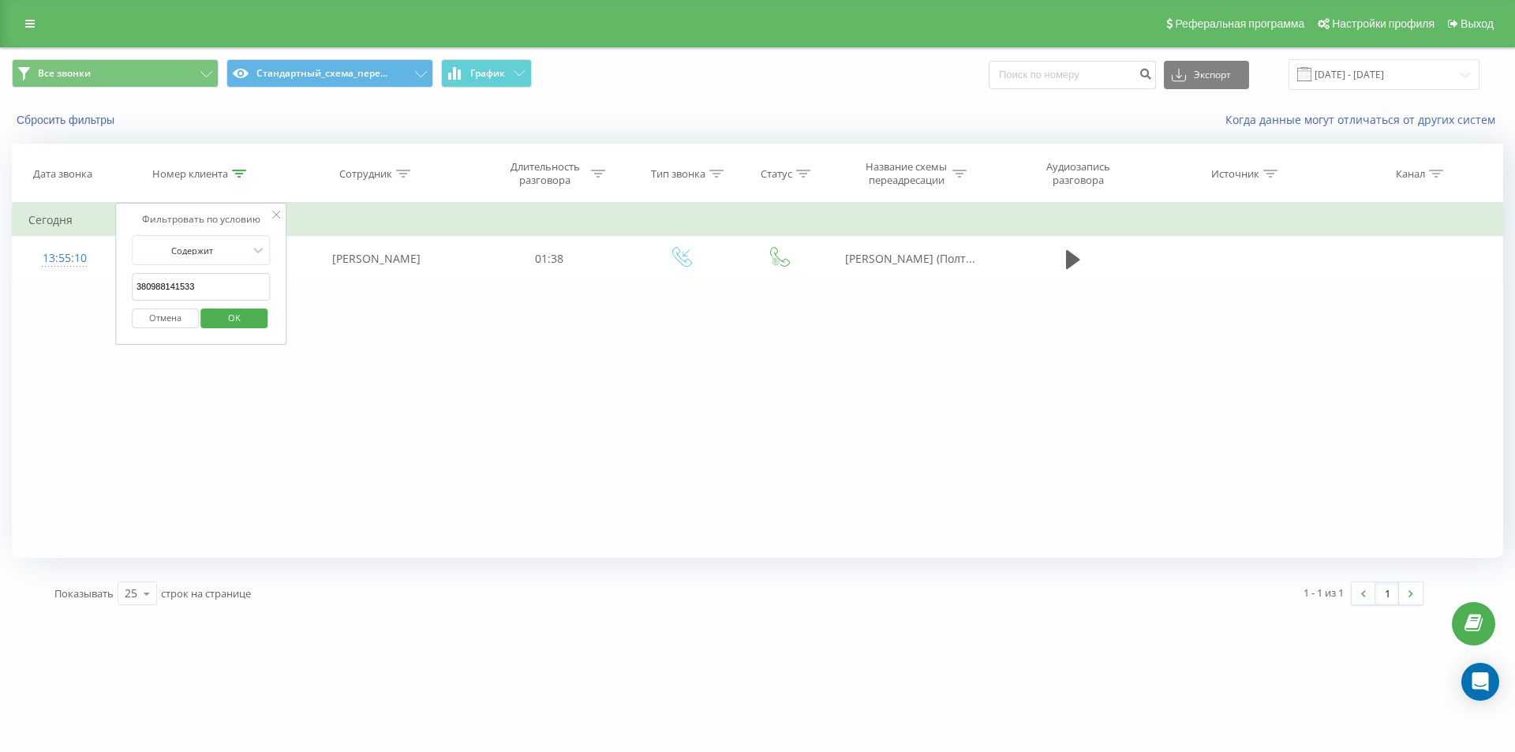
click button "OK" at bounding box center [234, 319] width 67 height 20
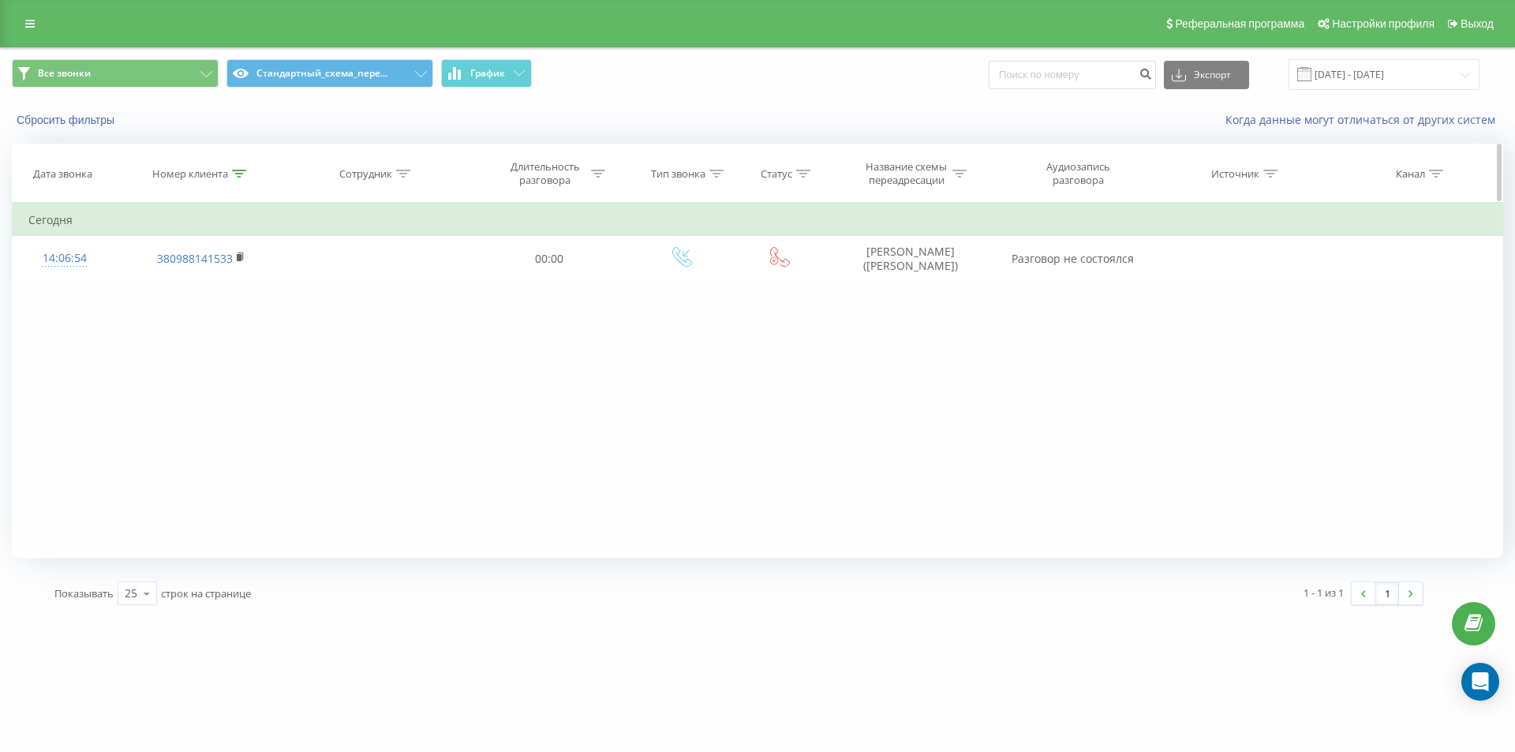
click at [238, 174] on icon at bounding box center [239, 174] width 14 height 8
drag, startPoint x: 208, startPoint y: 289, endPoint x: 0, endPoint y: 214, distance: 221.4
click at [0, 216] on div "Все звонки Стандартный_схема_пере... График Экспорт .csv .xls .xlsx 23.08.2025 …" at bounding box center [757, 332] width 1515 height 570
paste input "77733670"
click button "OK" at bounding box center [234, 319] width 67 height 20
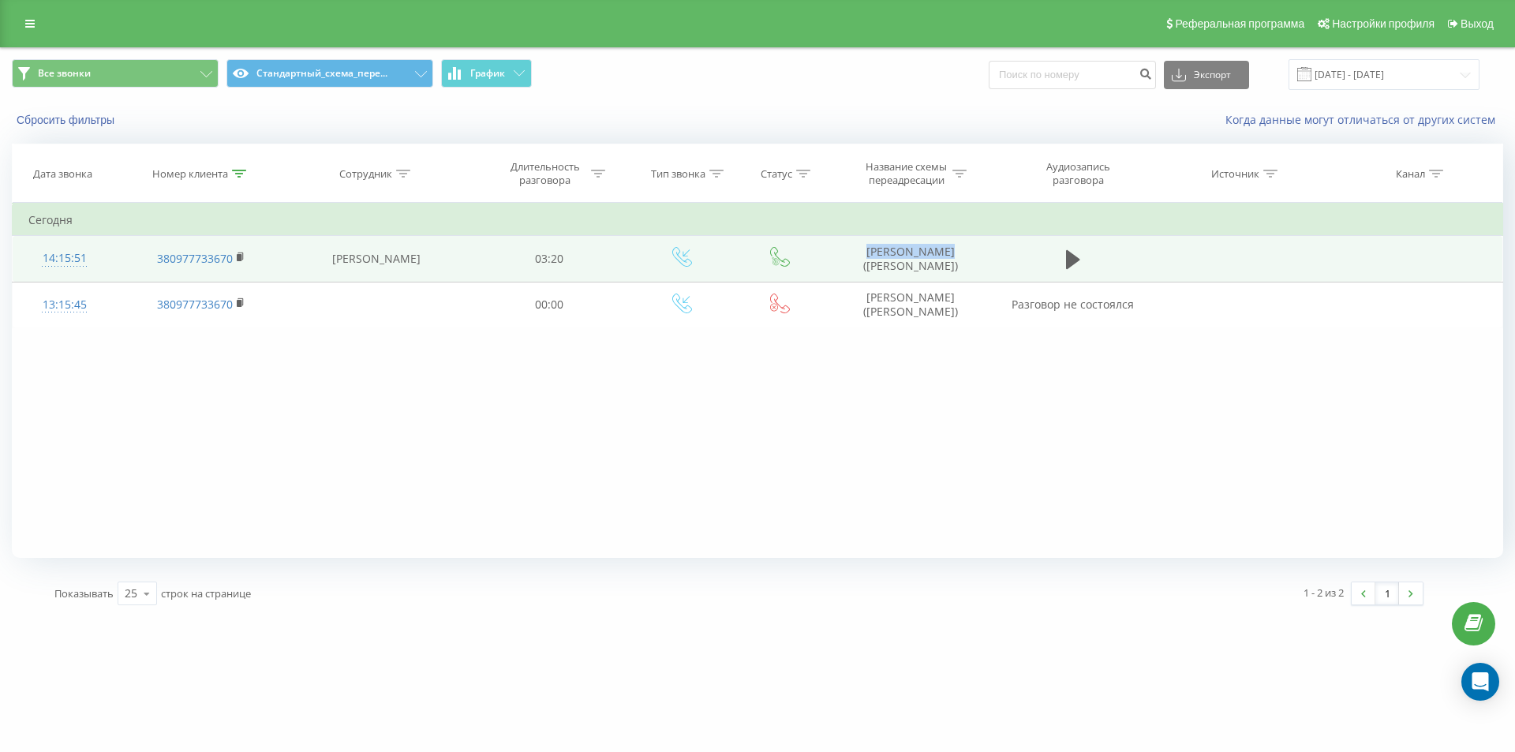
copy td "Зеркаль Ірина"
drag, startPoint x: 904, startPoint y: 268, endPoint x: 922, endPoint y: 268, distance: 17.4
click at [922, 268] on td "Зеркаль Ірина (Антонов)" at bounding box center [909, 259] width 169 height 46
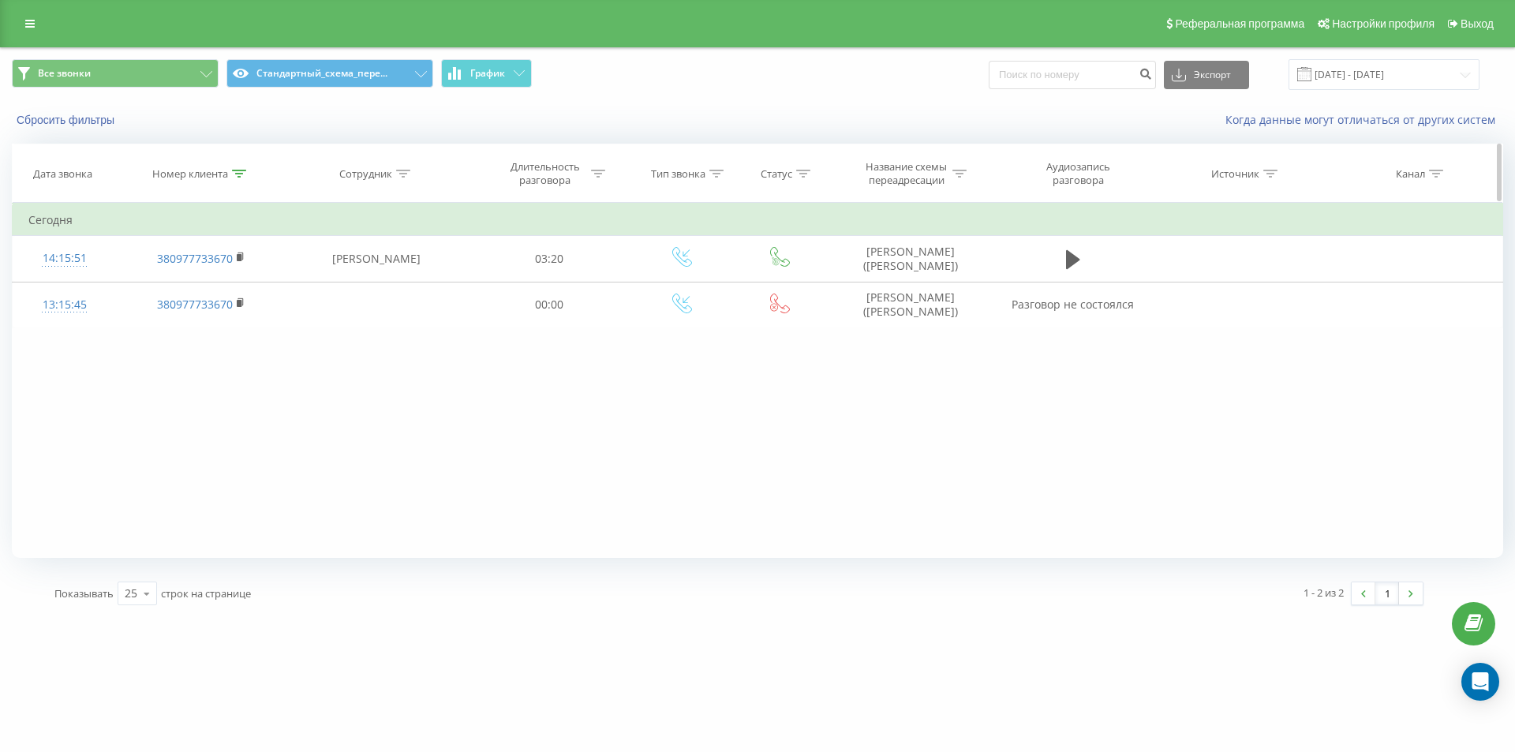
click at [236, 178] on div at bounding box center [239, 173] width 14 height 13
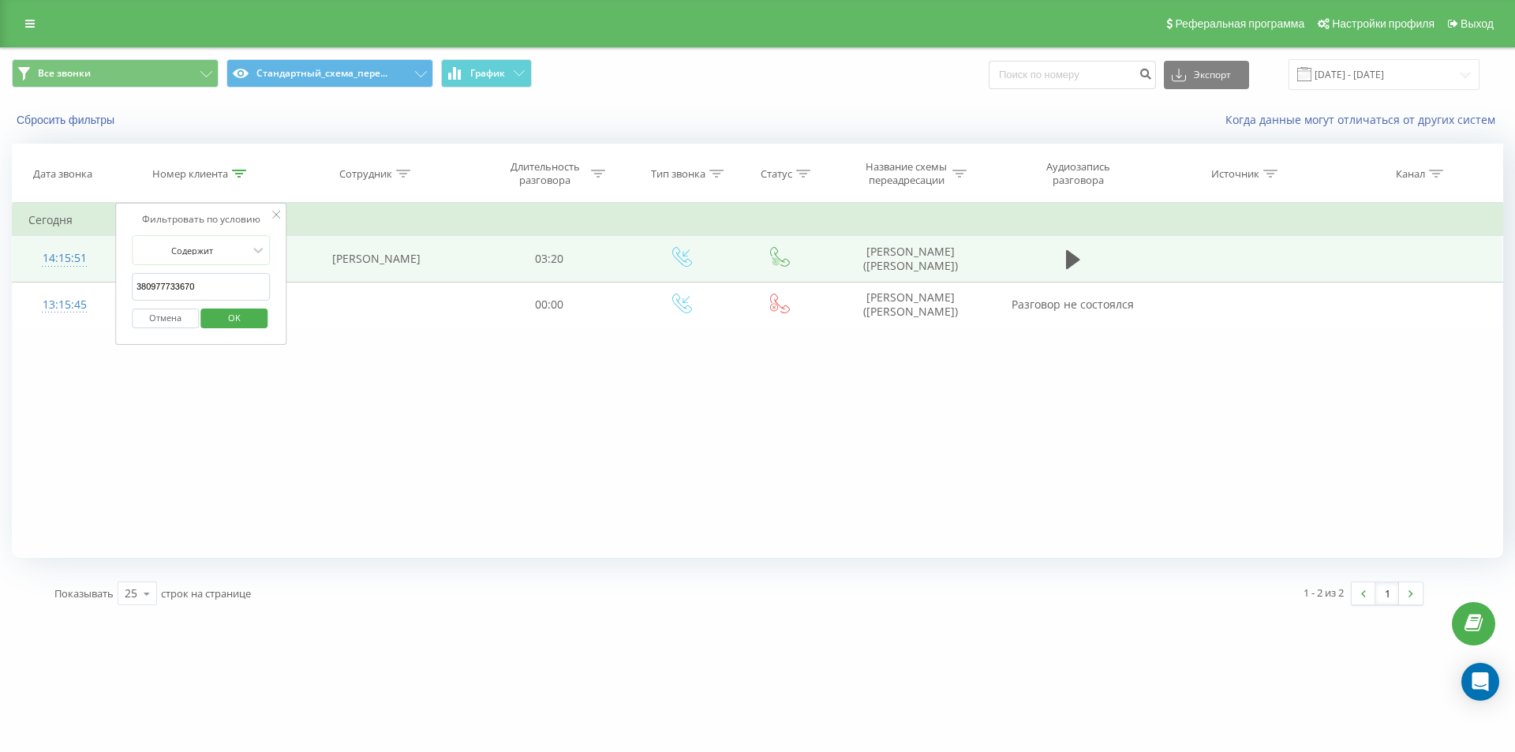
drag, startPoint x: 196, startPoint y: 297, endPoint x: 24, endPoint y: 236, distance: 183.2
click at [0, 249] on div "Все звонки Стандартный_схема_пере... График Экспорт .csv .xls .xlsx 23.08.2025 …" at bounding box center [757, 332] width 1515 height 570
paste input "68729584"
type input "380687295840"
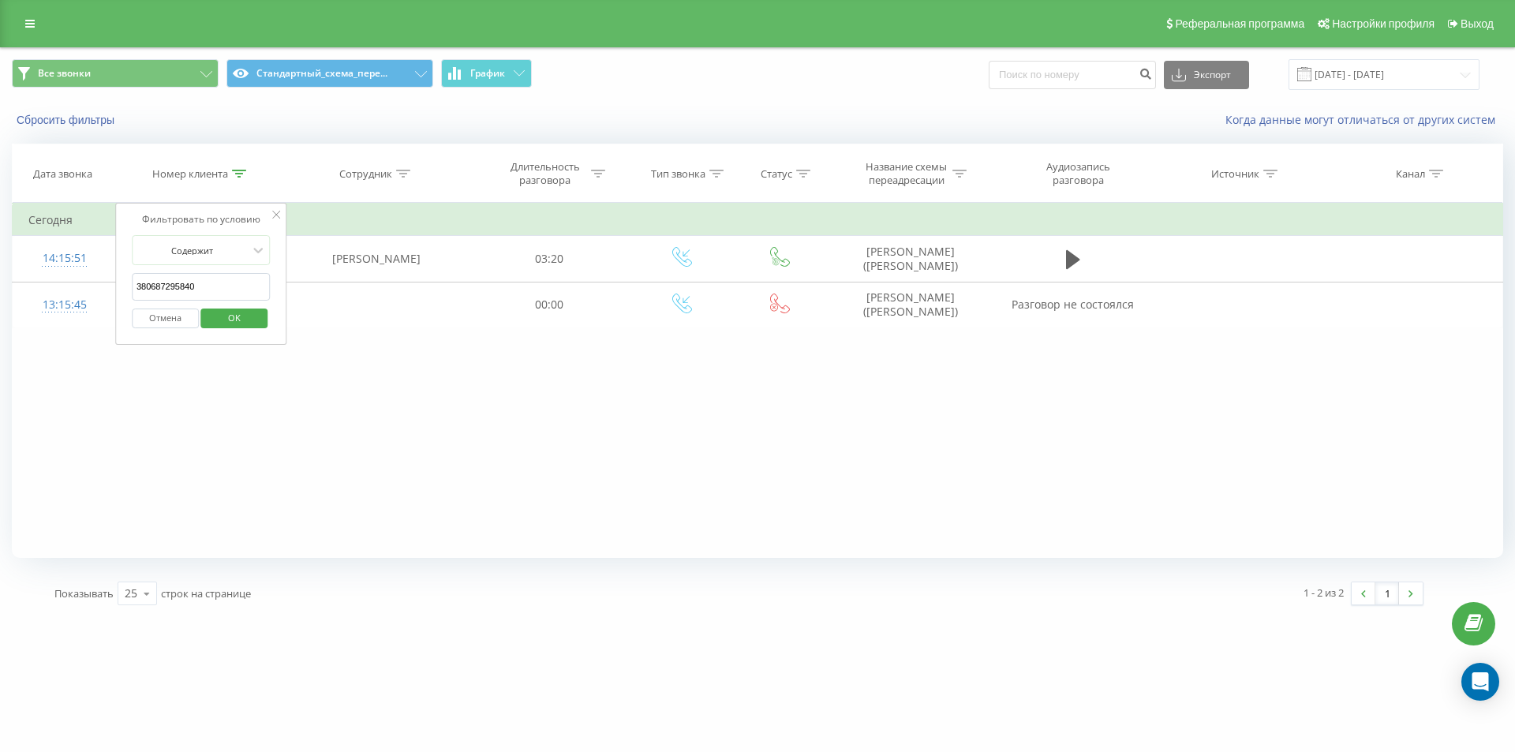
click button "OK" at bounding box center [234, 319] width 67 height 20
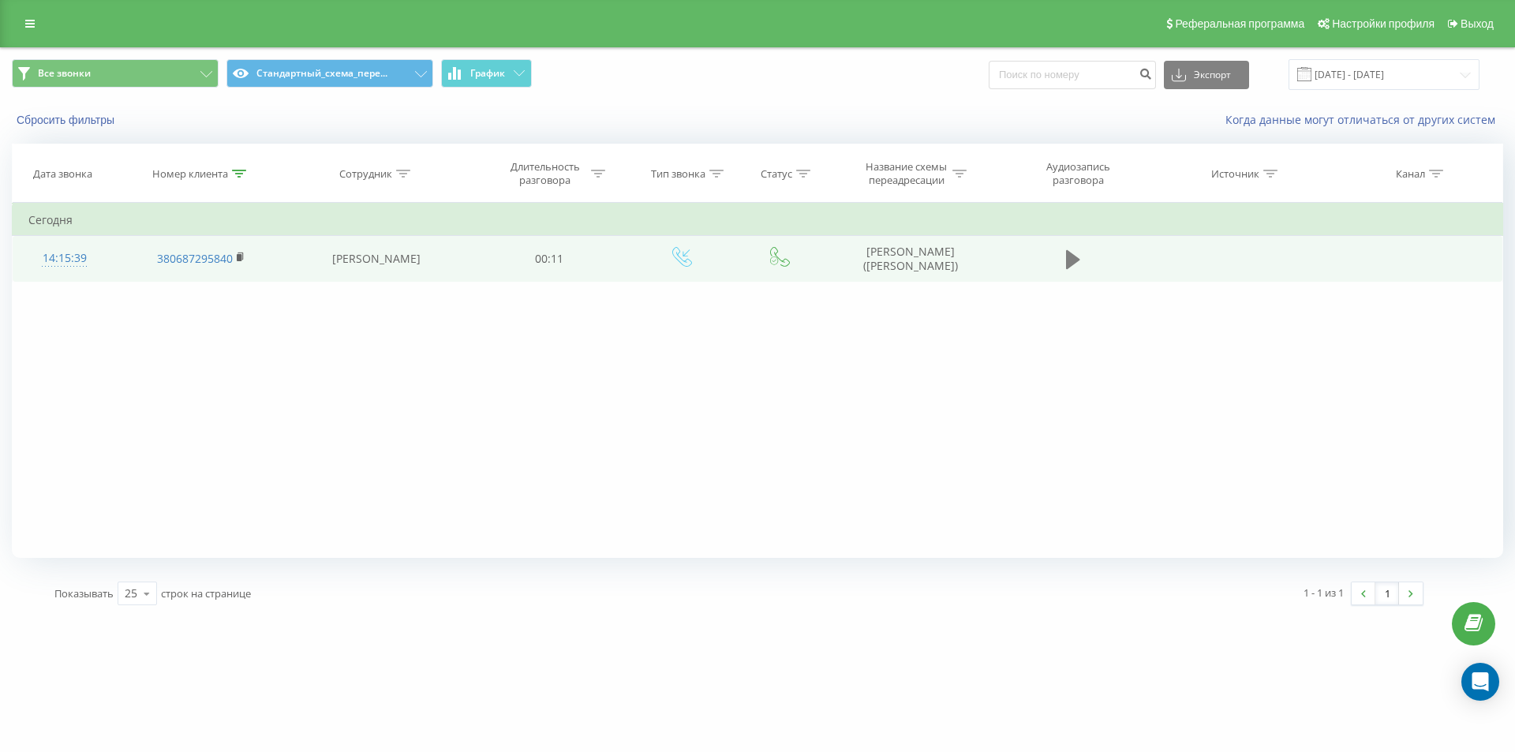
click at [1072, 267] on icon at bounding box center [1073, 260] width 14 height 22
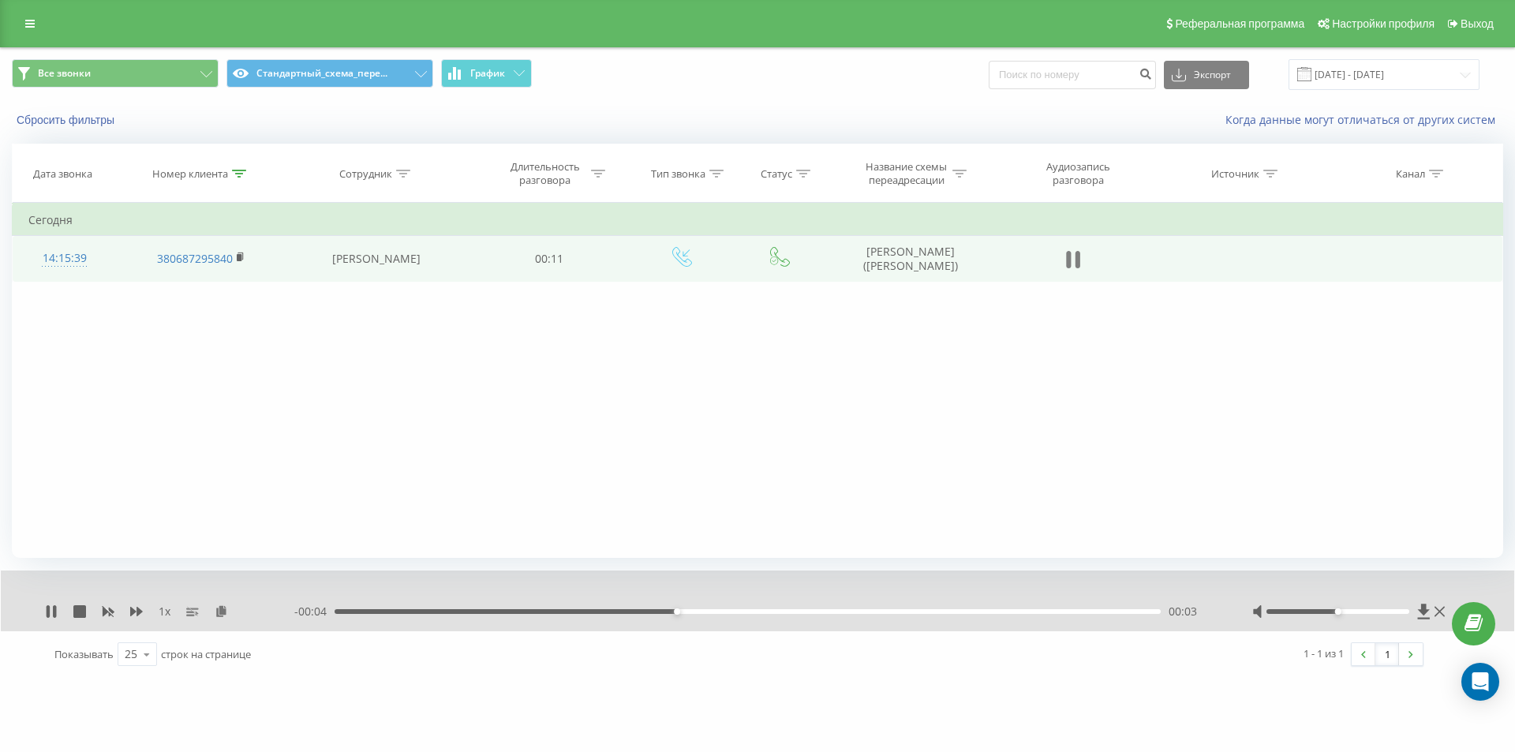
click at [1071, 264] on icon at bounding box center [1068, 259] width 5 height 17
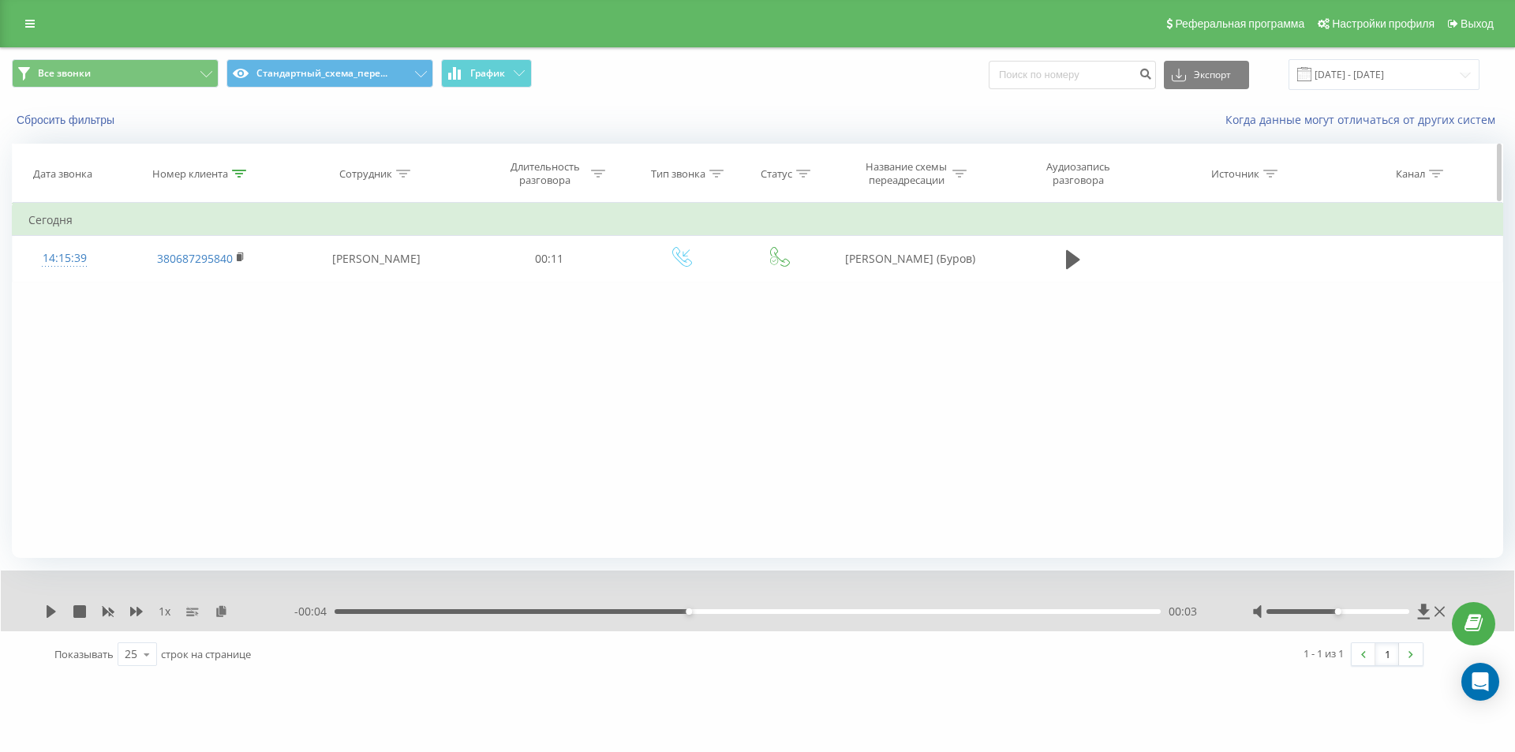
click at [236, 165] on th "Номер клиента" at bounding box center [200, 173] width 169 height 58
click at [236, 181] on th "Номер клиента" at bounding box center [200, 173] width 169 height 58
click at [240, 177] on icon at bounding box center [239, 174] width 14 height 8
drag, startPoint x: 218, startPoint y: 281, endPoint x: 18, endPoint y: 208, distance: 212.7
click at [107, 249] on table "Фильтровать по условию Содержит 380687295840 Отмена OK Фильтровать по условию С…" at bounding box center [757, 242] width 1491 height 79
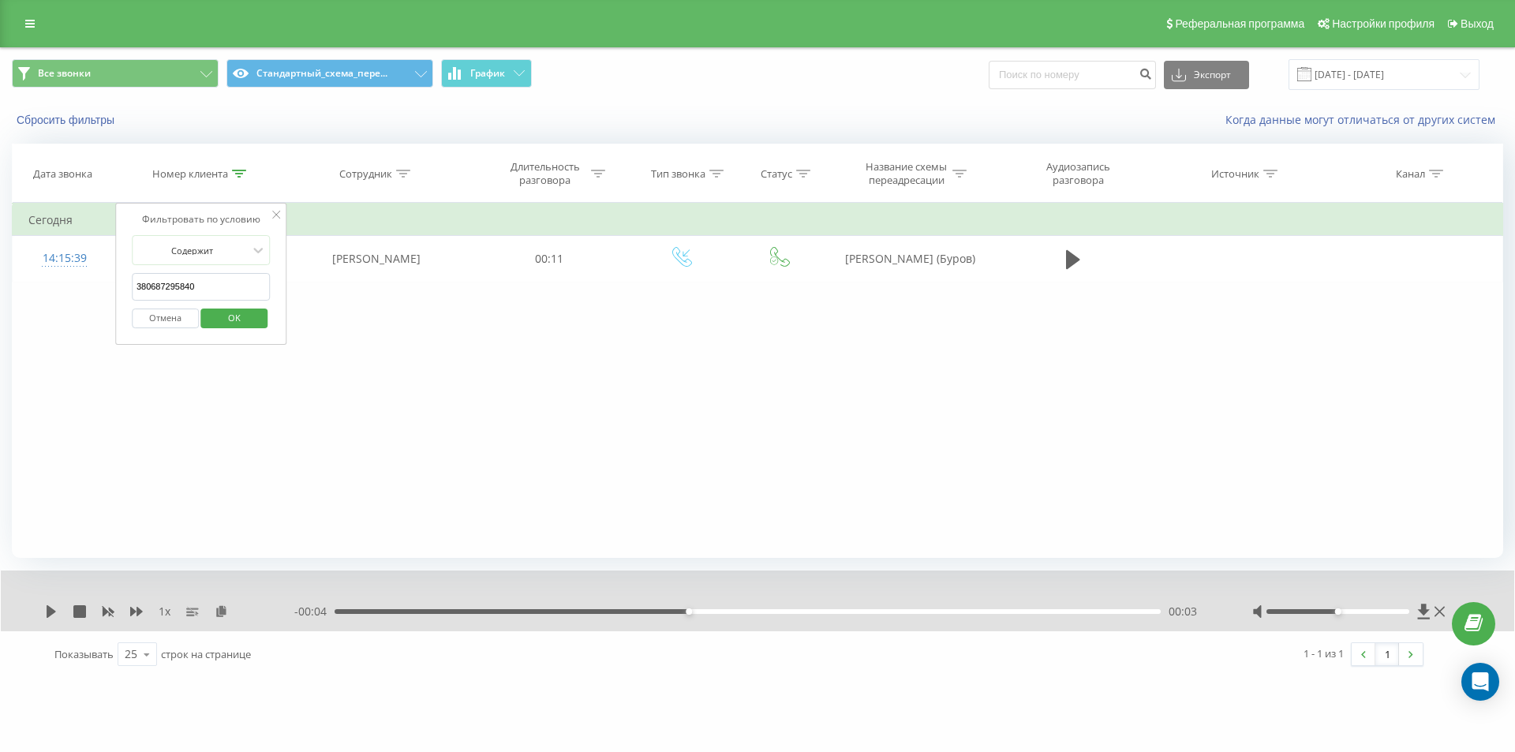
paste input "972822228"
click button "OK" at bounding box center [234, 319] width 67 height 20
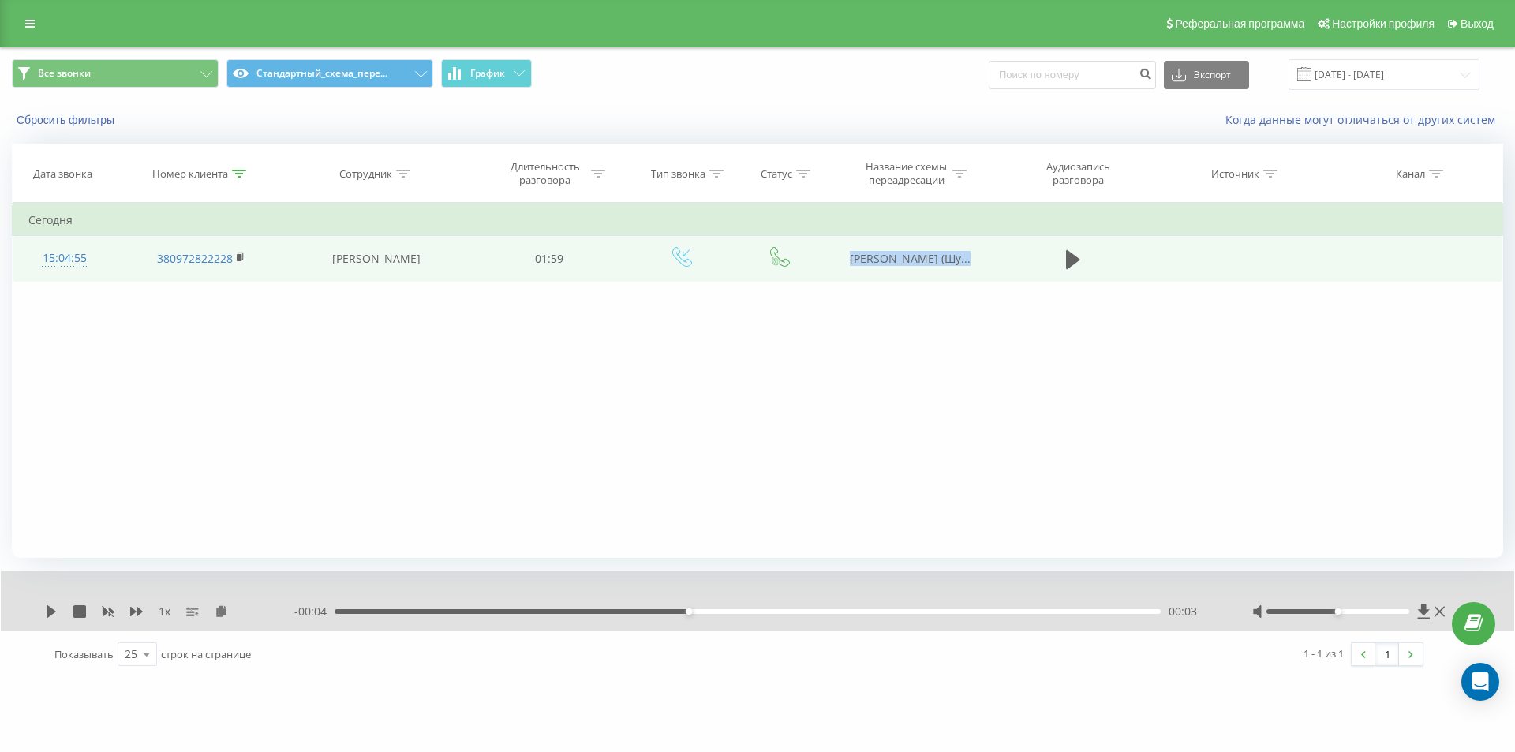
copy span "Восколович Владислав"
drag, startPoint x: 830, startPoint y: 257, endPoint x: 972, endPoint y: 253, distance: 142.1
click at [972, 253] on td "Восколович Владислав (Шу..." at bounding box center [909, 259] width 169 height 46
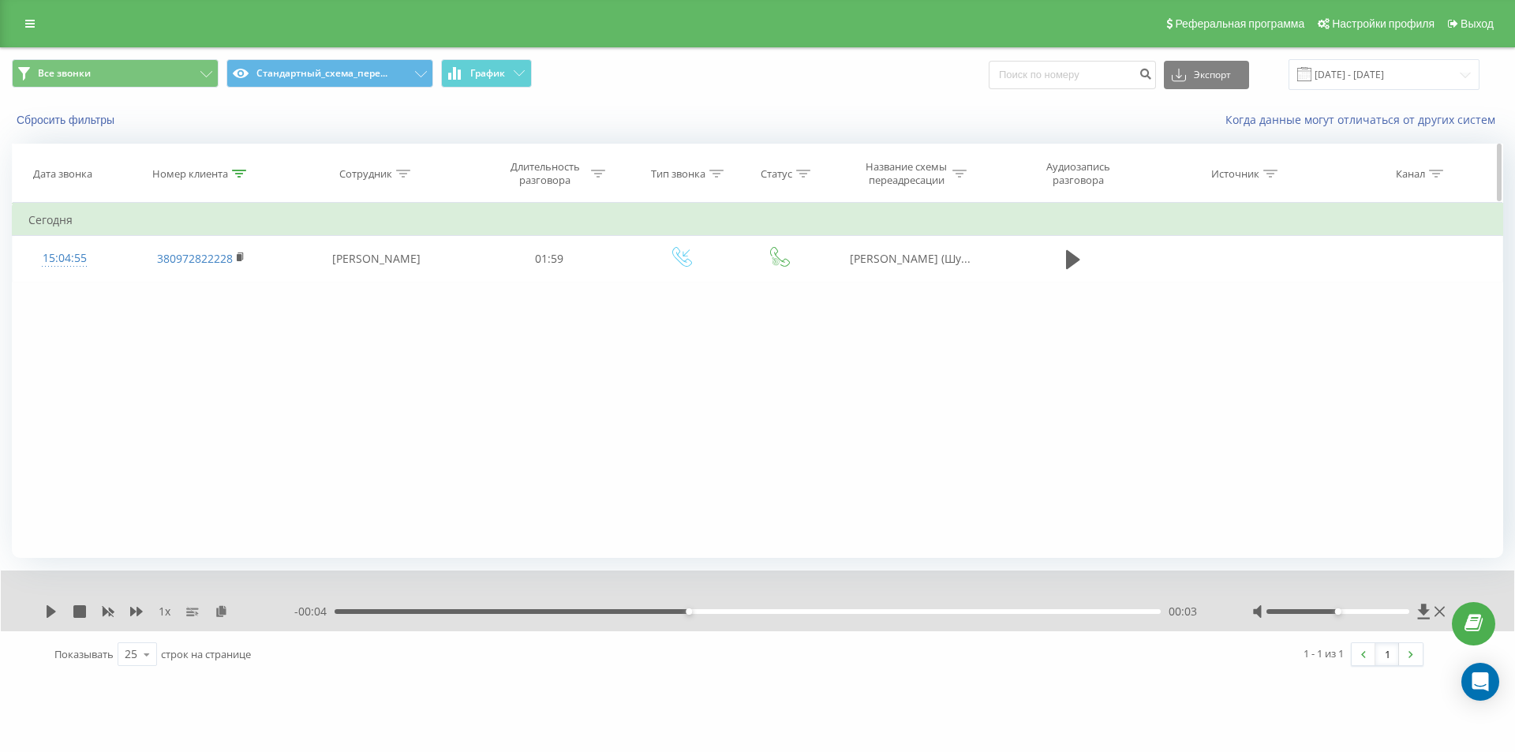
click at [238, 178] on div at bounding box center [239, 173] width 14 height 13
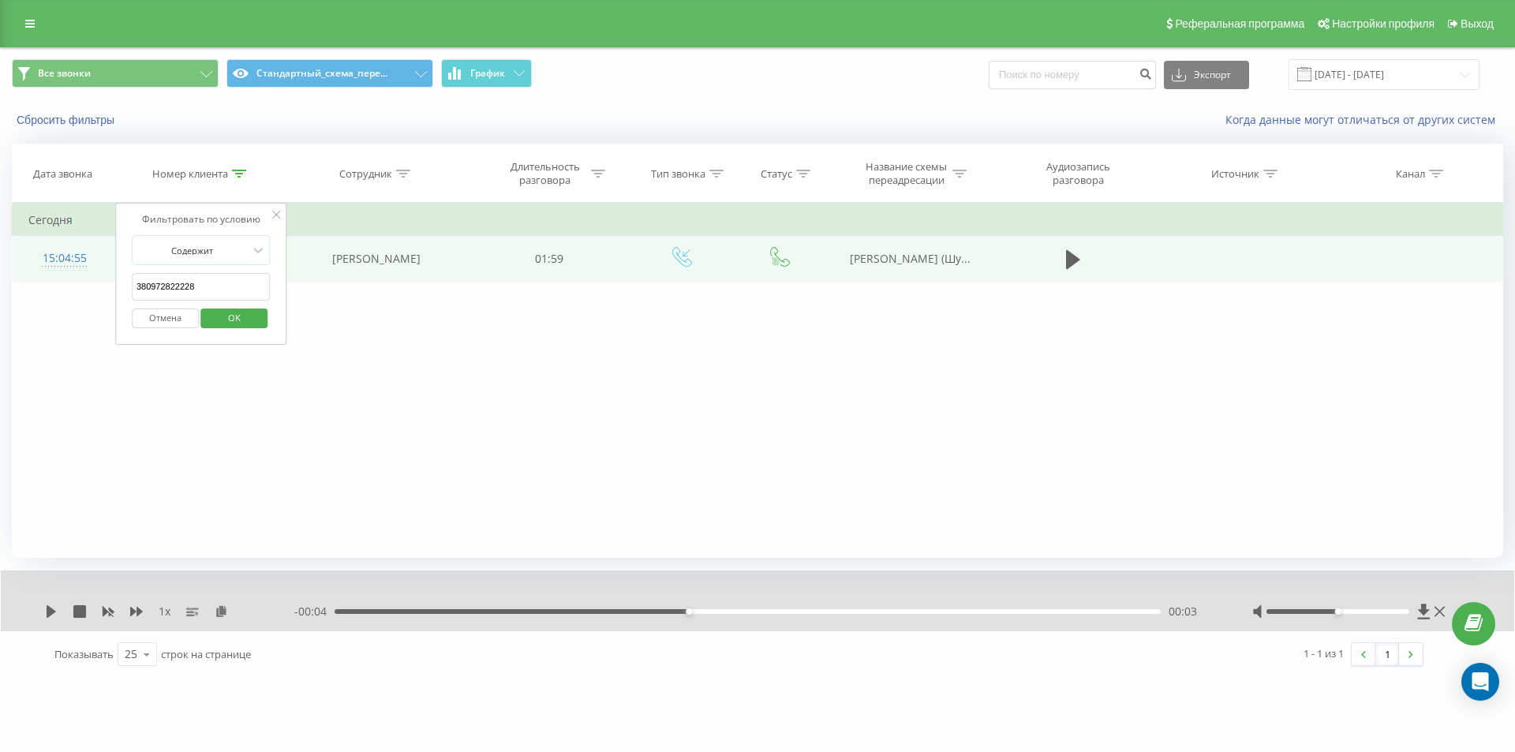
drag, startPoint x: 202, startPoint y: 294, endPoint x: 77, endPoint y: 245, distance: 134.4
click at [88, 251] on table "Фильтровать по условию Содержит 380972822228 Отмена OK Фильтровать по условию С…" at bounding box center [757, 242] width 1491 height 79
paste input "60093111"
click button "OK" at bounding box center [234, 319] width 67 height 20
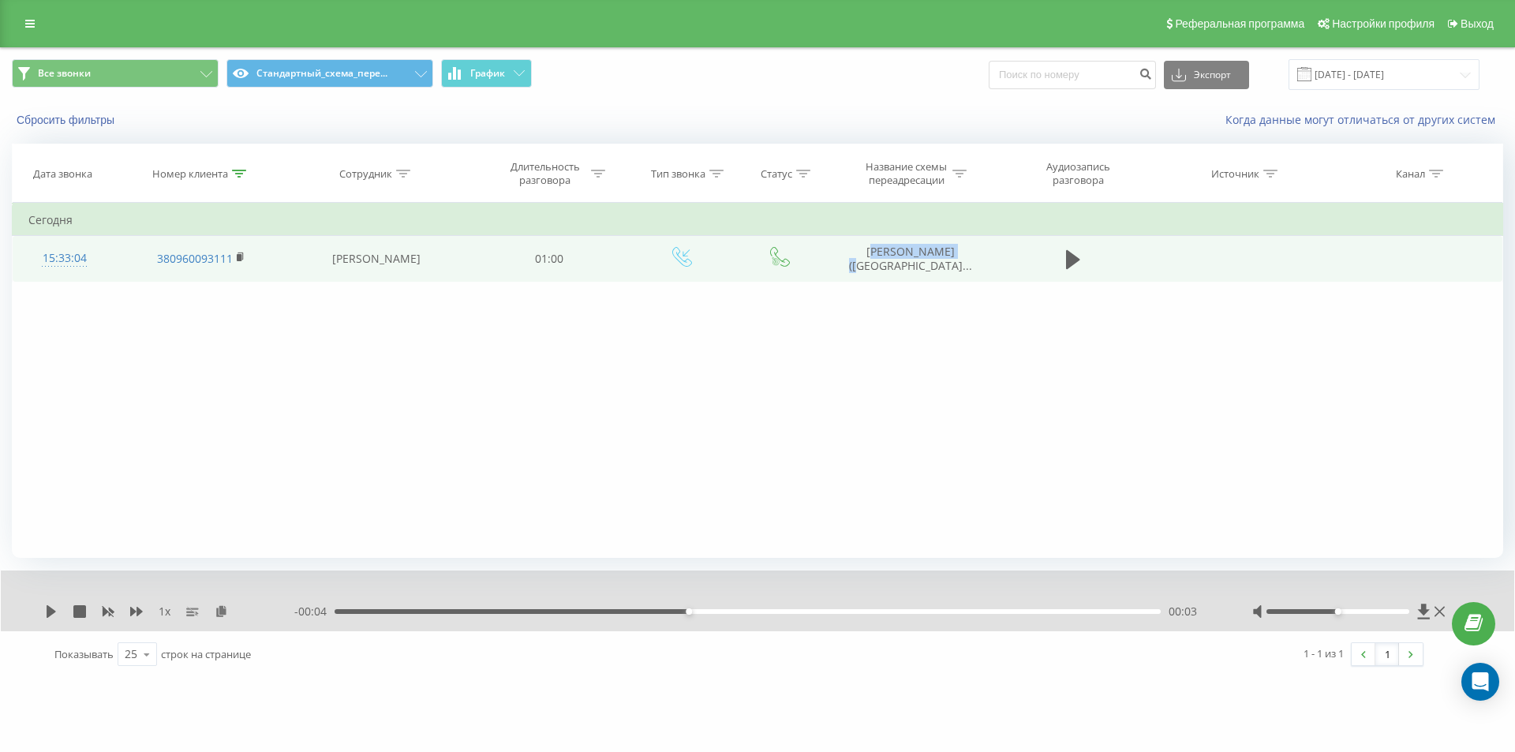
drag, startPoint x: 865, startPoint y: 245, endPoint x: 781, endPoint y: 137, distance: 136.7
click at [967, 244] on td "Кудлай Вікторія (Войтен..." at bounding box center [909, 259] width 169 height 46
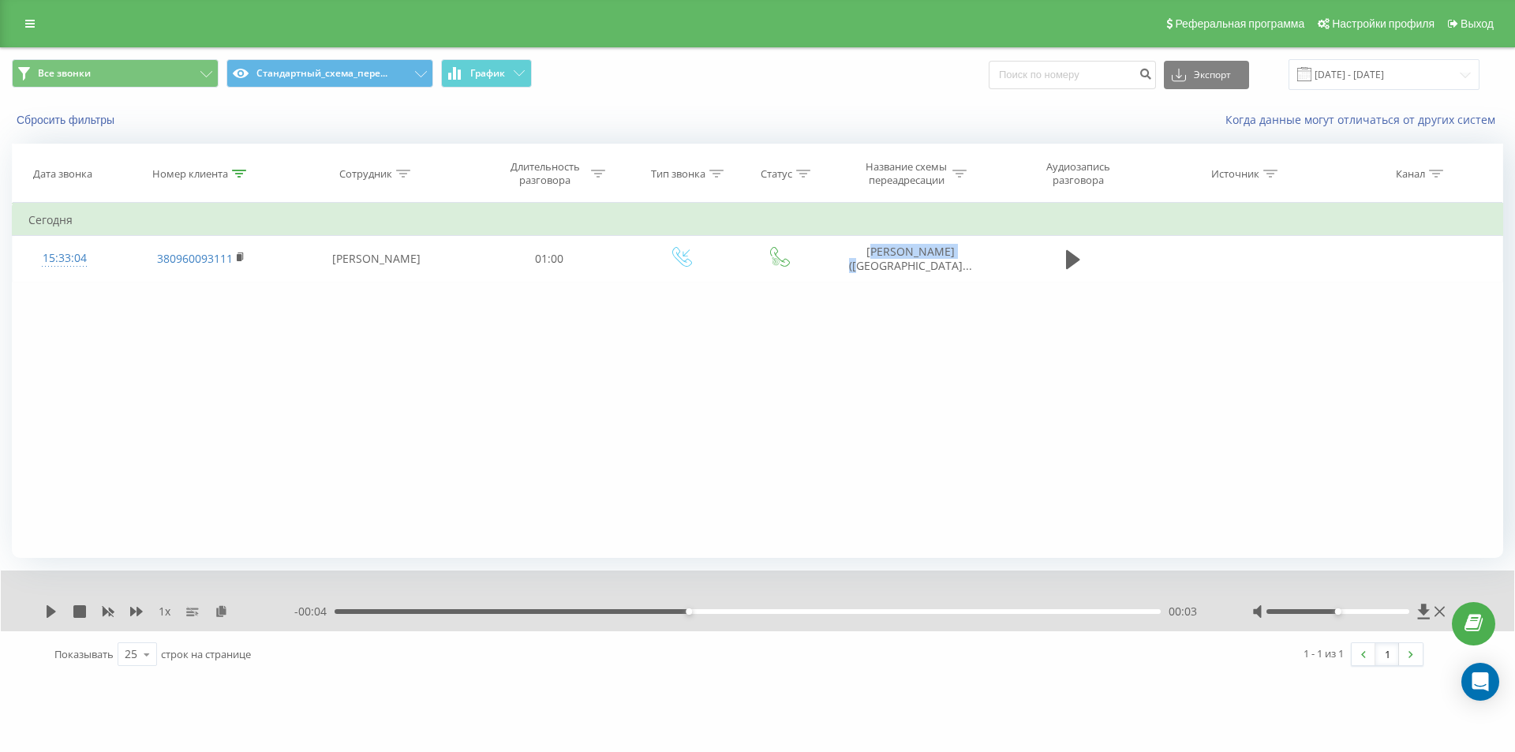
copy span "Кудлай Вікторія"
click at [1439, 615] on icon at bounding box center [1440, 611] width 10 height 13
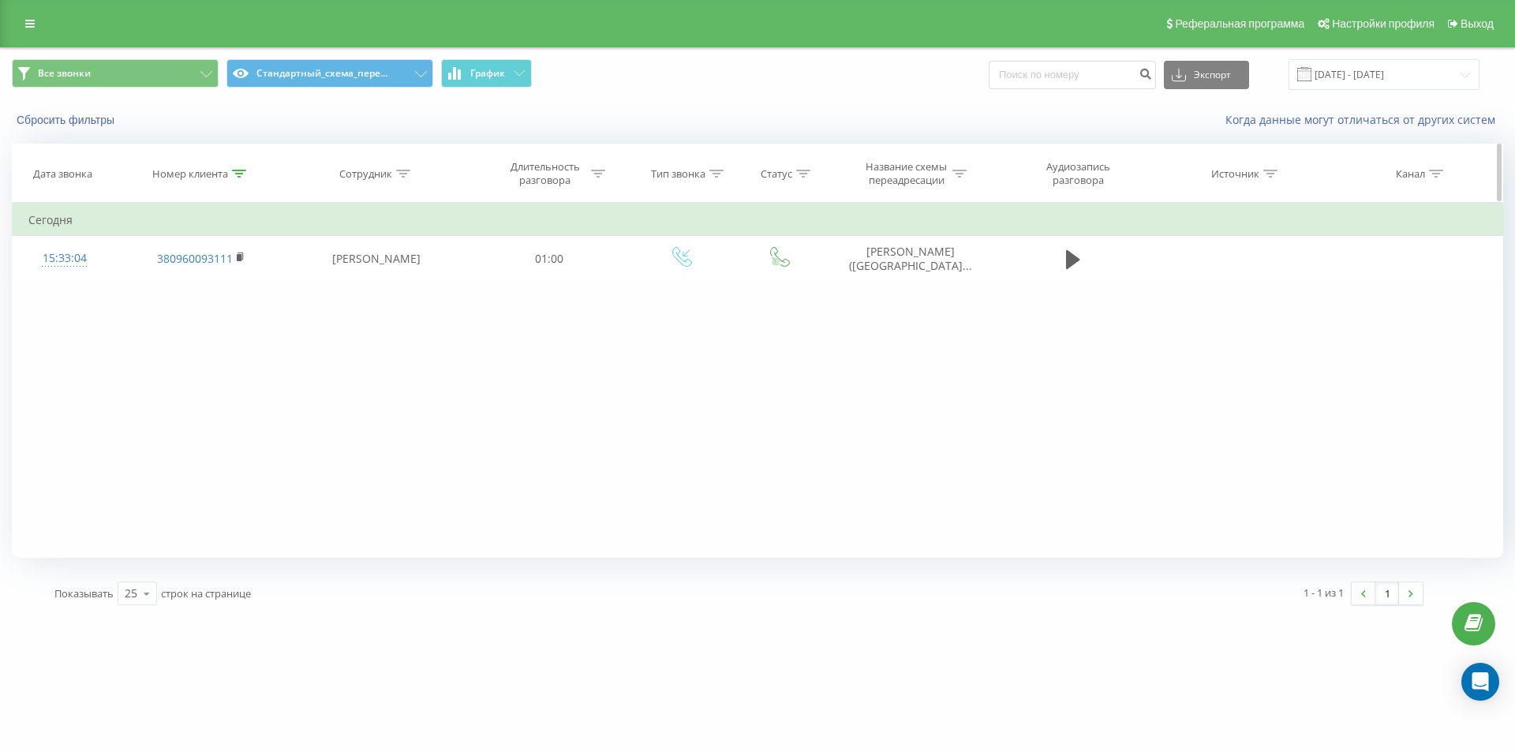
click at [238, 171] on icon at bounding box center [239, 174] width 14 height 8
drag, startPoint x: 221, startPoint y: 292, endPoint x: 9, endPoint y: 235, distance: 219.8
click at [35, 244] on table "Фильтровать по условию Содержит 380960093111 Отмена OK Фильтровать по условию С…" at bounding box center [757, 242] width 1491 height 79
click button "OK" at bounding box center [234, 319] width 67 height 20
click at [244, 167] on div at bounding box center [239, 173] width 14 height 13
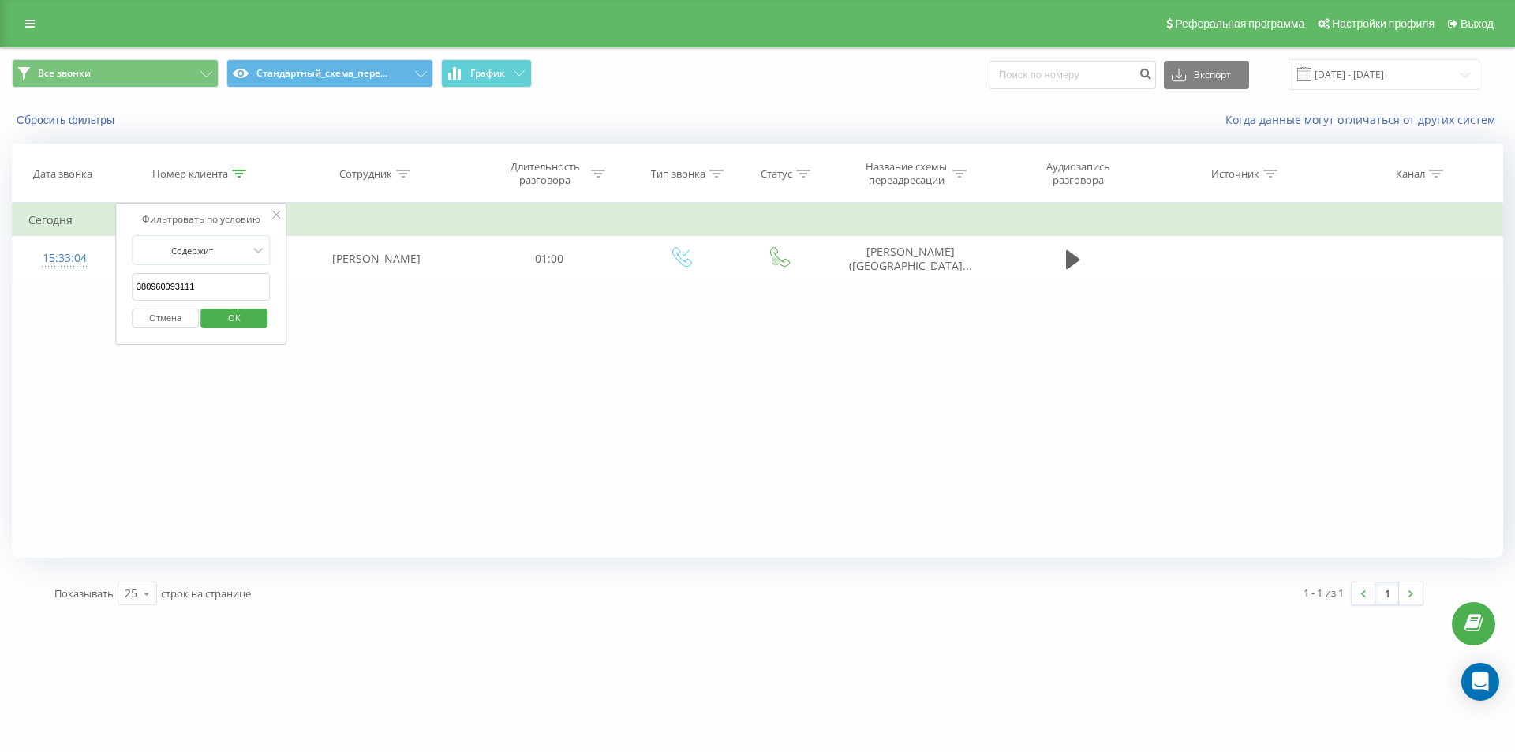
click at [52, 241] on table "Фильтровать по условию Содержит 380960093111 Отмена OK Фильтровать по условию С…" at bounding box center [757, 242] width 1491 height 79
paste input "72107881"
click button "OK" at bounding box center [234, 319] width 67 height 20
drag, startPoint x: 237, startPoint y: 167, endPoint x: 235, endPoint y: 174, distance: 8.0
click at [237, 168] on div at bounding box center [239, 173] width 14 height 13
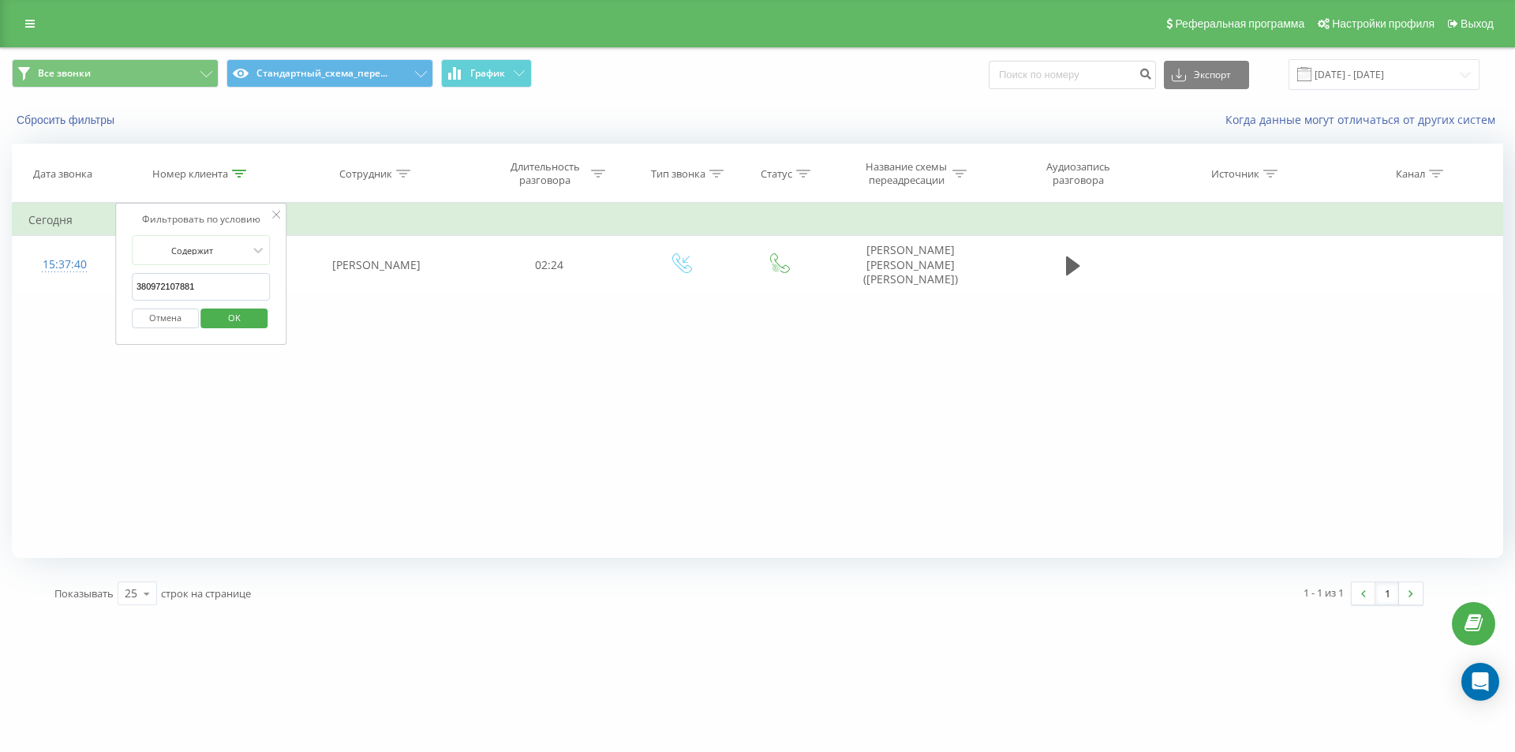
drag, startPoint x: 212, startPoint y: 286, endPoint x: 7, endPoint y: 180, distance: 231.2
click at [73, 223] on table "Фильтровать по условию Содержит 380972107881 Отмена OK Фильтровать по условию С…" at bounding box center [757, 249] width 1491 height 92
paste input "text"
click button "OK" at bounding box center [234, 319] width 67 height 20
drag, startPoint x: 240, startPoint y: 168, endPoint x: 230, endPoint y: 213, distance: 46.0
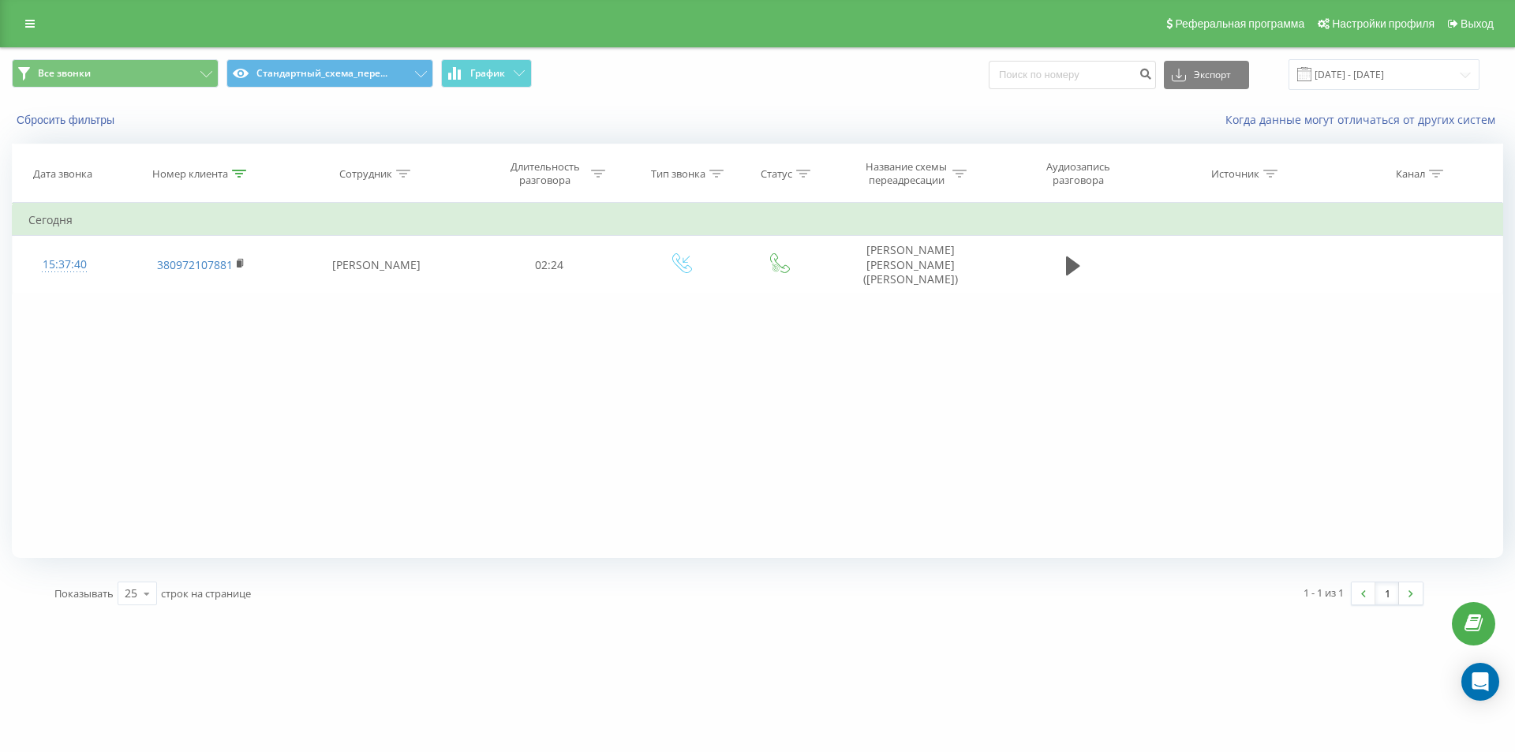
click at [240, 172] on div at bounding box center [239, 173] width 14 height 13
drag, startPoint x: 222, startPoint y: 284, endPoint x: 0, endPoint y: 243, distance: 225.5
click at [0, 249] on div "Все звонки Стандартный_схема_пере... График Экспорт .csv .xls .xlsx 23.08.2025 …" at bounding box center [757, 332] width 1515 height 570
paste input "506900864"
type input "380506900864"
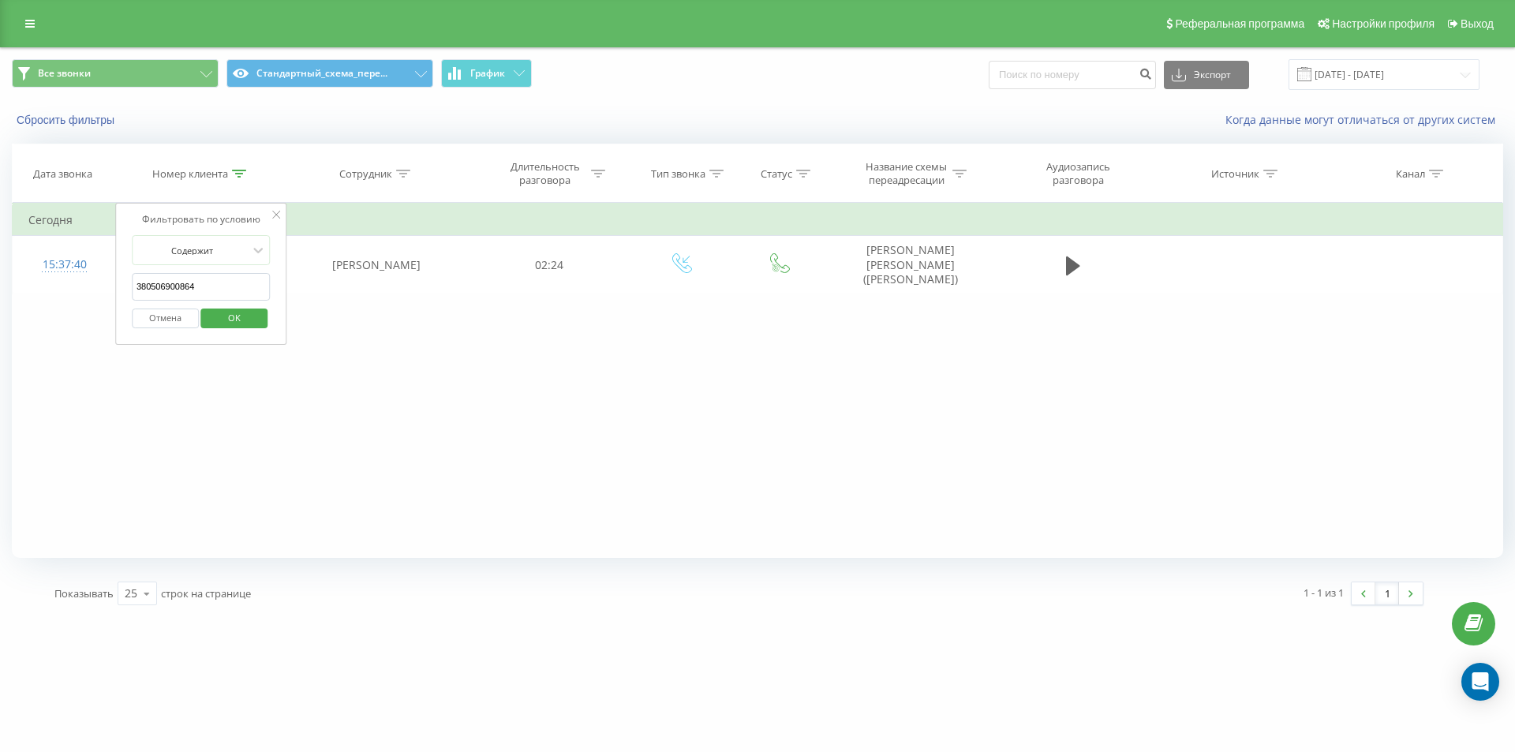
click button "OK" at bounding box center [234, 319] width 67 height 20
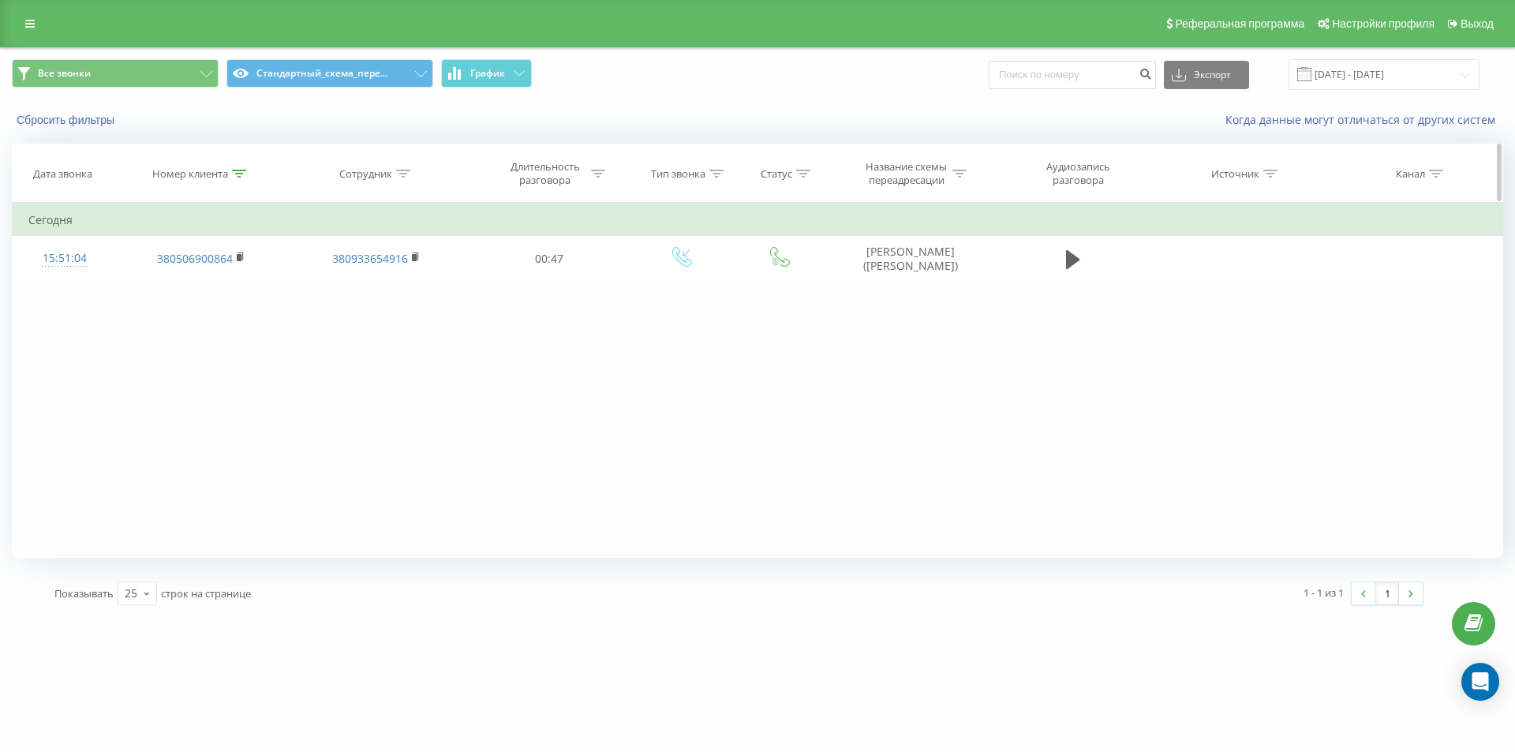
click at [231, 177] on div "Номер клиента" at bounding box center [199, 173] width 94 height 13
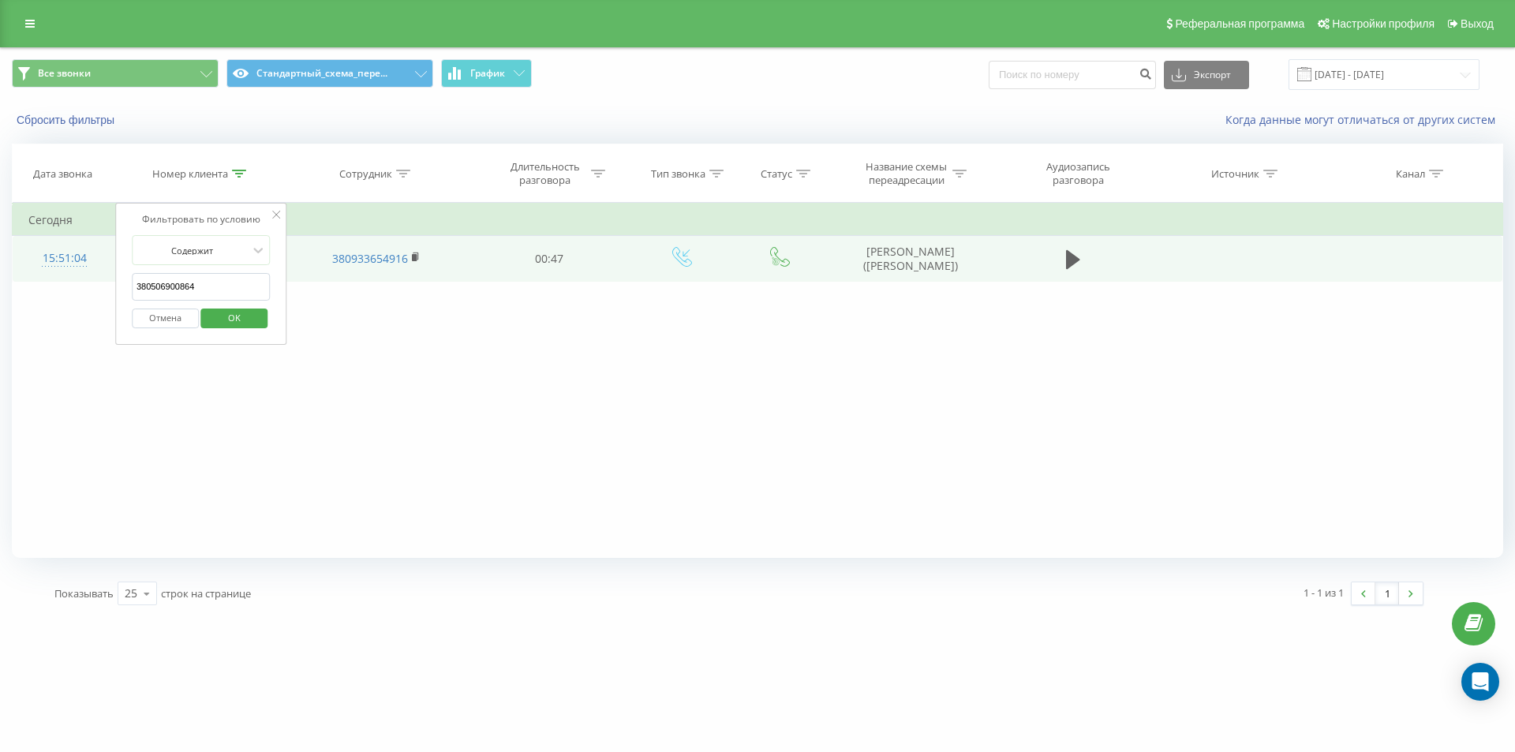
drag, startPoint x: 176, startPoint y: 282, endPoint x: 82, endPoint y: 241, distance: 102.5
click at [91, 246] on table "Фильтровать по условию Содержит 380506900864 Отмена OK Фильтровать по условию С…" at bounding box center [757, 242] width 1491 height 79
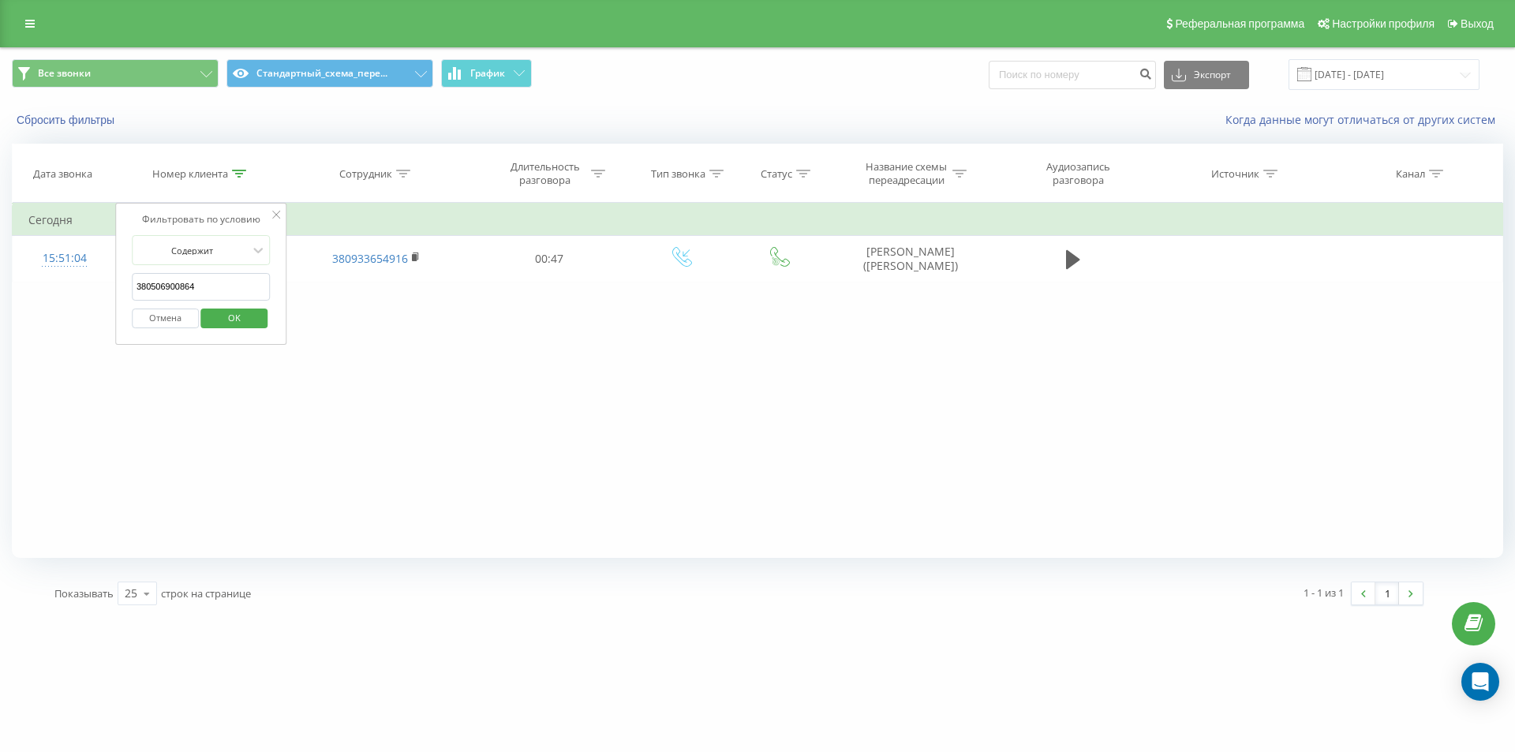
paste input "951506673"
click button "OK" at bounding box center [234, 319] width 67 height 20
click at [238, 181] on th "Номер клиента" at bounding box center [200, 173] width 169 height 58
click at [238, 170] on icon at bounding box center [239, 174] width 14 height 8
drag, startPoint x: 212, startPoint y: 288, endPoint x: 0, endPoint y: 237, distance: 218.4
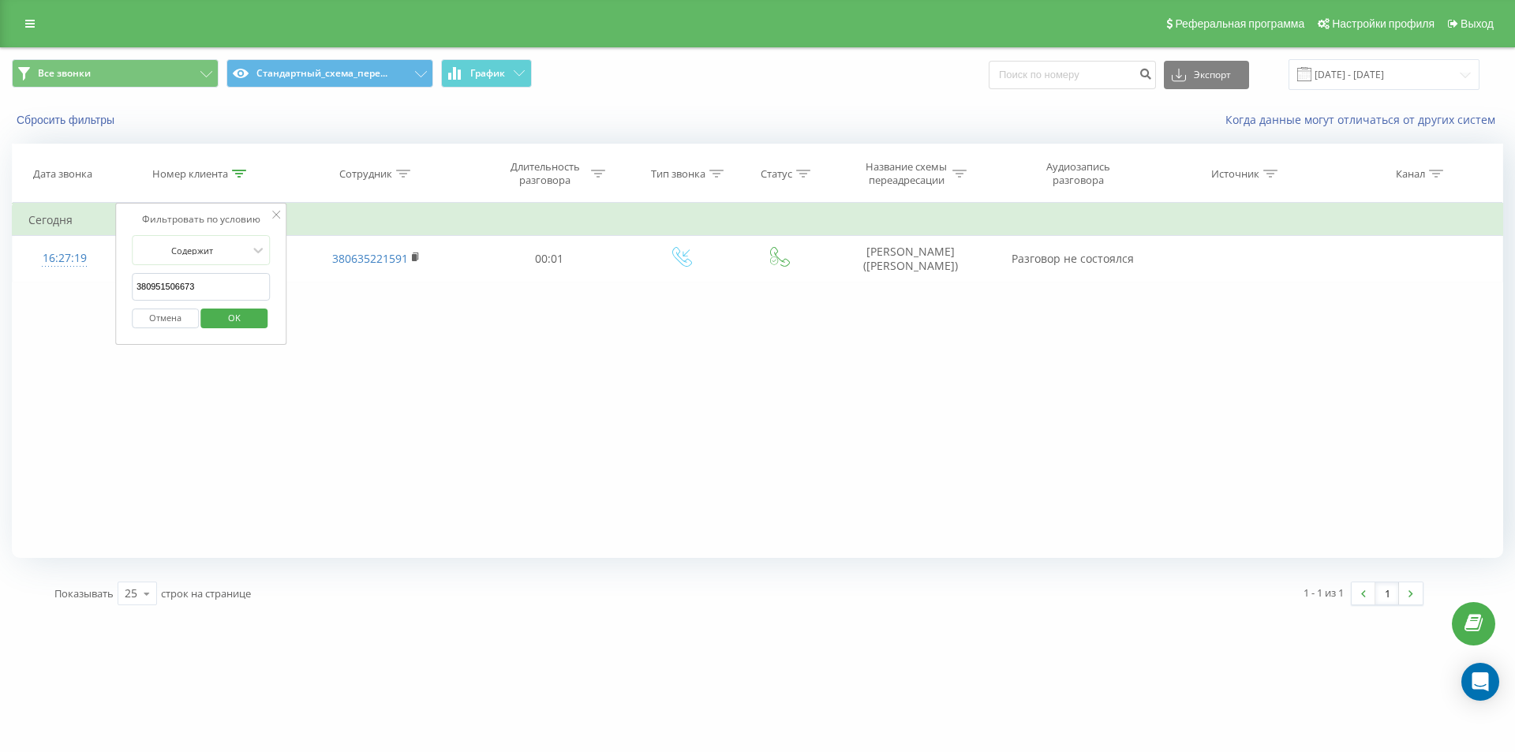
click at [110, 268] on table "Фильтровать по условию Содержит 380951506673 Отмена OK Фильтровать по условию С…" at bounding box center [757, 242] width 1491 height 79
paste input "679368230"
type input "380679368230"
click button "OK" at bounding box center [234, 319] width 67 height 20
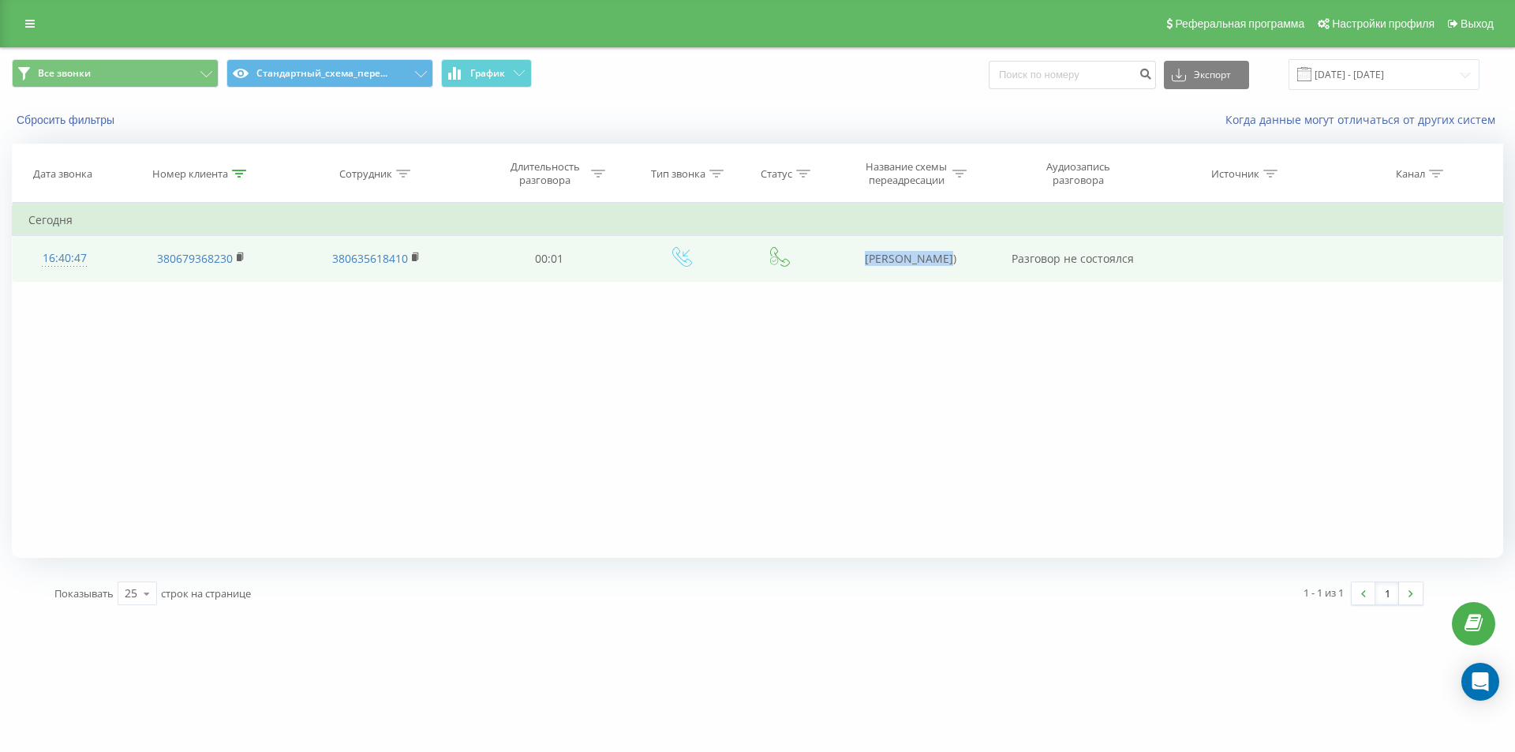
copy td "[PERSON_NAME]"
drag, startPoint x: 838, startPoint y: 266, endPoint x: 926, endPoint y: 266, distance: 87.6
click at [926, 266] on td "[PERSON_NAME])" at bounding box center [909, 259] width 169 height 46
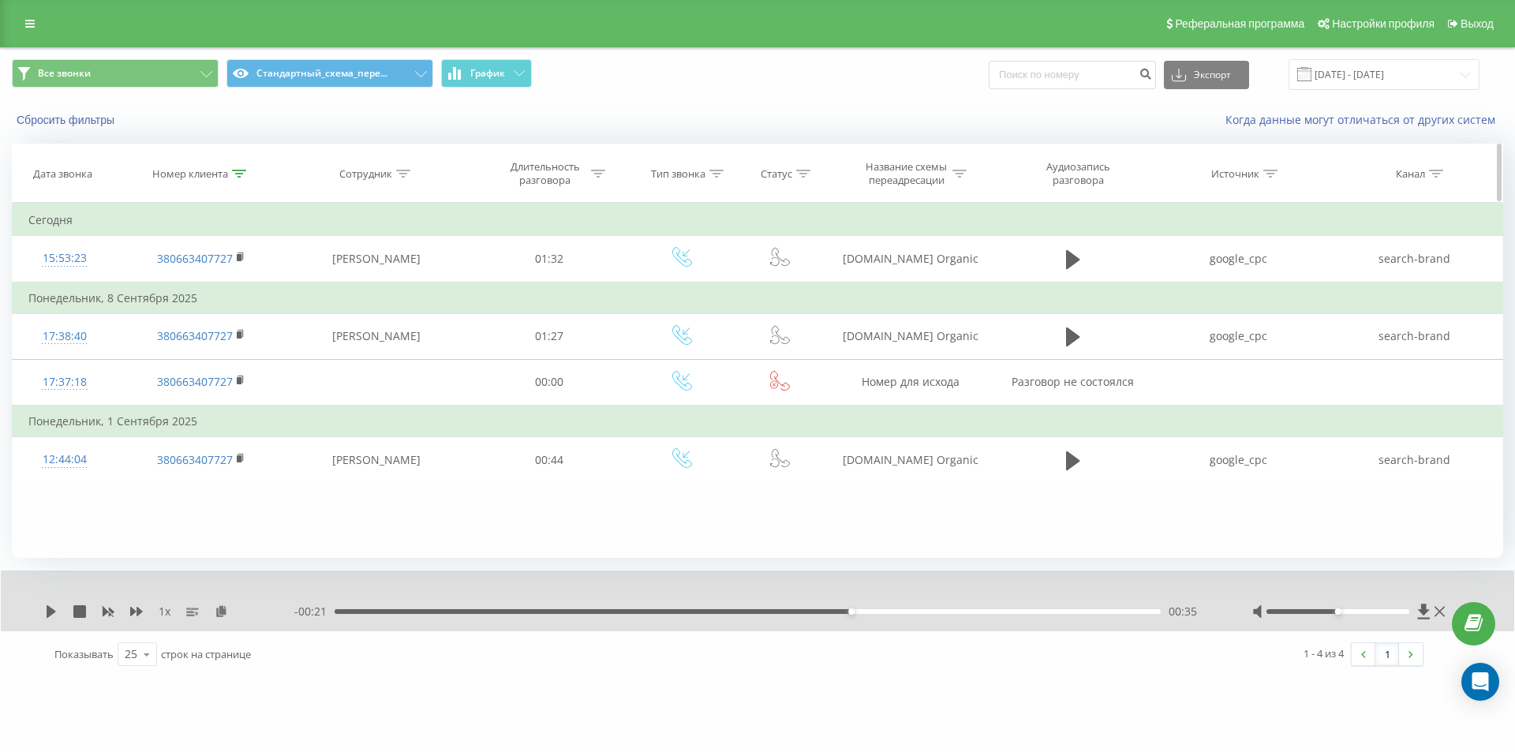
click at [237, 179] on div at bounding box center [239, 173] width 14 height 13
drag, startPoint x: 212, startPoint y: 290, endPoint x: 10, endPoint y: 249, distance: 206.1
click at [24, 256] on table "Фильтровать по условию Содержит 380663407727 Отмена OK Фильтровать по условию С…" at bounding box center [757, 343] width 1491 height 280
paste input "970149171"
type input "380970149171"
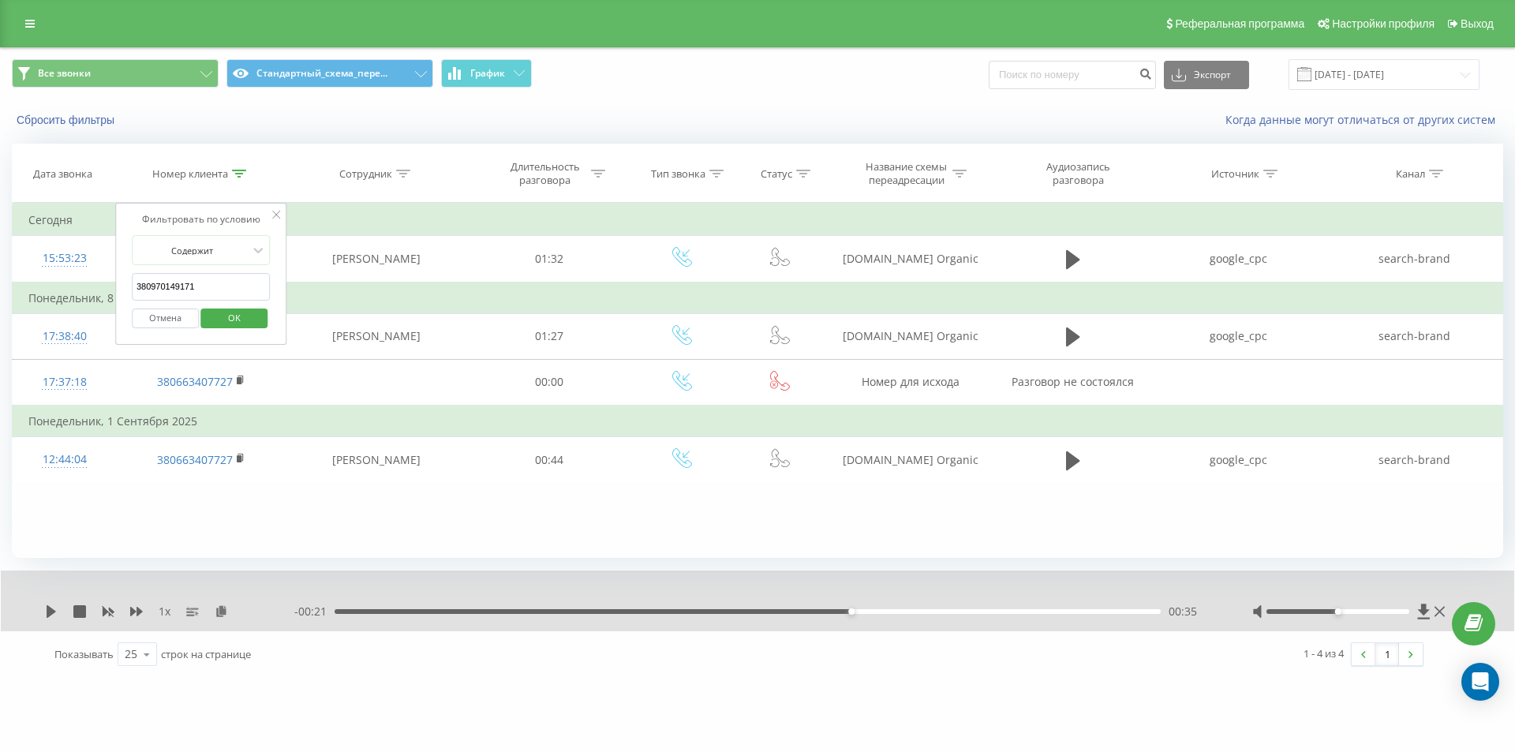
click button "OK" at bounding box center [234, 319] width 67 height 20
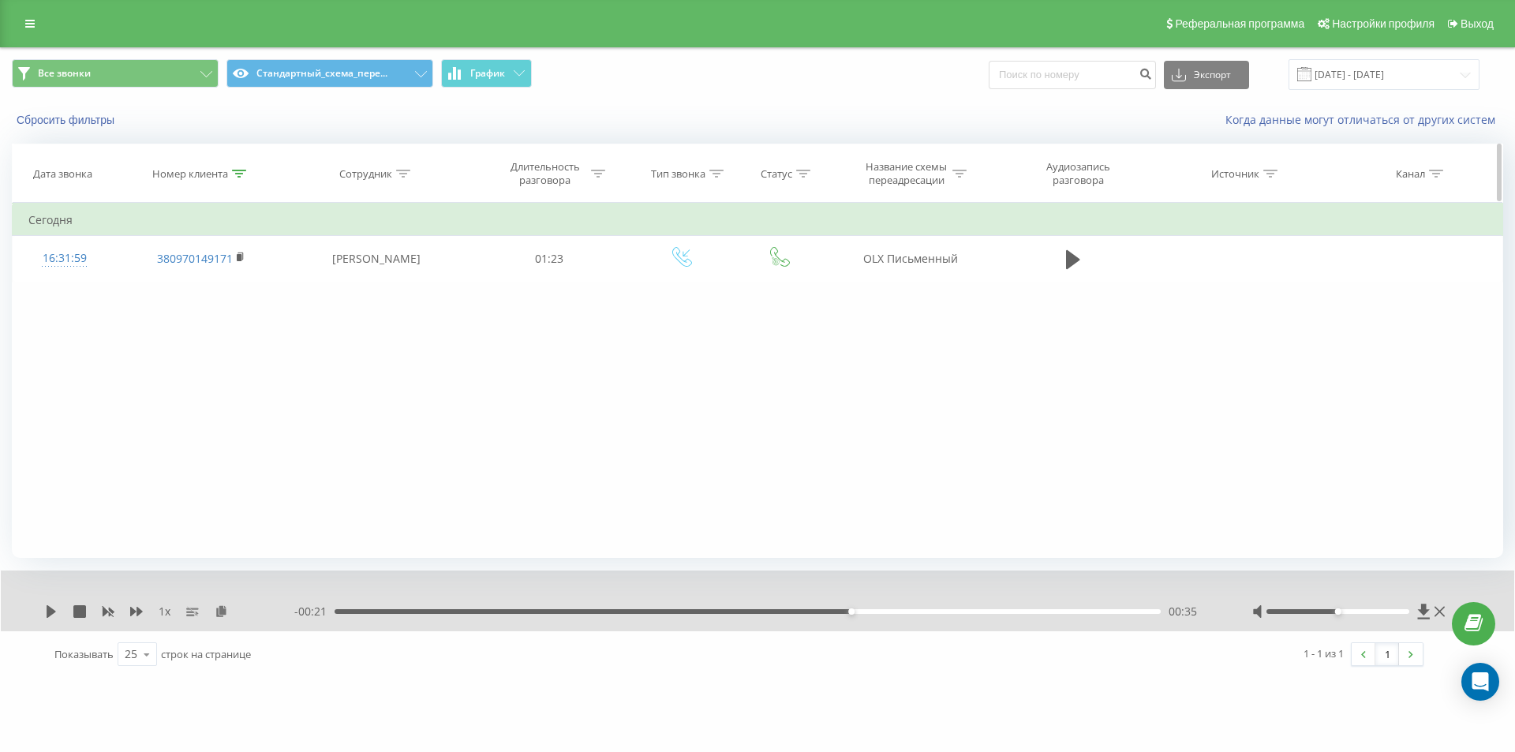
click at [241, 177] on icon at bounding box center [239, 174] width 14 height 8
drag, startPoint x: 218, startPoint y: 282, endPoint x: 156, endPoint y: 240, distance: 74.4
click at [147, 253] on form "Содержит 380970149171 Отмена OK" at bounding box center [201, 285] width 139 height 101
type input "3"
paste input "380991740630"
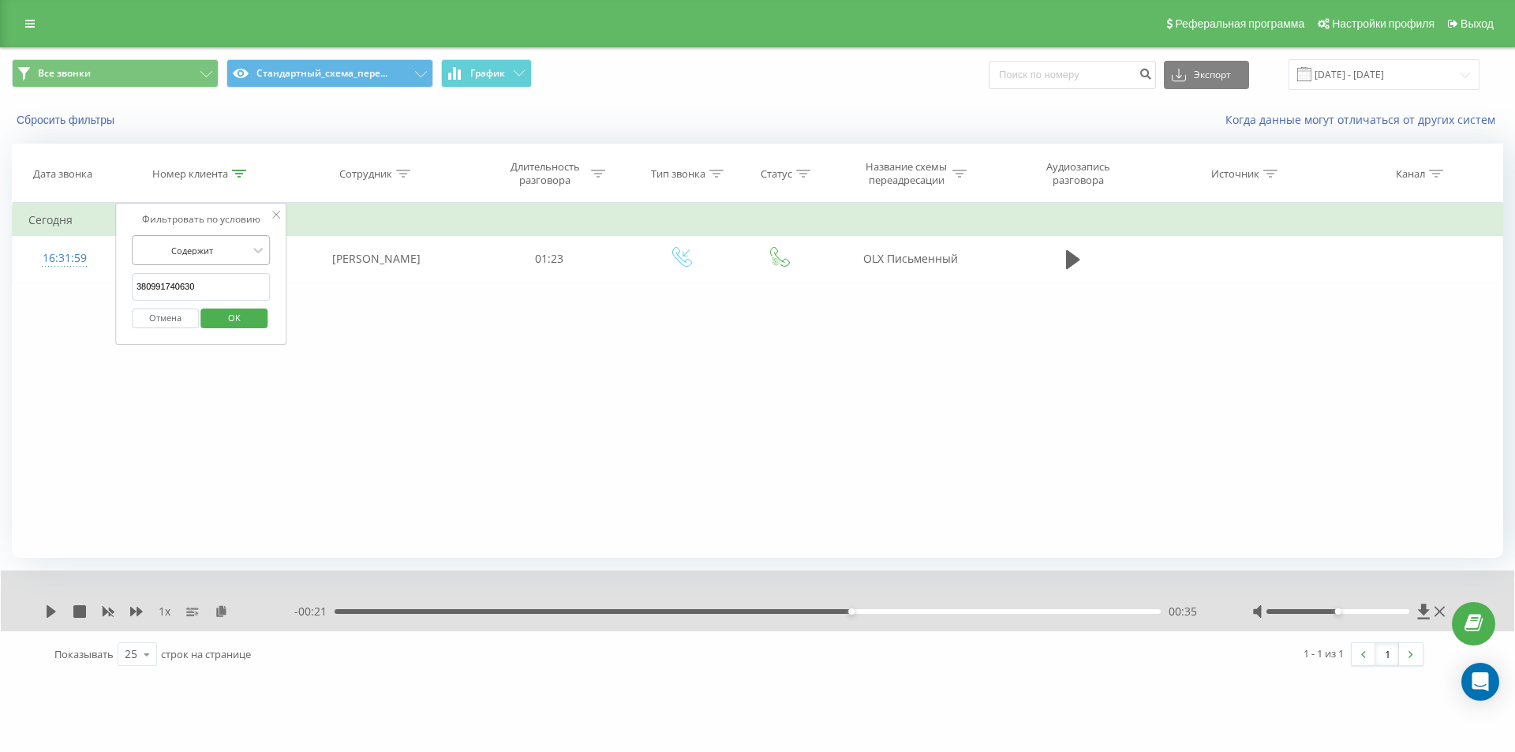
click button "OK" at bounding box center [234, 319] width 67 height 20
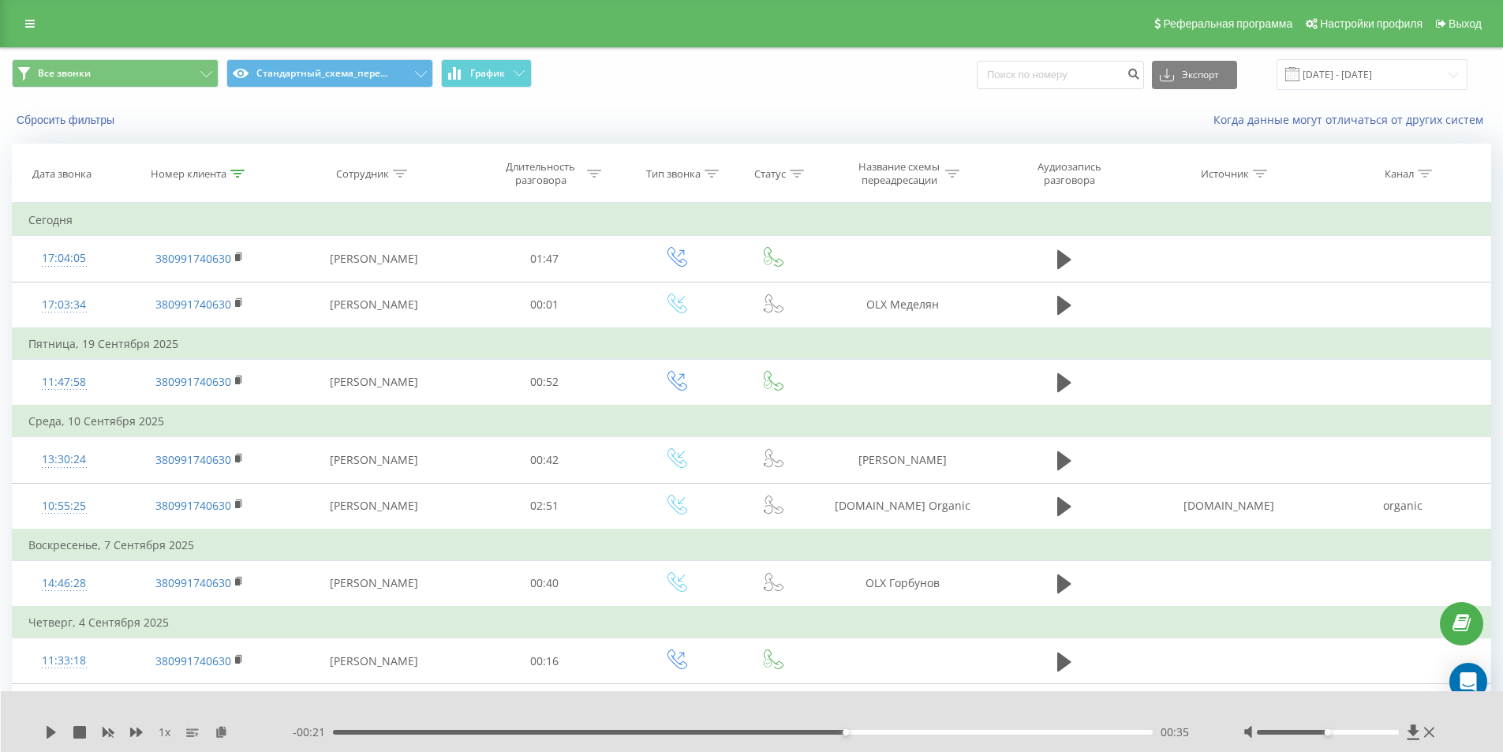
drag, startPoint x: 237, startPoint y: 167, endPoint x: 222, endPoint y: 268, distance: 102.9
click at [237, 169] on div at bounding box center [237, 173] width 14 height 13
drag, startPoint x: 204, startPoint y: 283, endPoint x: 4, endPoint y: 212, distance: 211.9
click at [18, 222] on table "Фильтровать по условию Содержит 380991740630 Отмена OK Фильтровать по условию С…" at bounding box center [752, 668] width 1480 height 930
paste input "39639778"
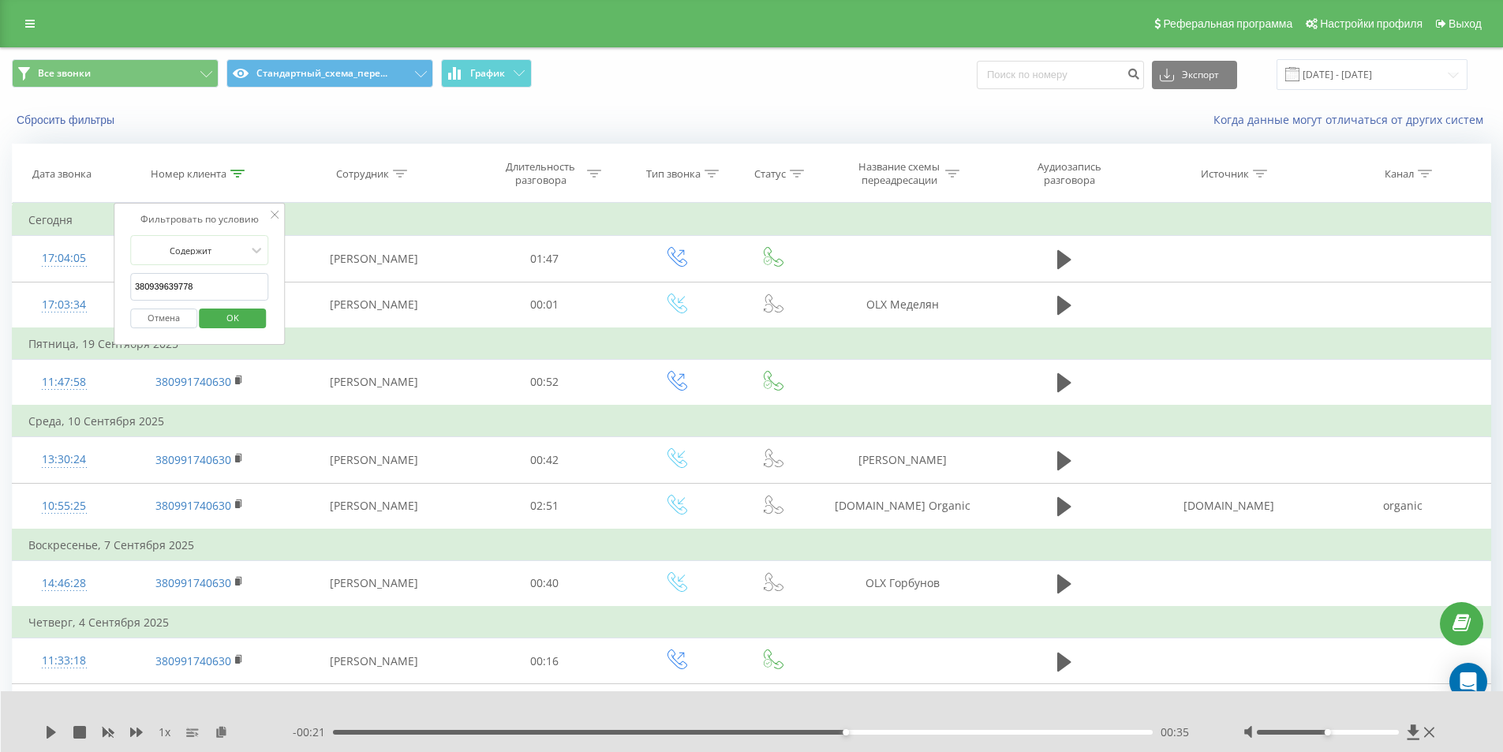
click button "OK" at bounding box center [233, 319] width 67 height 20
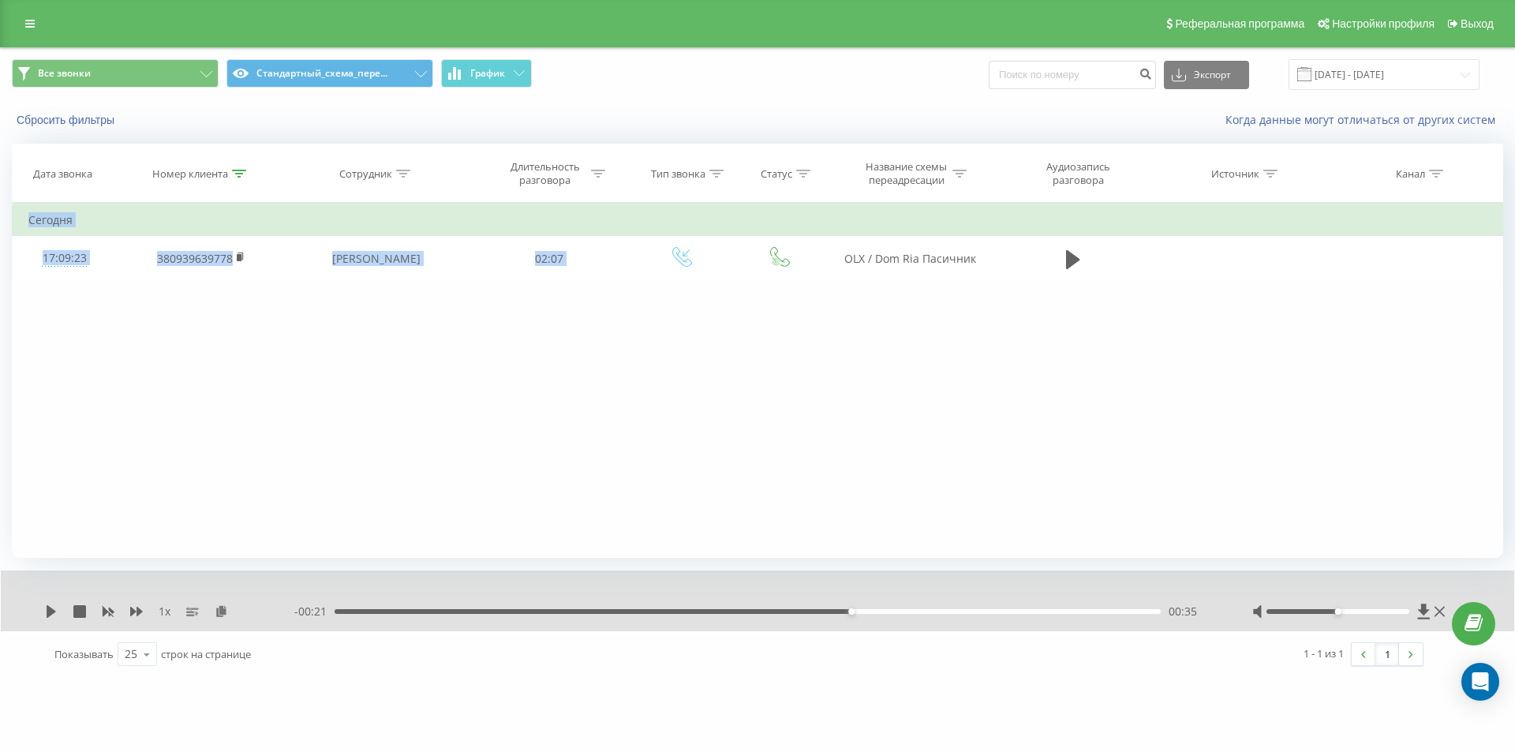
drag, startPoint x: 831, startPoint y: 268, endPoint x: 648, endPoint y: 70, distance: 269.1
click at [997, 281] on tr "17:09:23 380939639778 [PERSON_NAME] 02:07 ОLX / [PERSON_NAME]" at bounding box center [758, 259] width 1491 height 46
click at [230, 169] on div "Номер клиента" at bounding box center [199, 173] width 94 height 13
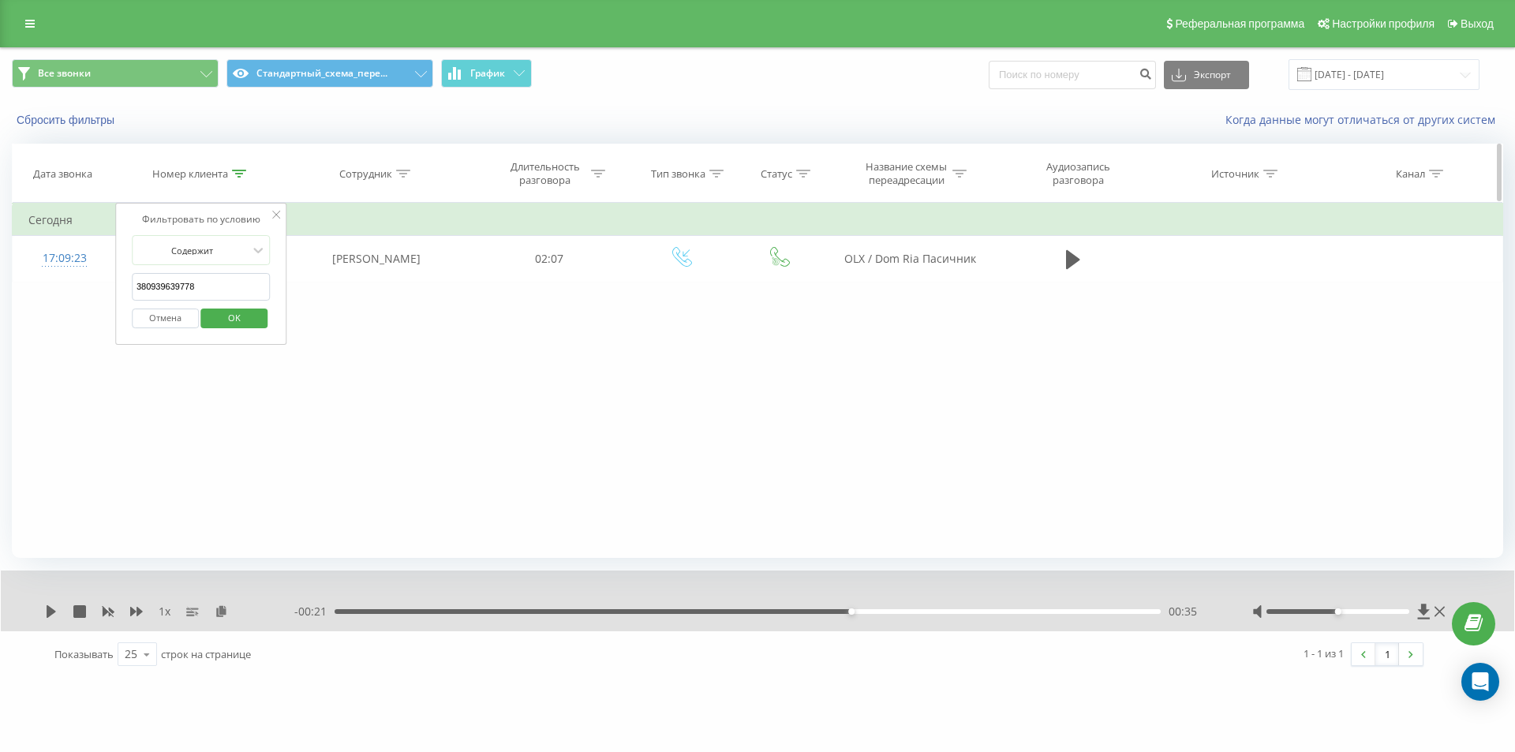
click at [242, 180] on div at bounding box center [239, 173] width 14 height 13
click at [238, 171] on icon at bounding box center [239, 174] width 14 height 8
drag, startPoint x: 215, startPoint y: 300, endPoint x: 4, endPoint y: 220, distance: 226.0
click at [14, 234] on table "Фильтровать по условию Содержит 380939639778 Отмена OK Фильтровать по условию С…" at bounding box center [757, 242] width 1491 height 79
paste input "504462550"
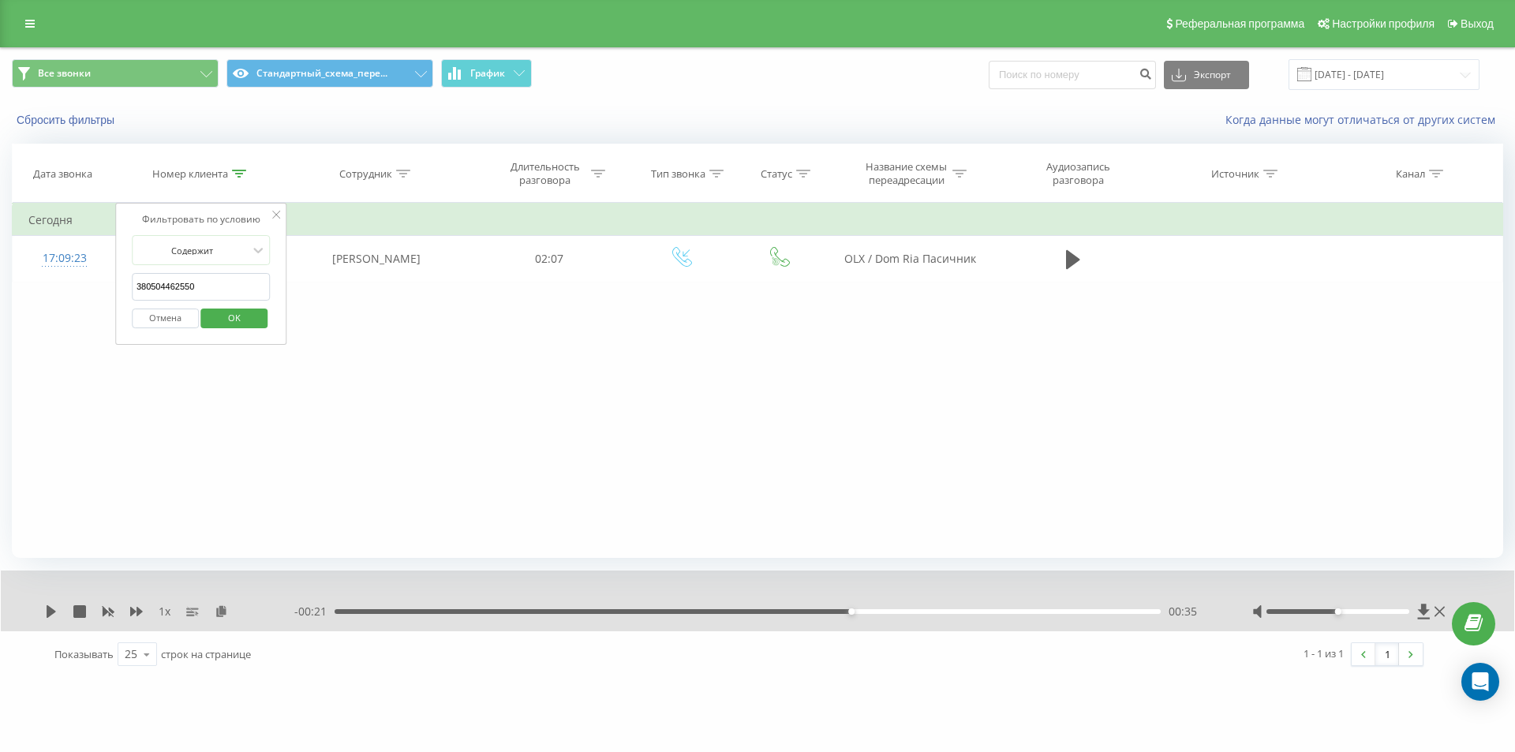
click button "OK" at bounding box center [234, 319] width 67 height 20
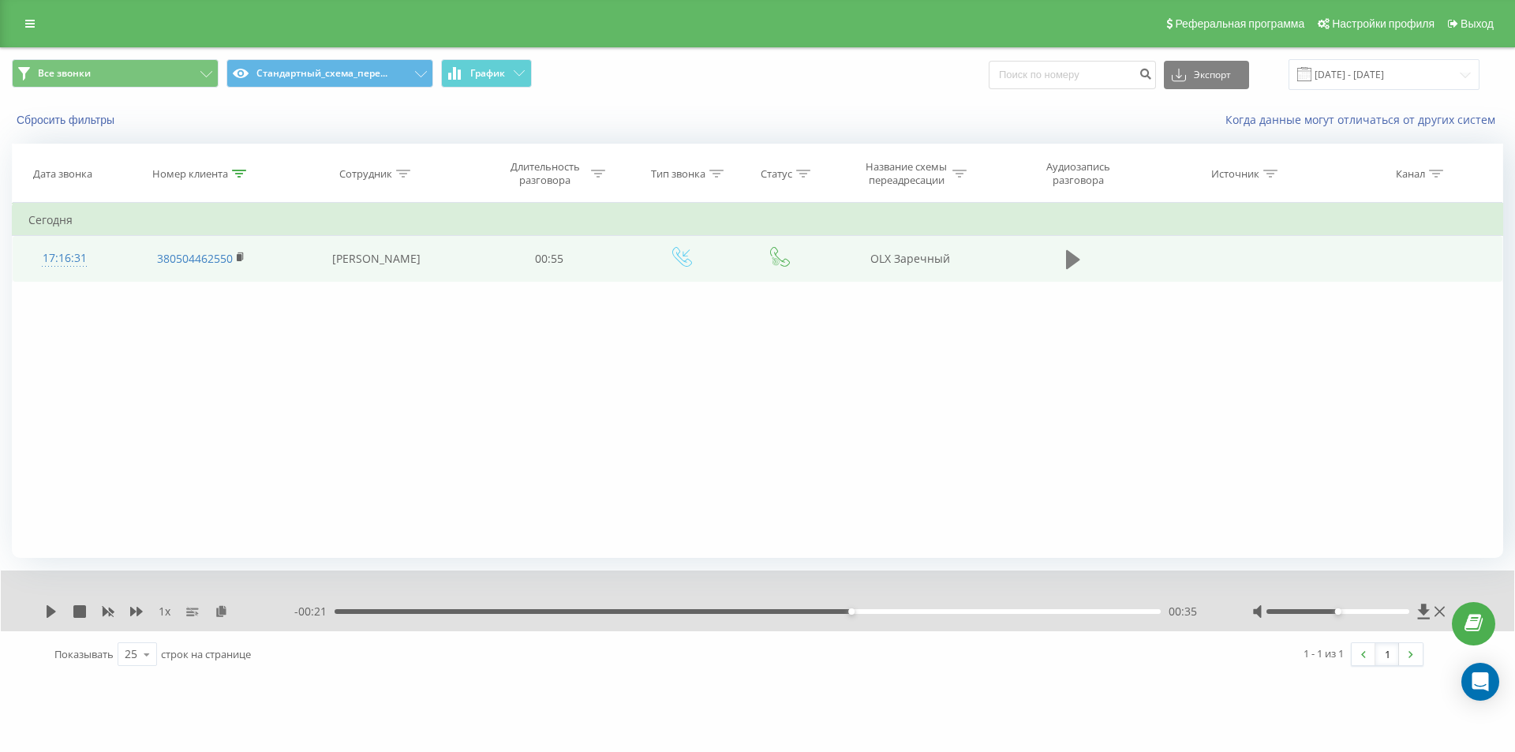
click at [1068, 264] on icon at bounding box center [1073, 259] width 14 height 19
click at [49, 604] on div "1 x" at bounding box center [169, 612] width 249 height 16
click at [54, 616] on icon at bounding box center [54, 611] width 3 height 13
click at [1439, 608] on icon at bounding box center [1440, 611] width 10 height 13
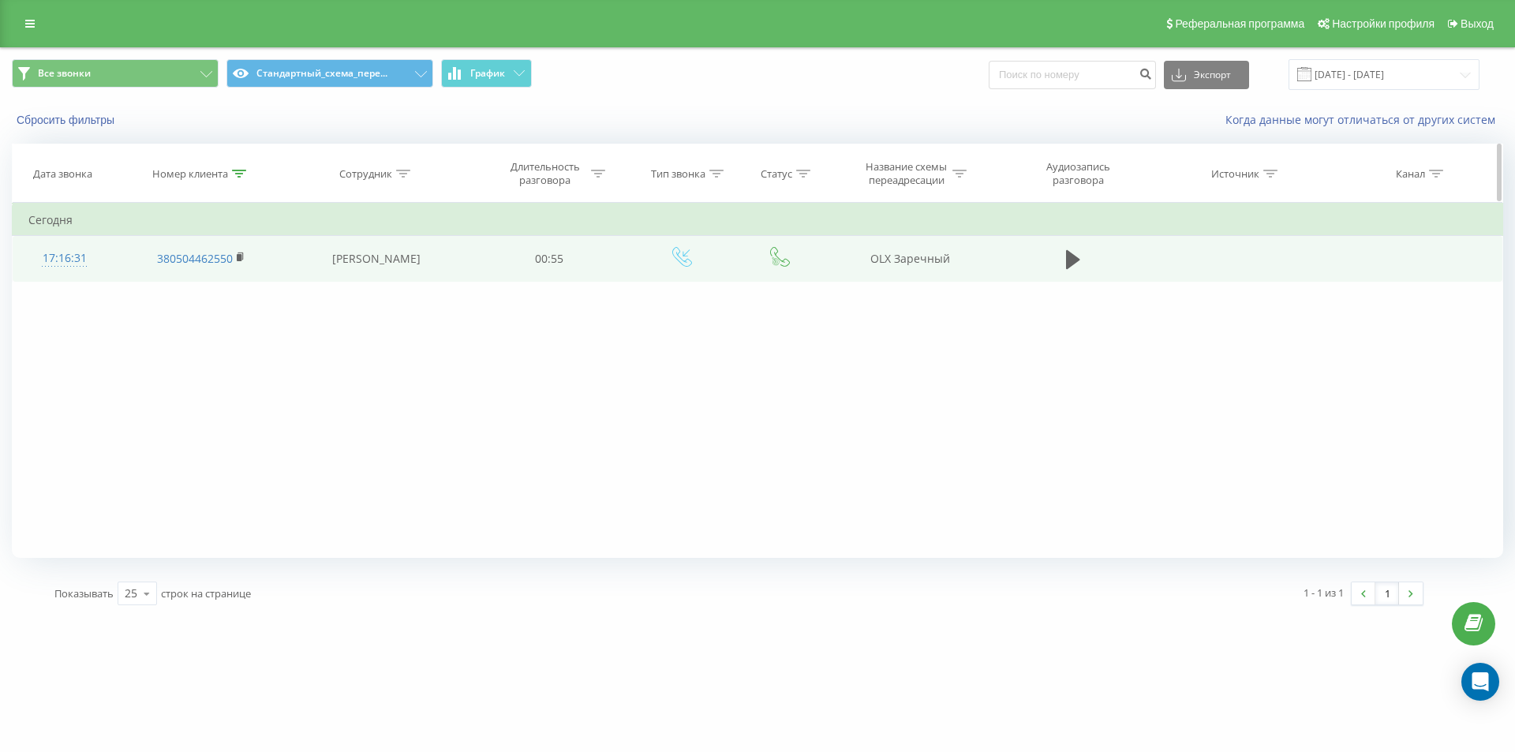
drag, startPoint x: 242, startPoint y: 168, endPoint x: 236, endPoint y: 177, distance: 10.7
click at [240, 171] on div at bounding box center [239, 173] width 14 height 13
drag, startPoint x: 203, startPoint y: 279, endPoint x: 36, endPoint y: 163, distance: 204.0
click at [114, 259] on table "Фильтровать по условию Содержит 380504462550 Отмена OK Фильтровать по условию С…" at bounding box center [757, 242] width 1491 height 79
paste input "7858577"
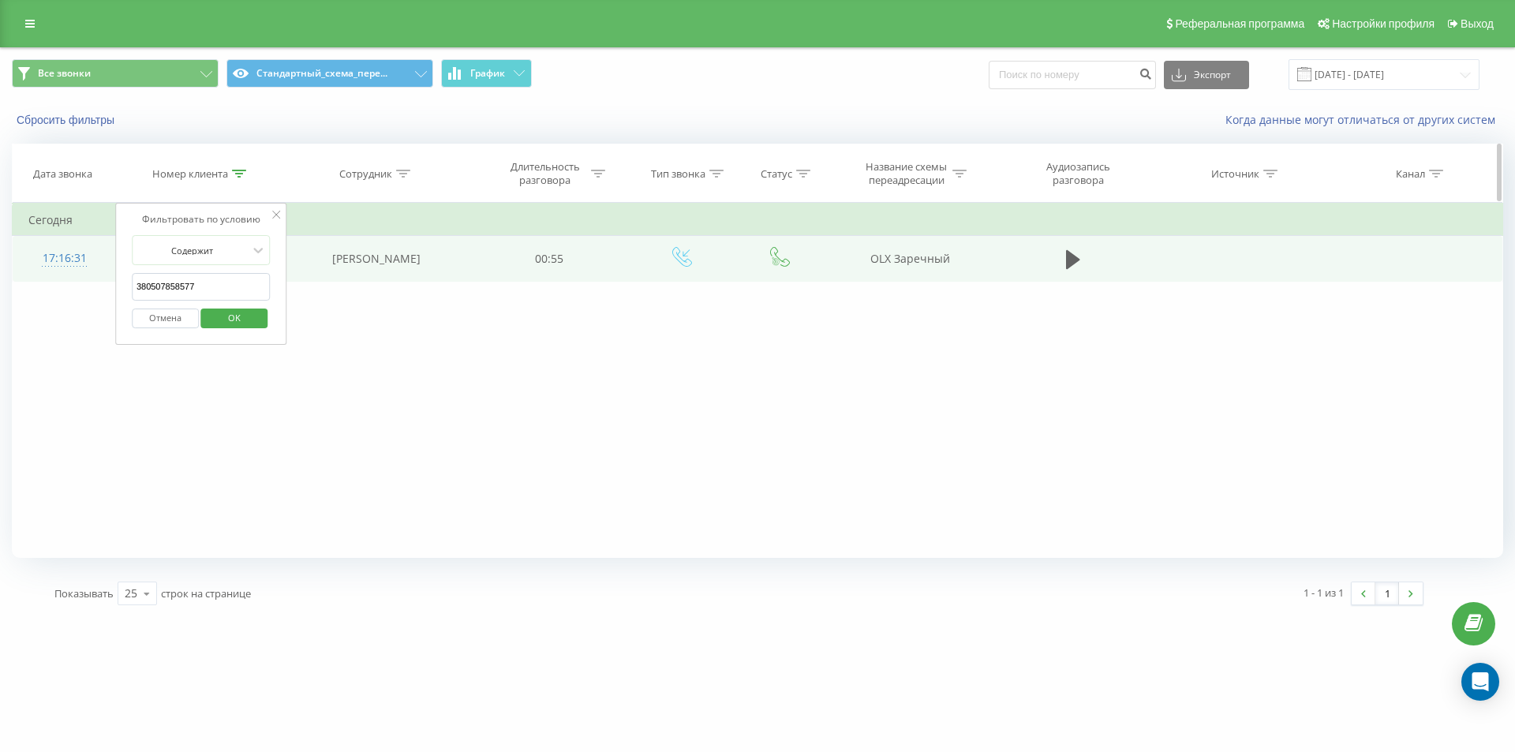
click button "OK" at bounding box center [234, 319] width 67 height 20
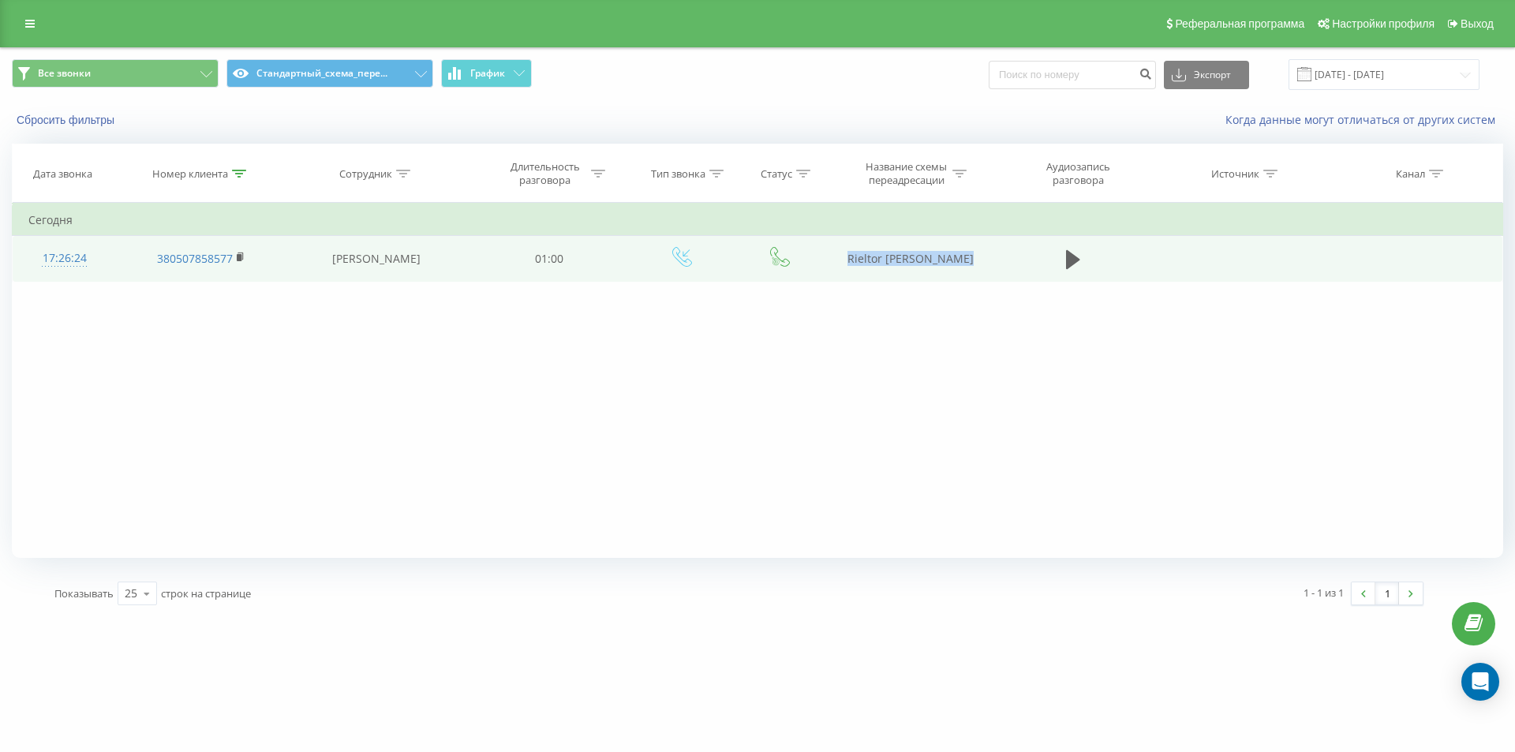
drag, startPoint x: 832, startPoint y: 264, endPoint x: 1014, endPoint y: 249, distance: 182.8
click at [1013, 251] on tr "17:26:24 380507858577 [PERSON_NAME] 01:00 Rieltor [PERSON_NAME]" at bounding box center [758, 259] width 1491 height 46
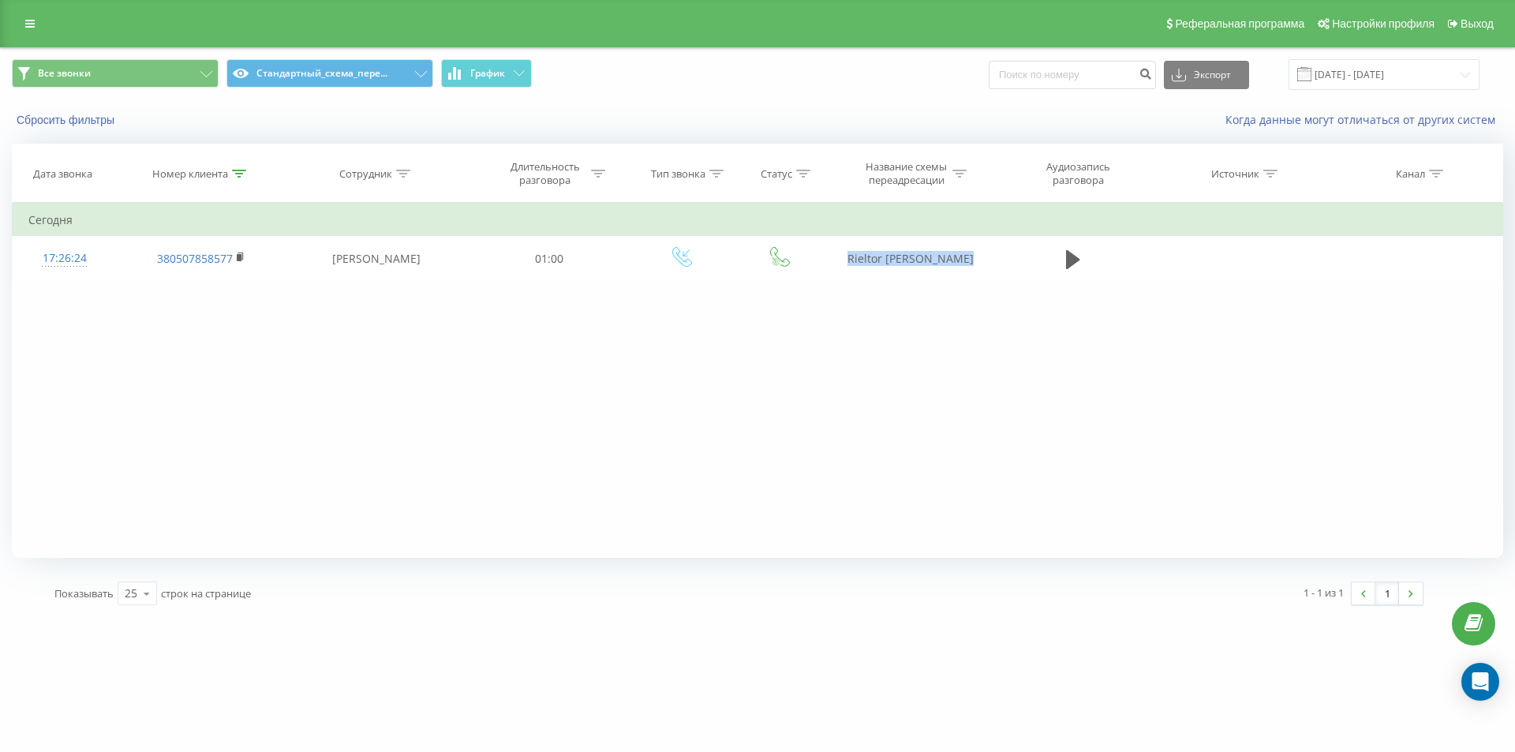
copy tr "Rieltor [PERSON_NAME]"
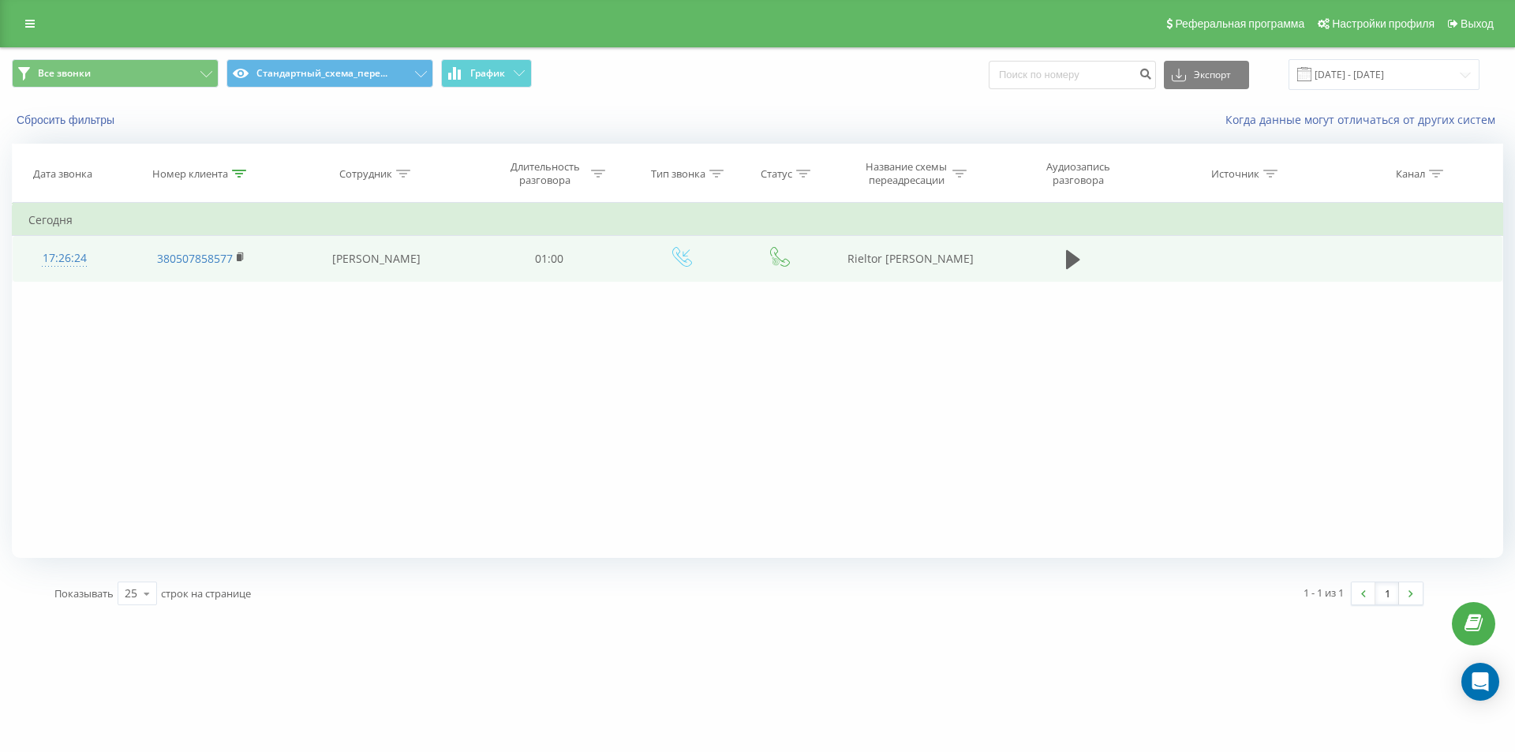
click at [65, 260] on div "17:26:24" at bounding box center [64, 258] width 72 height 31
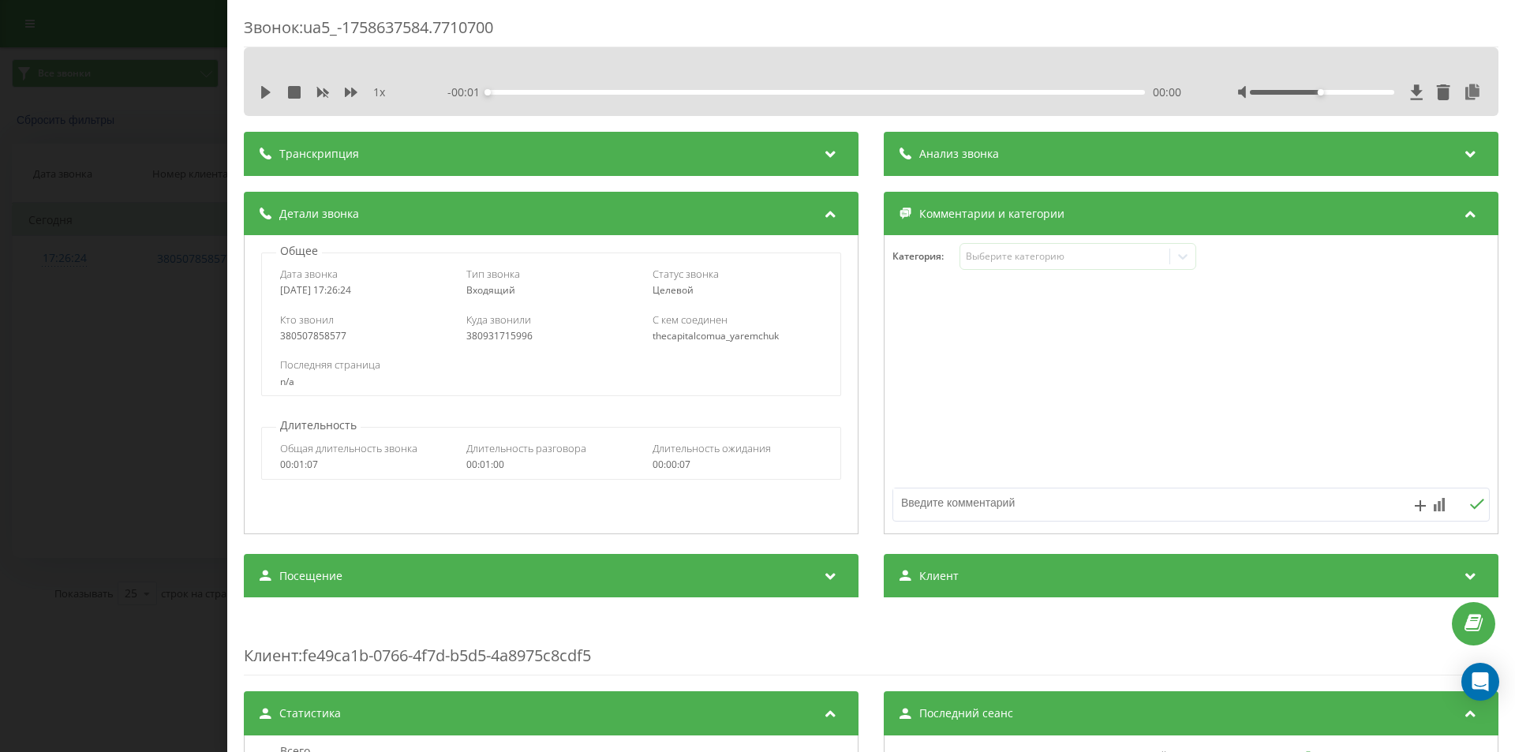
click at [498, 337] on div "380931715996" at bounding box center [551, 336] width 170 height 11
copy div "380931715996"
click at [87, 303] on div "Звонок : ua5_-1758637584.7710700 1 x - 01:01 00:00 00:00 Транскрипция Для анали…" at bounding box center [757, 376] width 1515 height 752
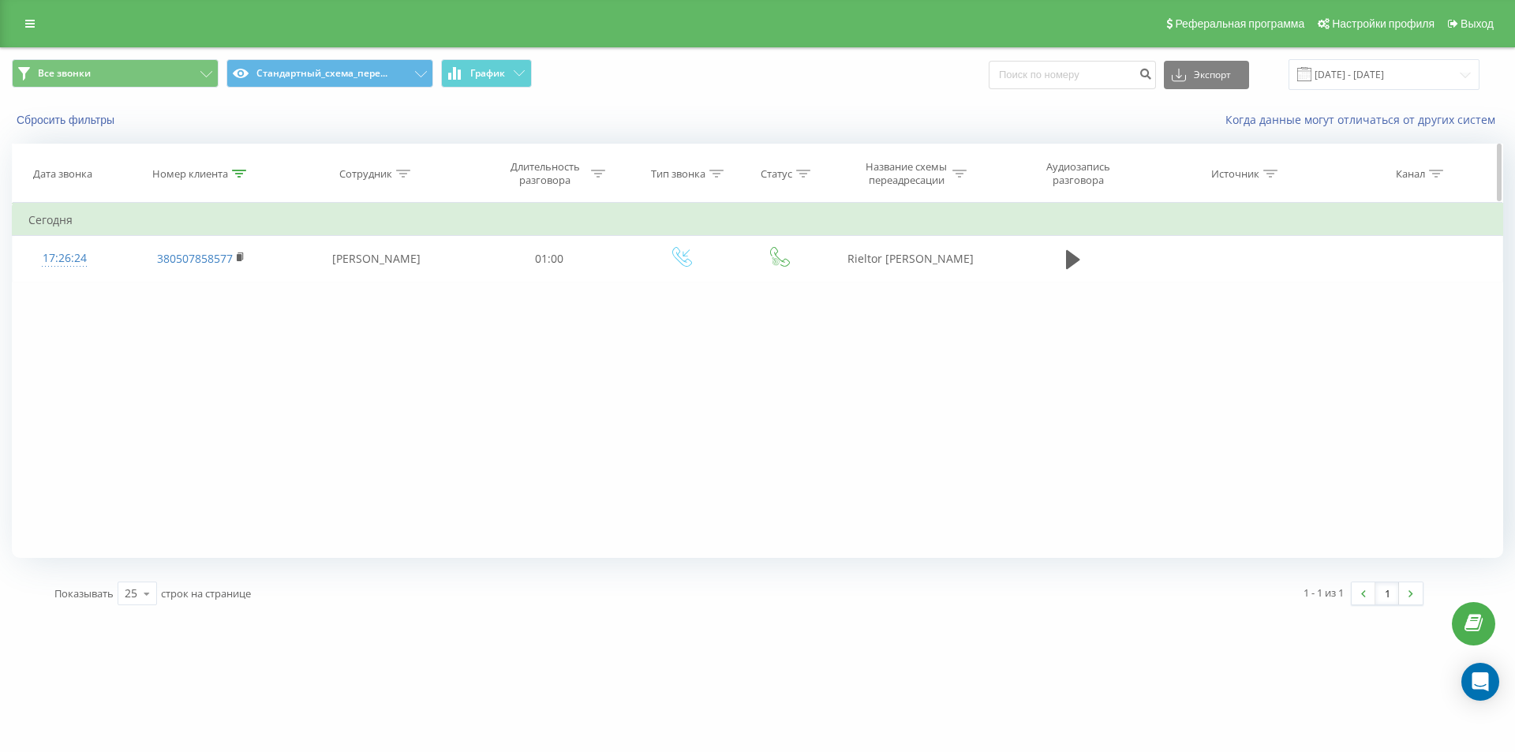
click at [237, 177] on icon at bounding box center [239, 174] width 14 height 8
drag, startPoint x: 207, startPoint y: 284, endPoint x: 24, endPoint y: 211, distance: 197.0
click at [0, 229] on div "Все звонки Стандартный_схема_пере... График Экспорт .csv .xls .xlsx [DATE] - [D…" at bounding box center [757, 332] width 1515 height 570
paste input "974877575"
click button "OK" at bounding box center [234, 319] width 67 height 20
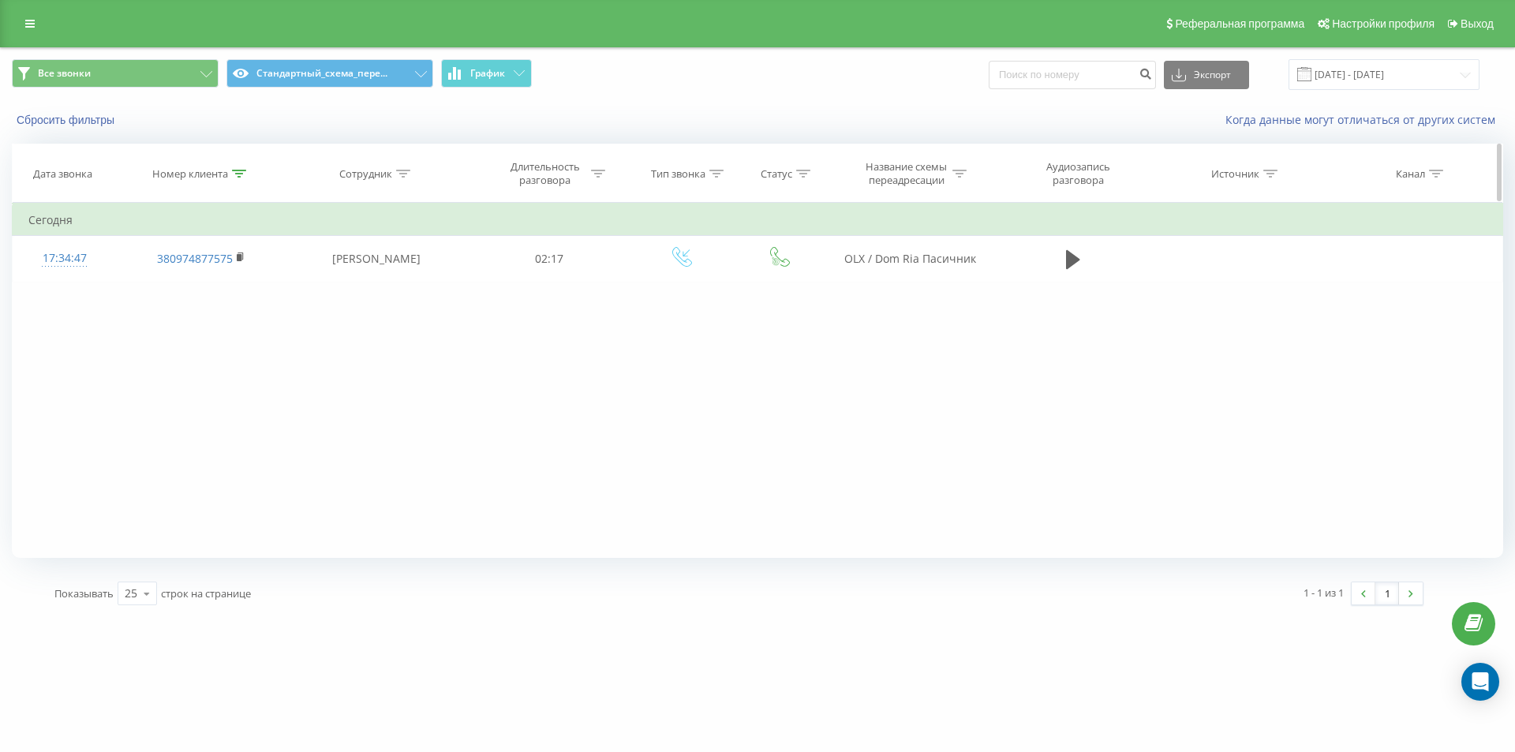
click at [234, 172] on icon at bounding box center [239, 174] width 14 height 8
drag, startPoint x: 210, startPoint y: 293, endPoint x: 65, endPoint y: 230, distance: 158.0
click at [97, 246] on table "Фильтровать по условию Содержит 380974877575 Отмена OK Фильтровать по условию С…" at bounding box center [757, 242] width 1491 height 79
paste input "33001169"
click button "OK" at bounding box center [234, 319] width 67 height 20
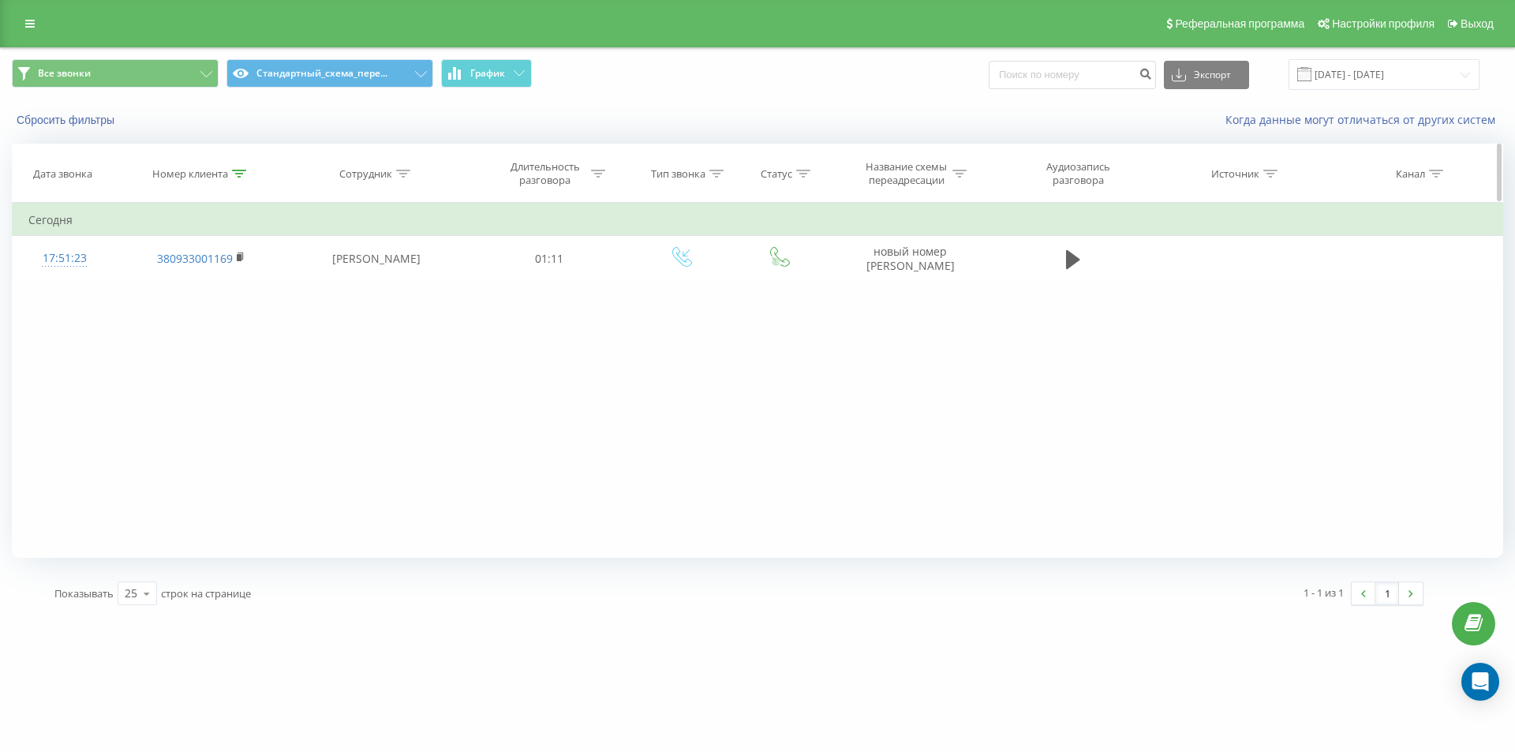
drag, startPoint x: 240, startPoint y: 172, endPoint x: 238, endPoint y: 181, distance: 8.8
click at [240, 174] on icon at bounding box center [239, 174] width 14 height 8
drag, startPoint x: 216, startPoint y: 285, endPoint x: 6, endPoint y: 149, distance: 250.0
click at [47, 219] on table "Фильтровать по условию Содержит 380933001169 Отмена OK Фильтровать по условию С…" at bounding box center [757, 242] width 1491 height 79
paste input "6116008"
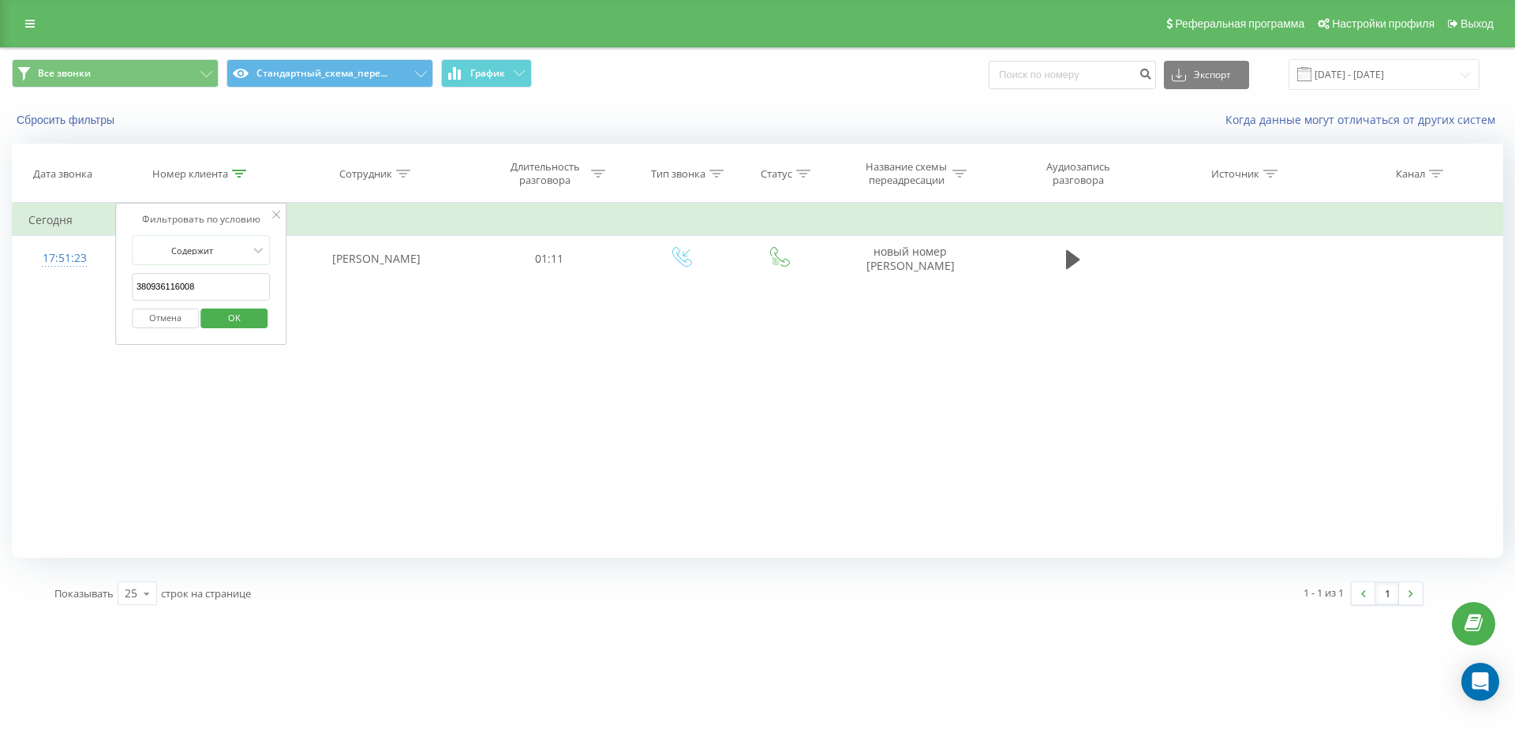
click button "OK" at bounding box center [234, 319] width 67 height 20
click at [237, 182] on th "Номер клиента" at bounding box center [200, 173] width 169 height 58
click at [237, 174] on icon at bounding box center [239, 174] width 14 height 8
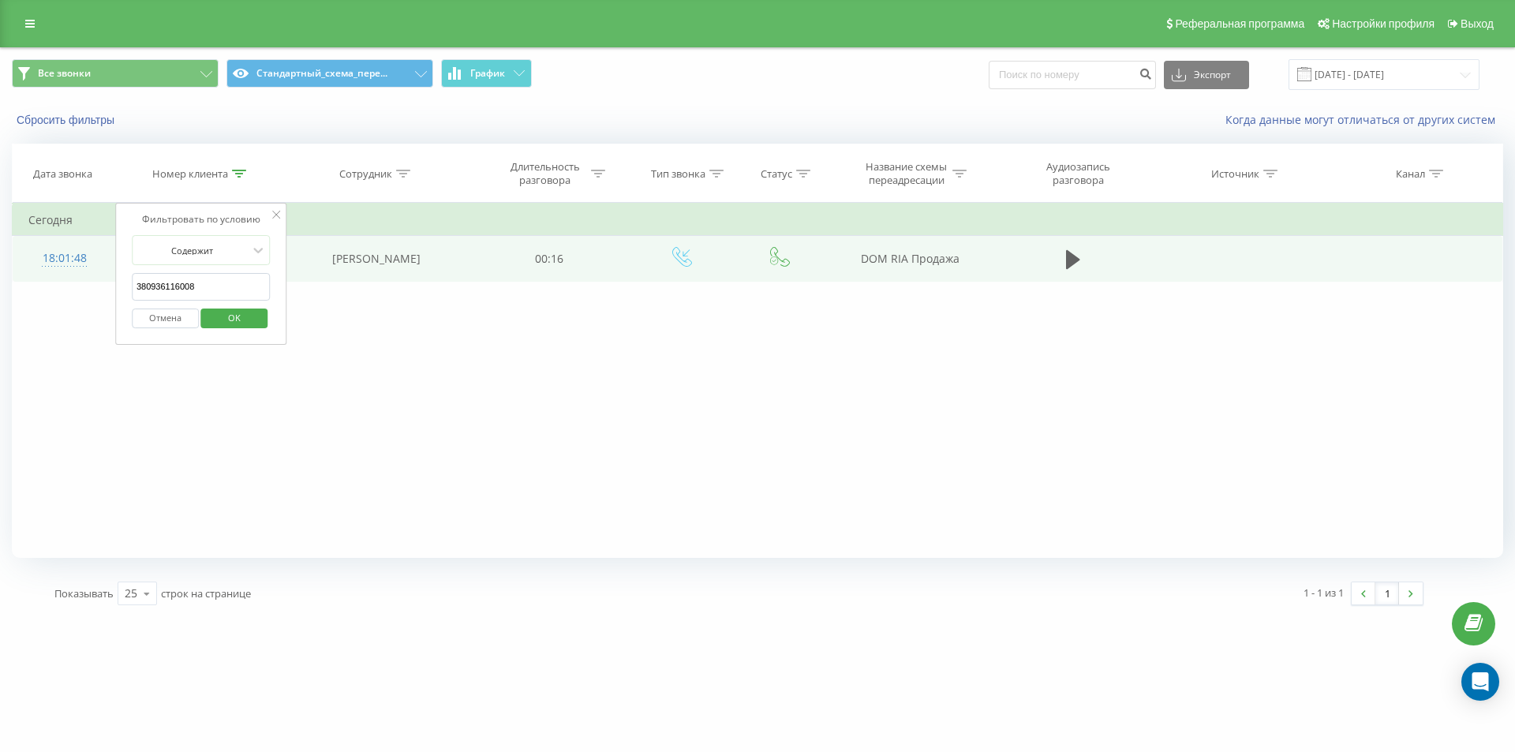
click at [60, 257] on table "Фильтровать по условию Содержит 380936116008 Отмена OK Фильтровать по условию С…" at bounding box center [757, 242] width 1491 height 79
paste input "66107929"
click button "OK" at bounding box center [234, 319] width 67 height 20
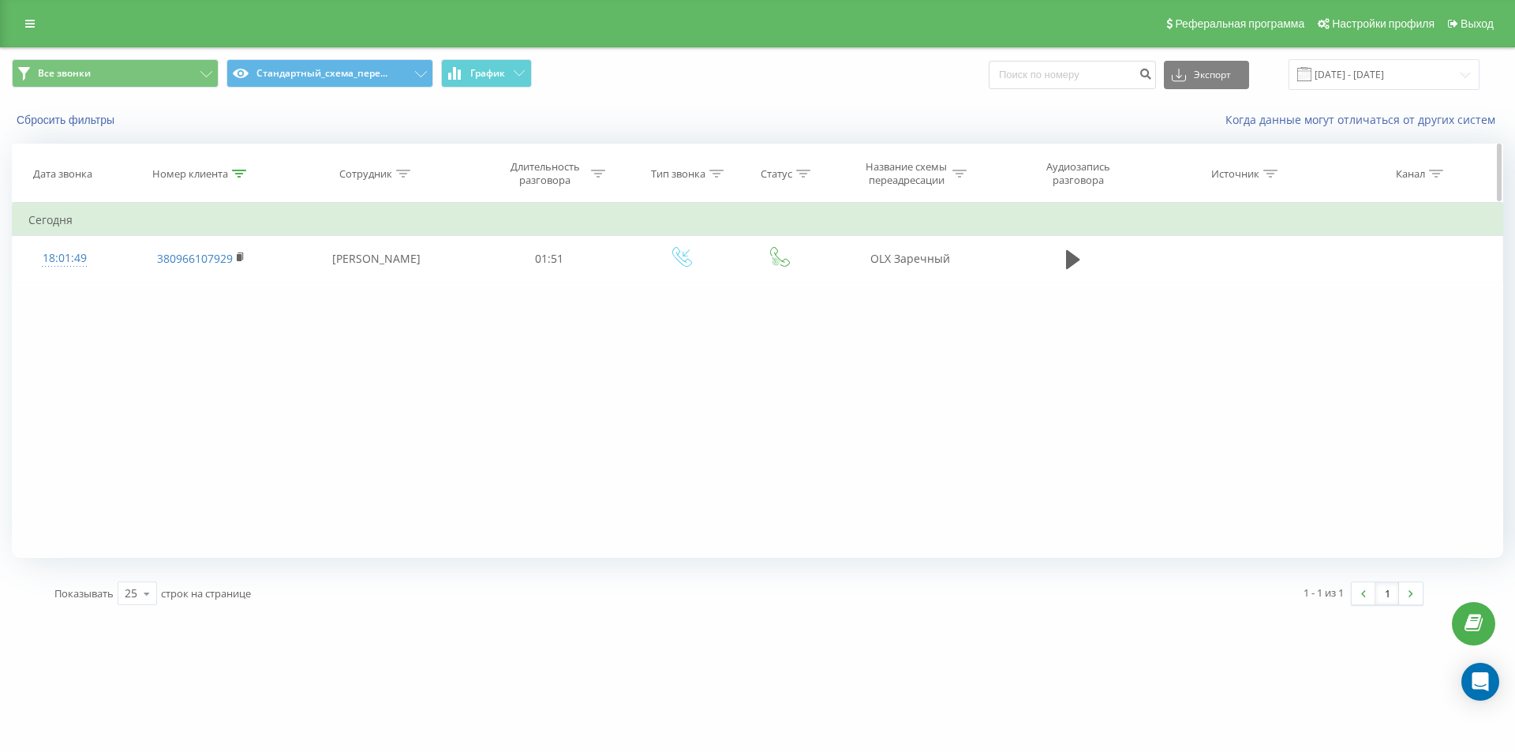
click at [240, 172] on icon at bounding box center [239, 174] width 14 height 8
drag, startPoint x: 211, startPoint y: 271, endPoint x: 67, endPoint y: 232, distance: 149.5
click at [69, 233] on table "Фильтровать по условию Содержит 380966107929 Отмена OK Фильтровать по условию С…" at bounding box center [757, 242] width 1491 height 79
click at [205, 283] on input "380966107929" at bounding box center [201, 287] width 139 height 28
drag, startPoint x: 212, startPoint y: 286, endPoint x: 50, endPoint y: 226, distance: 173.0
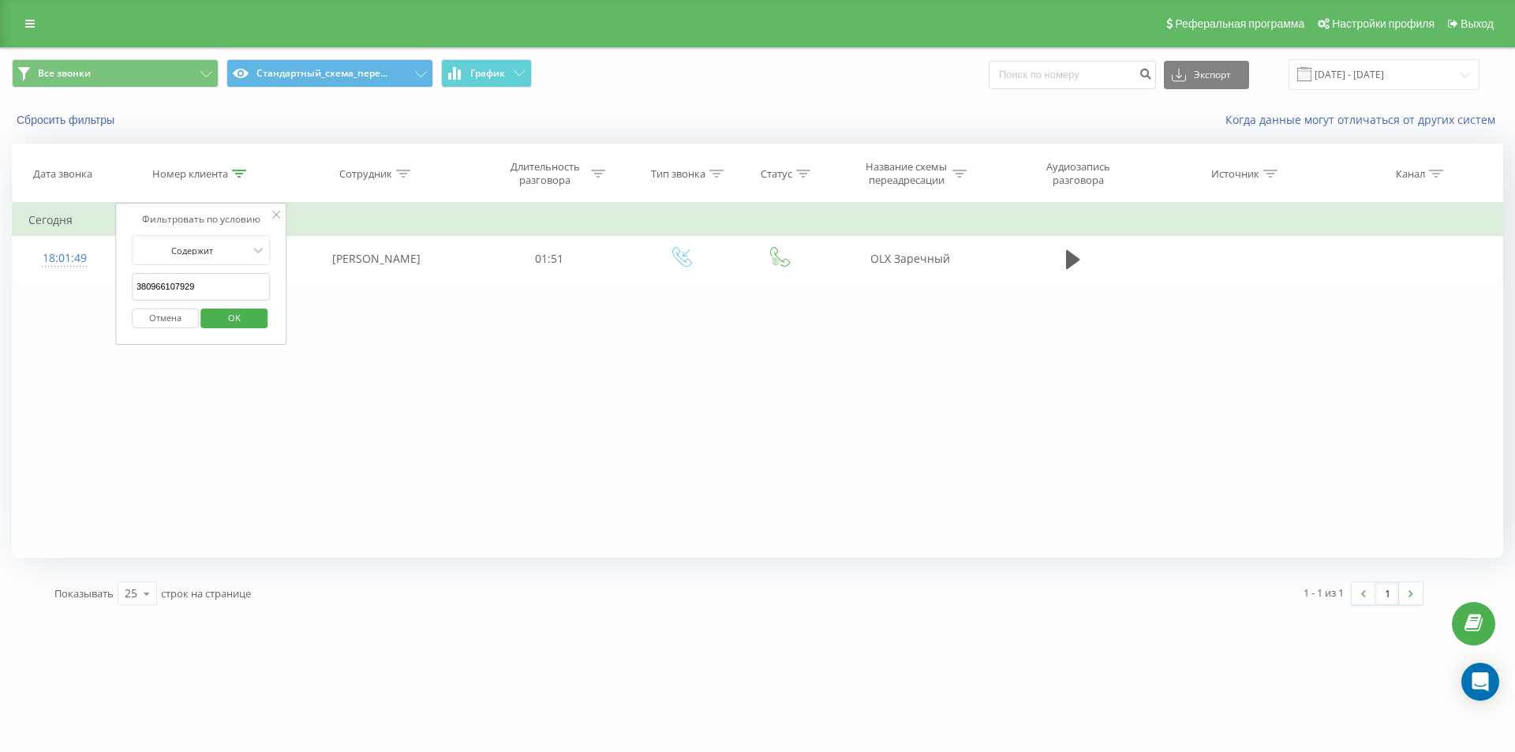
click at [54, 231] on table "Фильтровать по условию Содержит 380966107929 Отмена OK Фильтровать по условию С…" at bounding box center [757, 242] width 1491 height 79
paste input "639886896"
type input "380639886896"
click button "OK" at bounding box center [234, 319] width 67 height 20
click at [0, 20] on div "Реферальная программа Настройки профиля Выход" at bounding box center [757, 23] width 1515 height 47
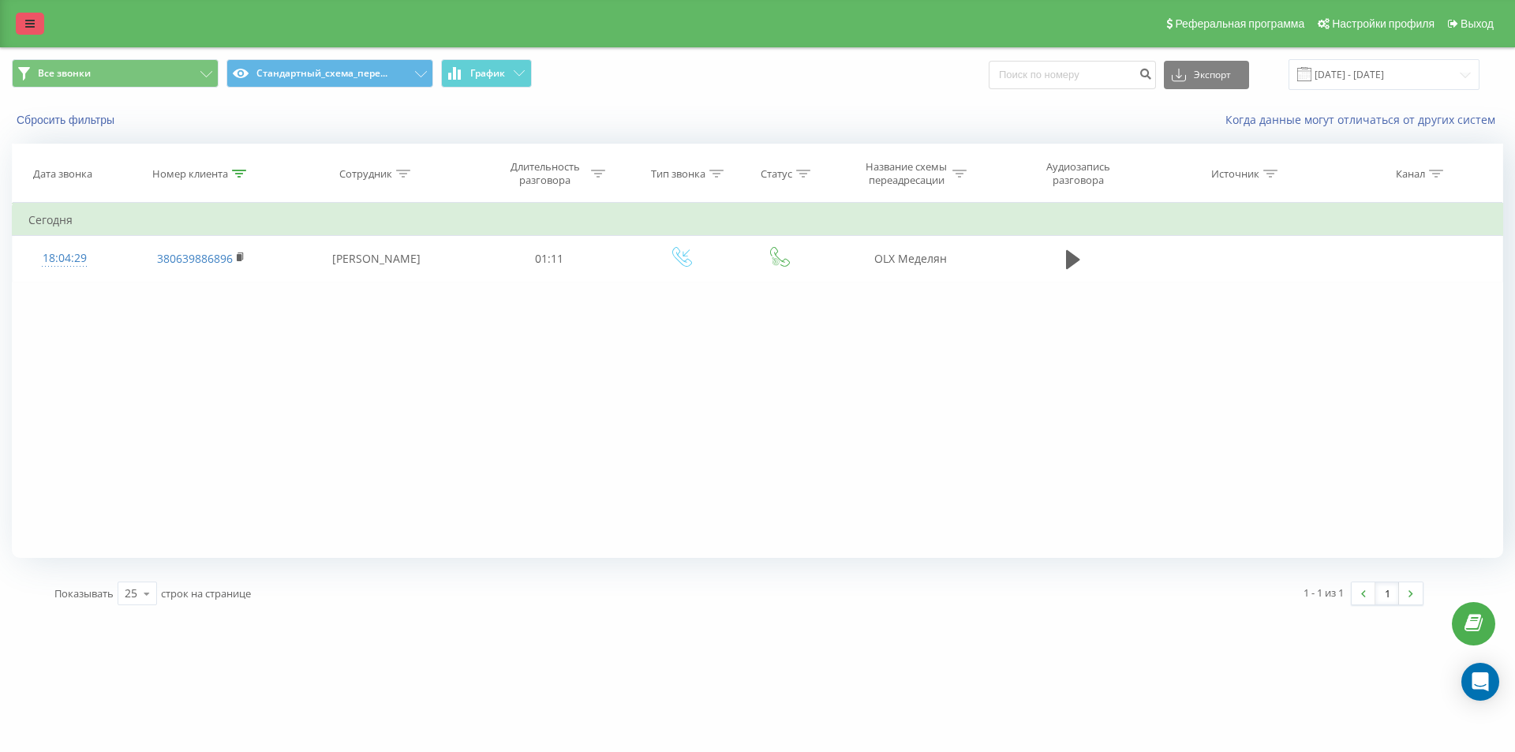
click at [32, 26] on icon at bounding box center [29, 23] width 9 height 11
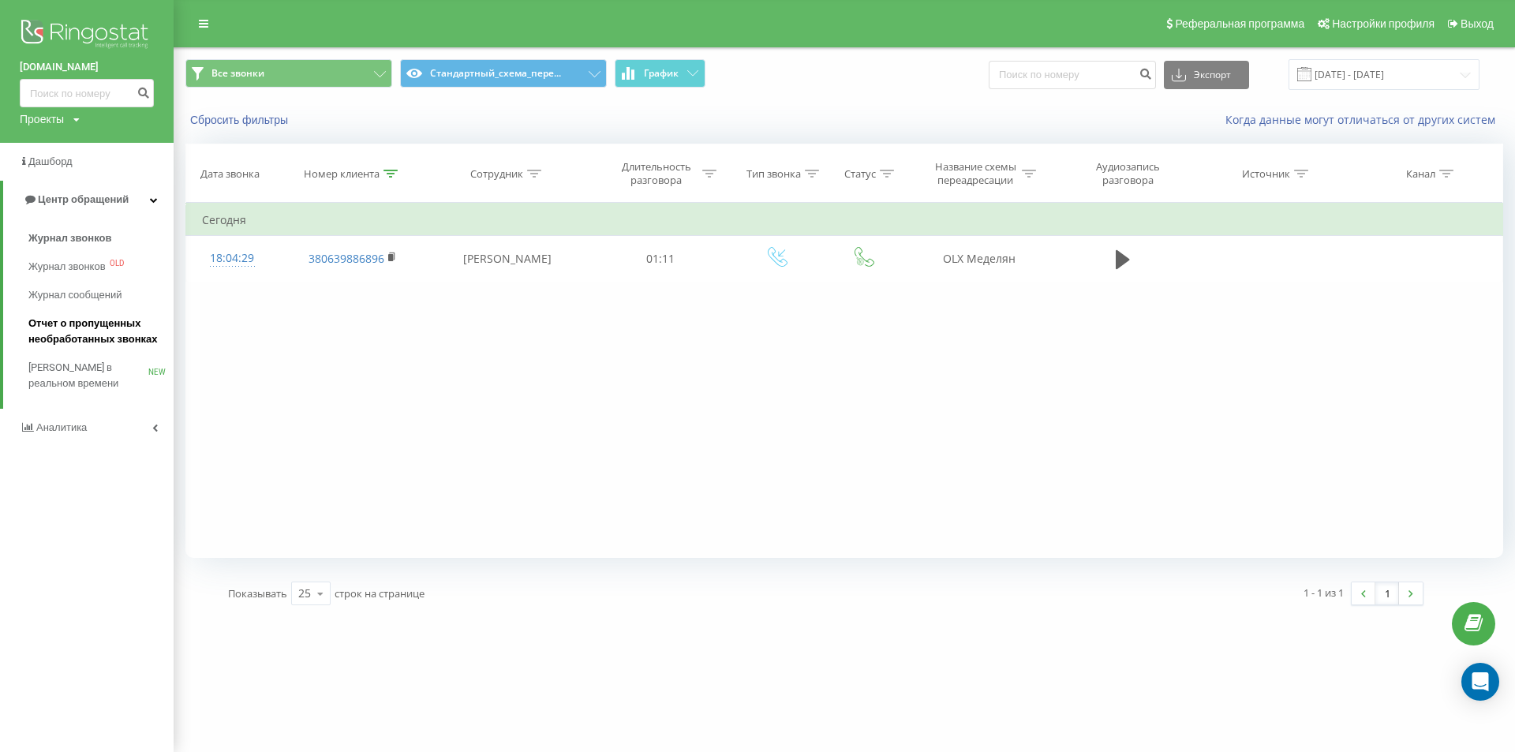
click at [58, 333] on span "Отчет о пропущенных необработанных звонках" at bounding box center [96, 332] width 137 height 32
